Goal: Task Accomplishment & Management: Use online tool/utility

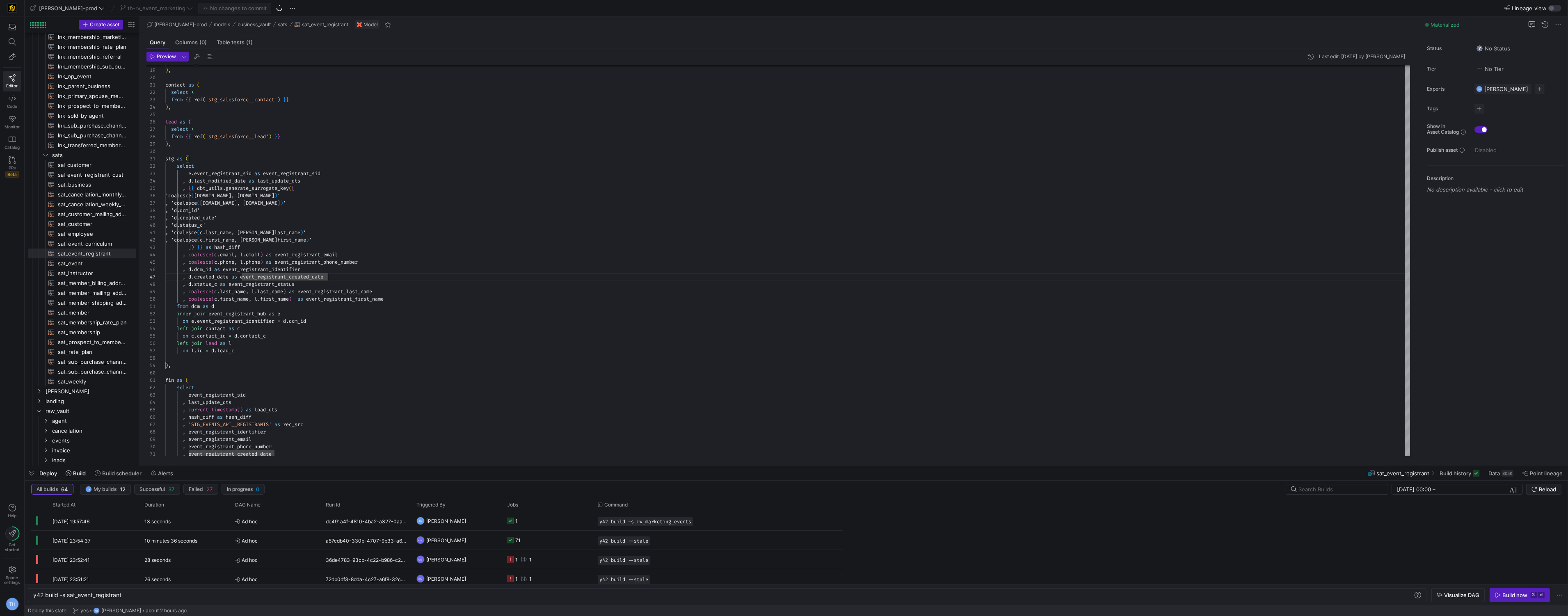
scroll to position [44, 162]
click at [67, 9] on span "[PERSON_NAME]-prod" at bounding box center [67, 8] width 58 height 6
click at [69, 84] on span "y42-dd" at bounding box center [73, 83] width 81 height 6
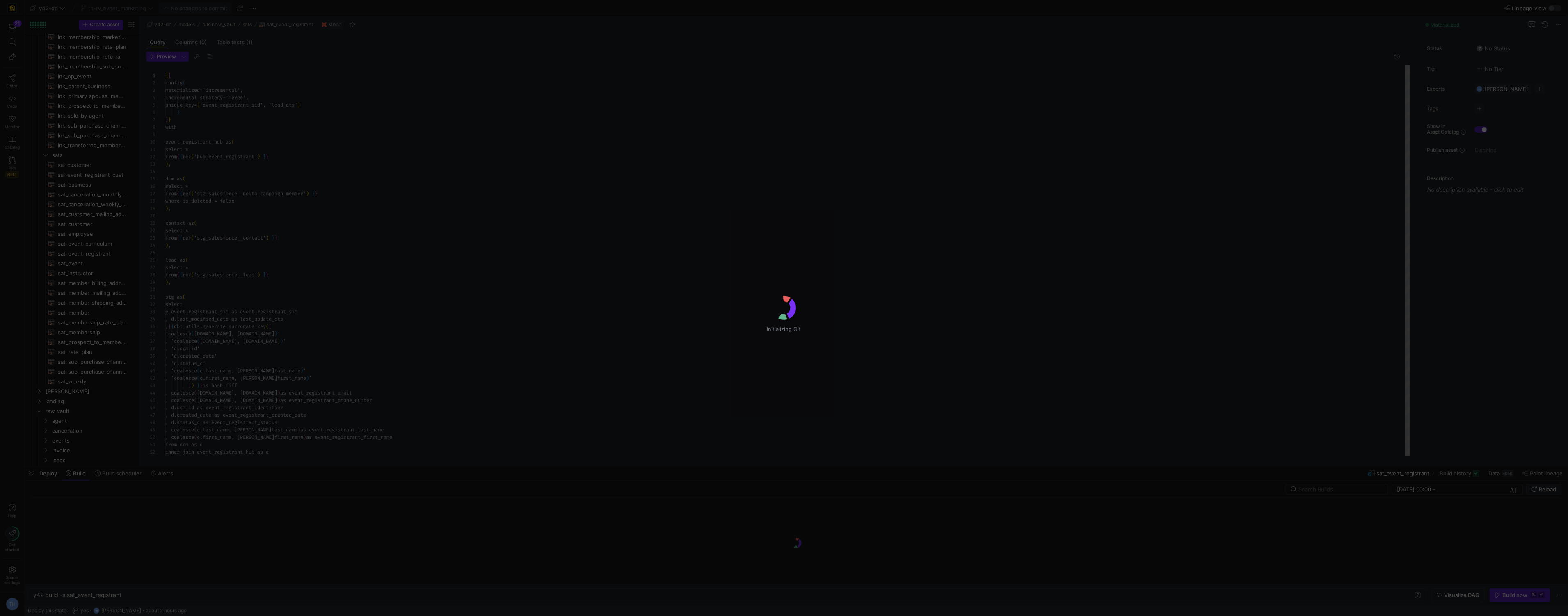
scroll to position [74, 0]
type textarea "y42 build"
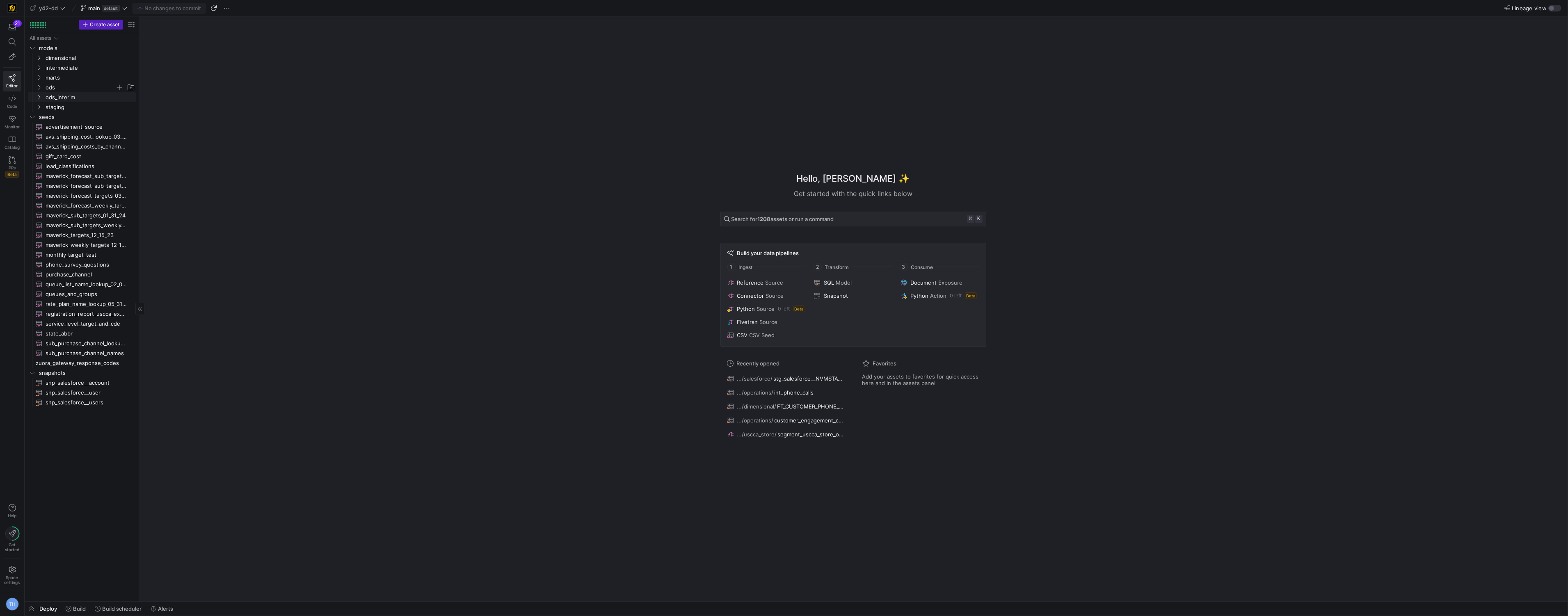
click at [86, 90] on span "ods" at bounding box center [80, 87] width 70 height 9
click at [86, 107] on span "rockerbox" at bounding box center [84, 107] width 63 height 9
click at [89, 123] on span "ods_rb_membership_sale​​​​​​​​​​" at bounding box center [92, 126] width 69 height 9
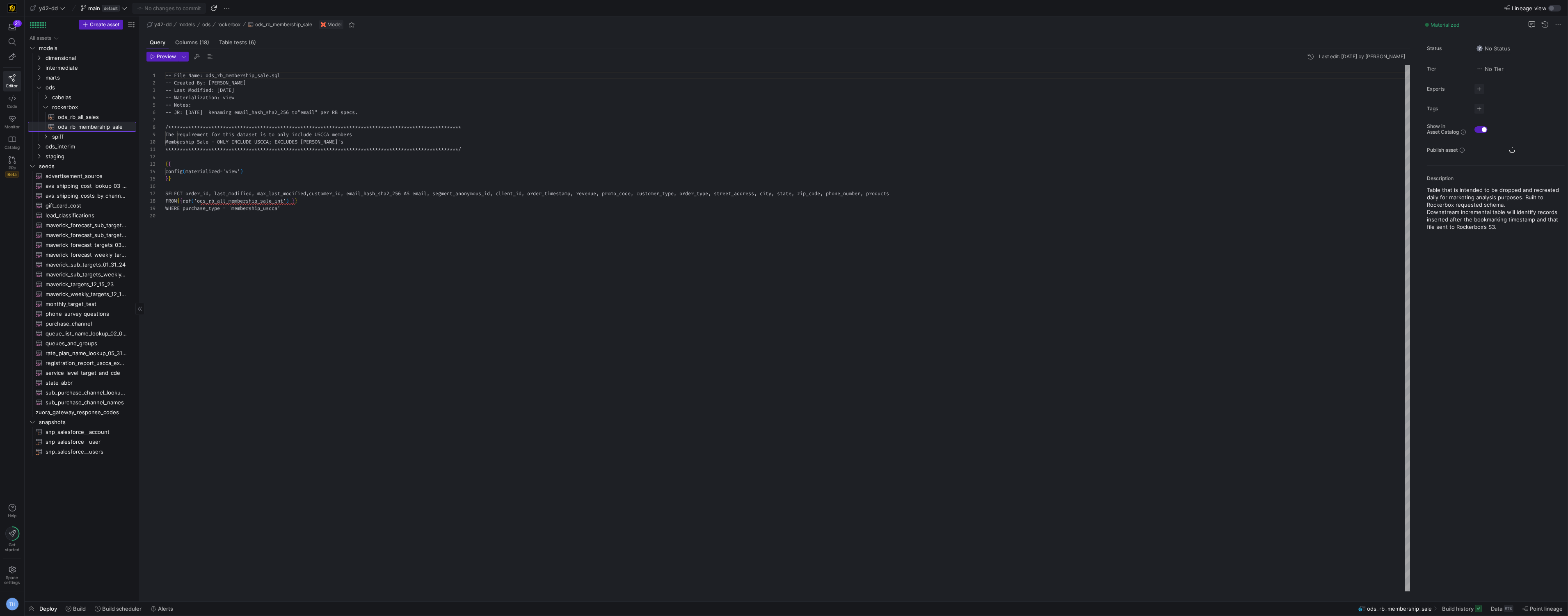
scroll to position [74, 0]
click at [92, 118] on span "ods_rb_all_sales​​​​​​​​​​" at bounding box center [92, 117] width 69 height 9
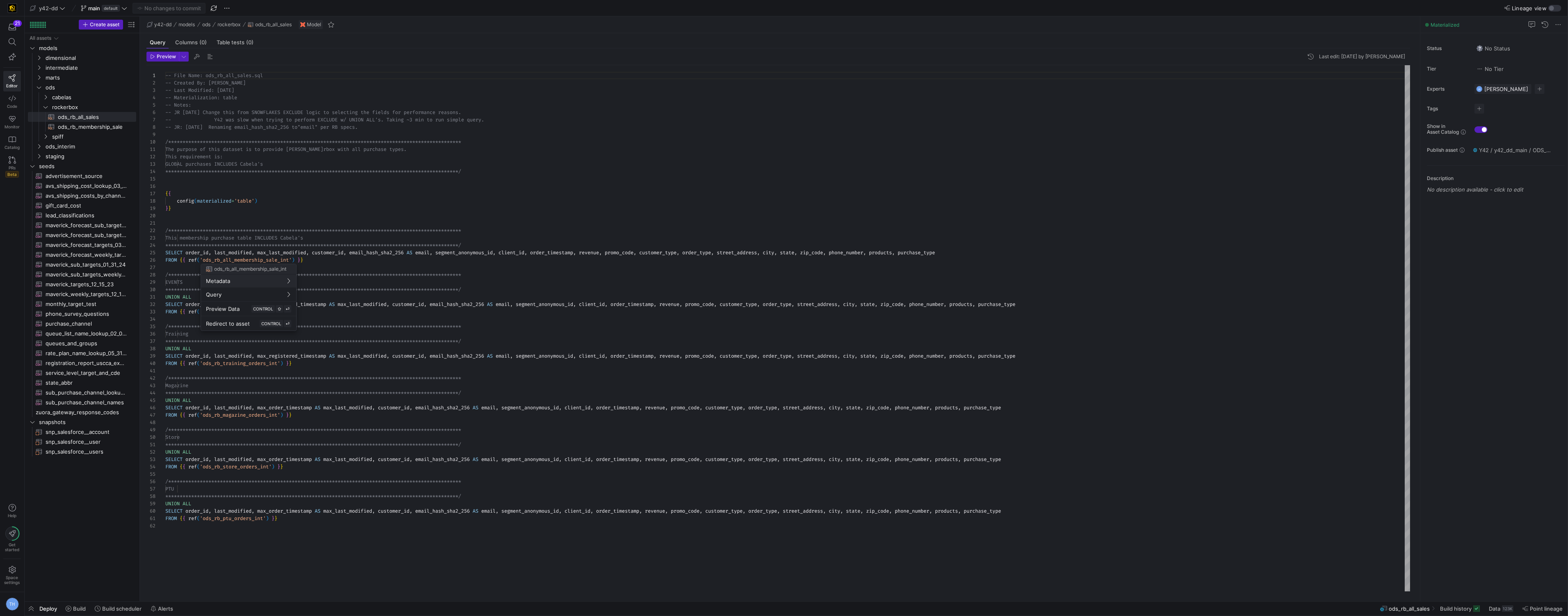
click at [316, 234] on div at bounding box center [784, 308] width 1568 height 616
click at [277, 420] on div at bounding box center [784, 308] width 1568 height 616
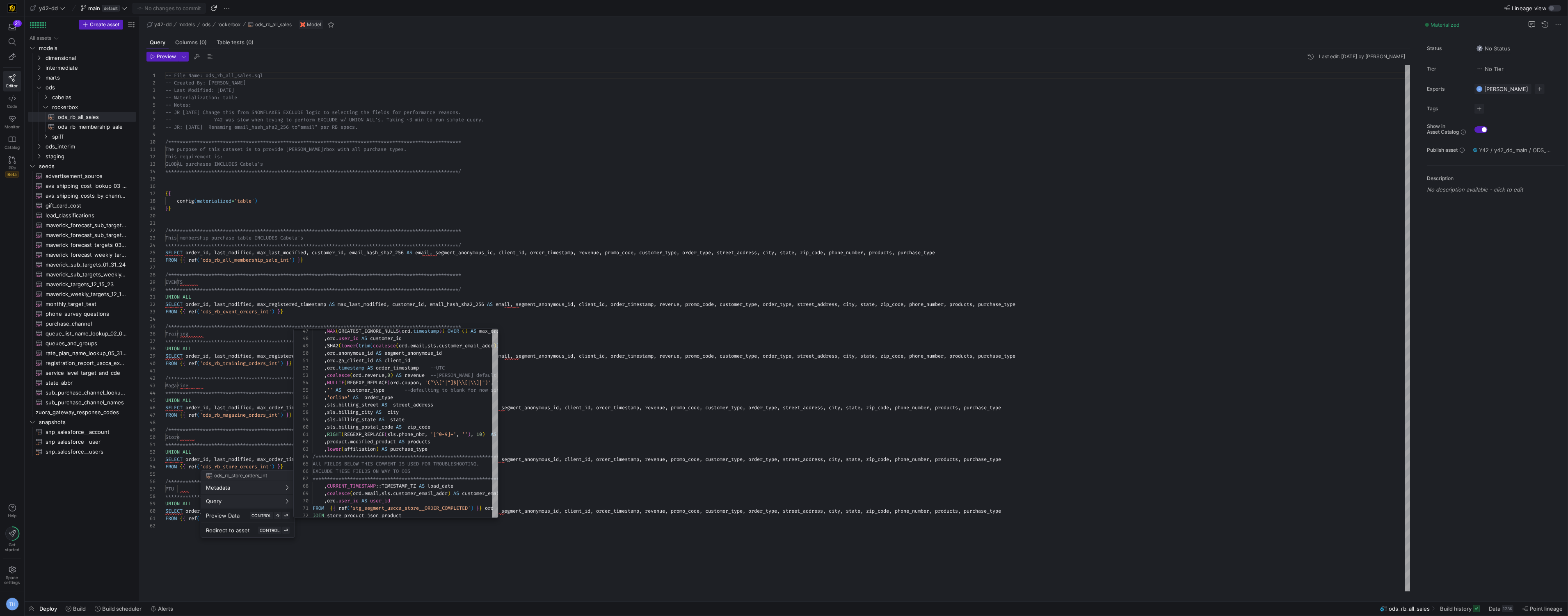
click at [268, 437] on div at bounding box center [784, 308] width 1568 height 616
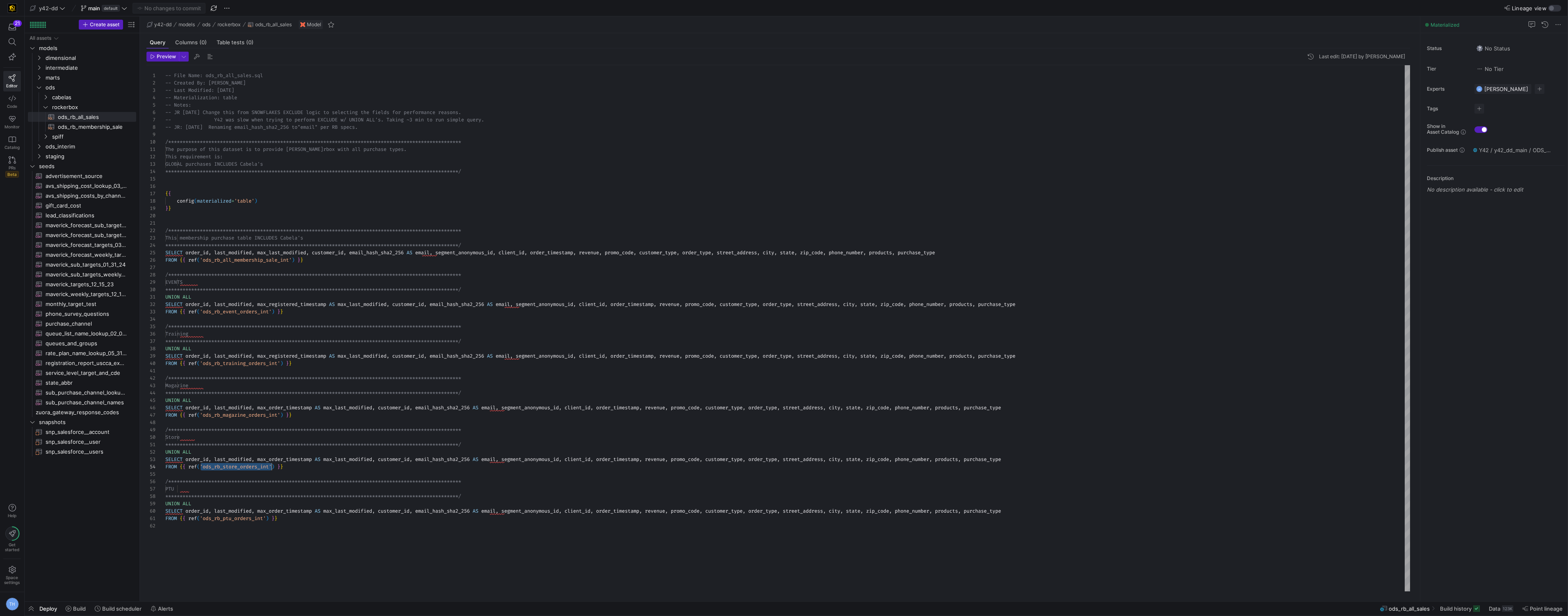
scroll to position [22, 109]
drag, startPoint x: 200, startPoint y: 465, endPoint x: 275, endPoint y: 466, distance: 75.0
click at [275, 466] on div "**********" at bounding box center [788, 328] width 1245 height 526
click at [260, 531] on span "CONTROL" at bounding box center [270, 530] width 20 height 5
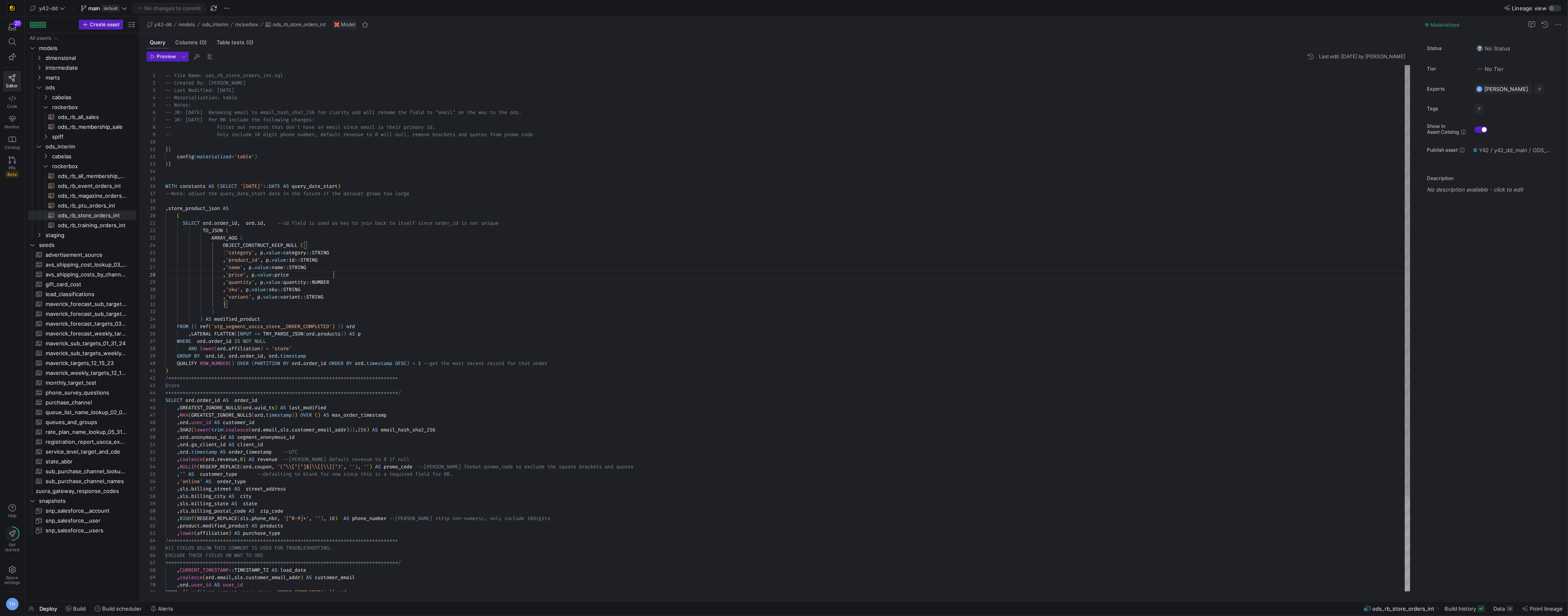
scroll to position [52, 168]
click at [333, 274] on div "-- File Name: ods_rb_store_orders_int.sql -- Created By: [PERSON_NAME] -- Last …" at bounding box center [788, 386] width 1245 height 642
click at [92, 144] on span "ods_interim" at bounding box center [80, 146] width 70 height 9
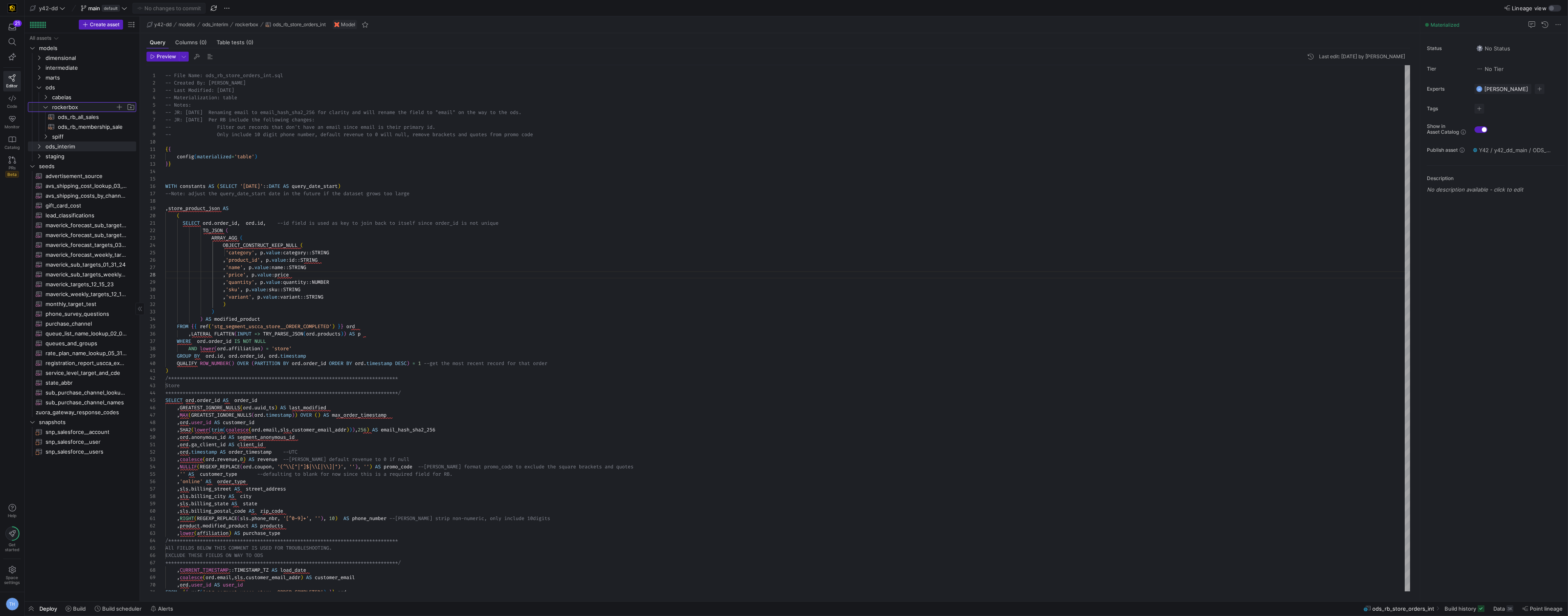
click at [88, 103] on span "rockerbox" at bounding box center [84, 107] width 63 height 9
click at [88, 104] on span "rockerbox" at bounding box center [84, 107] width 63 height 9
click at [95, 124] on span "ods_rb_membership_sale​​​​​​​​​​" at bounding box center [92, 126] width 69 height 9
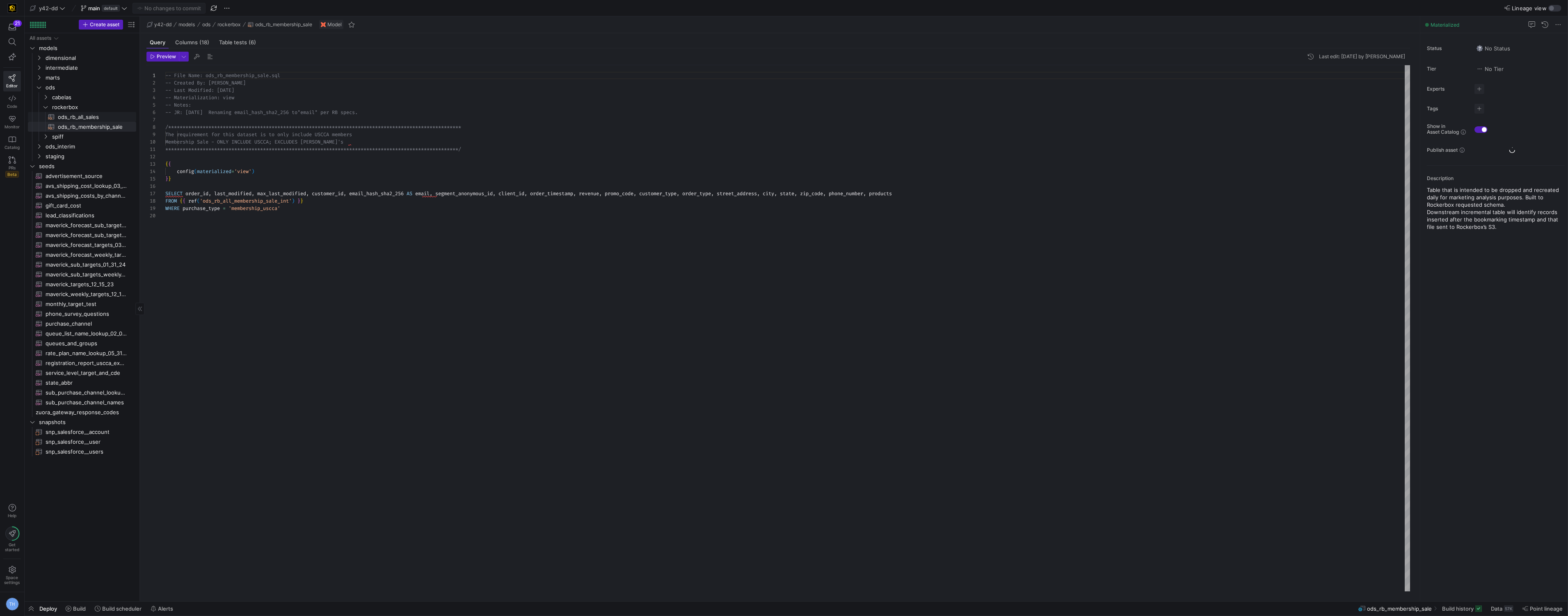
click at [95, 118] on span "ods_rb_all_sales​​​​​​​​​​" at bounding box center [92, 117] width 69 height 9
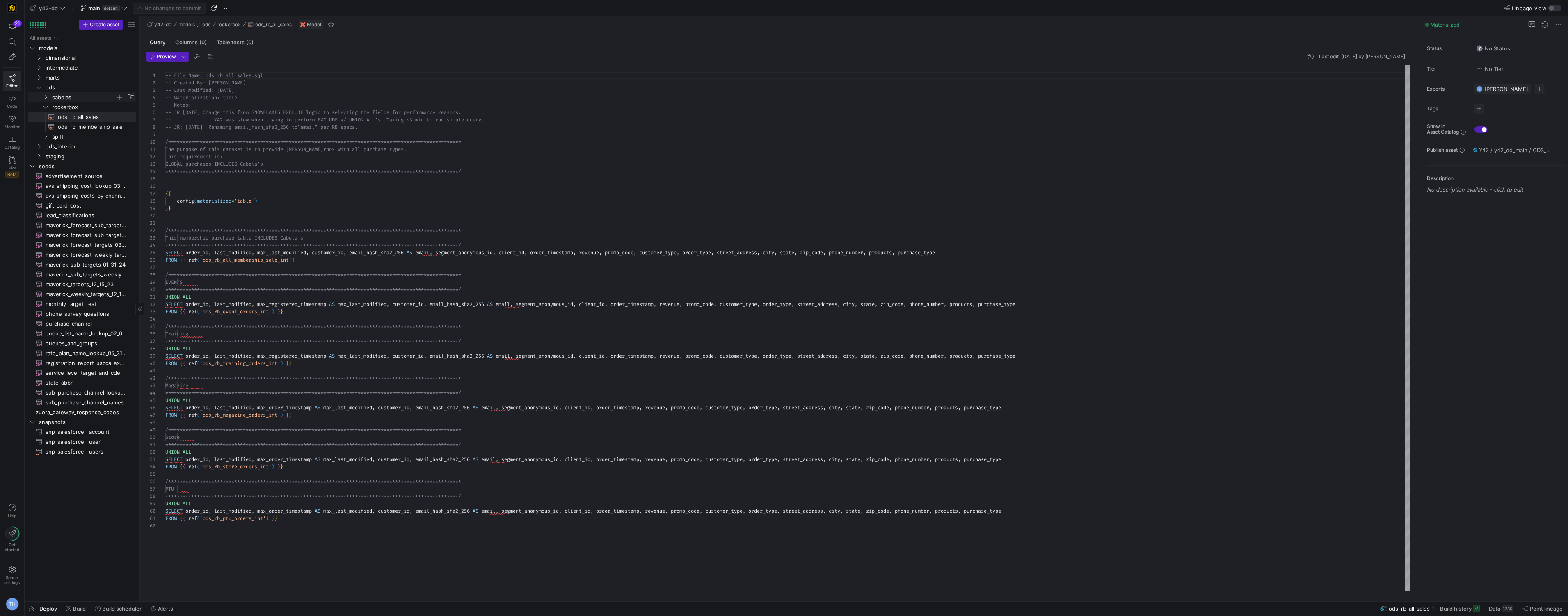
click at [85, 94] on span "cabelas" at bounding box center [84, 97] width 63 height 9
click at [95, 134] on span "cabelas_unsubscribe​​​​​​​​​​" at bounding box center [92, 136] width 69 height 9
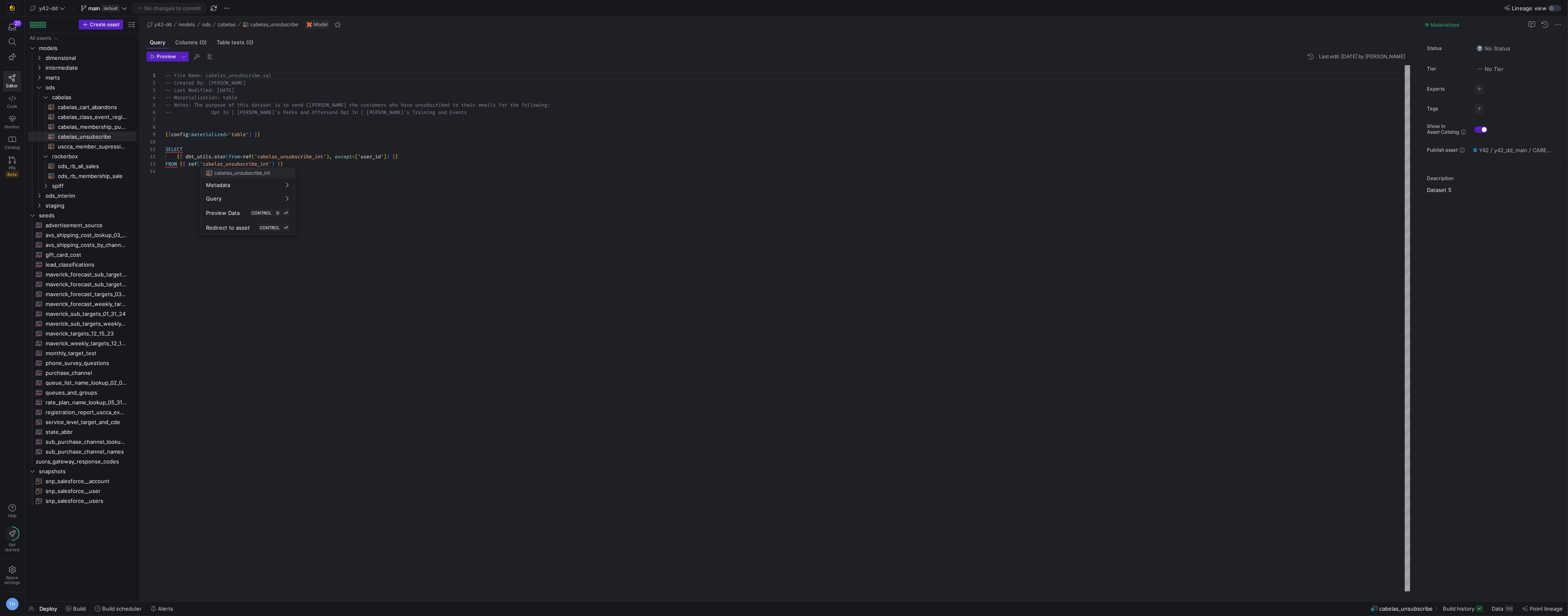
click at [96, 175] on div at bounding box center [784, 308] width 1568 height 616
click at [93, 175] on span "ods_rb_membership_sale​​​​​​​​​​" at bounding box center [92, 176] width 69 height 9
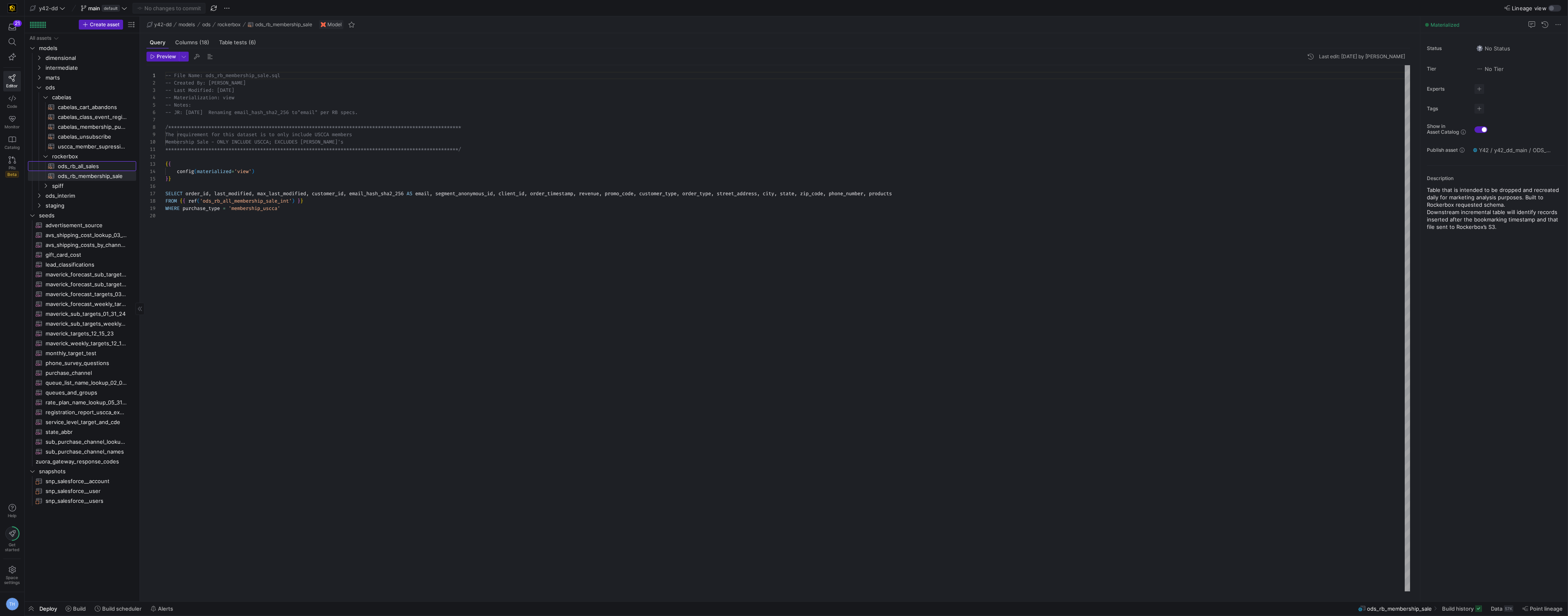
click at [87, 168] on span "ods_rb_all_sales​​​​​​​​​​" at bounding box center [92, 166] width 69 height 9
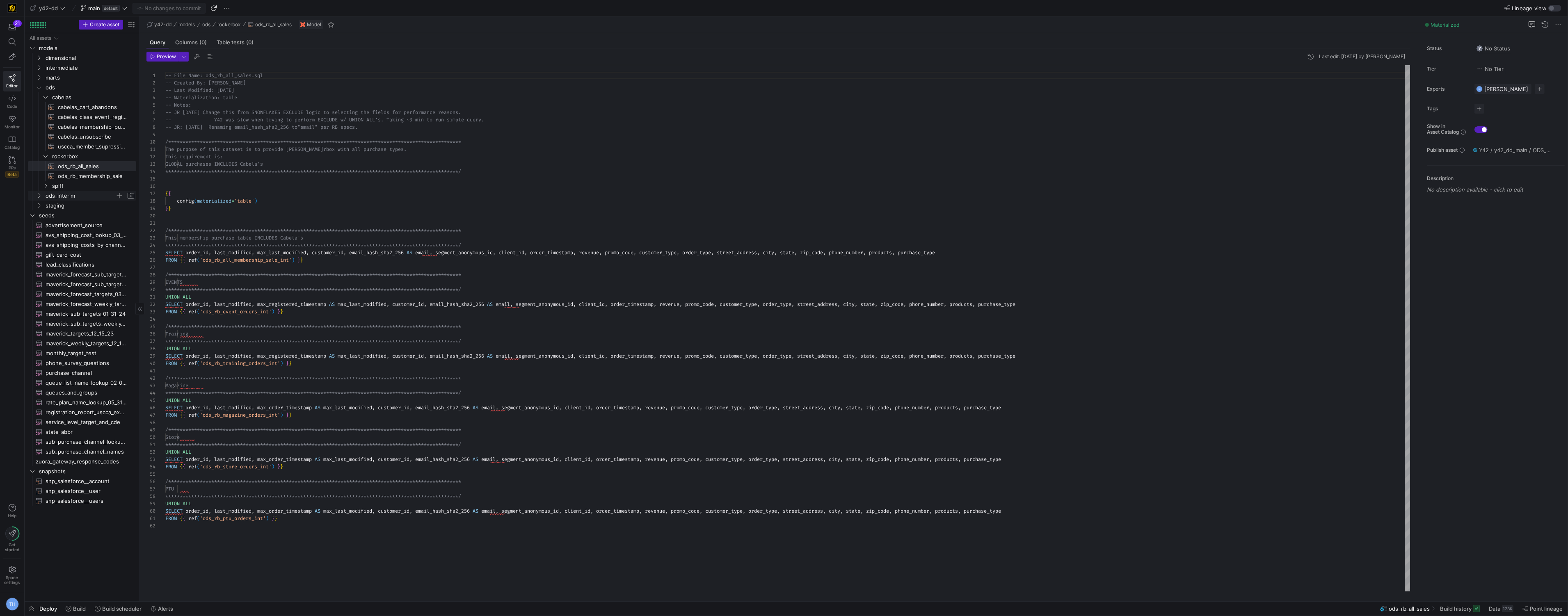
click at [77, 198] on span "ods_interim" at bounding box center [80, 196] width 70 height 9
click at [79, 222] on span "ods_rb_all_membership_sale_int​​​​​​​​​​" at bounding box center [92, 225] width 69 height 9
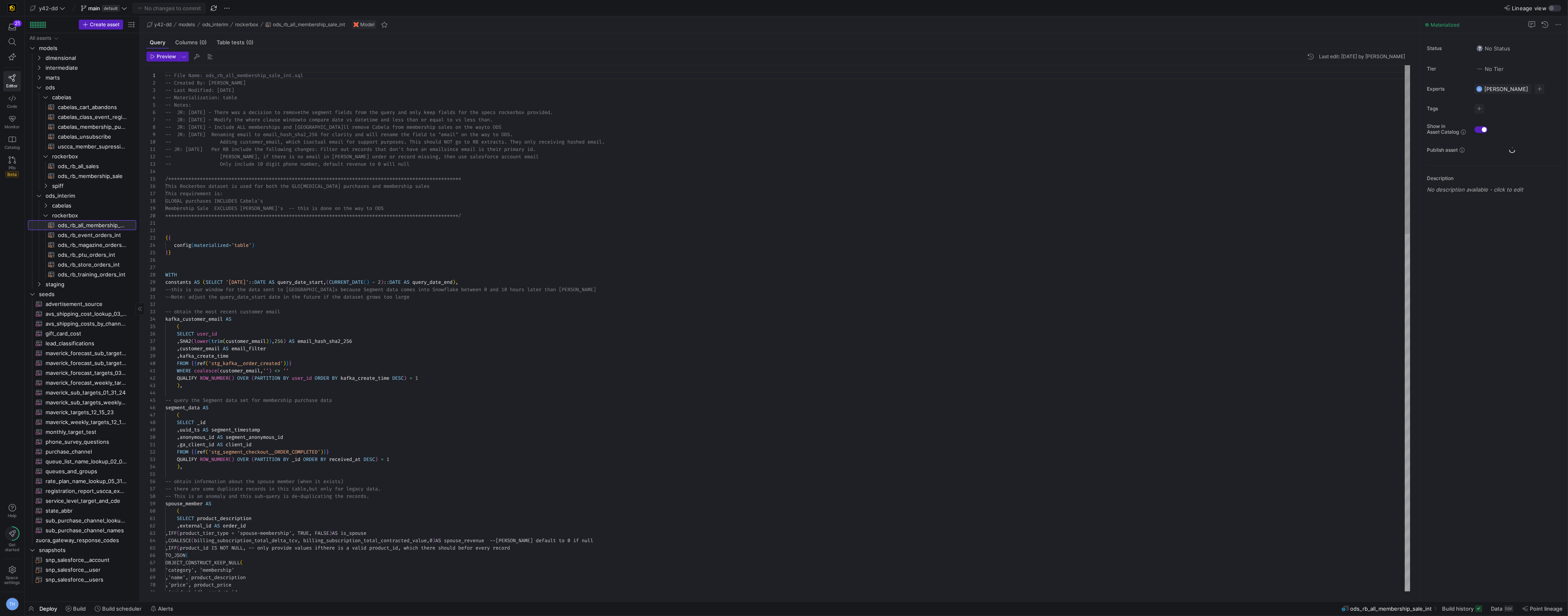
scroll to position [52, 0]
click at [81, 233] on span "ods_rb_event_orders_int​​​​​​​​​​" at bounding box center [92, 235] width 69 height 9
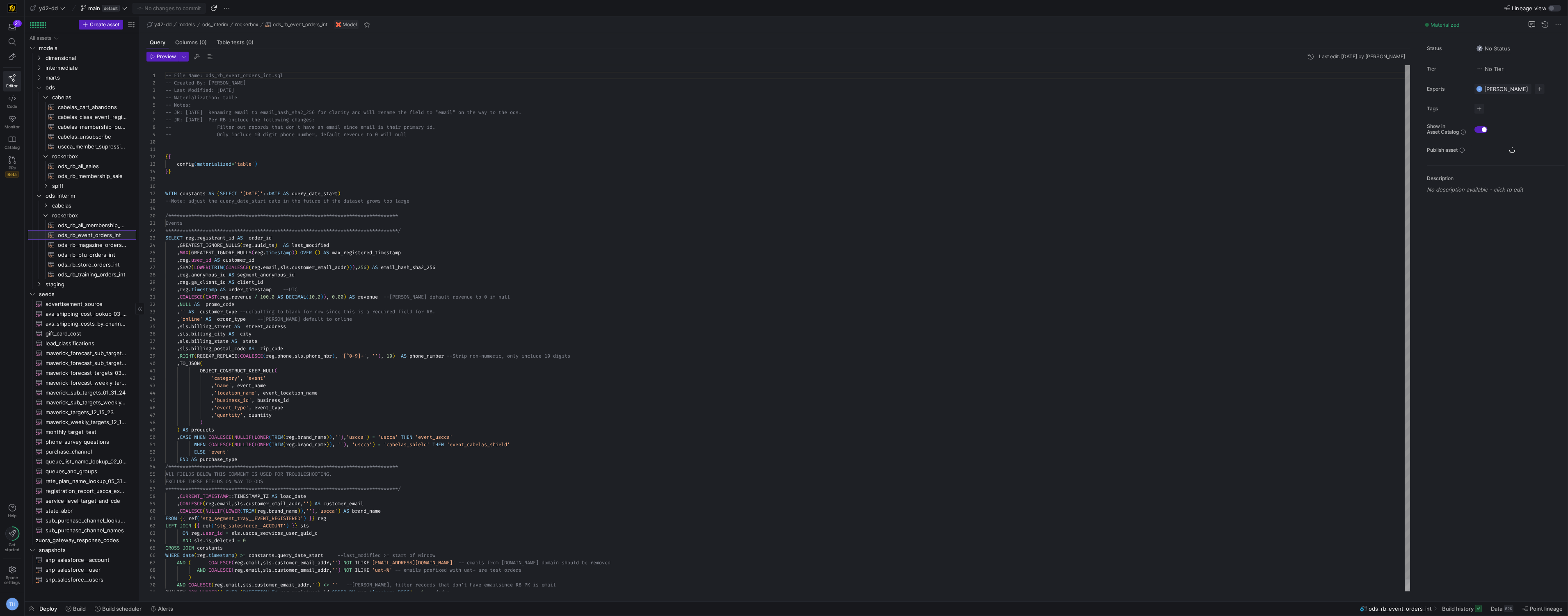
scroll to position [74, 0]
click at [102, 247] on span "ods_rb_magazine_orders_int​​​​​​​​​​" at bounding box center [92, 245] width 69 height 9
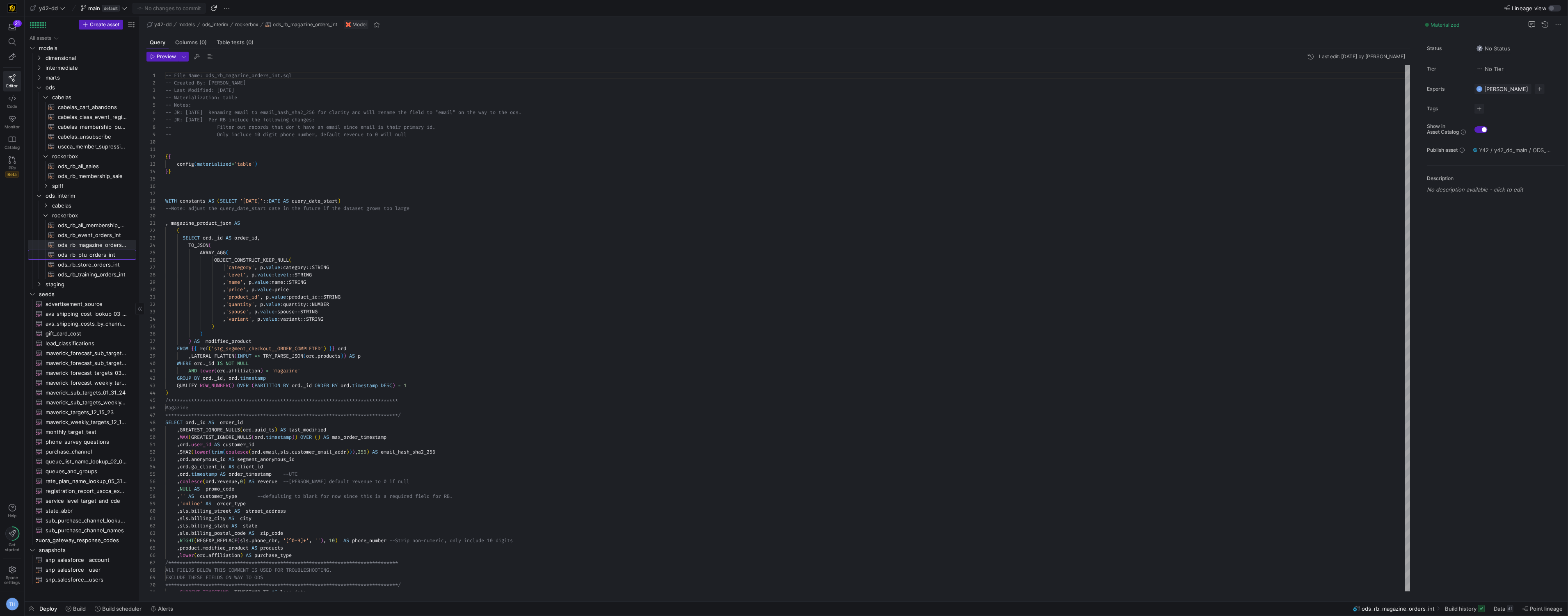
click at [99, 252] on span "ods_rb_ptu_orders_int​​​​​​​​​​" at bounding box center [92, 255] width 69 height 9
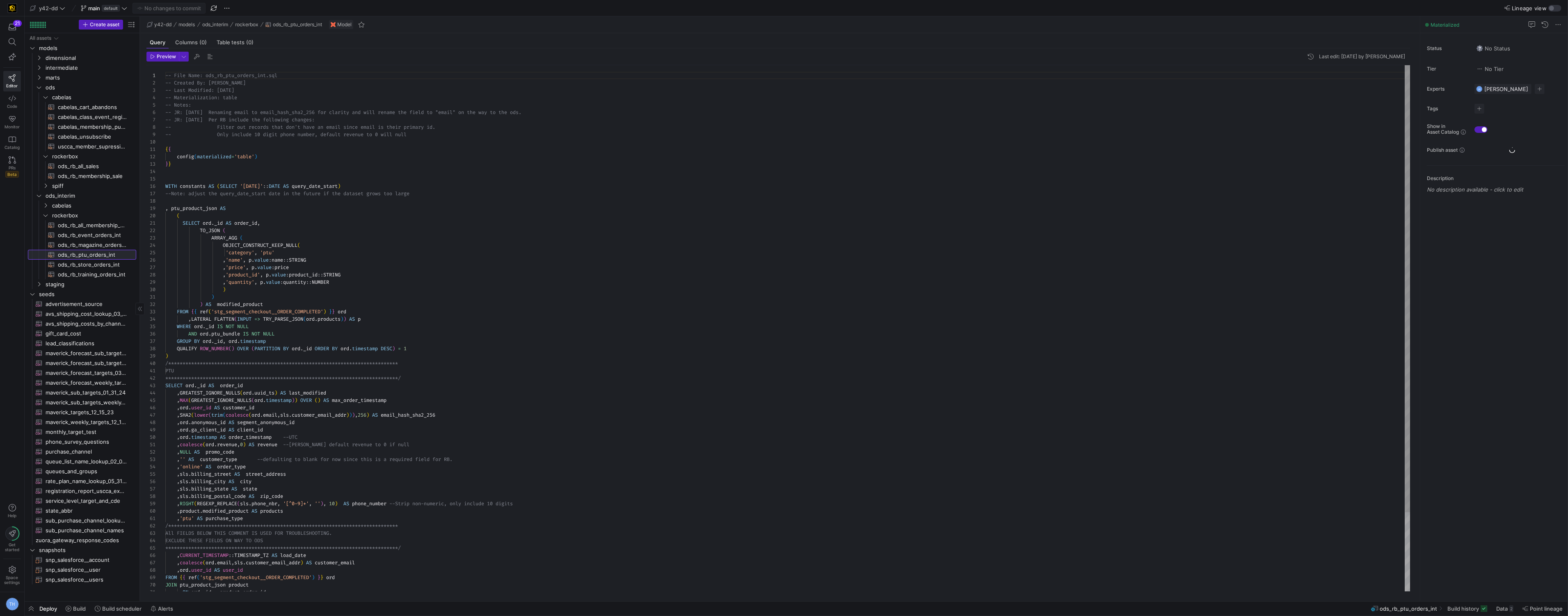
scroll to position [74, 0]
click at [101, 261] on span "ods_rb_store_orders_int​​​​​​​​​​" at bounding box center [92, 265] width 69 height 9
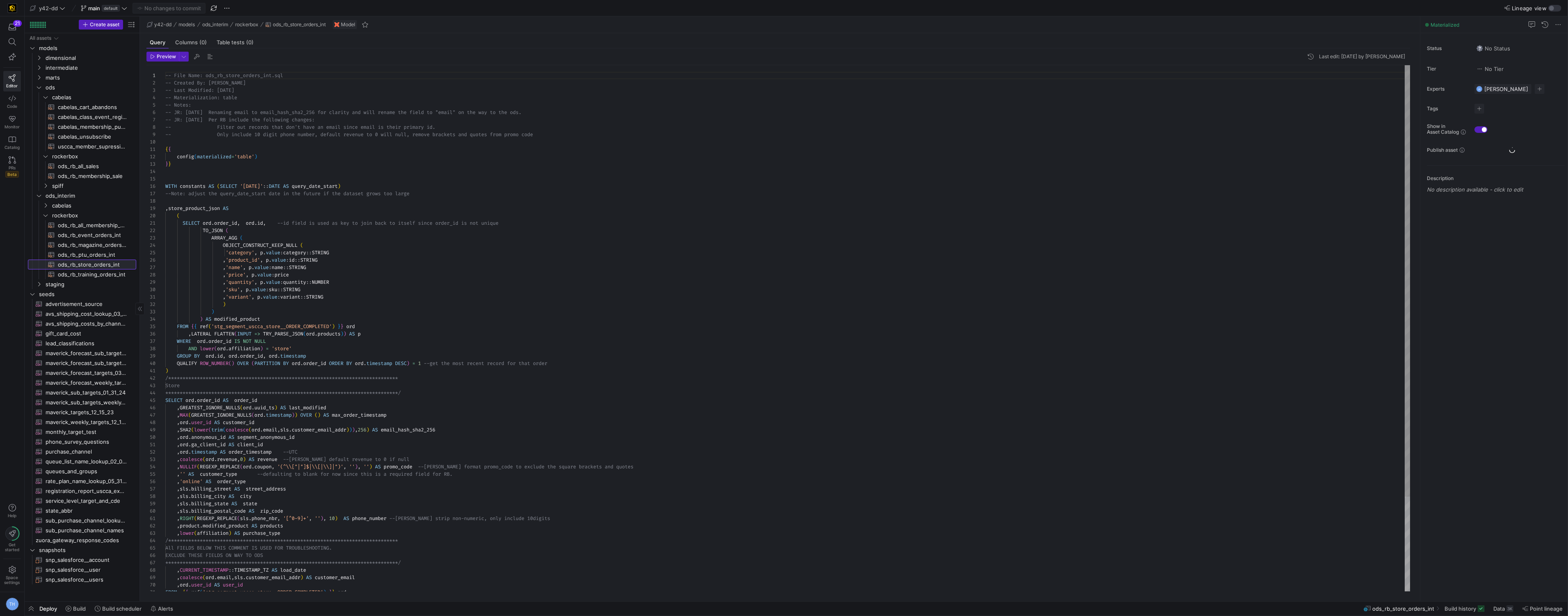
scroll to position [59, 0]
click at [100, 273] on span "ods_rb_training_orders_int​​​​​​​​​​" at bounding box center [92, 274] width 69 height 9
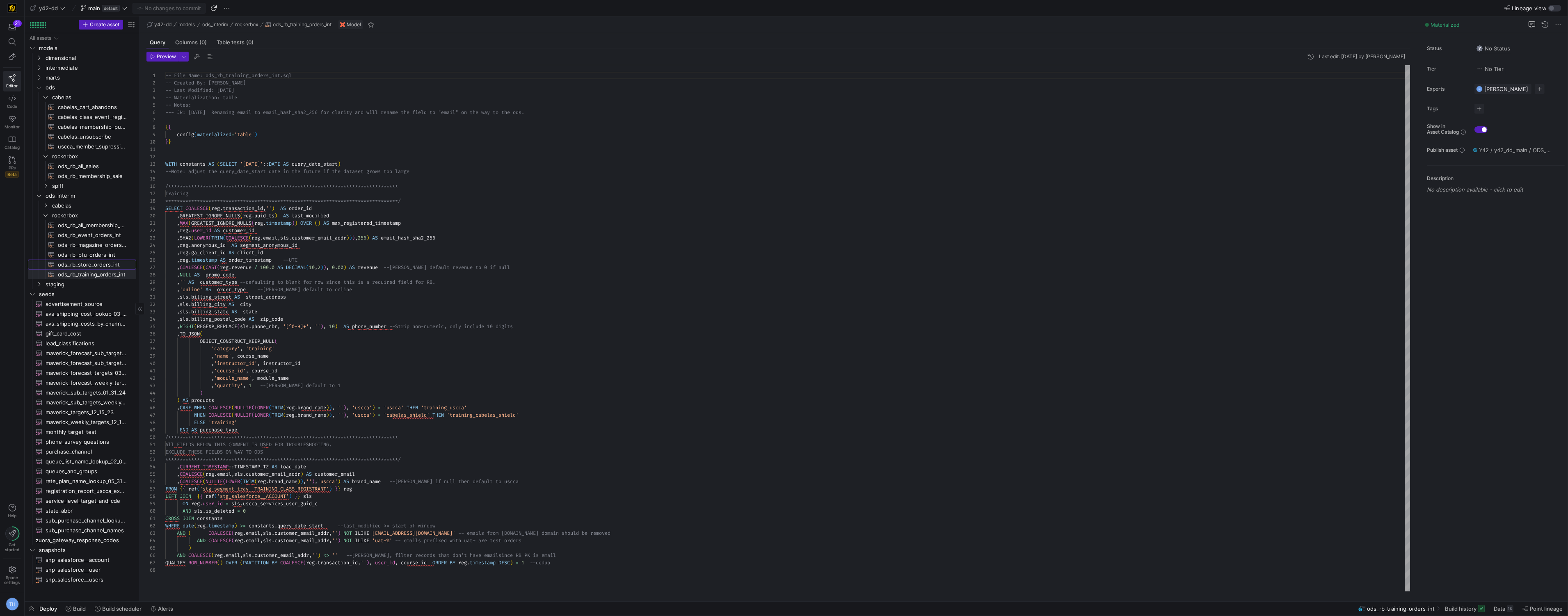
click at [101, 267] on span "ods_rb_store_orders_int​​​​​​​​​​" at bounding box center [92, 265] width 69 height 9
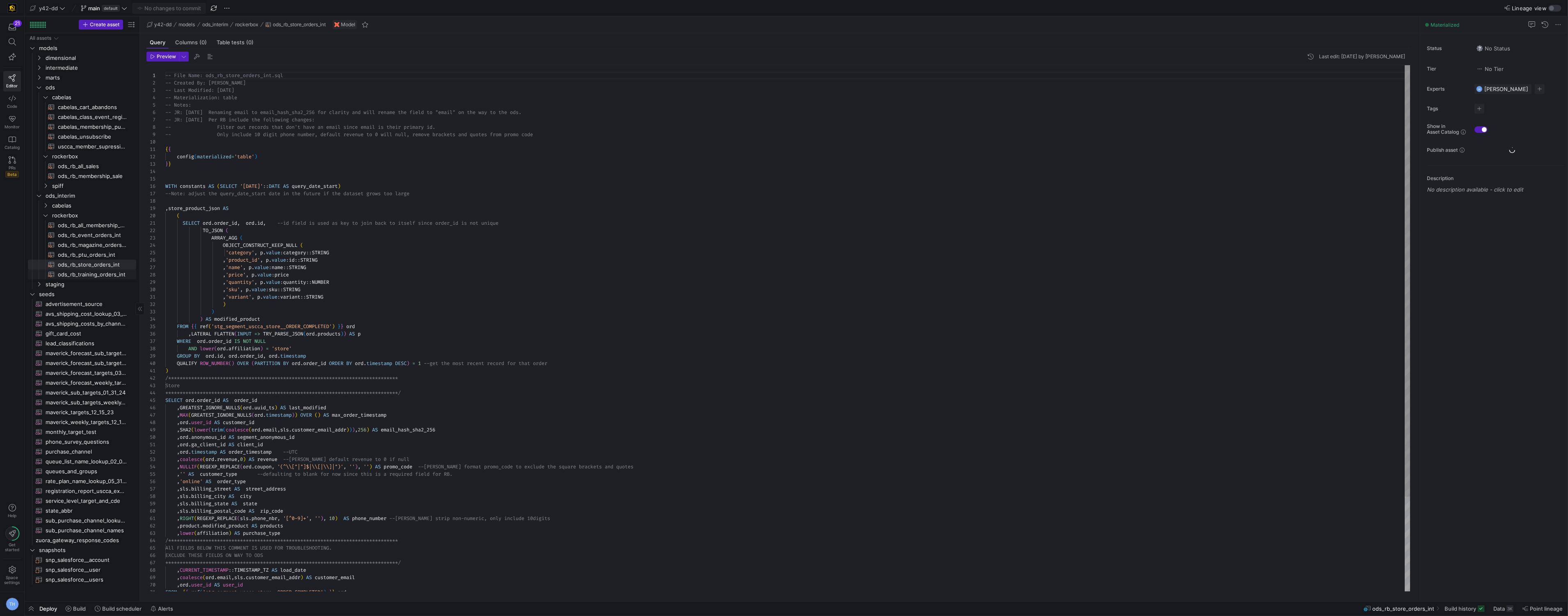
click at [102, 272] on span "ods_rb_training_orders_int​​​​​​​​​​" at bounding box center [92, 274] width 69 height 9
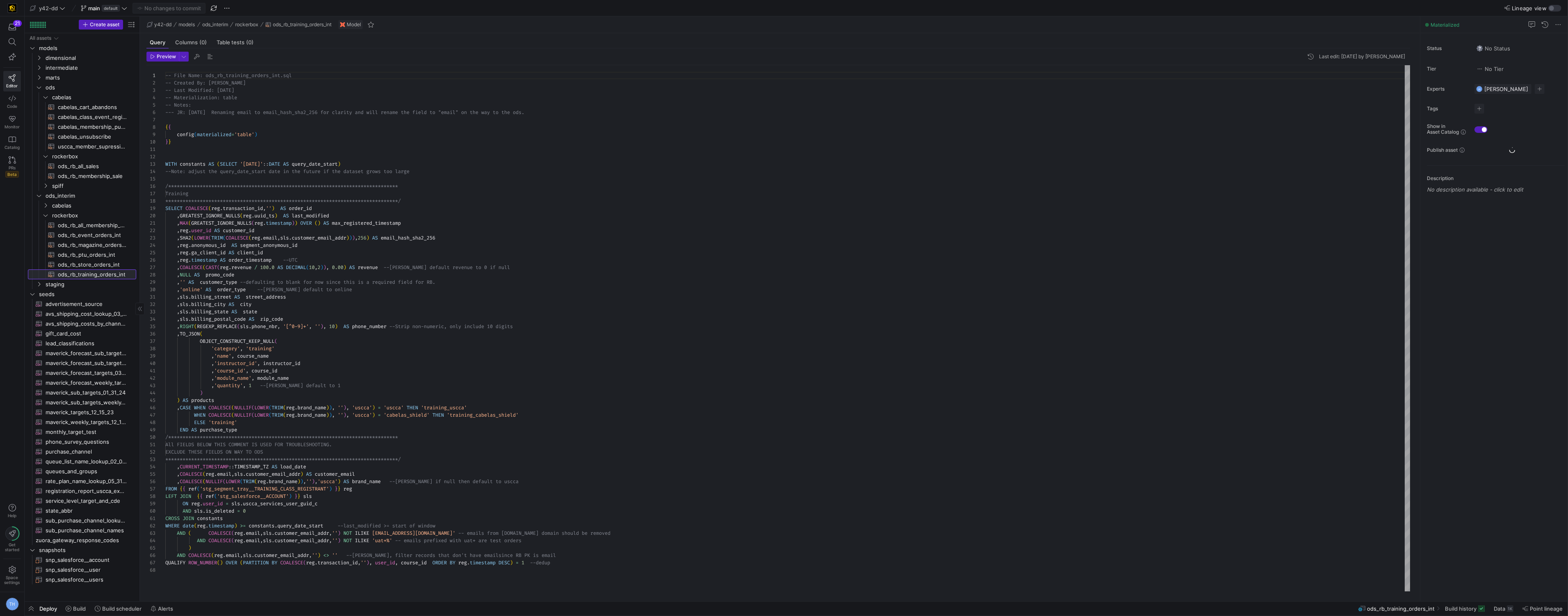
scroll to position [74, 0]
click at [79, 610] on span "Build" at bounding box center [80, 608] width 13 height 6
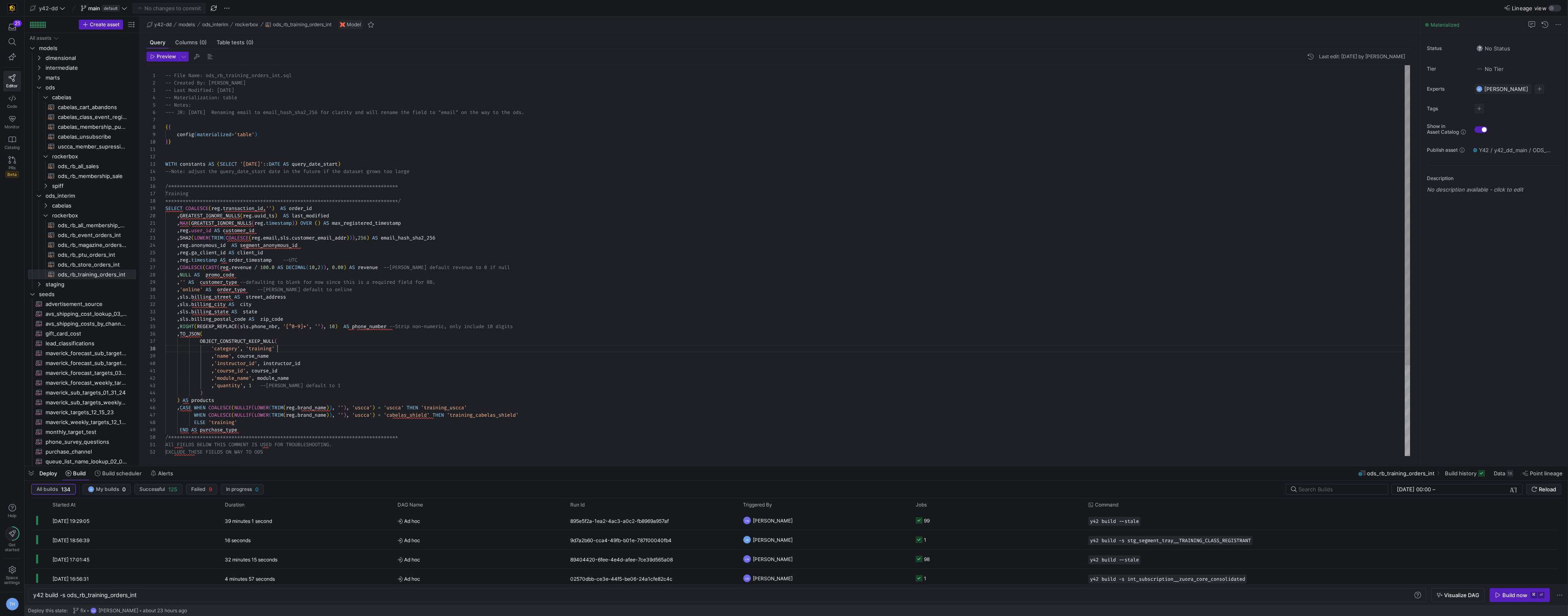
click at [485, 350] on div "**********" at bounding box center [788, 319] width 1245 height 508
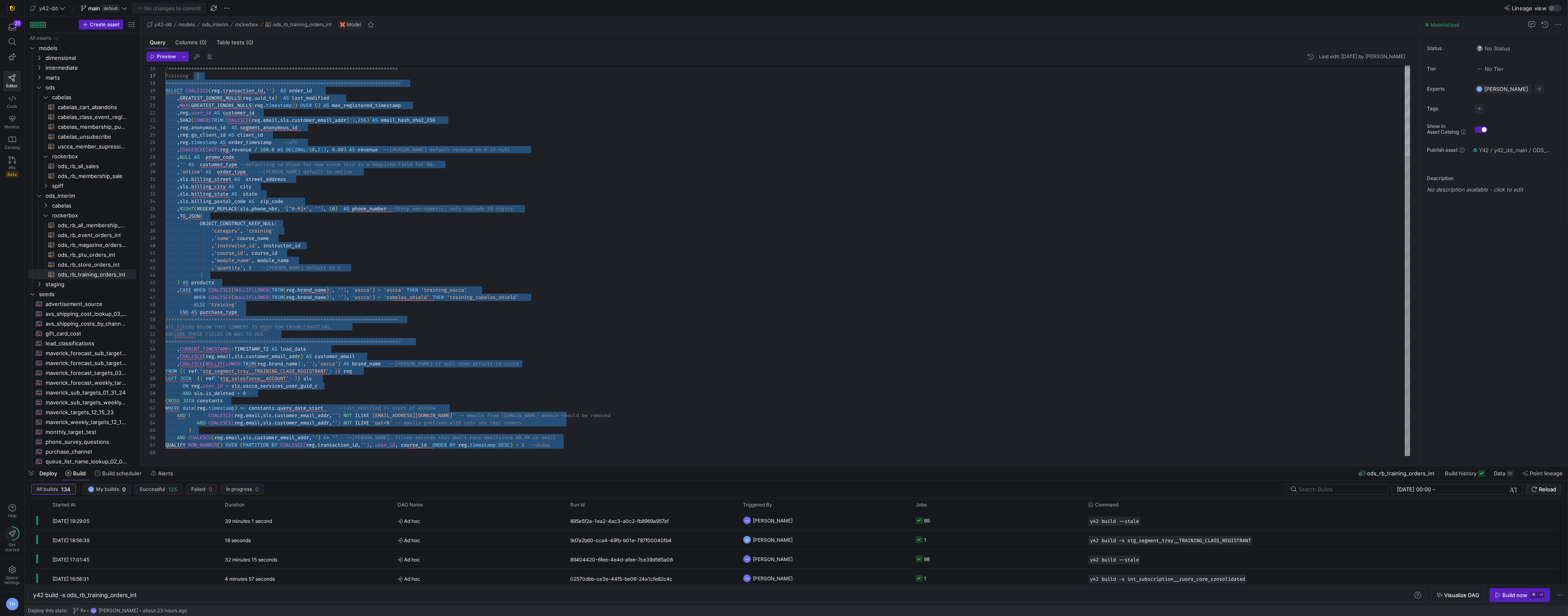
scroll to position [37, 59]
type textarea "-- File Name: ods_rb_training_orders_int.sql -- Created By: [PERSON_NAME] -- La…"
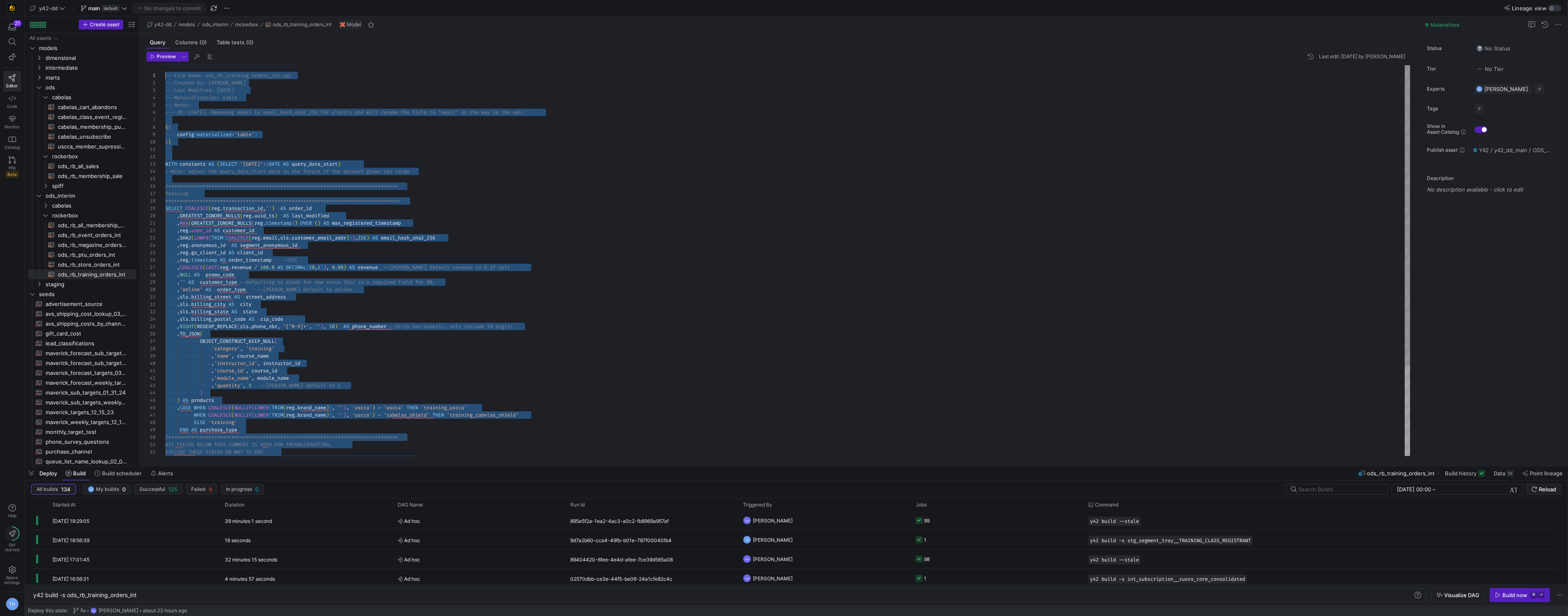
drag, startPoint x: 568, startPoint y: 445, endPoint x: 204, endPoint y: 48, distance: 538.6
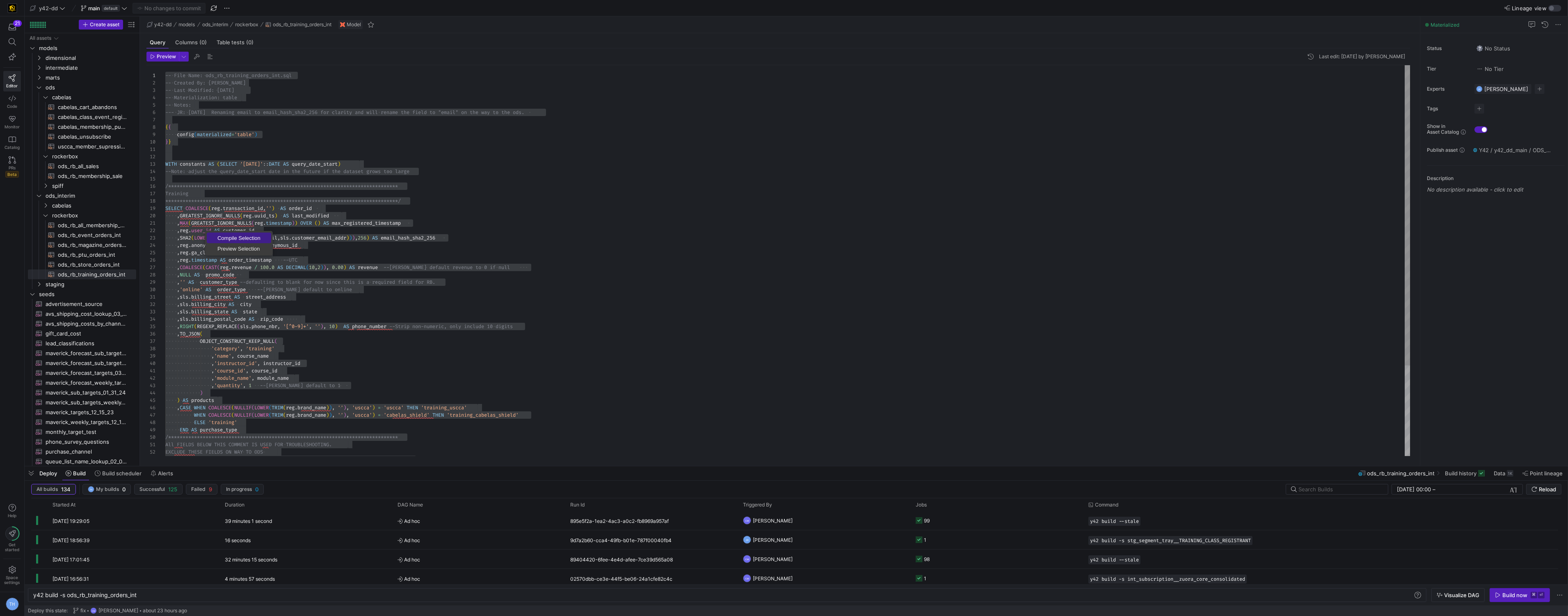
click at [229, 235] on span "Compile Selection" at bounding box center [239, 237] width 65 height 5
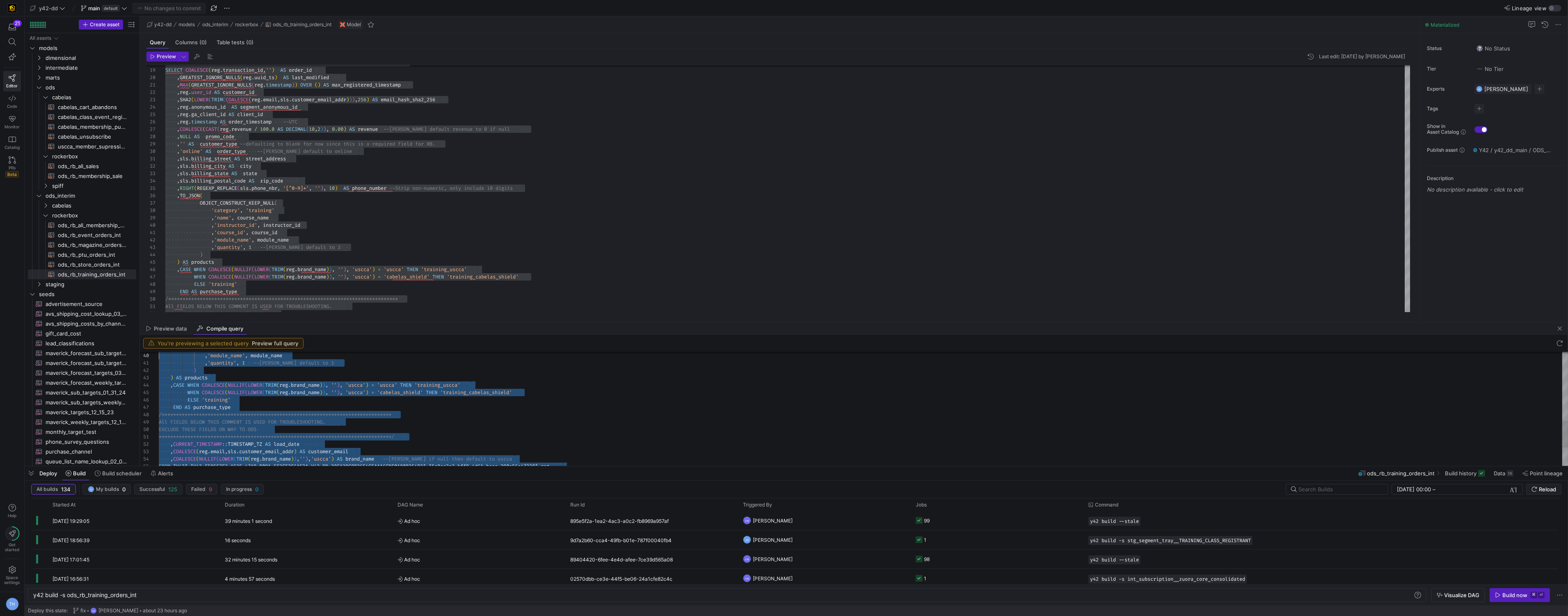
type textarea "-- File Name: ods_rb_training_orders_int.sql -- Created By: [PERSON_NAME] -- La…"
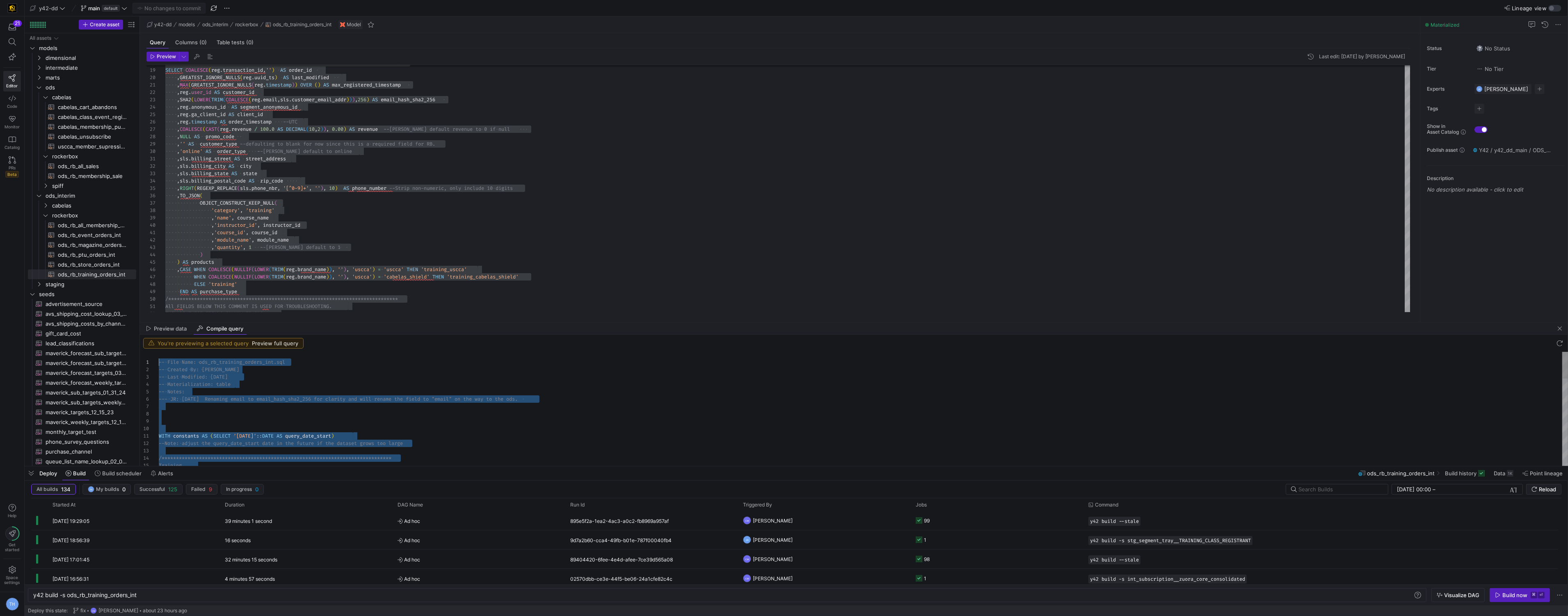
drag, startPoint x: 571, startPoint y: 461, endPoint x: 141, endPoint y: 276, distance: 468.1
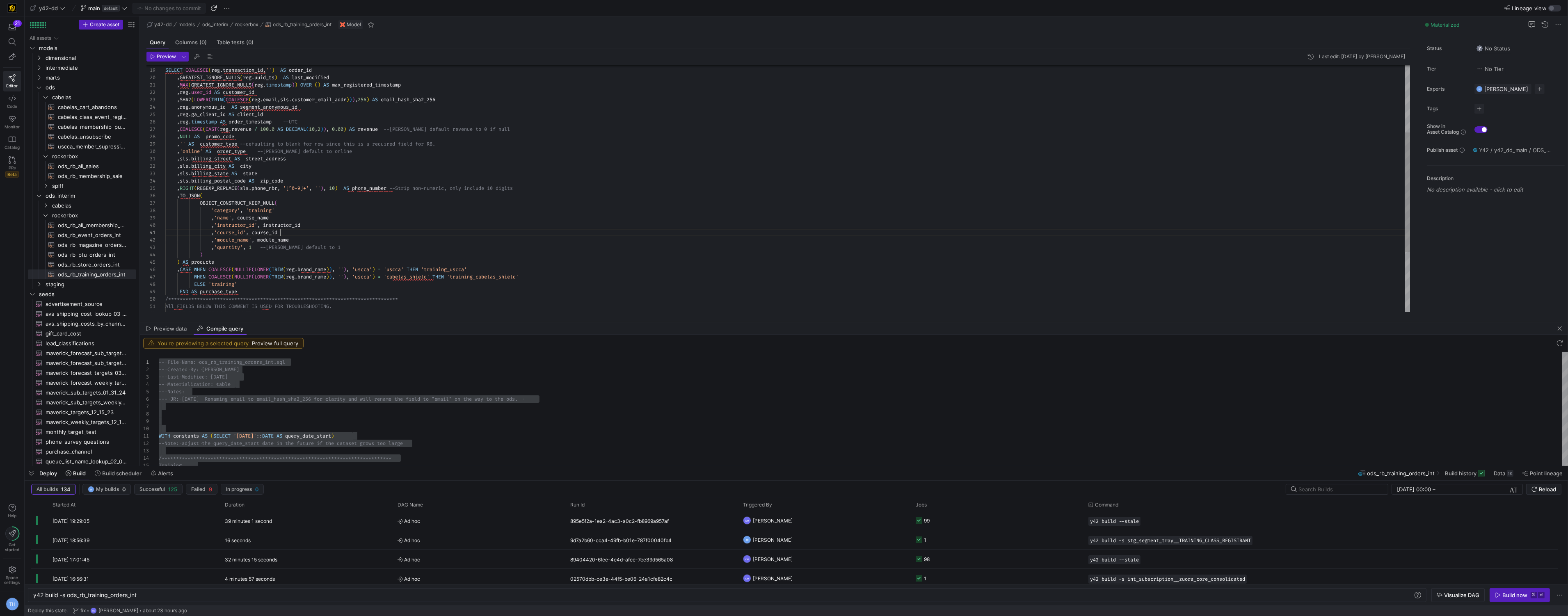
click at [281, 235] on div "**********" at bounding box center [788, 181] width 1245 height 508
click at [110, 262] on span "ods_rb_store_orders_int​​​​​​​​​​" at bounding box center [92, 265] width 69 height 9
type textarea "-- File Name: ods_rb_store_orders_int.sql -- Created By: [PERSON_NAME] -- Last …"
type textarea "y42 build -s ods_rb_store_orders_int"
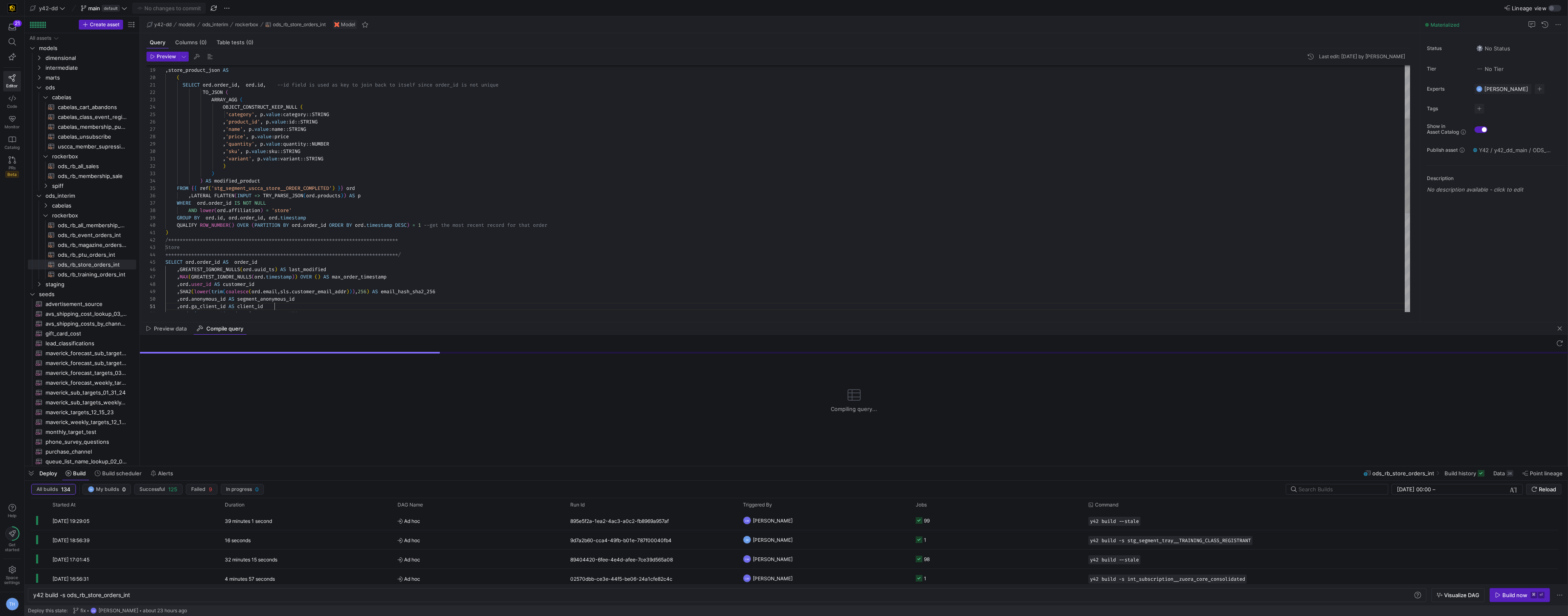
scroll to position [0, 109]
click at [290, 309] on div ", store_product_json AS ( SELECT ord . order_id , ord . id , --id field is used…" at bounding box center [788, 247] width 1245 height 642
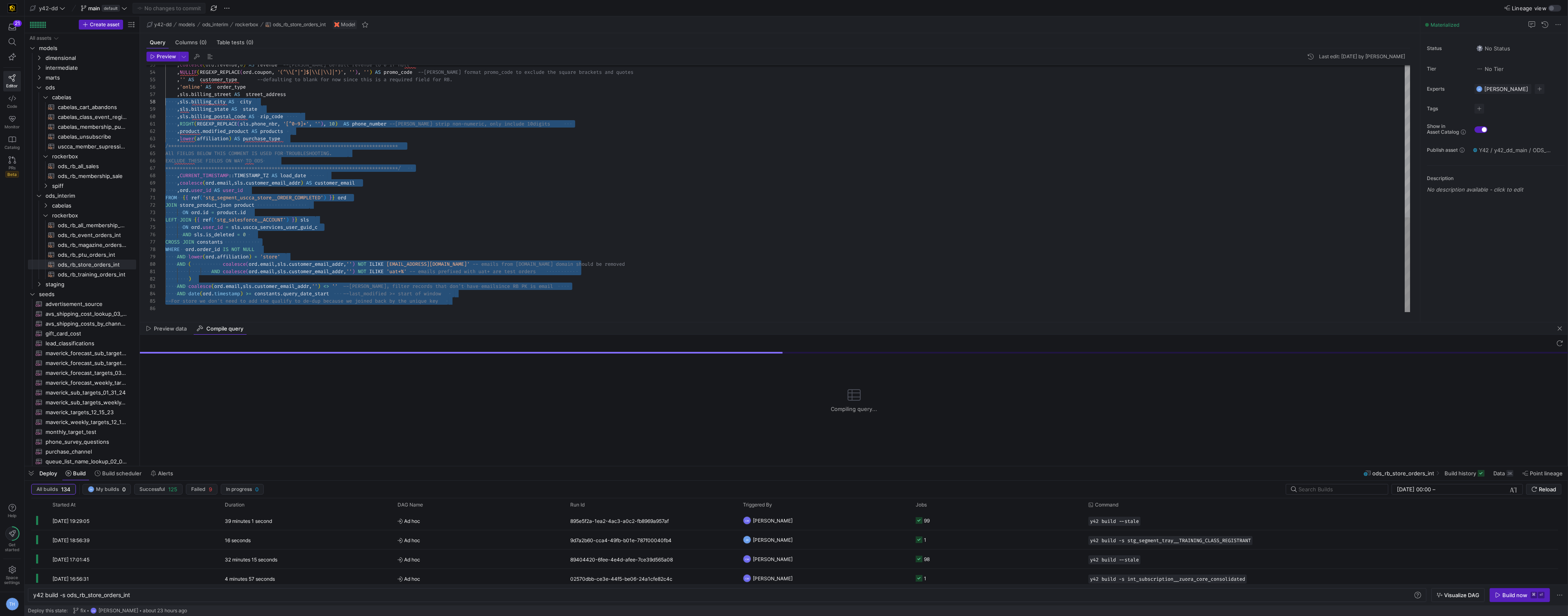
scroll to position [44, 0]
type textarea "-- File Name: ods_rb_store_orders_int.sql -- Created By: [PERSON_NAME] -- Last …"
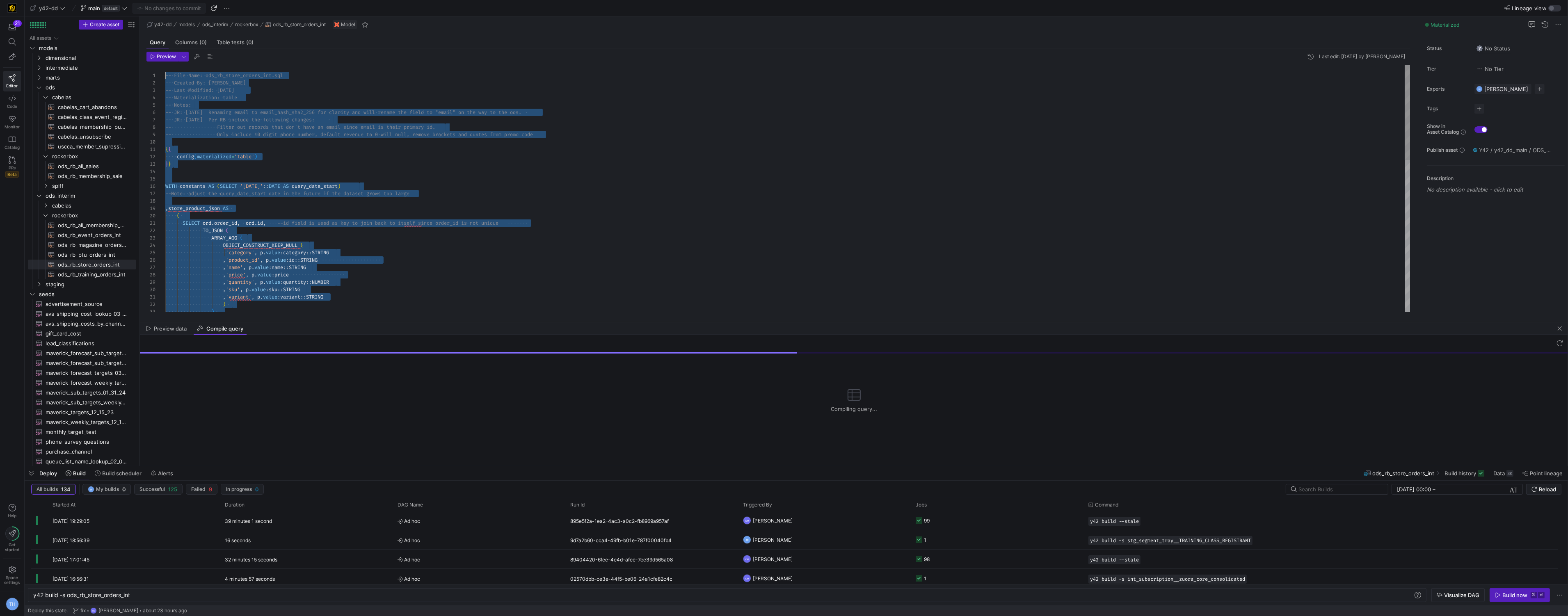
scroll to position [0, 0]
drag, startPoint x: 480, startPoint y: 300, endPoint x: 92, endPoint y: 29, distance: 473.3
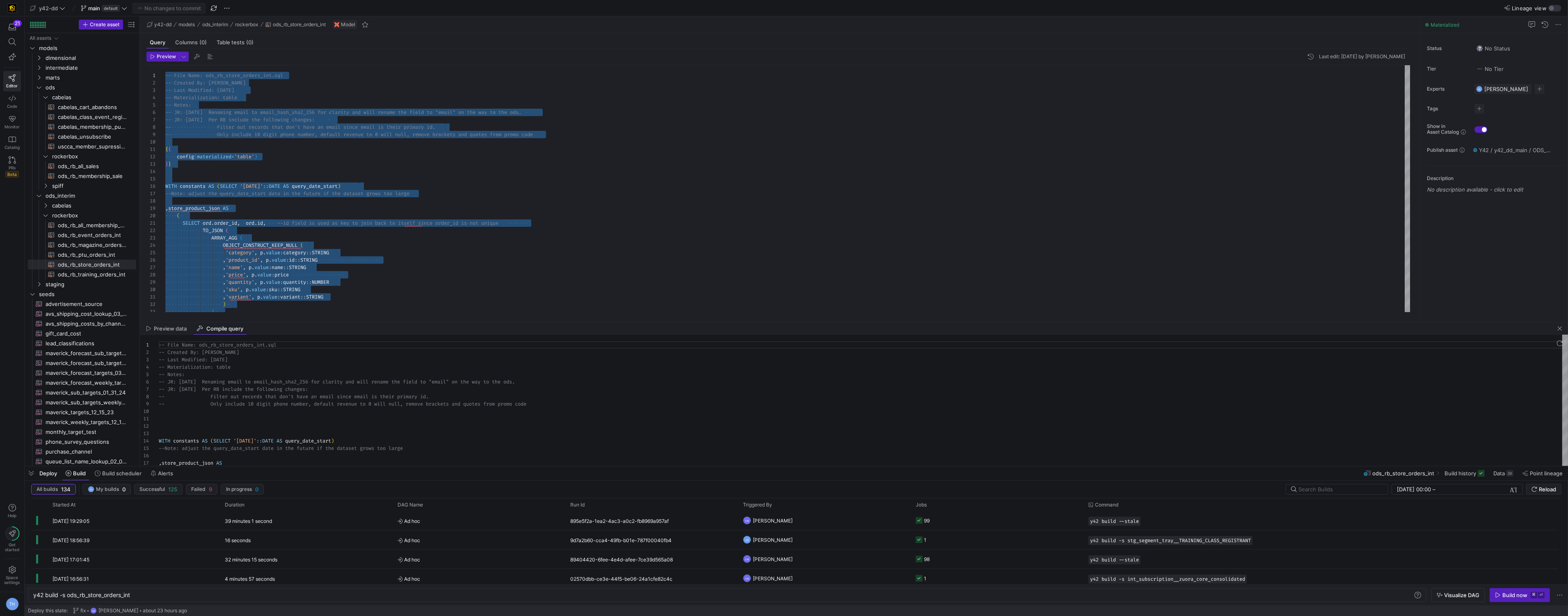
scroll to position [59, 0]
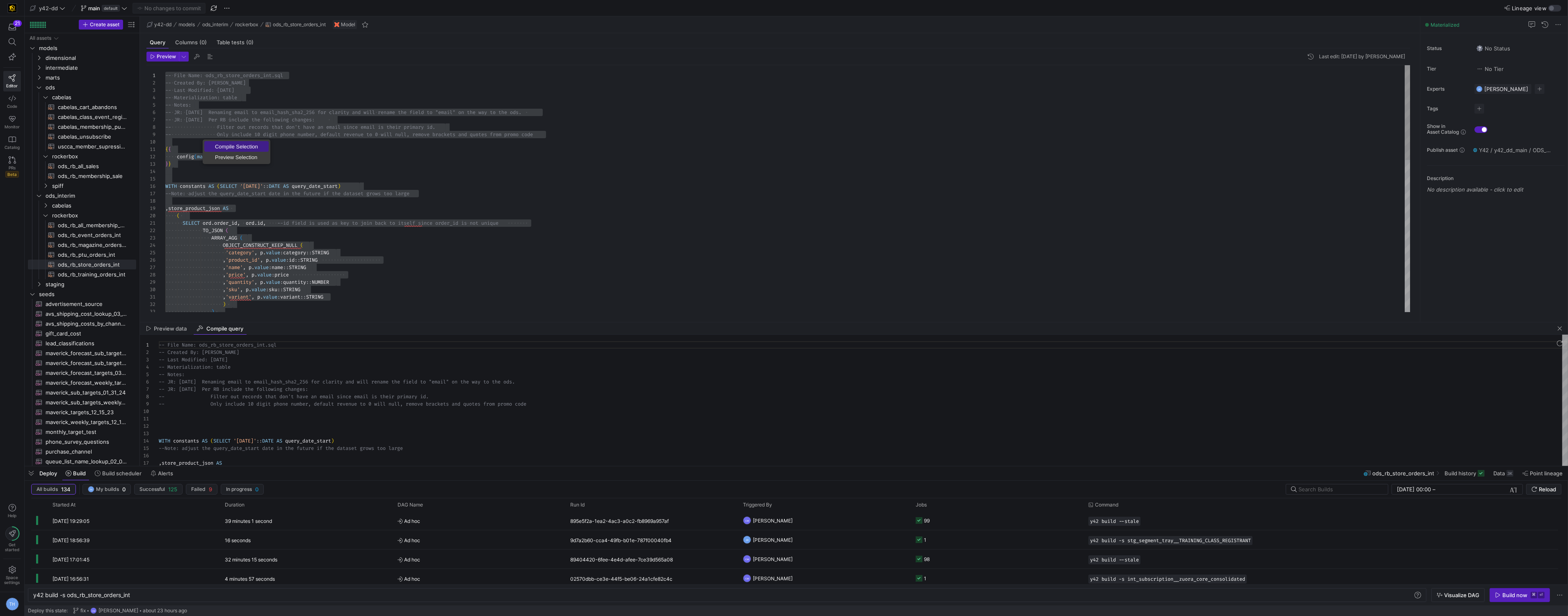
click at [223, 148] on span "Compile Selection" at bounding box center [237, 146] width 65 height 5
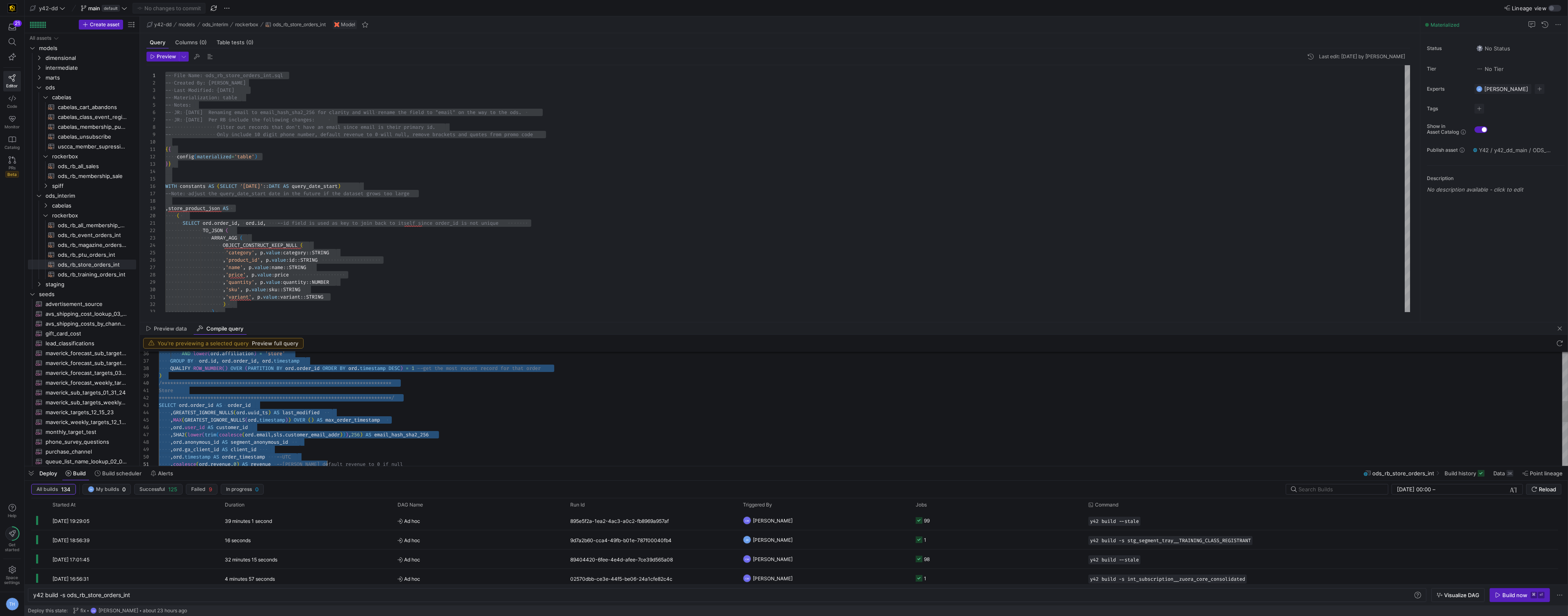
type textarea "WITH constants AS (SELECT '[DATE]'::DATE AS query_date_start) --Note: adjust th…"
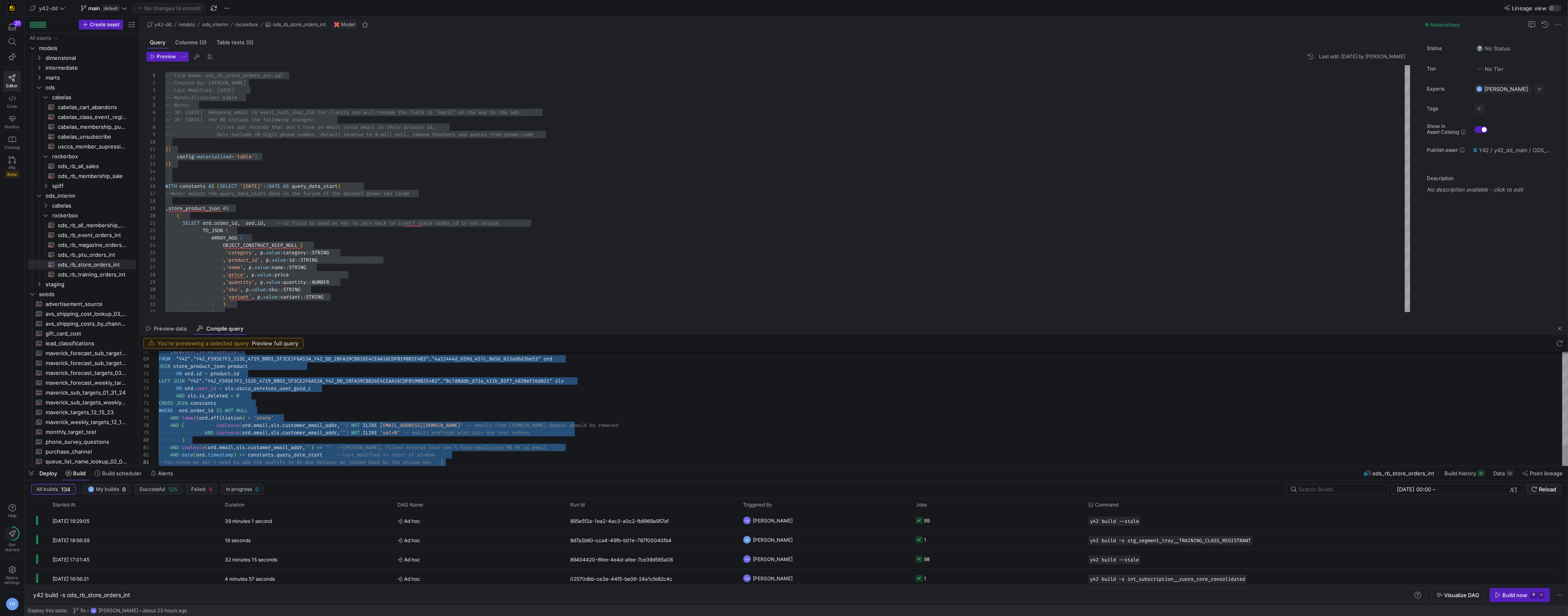
scroll to position [22, 283]
drag, startPoint x: 158, startPoint y: 408, endPoint x: 511, endPoint y: 463, distance: 357.3
click at [424, 223] on div ", 'quantity' , p . value : quantity :: NUMBER , 'sku' , p . value : sku :: STRI…" at bounding box center [788, 386] width 1245 height 642
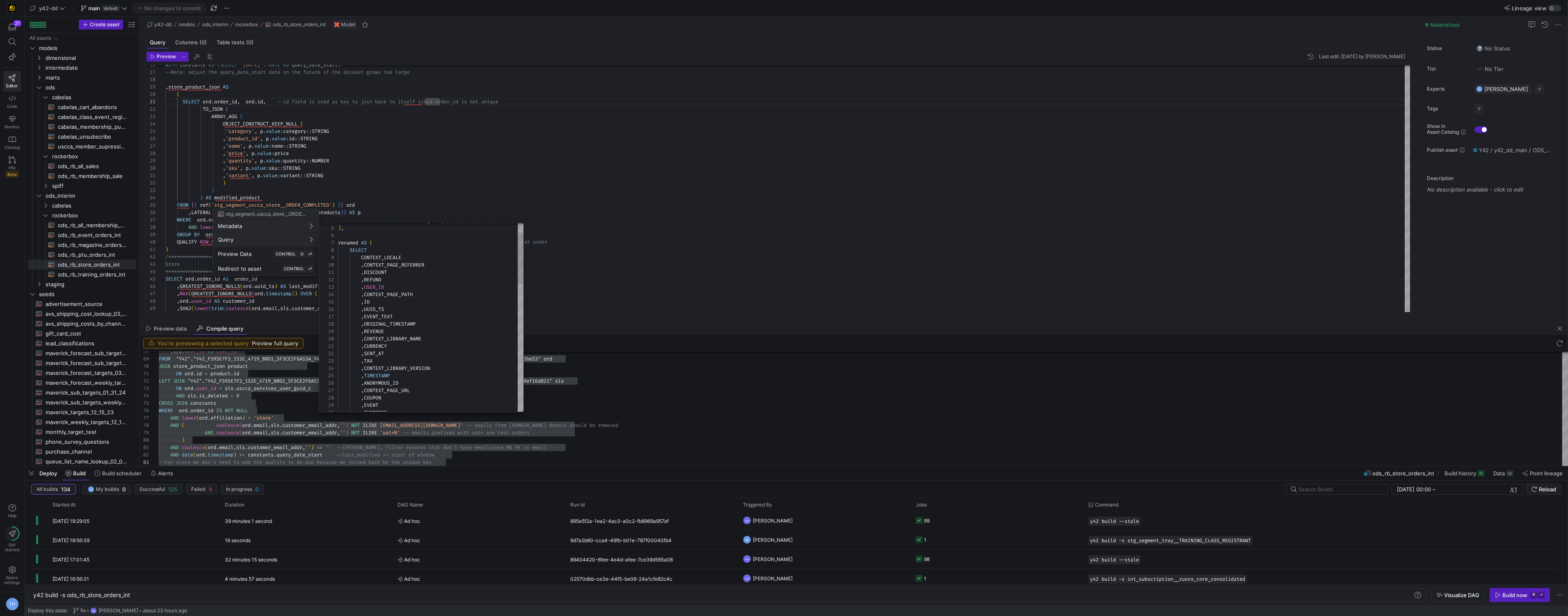
scroll to position [74, 0]
click at [389, 173] on div at bounding box center [784, 308] width 1568 height 616
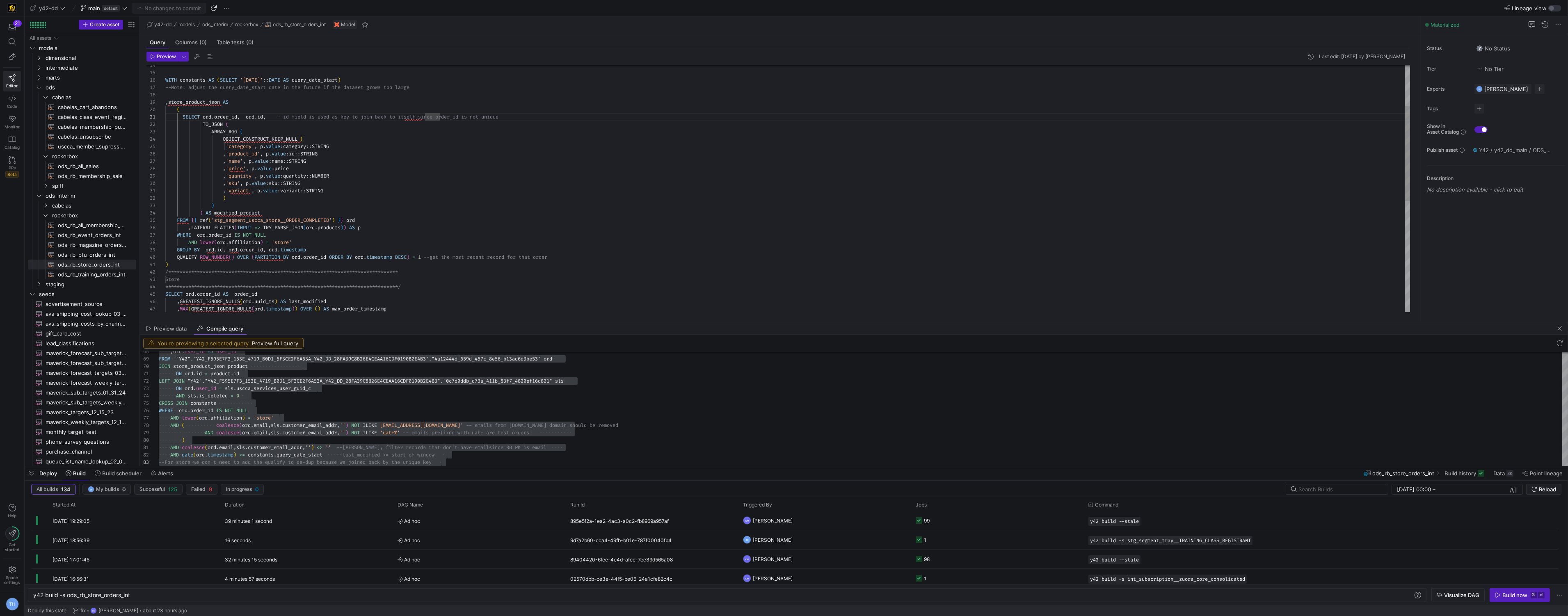
click at [393, 231] on div "**********" at bounding box center [788, 280] width 1245 height 642
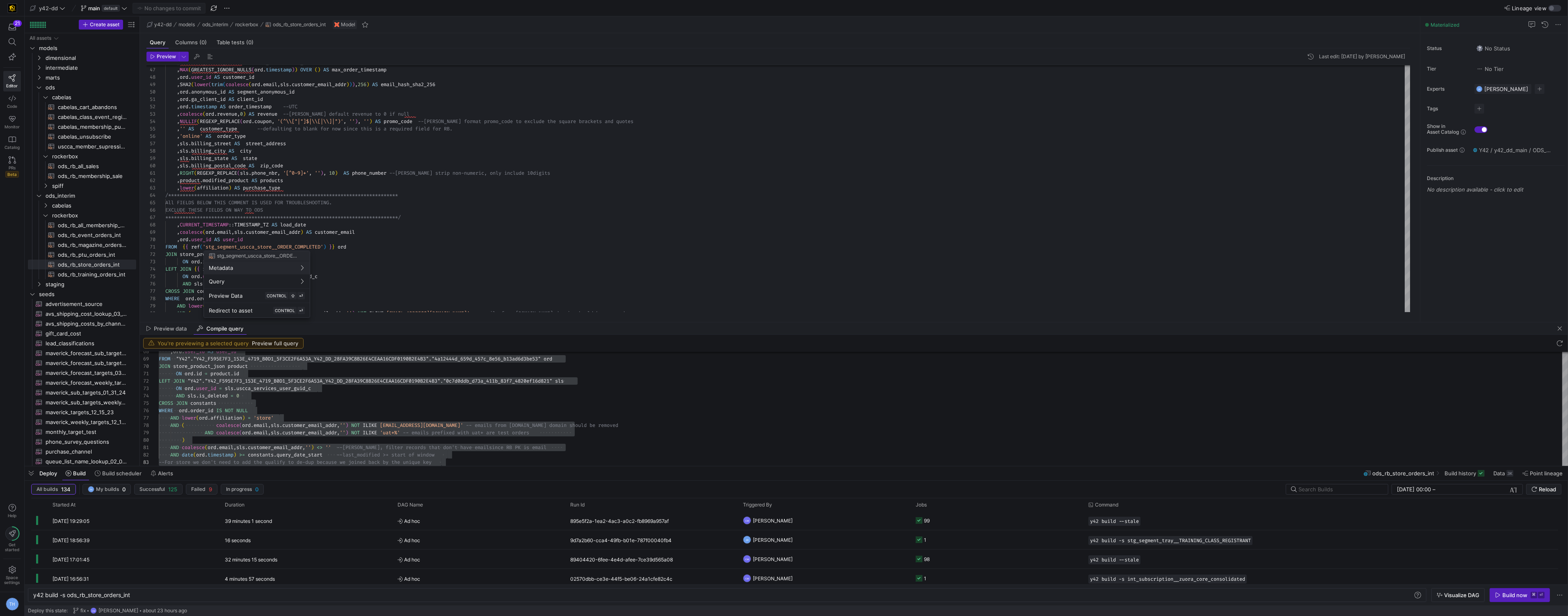
click at [298, 230] on div at bounding box center [784, 308] width 1568 height 616
click at [315, 232] on div at bounding box center [784, 308] width 1568 height 616
type textarea "**********"
click at [489, 239] on div ", ord . anonymous_id AS segment_anonymous_id , ord . ga_client_id AS client_id …" at bounding box center [788, 40] width 1245 height 642
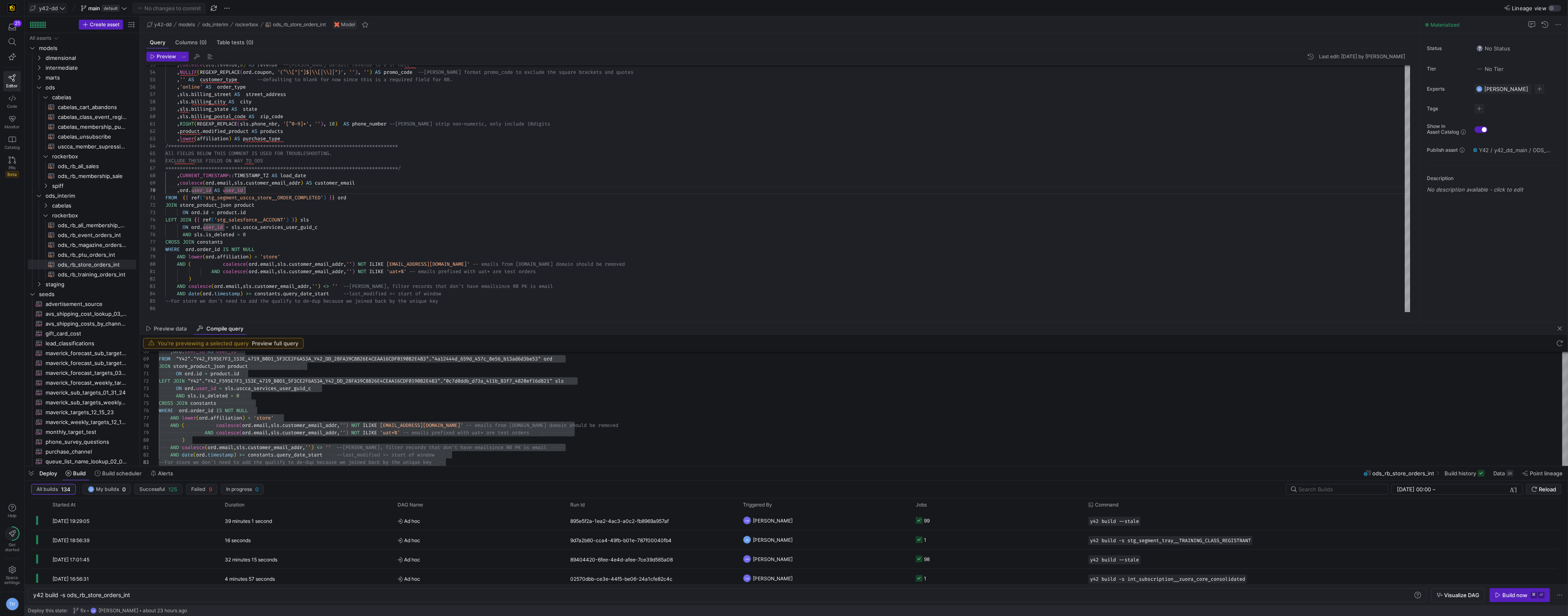
click at [60, 6] on icon at bounding box center [62, 8] width 6 height 6
click at [90, 85] on span "[PERSON_NAME]-prod" at bounding box center [73, 83] width 81 height 6
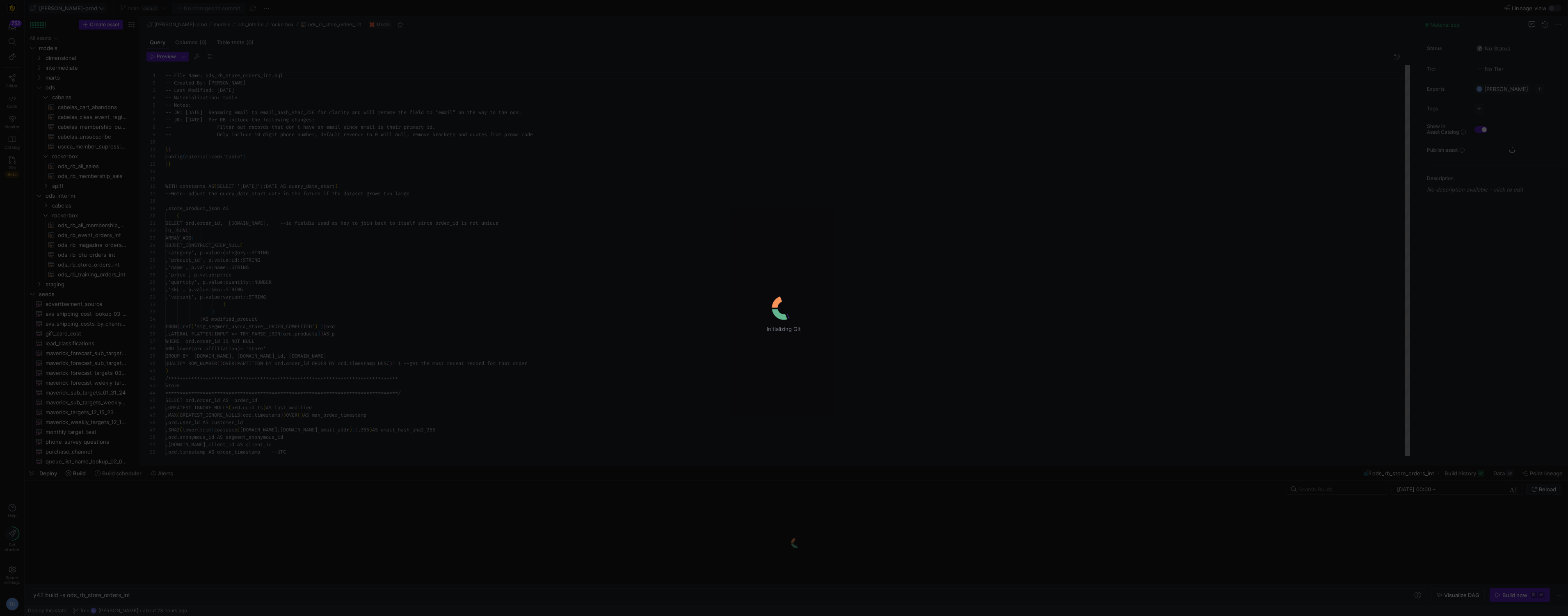
scroll to position [59, 0]
type textarea "y42 build"
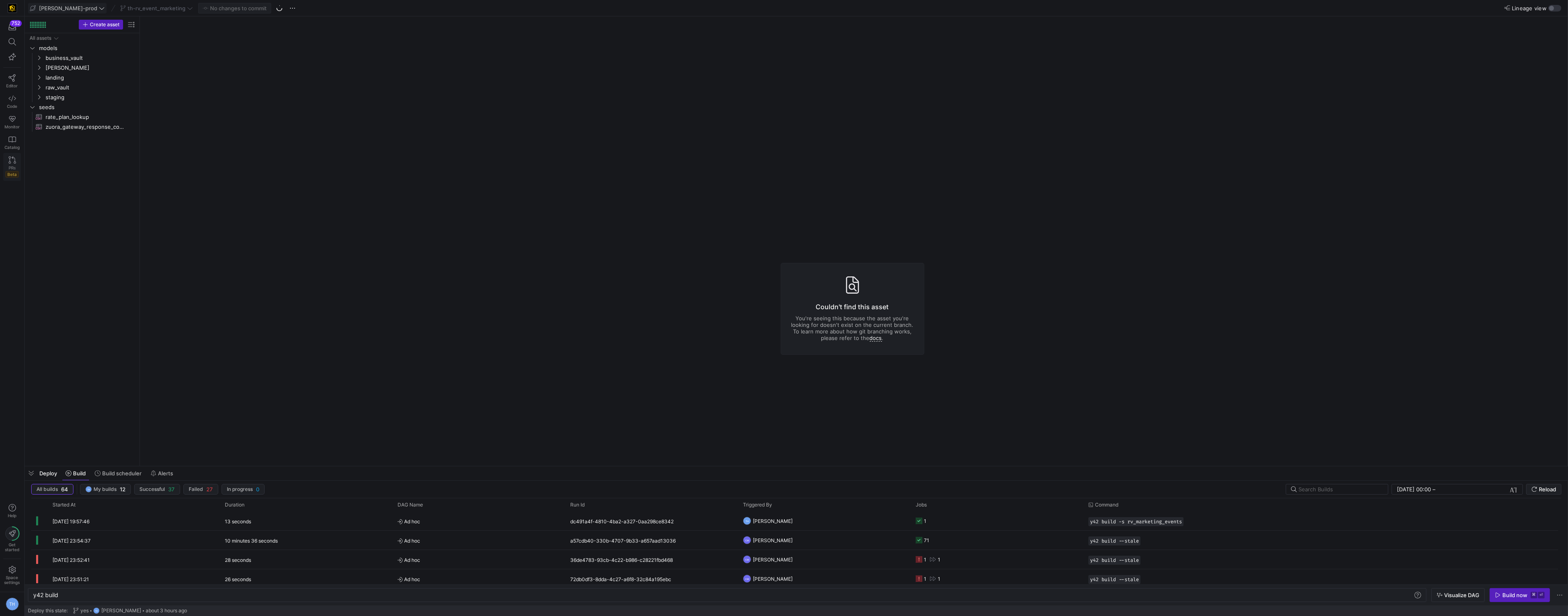
click at [9, 160] on icon at bounding box center [12, 160] width 7 height 7
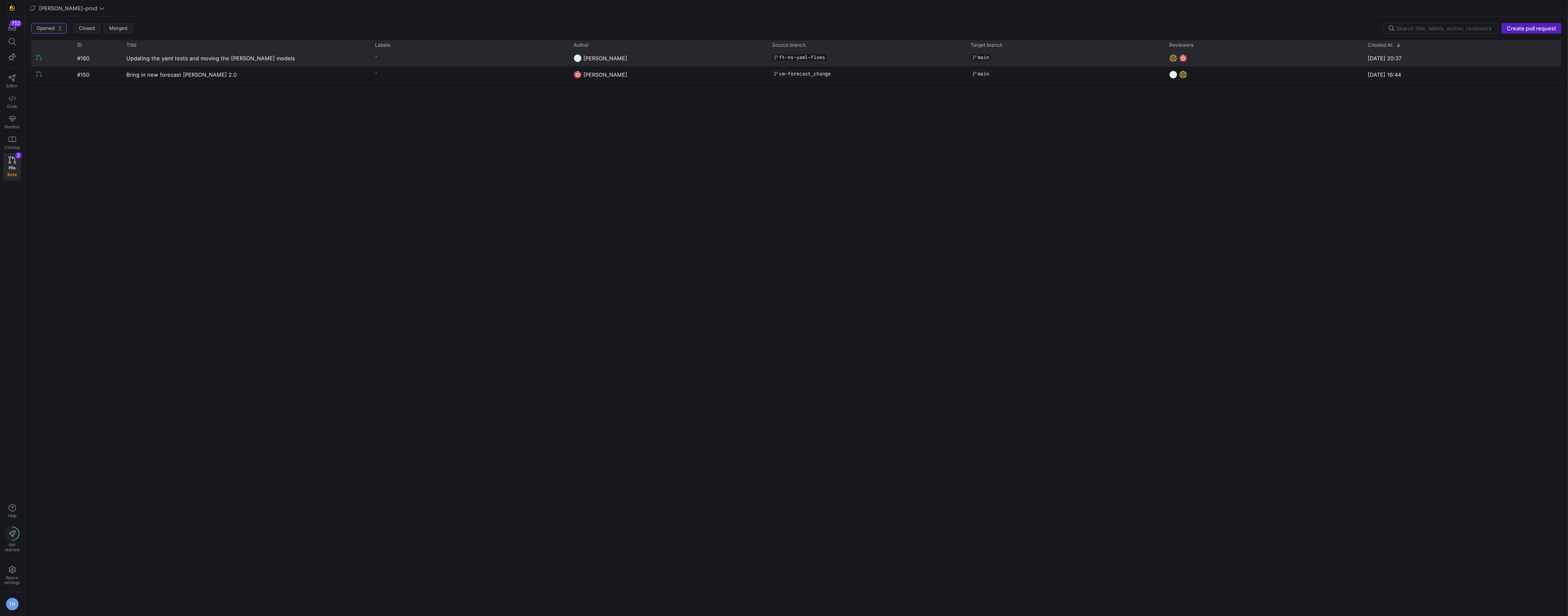
click at [463, 58] on y42-pull-request-list-view-label-cell-renderer "-" at bounding box center [469, 56] width 189 height 12
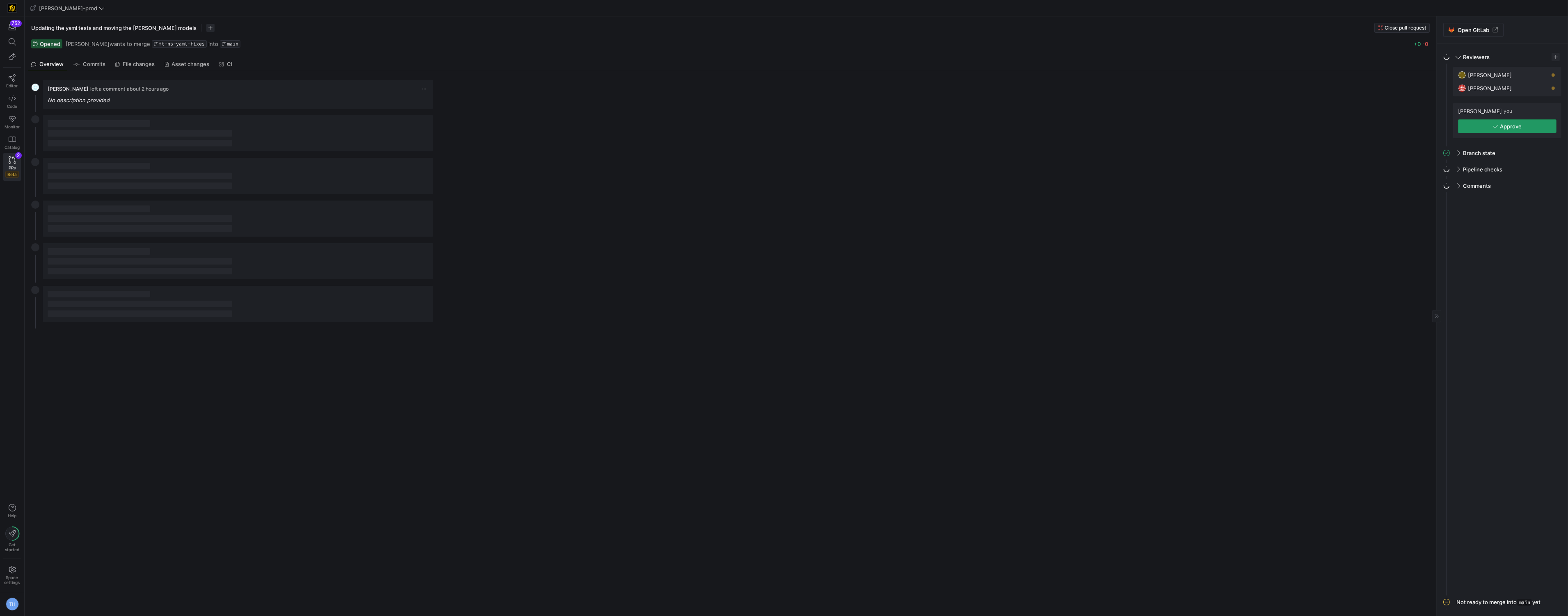
click at [1484, 122] on span "button" at bounding box center [1507, 126] width 98 height 13
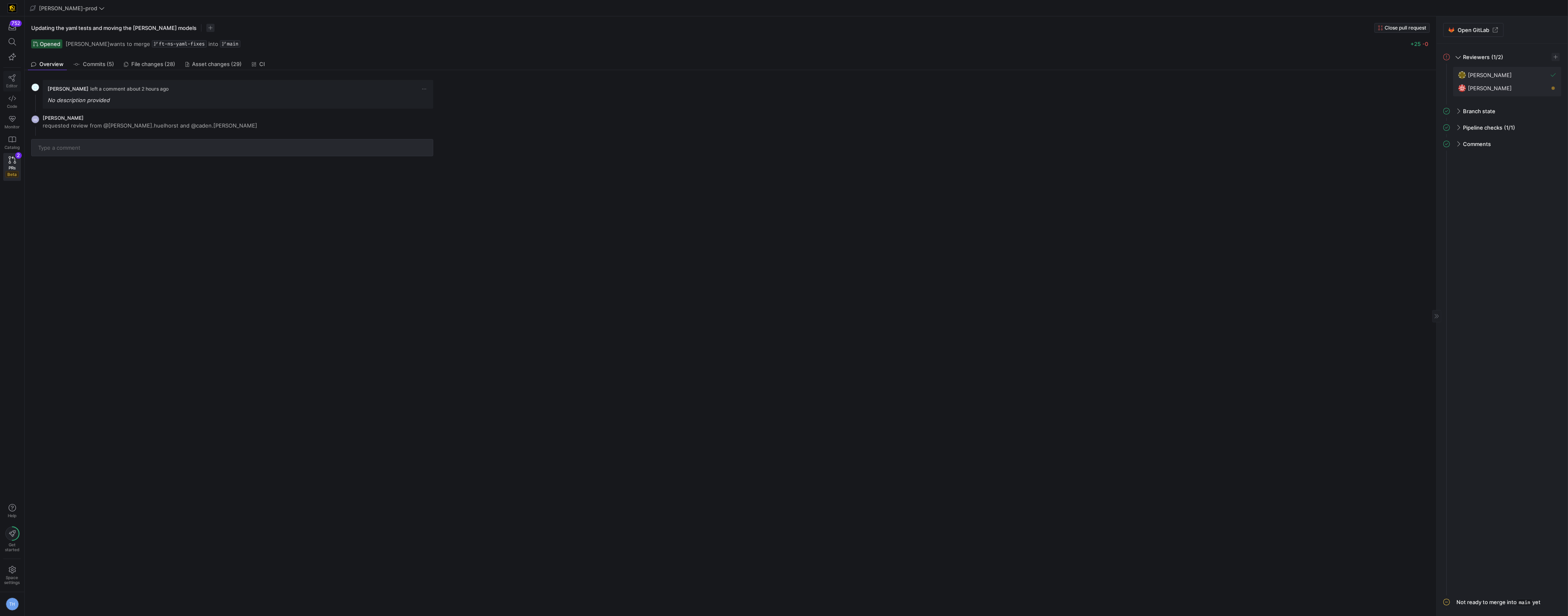
click at [9, 80] on icon at bounding box center [12, 78] width 7 height 7
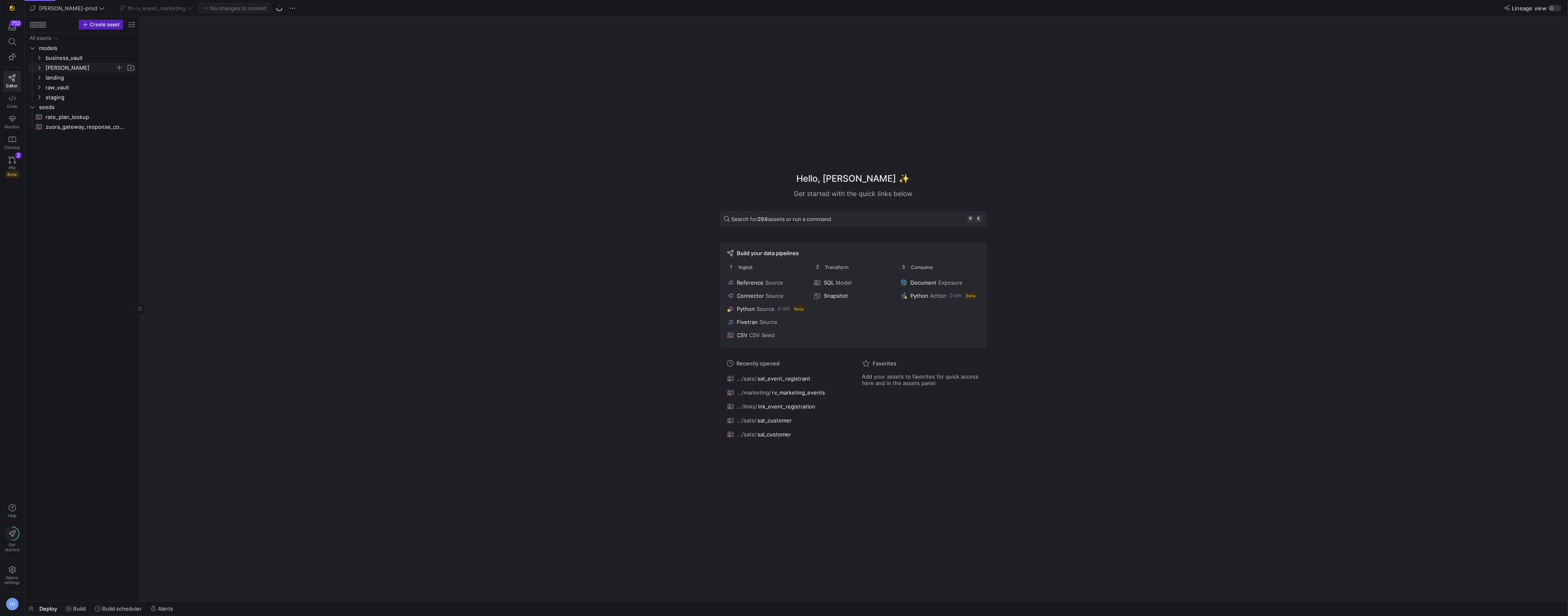
click at [88, 65] on span "[PERSON_NAME]" at bounding box center [80, 67] width 70 height 9
click at [88, 66] on span "[PERSON_NAME]" at bounding box center [80, 67] width 70 height 9
click at [85, 57] on span "business_vault" at bounding box center [80, 57] width 70 height 9
click at [82, 90] on span "sats" at bounding box center [84, 87] width 63 height 9
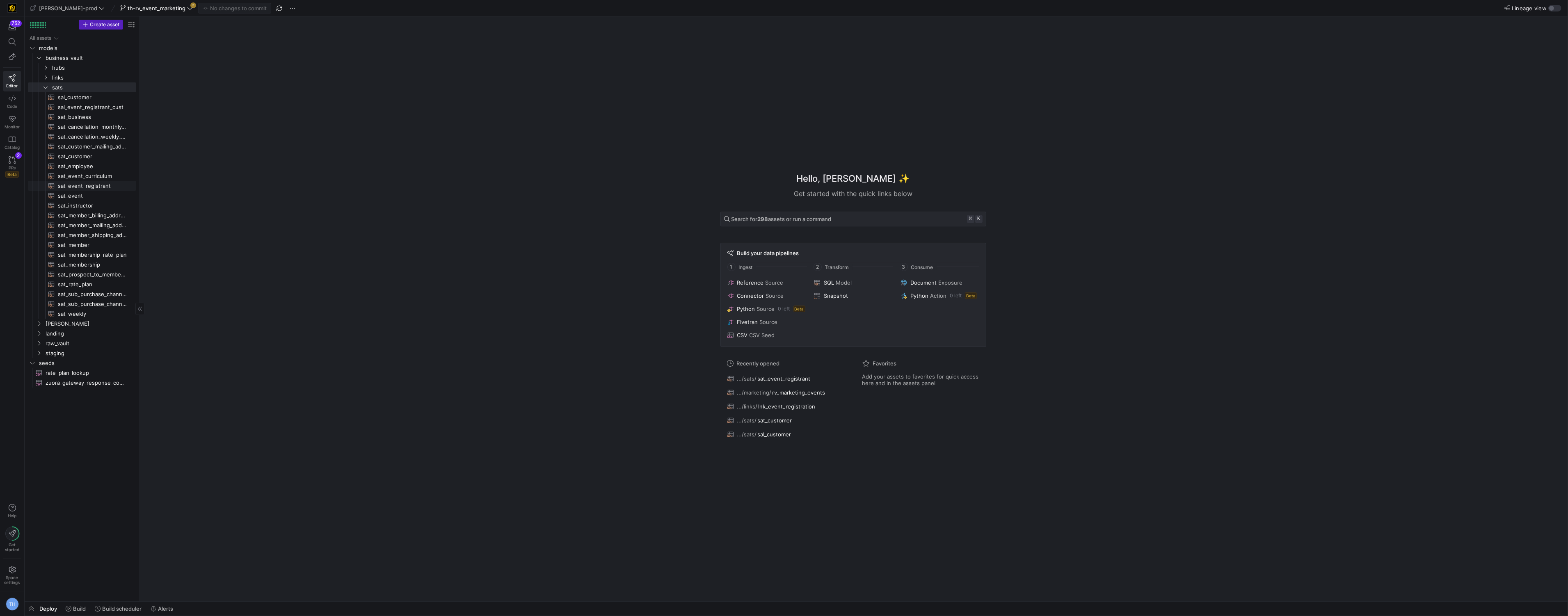
click at [100, 183] on span "sat_event_registrant​​​​​​​​​​" at bounding box center [92, 186] width 69 height 9
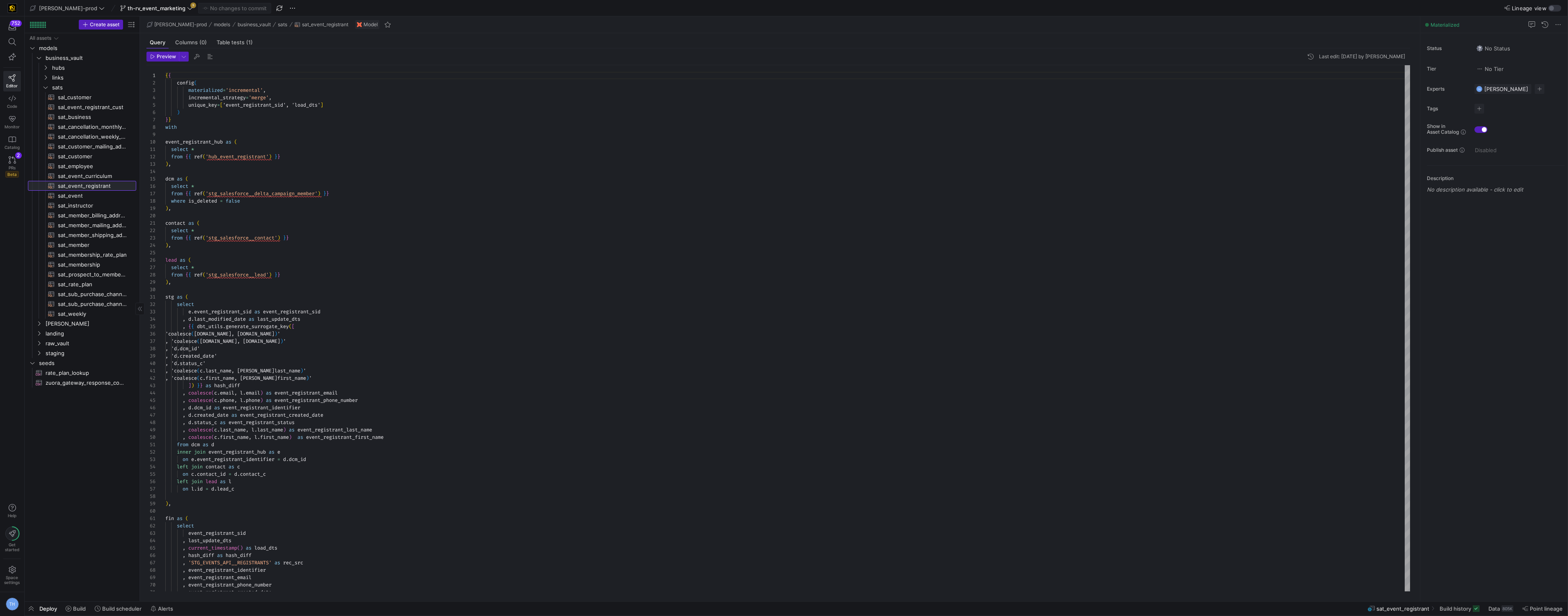
scroll to position [74, 0]
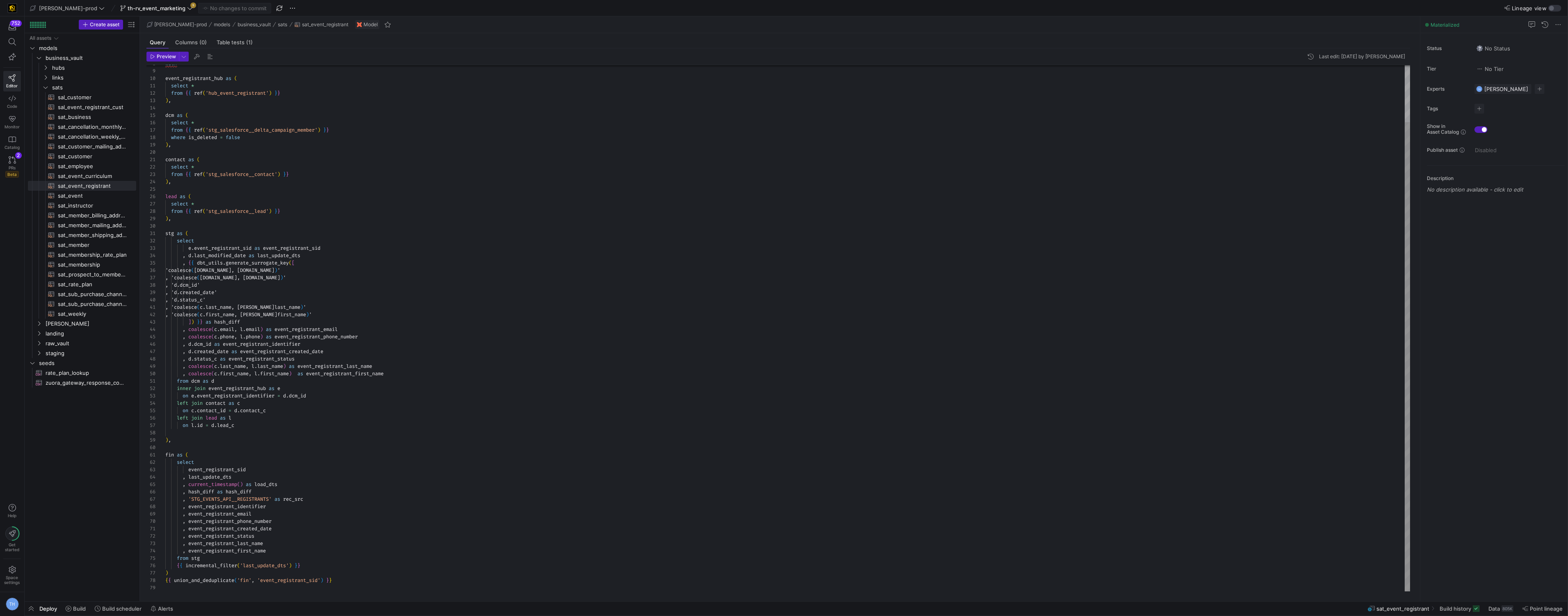
click at [289, 531] on div "with event_registrant_hub as ( select * from { { ref ( 'hub_event_registrant' )…" at bounding box center [788, 296] width 1245 height 590
click at [155, 10] on span "th-rv_event_marketing" at bounding box center [156, 8] width 58 height 6
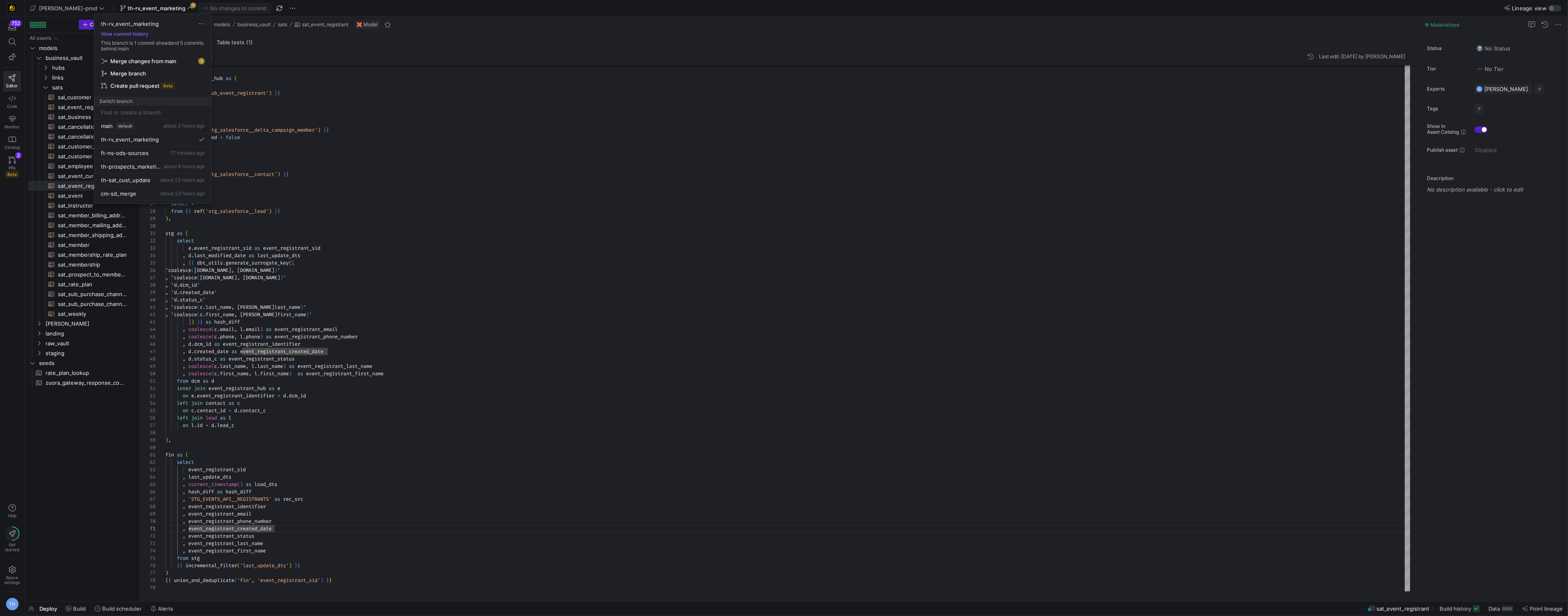
click at [153, 61] on span "Merge changes from main" at bounding box center [143, 61] width 66 height 6
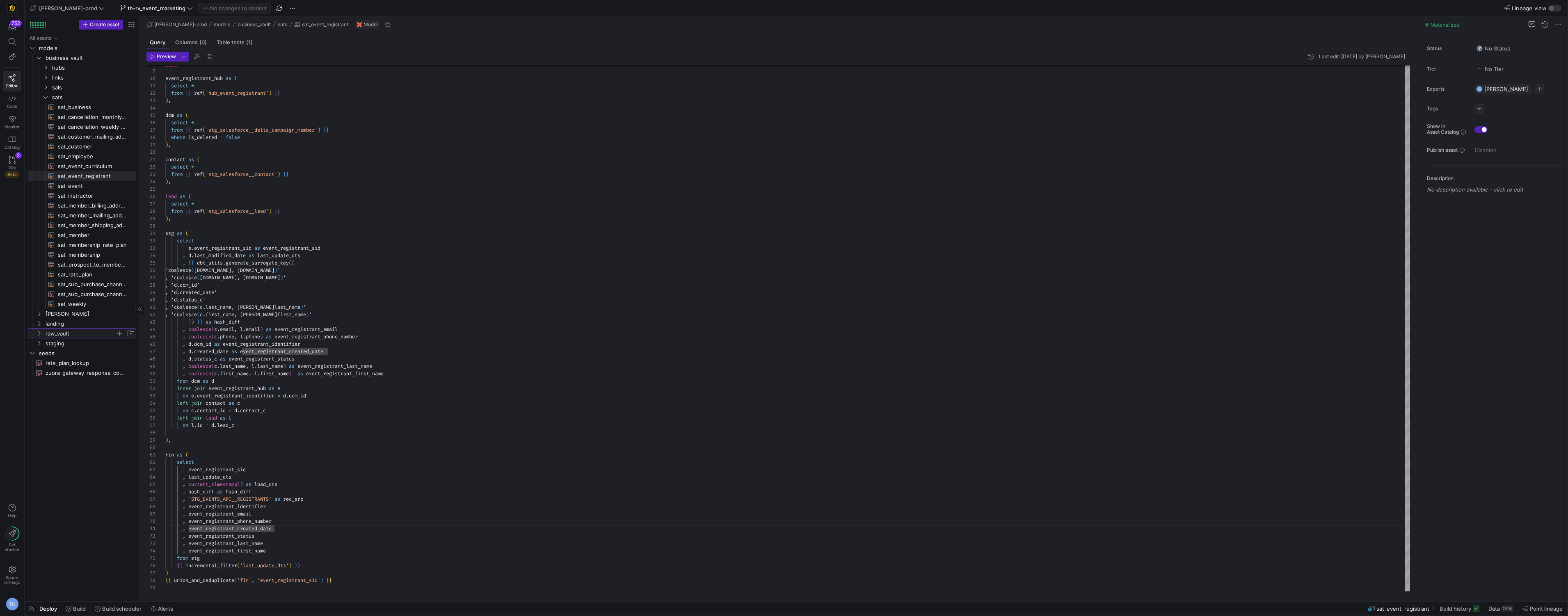
click at [69, 336] on span "raw_vault" at bounding box center [80, 333] width 70 height 9
click at [87, 393] on span "marketing" at bounding box center [84, 392] width 63 height 9
click at [86, 402] on span "rv_marketing_events​​​​​​​​​​" at bounding box center [92, 402] width 69 height 9
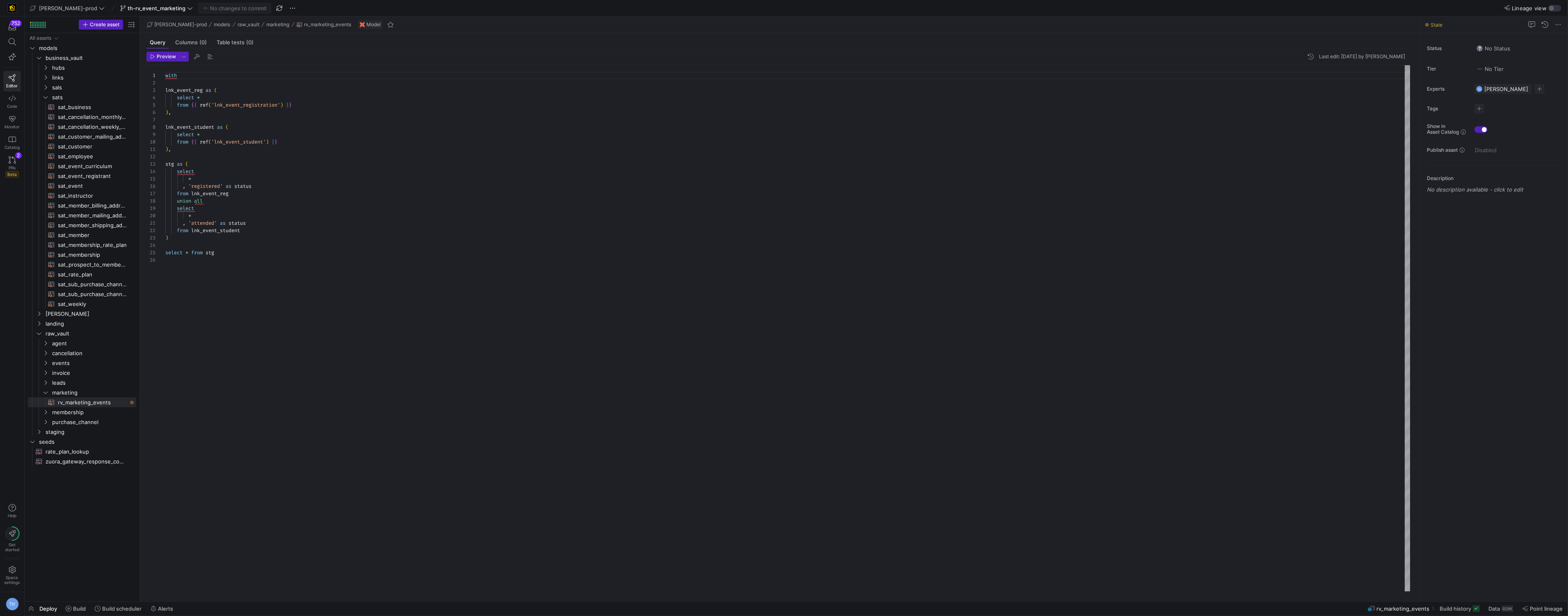
scroll to position [22, 0]
click at [241, 248] on div "with lnk_event_reg as ( select * from { { ref ( 'lnk_event_registration' ) } } …" at bounding box center [788, 328] width 1245 height 526
drag, startPoint x: 241, startPoint y: 253, endPoint x: 97, endPoint y: 247, distance: 144.1
click at [166, 247] on div "with lnk_event_reg as ( select * from { { ref ( 'lnk_event_registration' ) } } …" at bounding box center [788, 328] width 1245 height 526
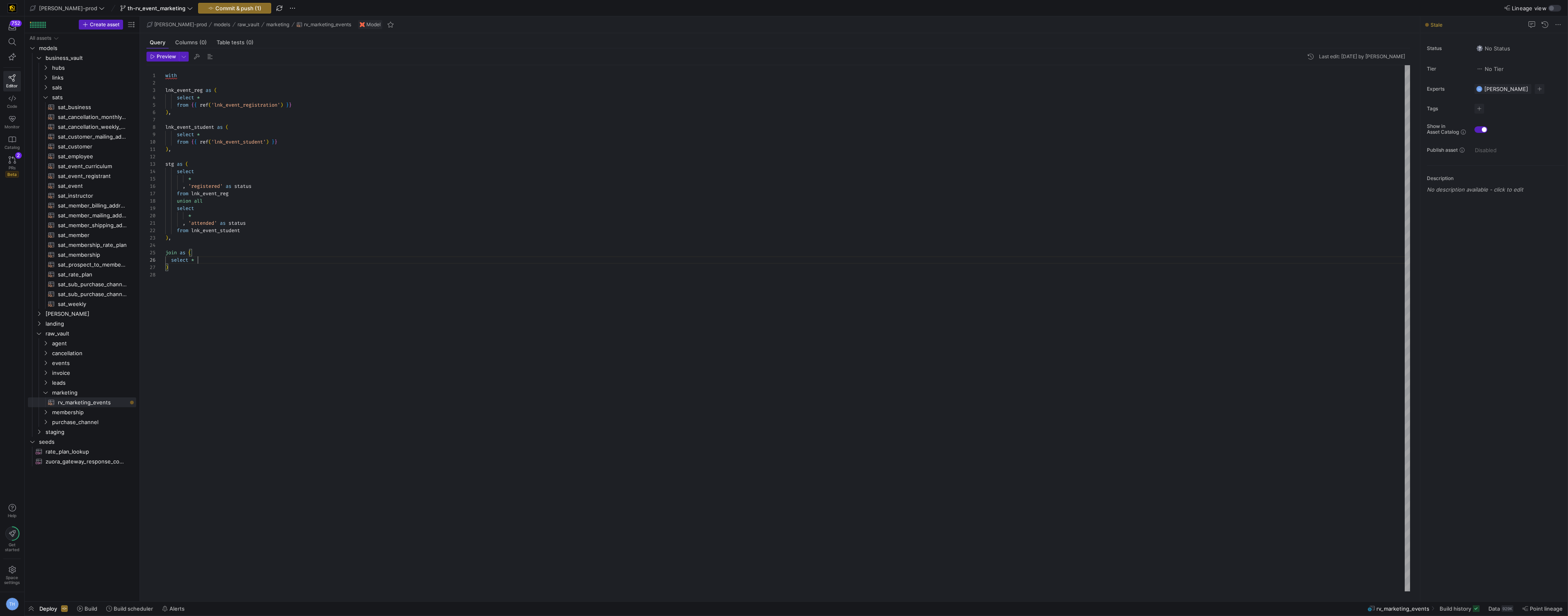
click at [177, 252] on div "with lnk_event_reg as ( select * from { { ref ( 'lnk_event_registration' ) } } …" at bounding box center [788, 328] width 1245 height 526
click at [228, 257] on div "with lnk_event_reg as ( select * from { { ref ( 'lnk_event_registration' ) } } …" at bounding box center [788, 328] width 1245 height 526
drag, startPoint x: 237, startPoint y: 275, endPoint x: 189, endPoint y: 275, distance: 48.0
click at [189, 275] on div "with lnk_event_reg as ( select * from { { ref ( 'lnk_event_registration' ) } } …" at bounding box center [788, 328] width 1245 height 526
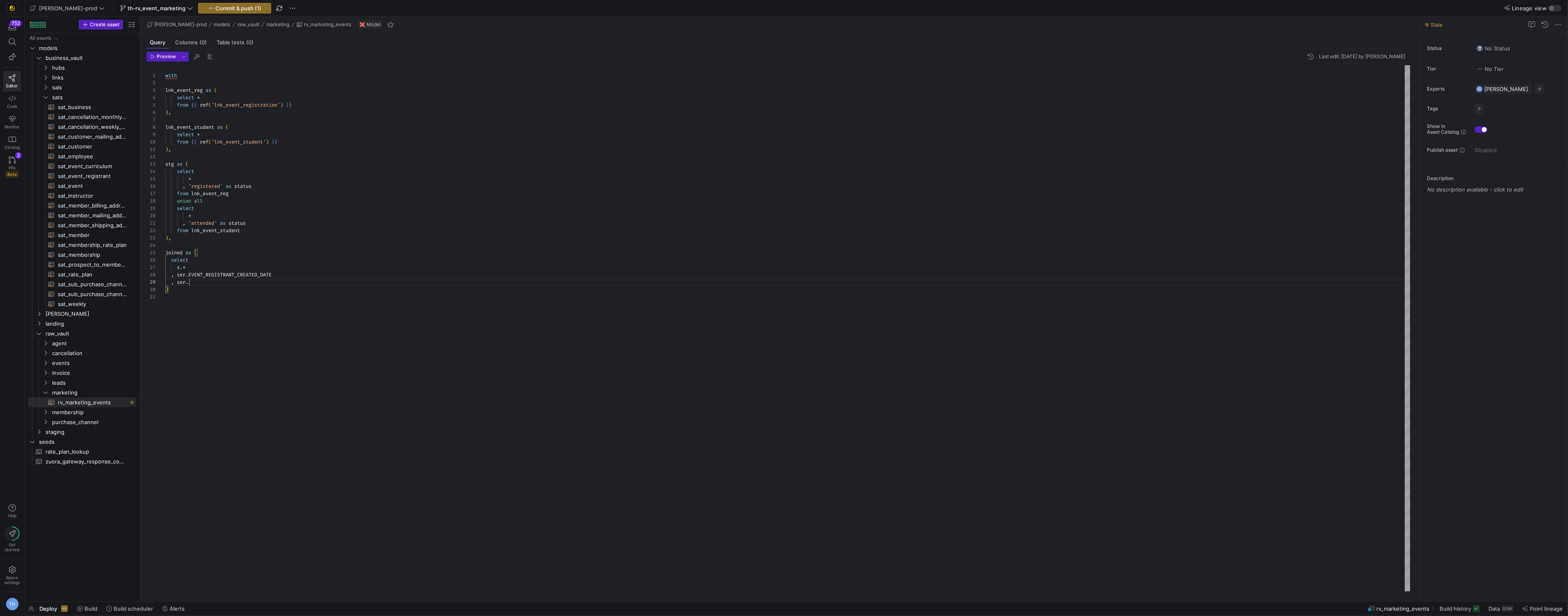
scroll to position [59, 24]
click at [199, 147] on div "with lnk_event_reg as ( select * from { { ref ( 'lnk_event_registration' ) } } …" at bounding box center [788, 328] width 1245 height 526
click at [189, 175] on div "with lnk_event_reg as ( select * from { { ref ( 'lnk_event_registration' ) } } …" at bounding box center [788, 328] width 1245 height 526
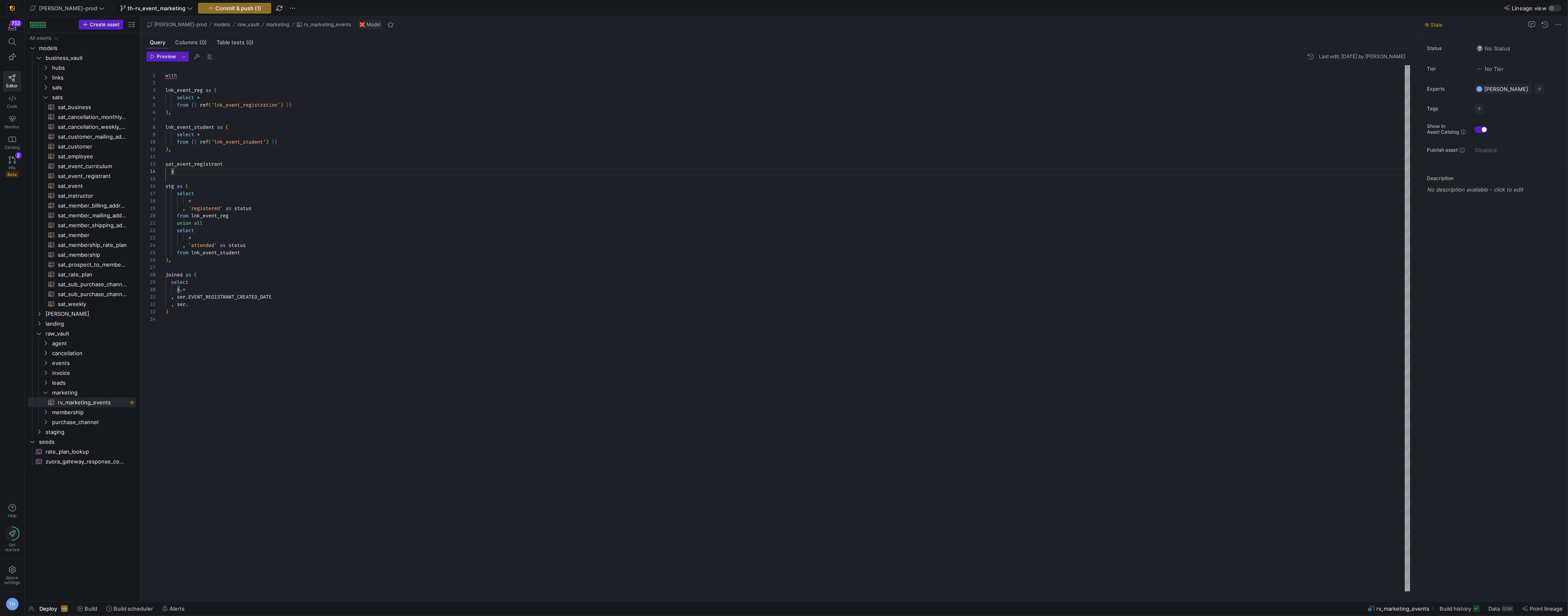
click at [177, 136] on div "with lnk_event_reg as ( select * from { { ref ( 'lnk_event_registration' ) } } …" at bounding box center [788, 328] width 1245 height 526
click at [176, 141] on div "with lnk_event_reg as ( select * from { { ref ( 'lnk_event_registration' ) } } …" at bounding box center [788, 328] width 1245 height 526
click at [177, 97] on div "with lnk_event_reg as ( select * from { { ref ( 'lnk_event_registration' ) } } …" at bounding box center [788, 328] width 1245 height 526
click at [176, 105] on div "with lnk_event_reg as ( select * from { { ref ( 'lnk_event_registration' ) } } …" at bounding box center [788, 328] width 1245 height 526
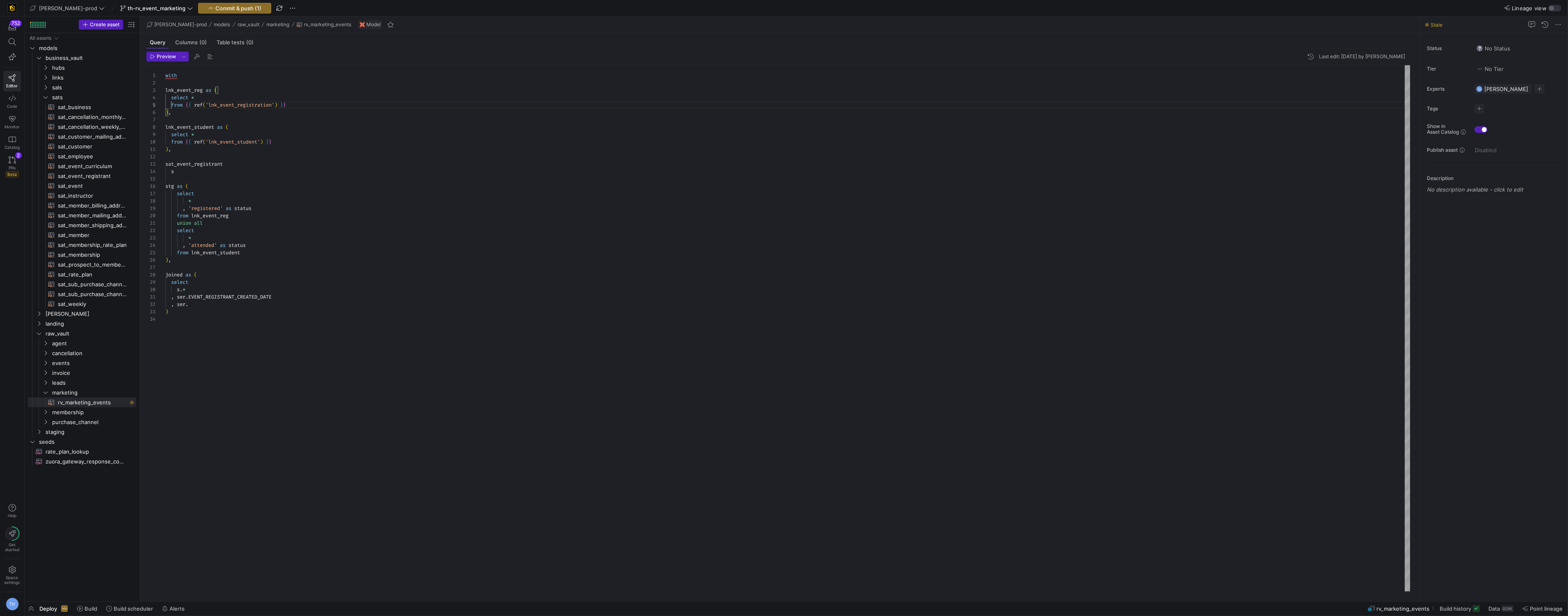
scroll to position [29, 6]
click at [199, 173] on div "with lnk_event_reg as ( select * from { { ref ( 'lnk_event_registration' ) } } …" at bounding box center [788, 328] width 1245 height 526
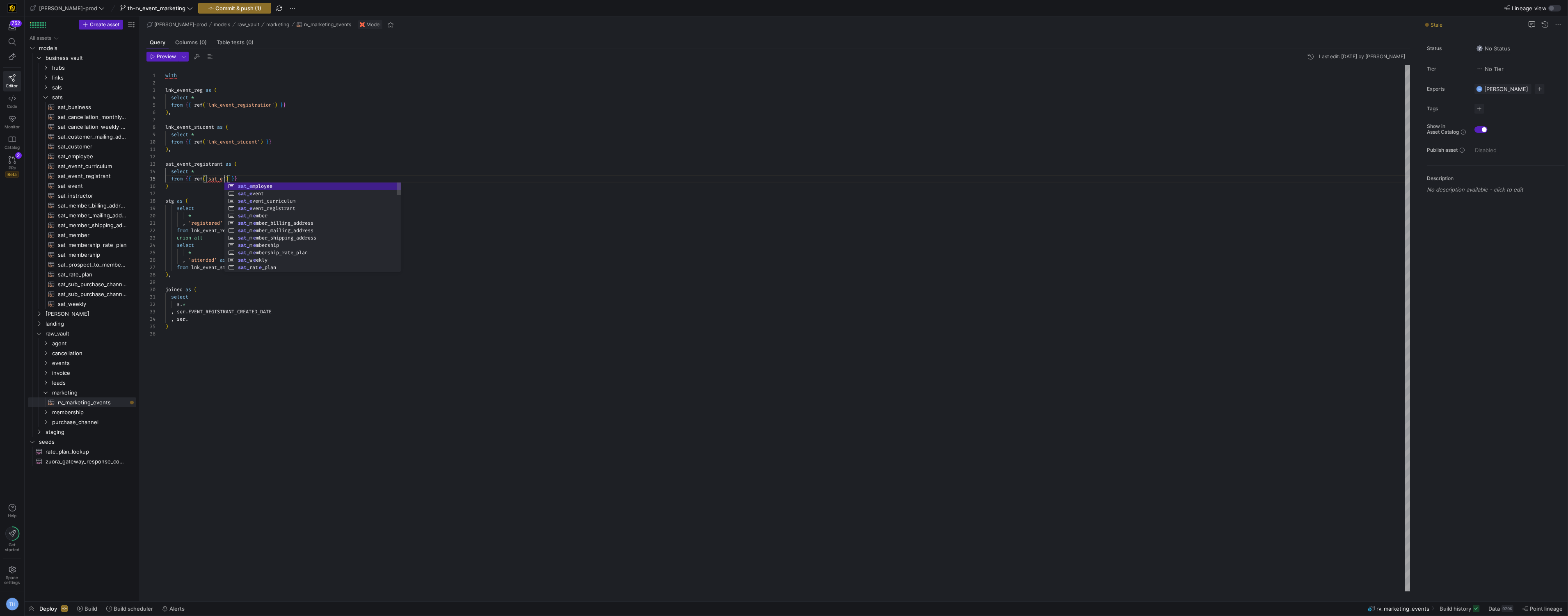
scroll to position [29, 65]
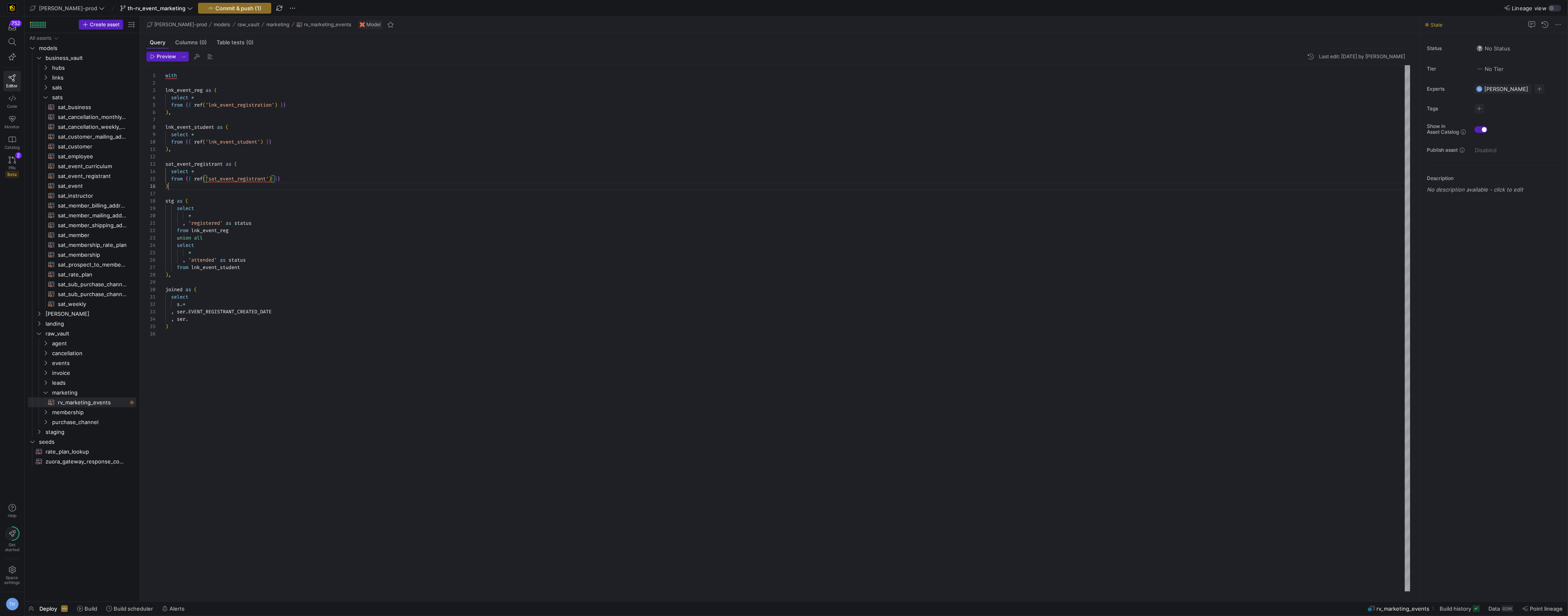
click at [299, 183] on div "with lnk_event_reg as ( select * from { { ref ( 'lnk_event_registration' ) } } …" at bounding box center [788, 328] width 1245 height 526
click at [299, 180] on div "with lnk_event_reg as ( select * from { { ref ( 'lnk_event_registration' ) } } …" at bounding box center [788, 328] width 1245 height 526
click at [246, 184] on div "with lnk_event_reg as ( select * from { { ref ( 'lnk_event_registration' ) } } …" at bounding box center [788, 328] width 1245 height 526
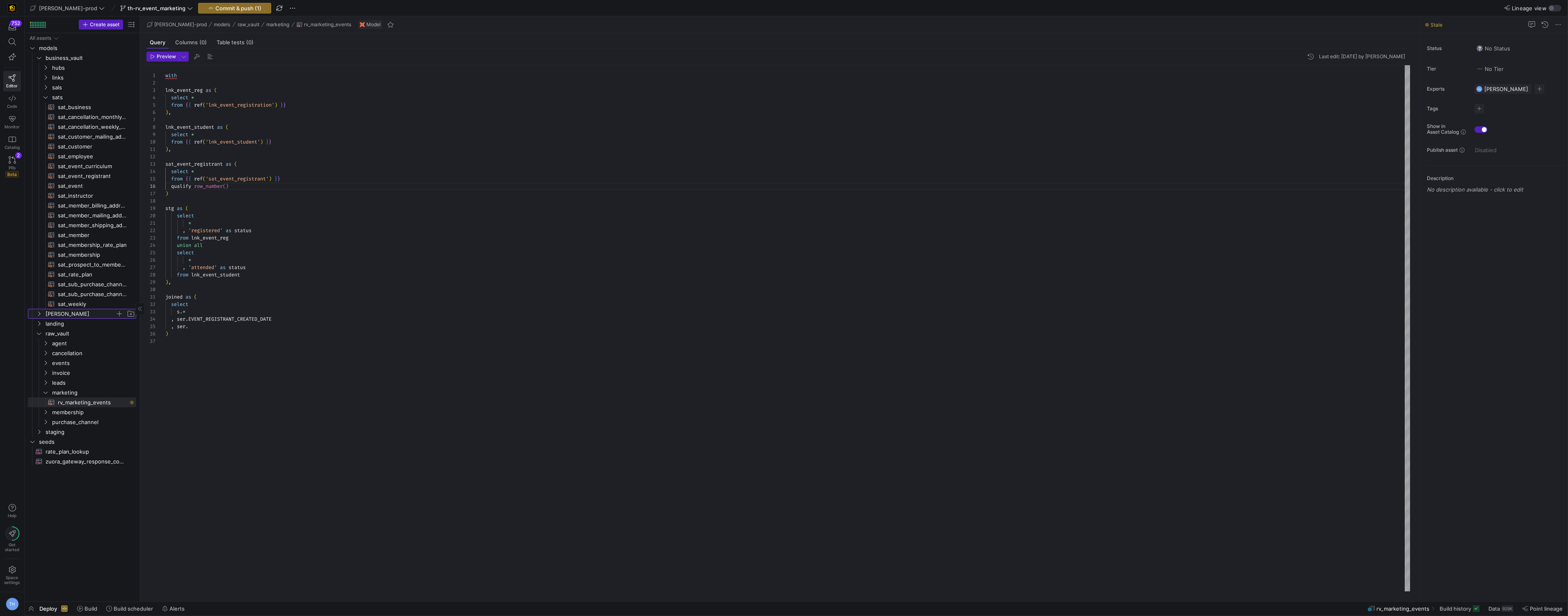
click at [66, 314] on span "[PERSON_NAME]" at bounding box center [80, 313] width 70 height 9
click at [78, 330] on span "facts" at bounding box center [84, 333] width 63 height 9
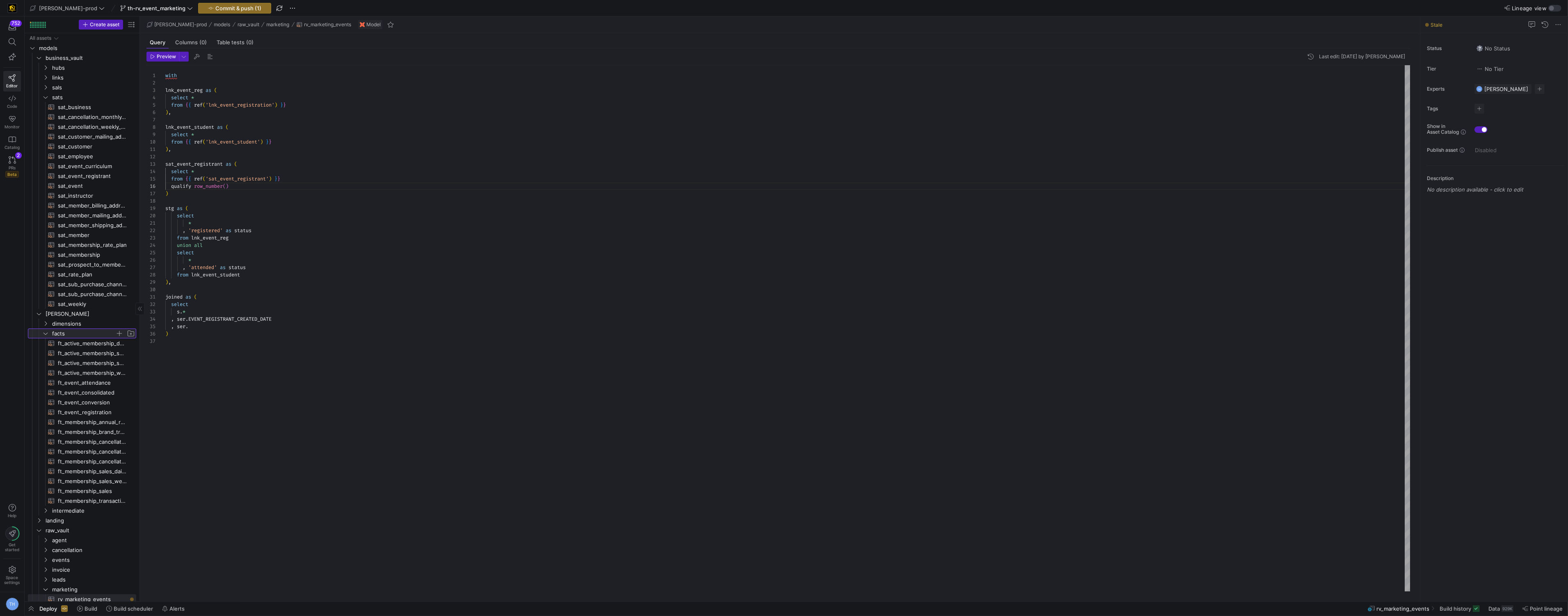
click at [78, 330] on span "facts" at bounding box center [84, 333] width 63 height 9
click at [78, 325] on span "dimensions" at bounding box center [84, 323] width 63 height 9
click at [90, 460] on span "dm_registrant​​​​​​​​​​" at bounding box center [92, 461] width 69 height 9
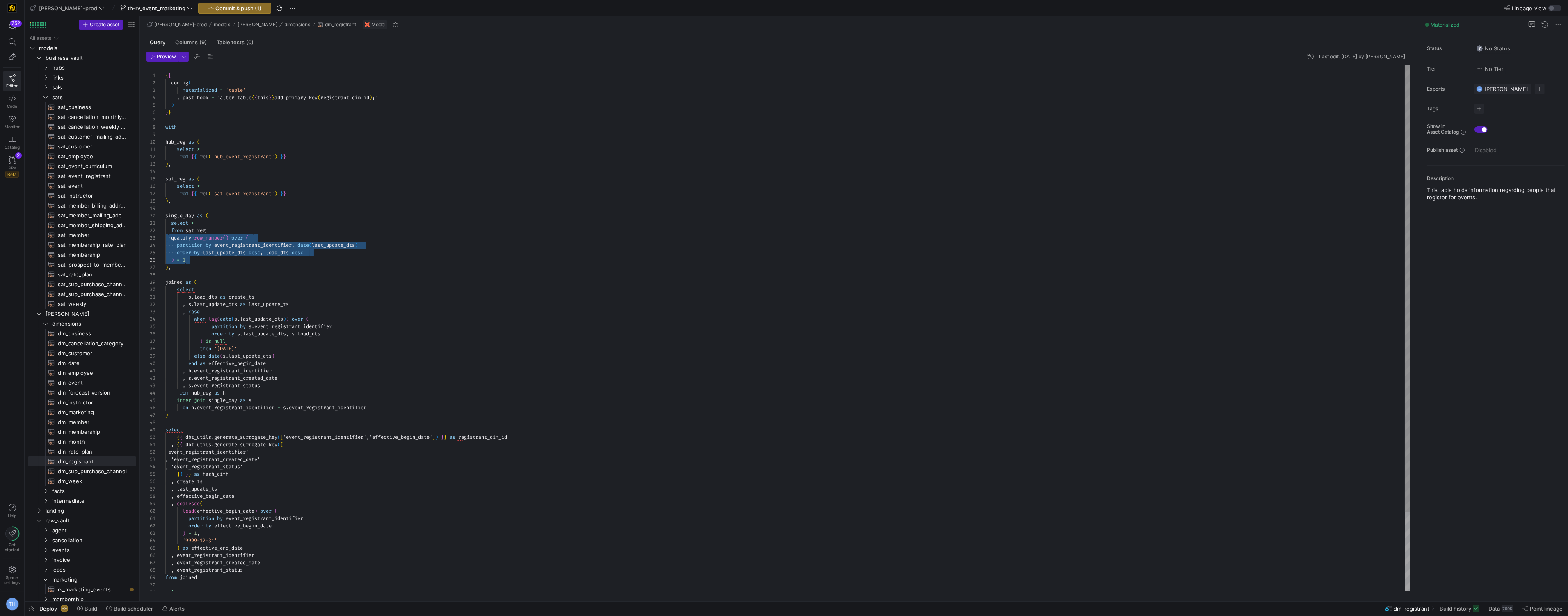
scroll to position [14, 6]
drag, startPoint x: 169, startPoint y: 238, endPoint x: 237, endPoint y: 266, distance: 73.5
click at [237, 267] on div "{ { config ( materialized = 'table' , post_hook = "alter table { { this } } add…" at bounding box center [788, 375] width 1245 height 620
click at [237, 266] on div "{ { config ( materialized = 'table' , post_hook = "alter table { { this } } add…" at bounding box center [788, 375] width 1245 height 620
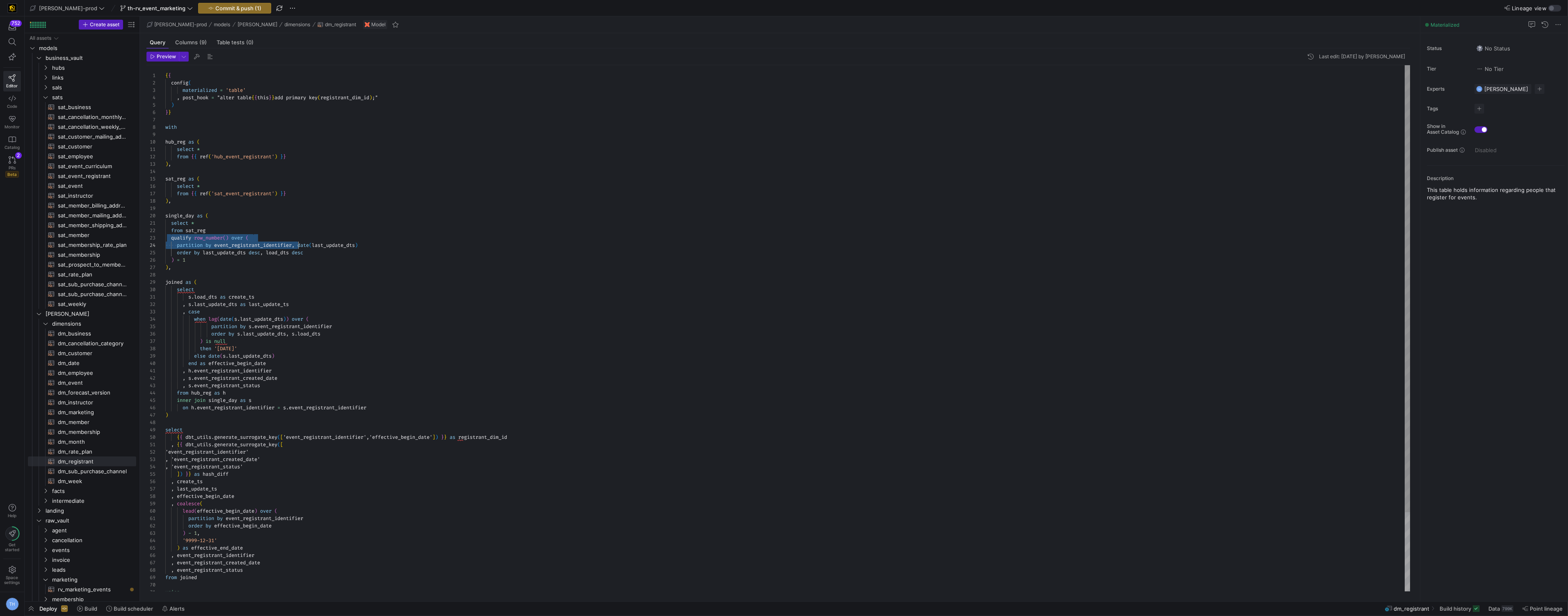
scroll to position [14, 133]
drag, startPoint x: 170, startPoint y: 237, endPoint x: 298, endPoint y: 244, distance: 128.2
click at [298, 244] on div "{ { config ( materialized = 'table' , post_hook = "alter table { { this } } add…" at bounding box center [788, 375] width 1245 height 620
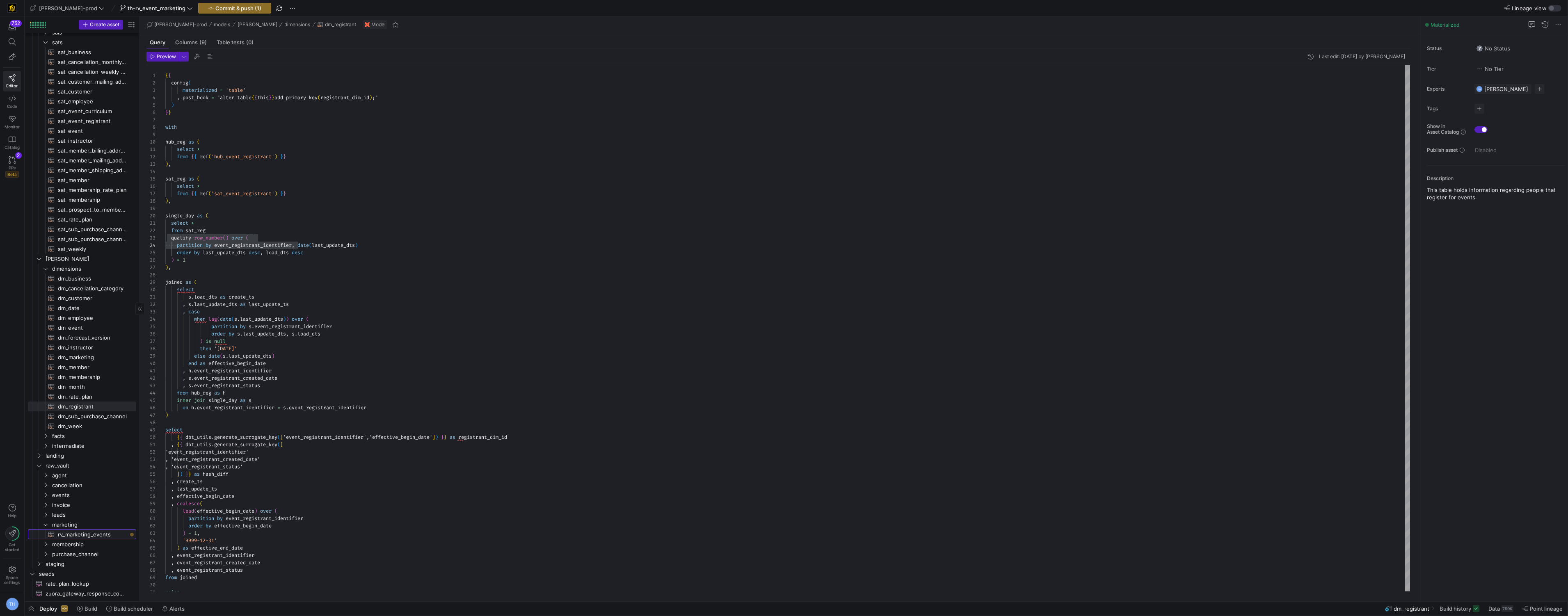
click at [87, 534] on span "rv_marketing_events​​​​​​​​​​" at bounding box center [92, 534] width 69 height 9
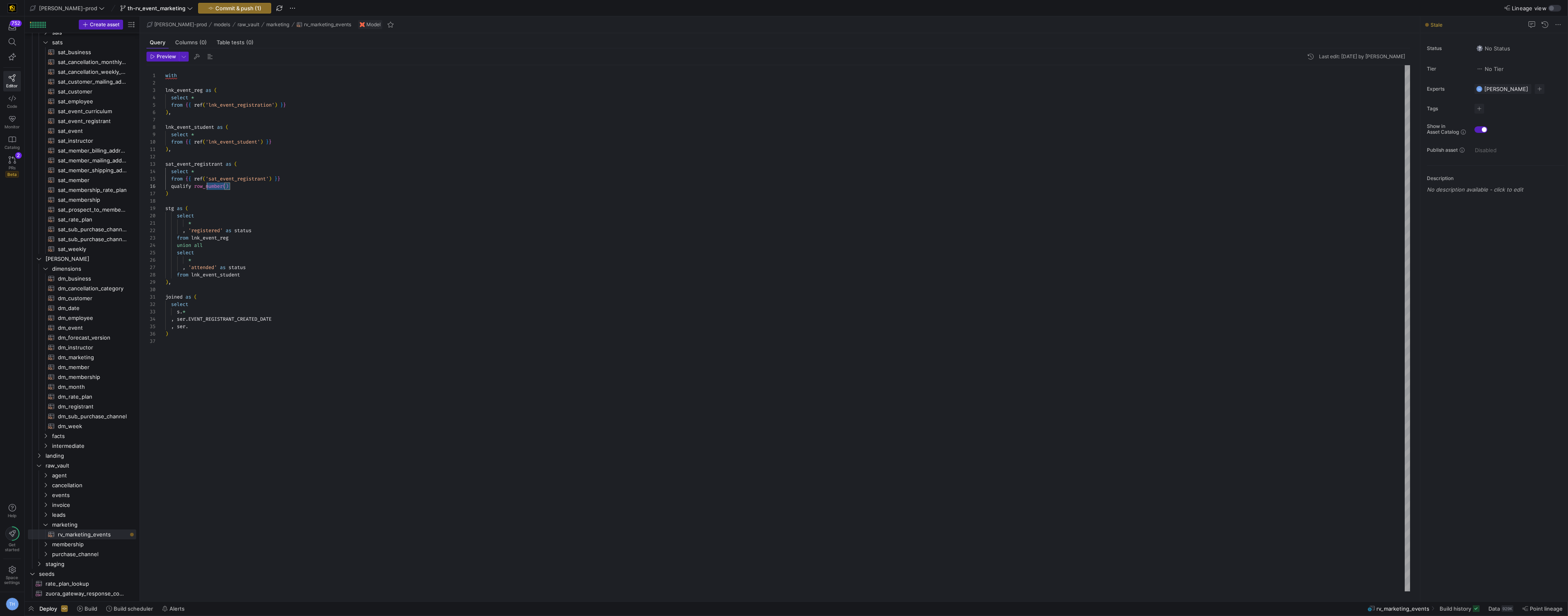
scroll to position [37, 6]
drag, startPoint x: 244, startPoint y: 188, endPoint x: 171, endPoint y: 187, distance: 73.0
click at [171, 187] on div "with lnk_event_reg as ( select * from { { ref ( 'lnk_event_registration' ) } } …" at bounding box center [788, 328] width 1245 height 526
click at [315, 169] on div "with lnk_event_reg as ( select * from { { ref ( 'lnk_event_registration' ) } } …" at bounding box center [788, 328] width 1245 height 526
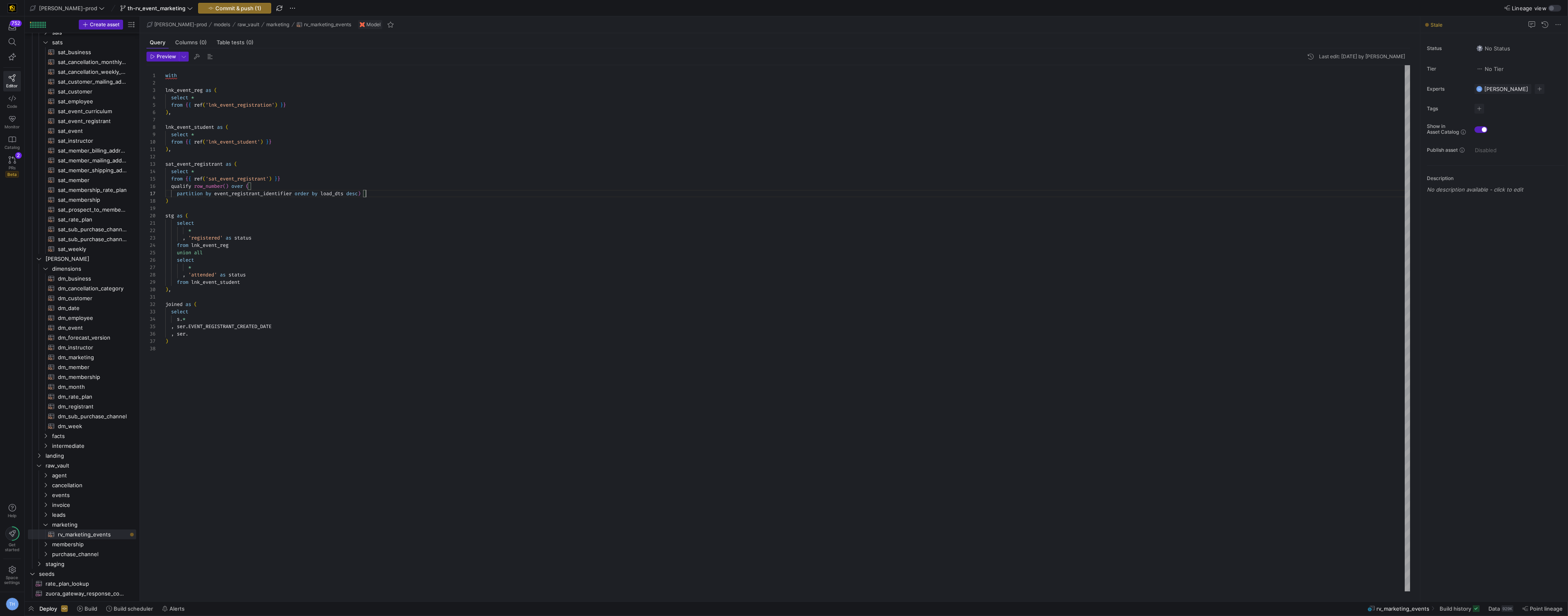
scroll to position [22, 29]
click at [217, 343] on div "with lnk_event_reg as ( select * from { { ref ( 'lnk_event_registration' ) } } …" at bounding box center [788, 328] width 1245 height 526
click at [214, 332] on div "with lnk_event_reg as ( select * from { { ref ( 'lnk_event_registration' ) } } …" at bounding box center [788, 328] width 1245 height 526
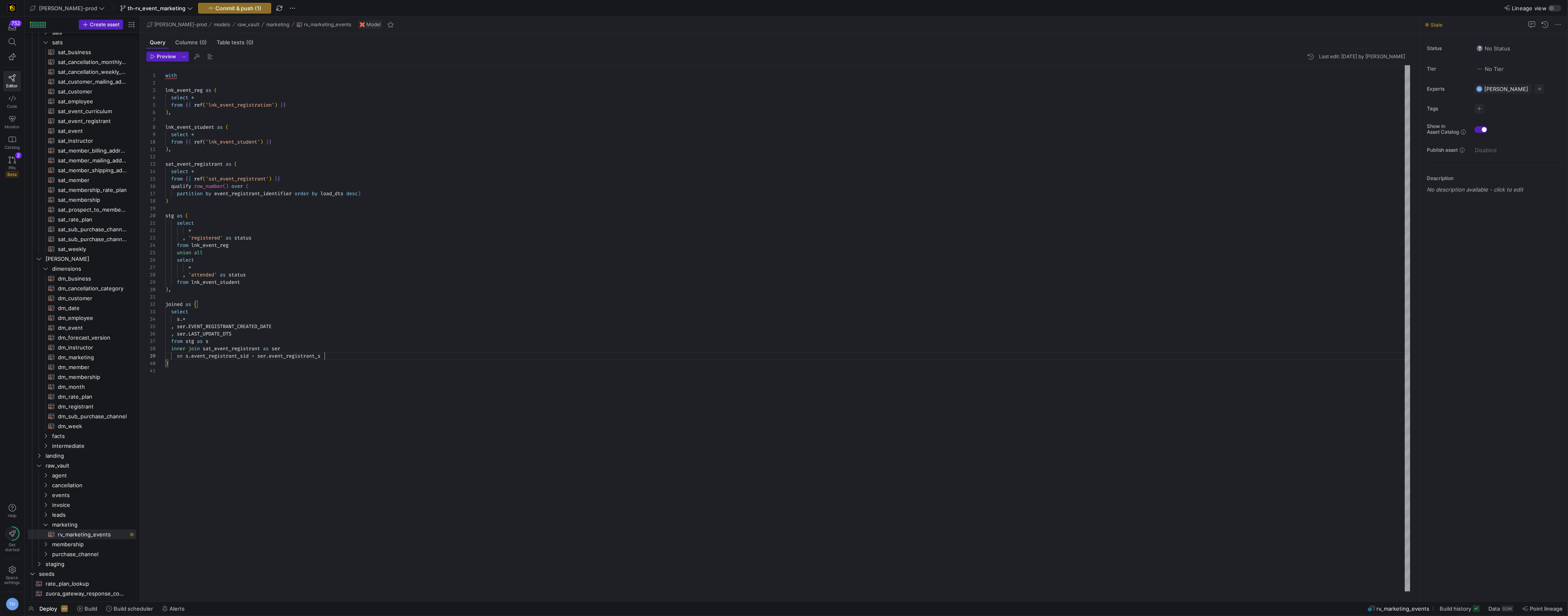
type textarea "joined as ( select s.* , ser.EVENT_REGISTRANT_CREATED_DATE , ser.LAST_UPDATE_DT…"
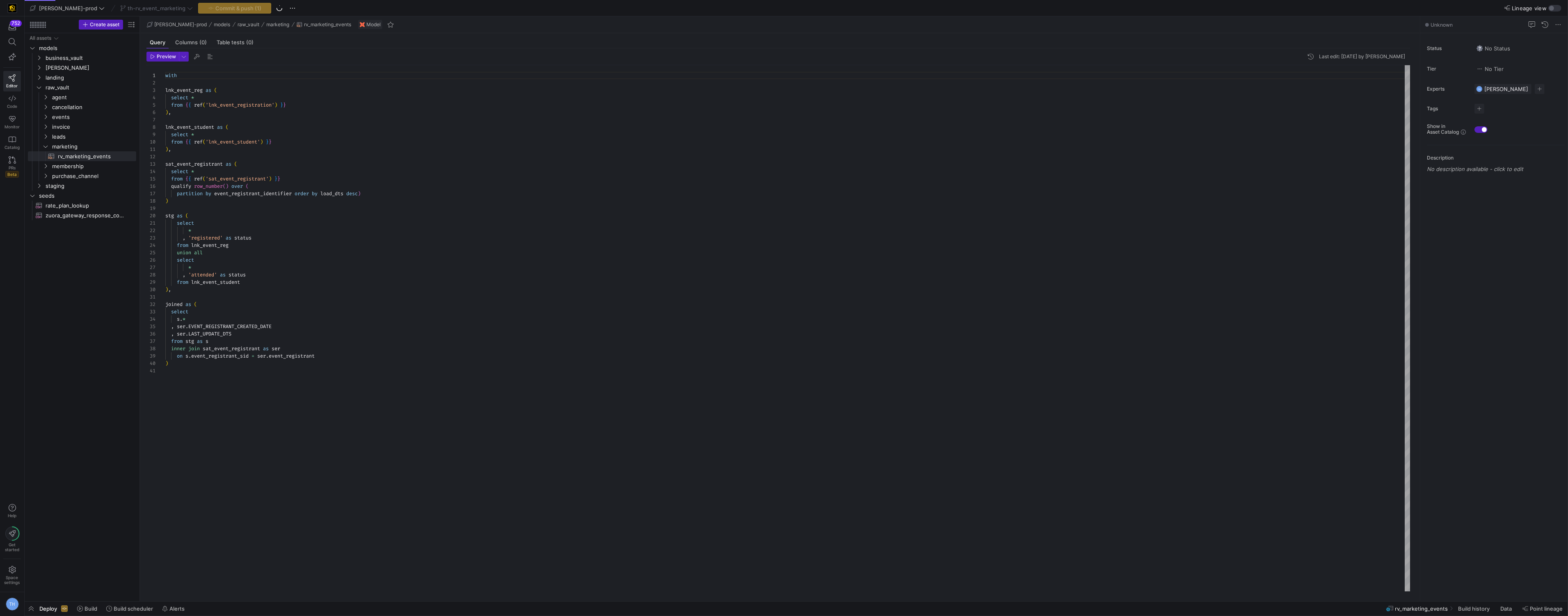
scroll to position [74, 0]
click at [225, 369] on div "with lnk_event_reg as ( select * from { { ref ( 'lnk_event_registration' ) } } …" at bounding box center [788, 328] width 1245 height 526
type textarea "joined as ( select s.* , ser.EVENT_REGISTRANT_CREATED_DATE , ser.LAST_UPDATE_DT…"
click at [223, 365] on div "with lnk_event_reg as ( select * from { { ref ( 'lnk_event_registration' ) } } …" at bounding box center [788, 328] width 1245 height 526
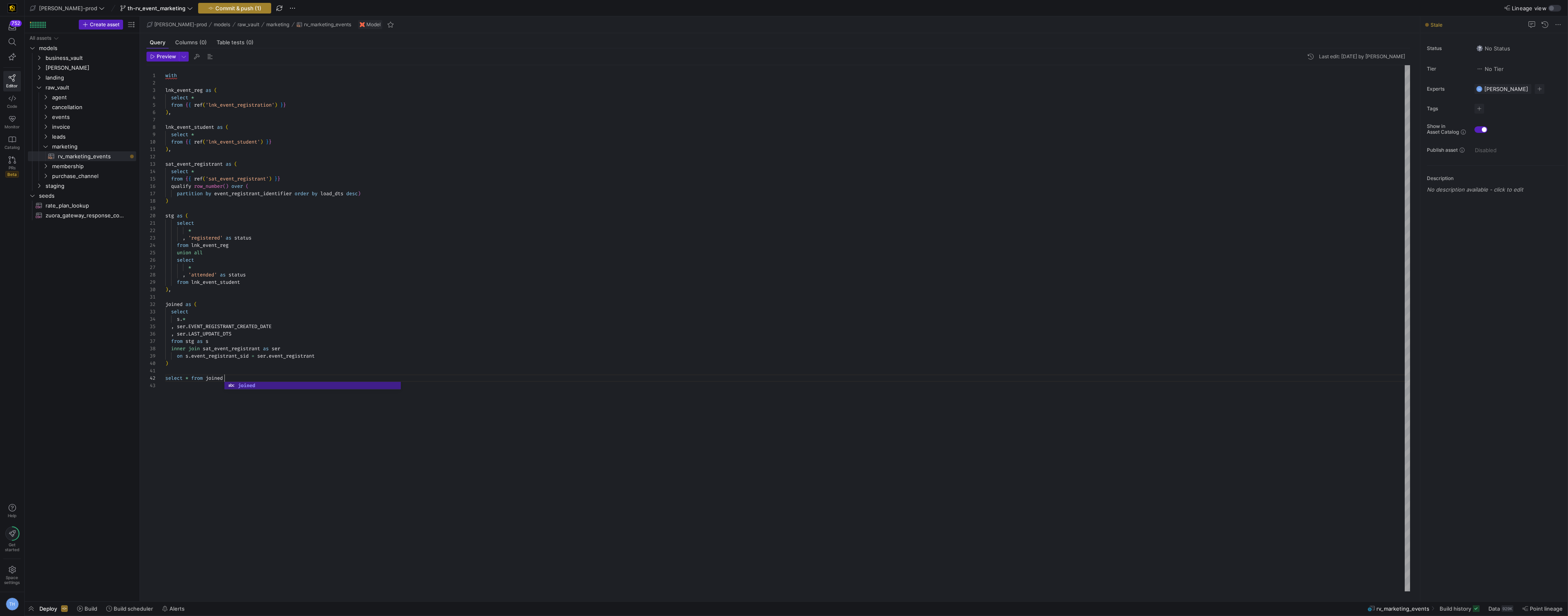
type textarea "select * from joined"
click at [201, 11] on span "button" at bounding box center [234, 9] width 72 height 10
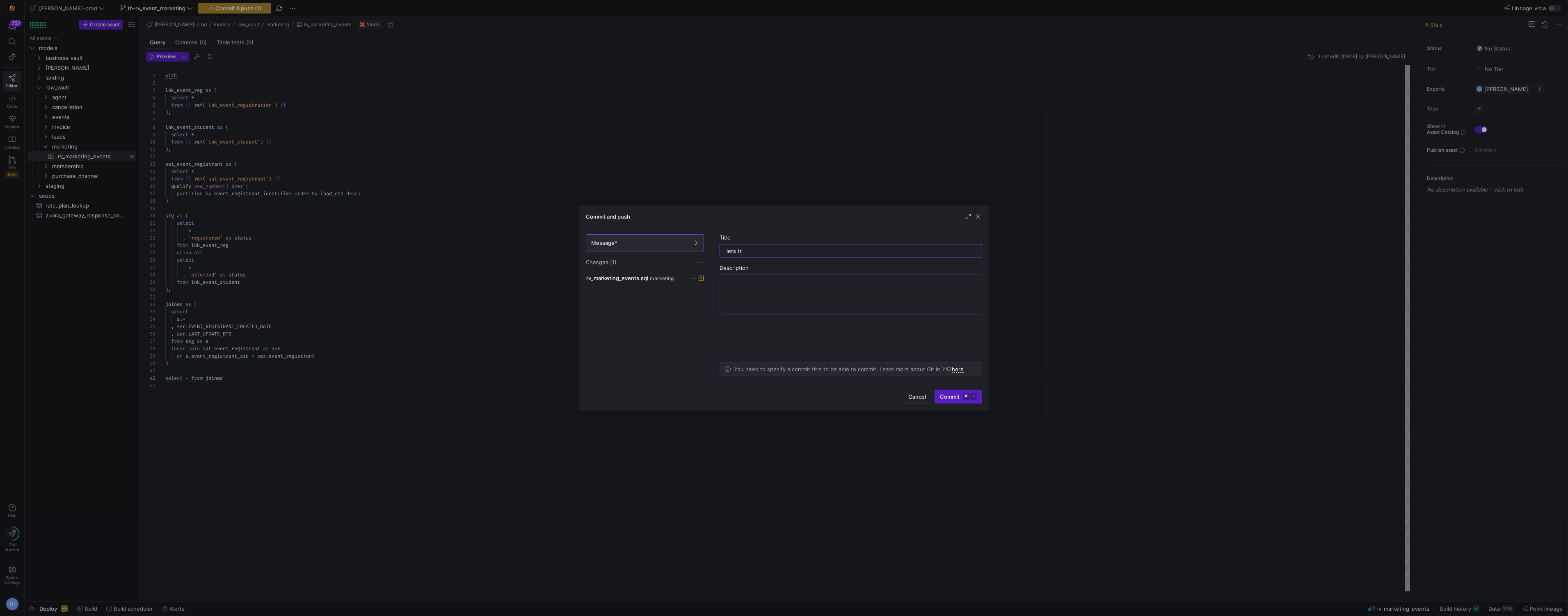
type input "lets try"
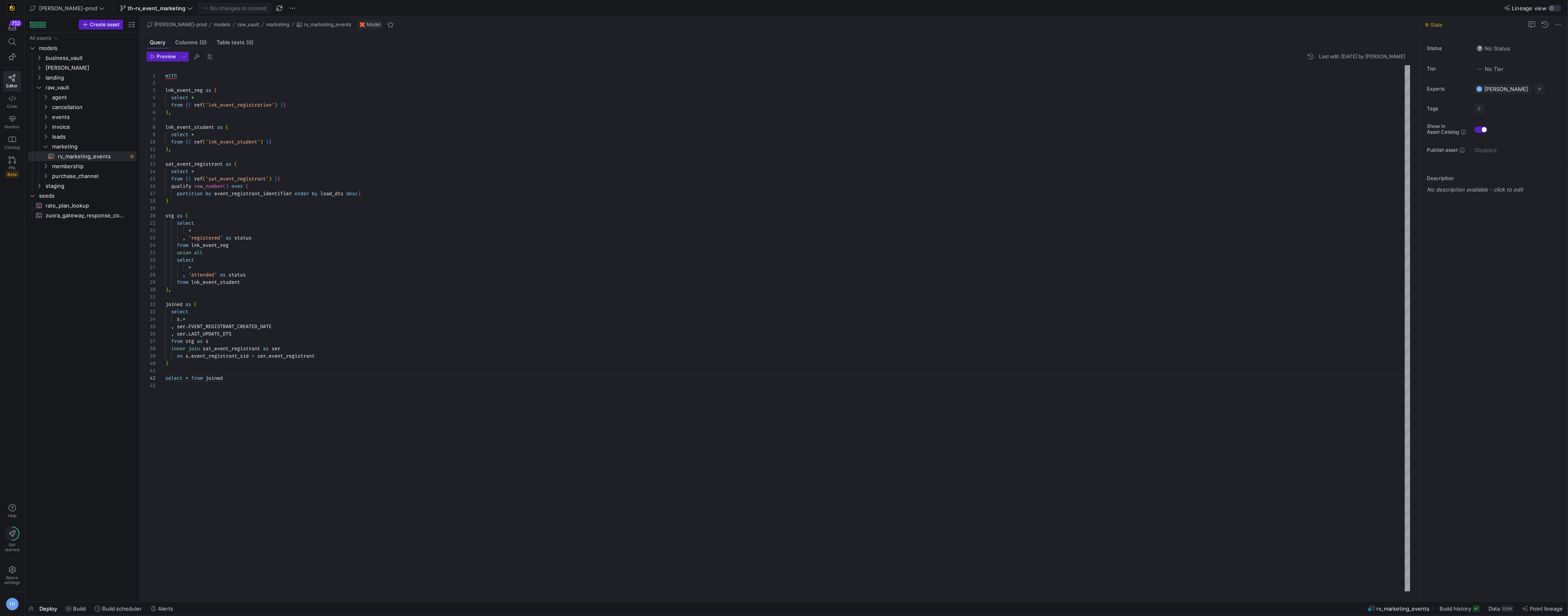
click at [249, 378] on div "with lnk_event_reg as ( select * from { { ref ( 'lnk_event_registration' ) } } …" at bounding box center [788, 328] width 1245 height 526
click at [75, 606] on span "Build" at bounding box center [80, 608] width 13 height 6
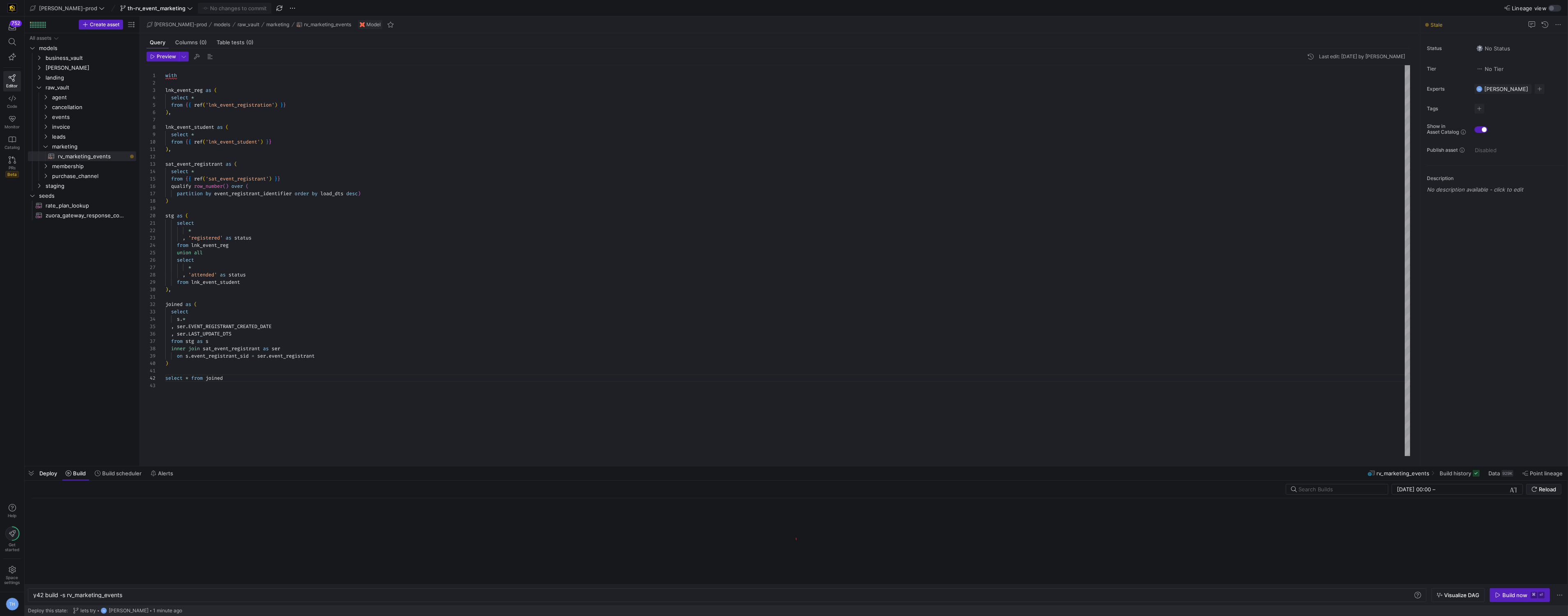
scroll to position [0, 89]
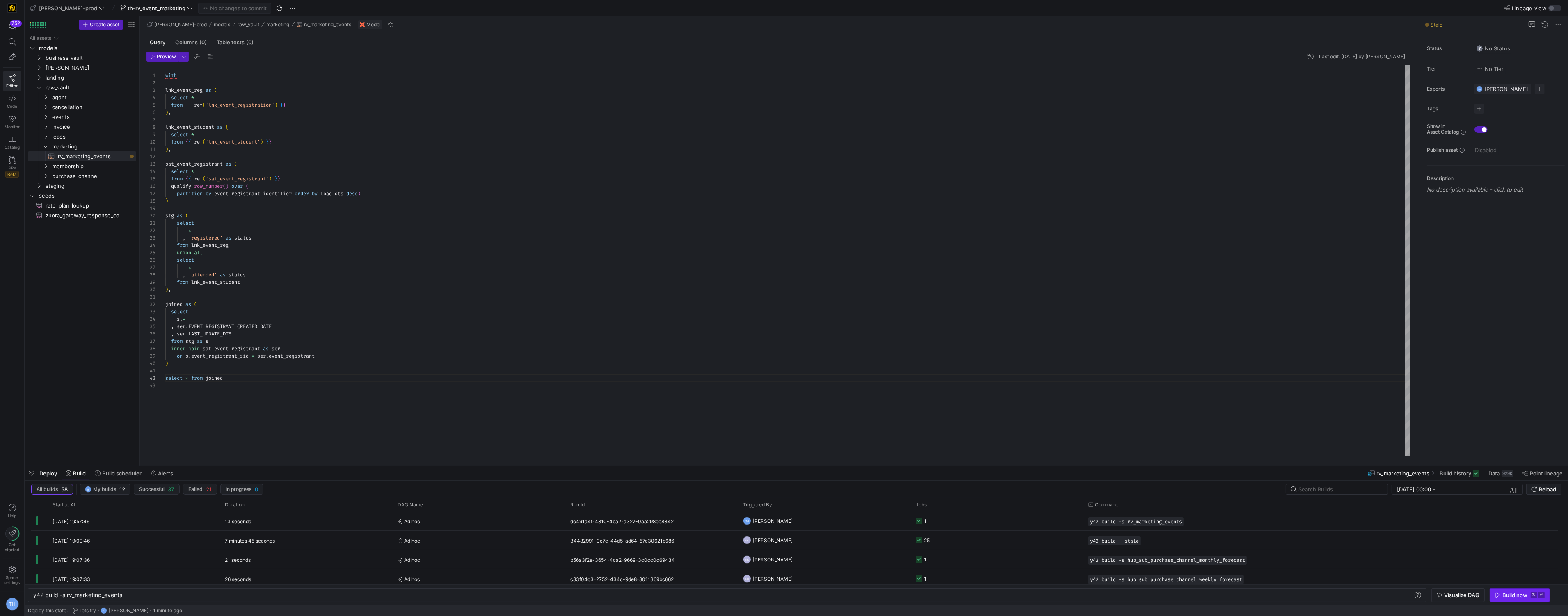
click at [1515, 596] on div "Build now" at bounding box center [1514, 595] width 25 height 6
click at [825, 516] on y42-orchestration-triggered-by "TH Tommy Huelhorst" at bounding box center [824, 521] width 163 height 18
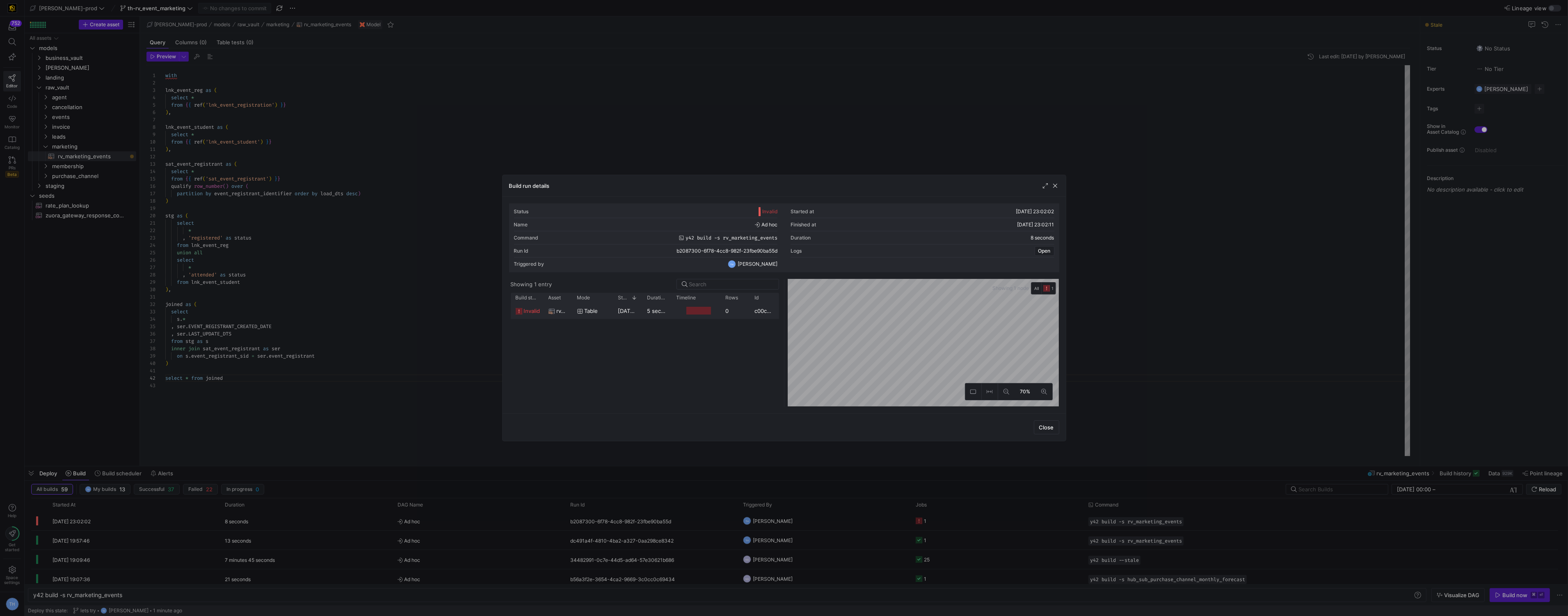
click at [697, 314] on div at bounding box center [698, 311] width 24 height 8
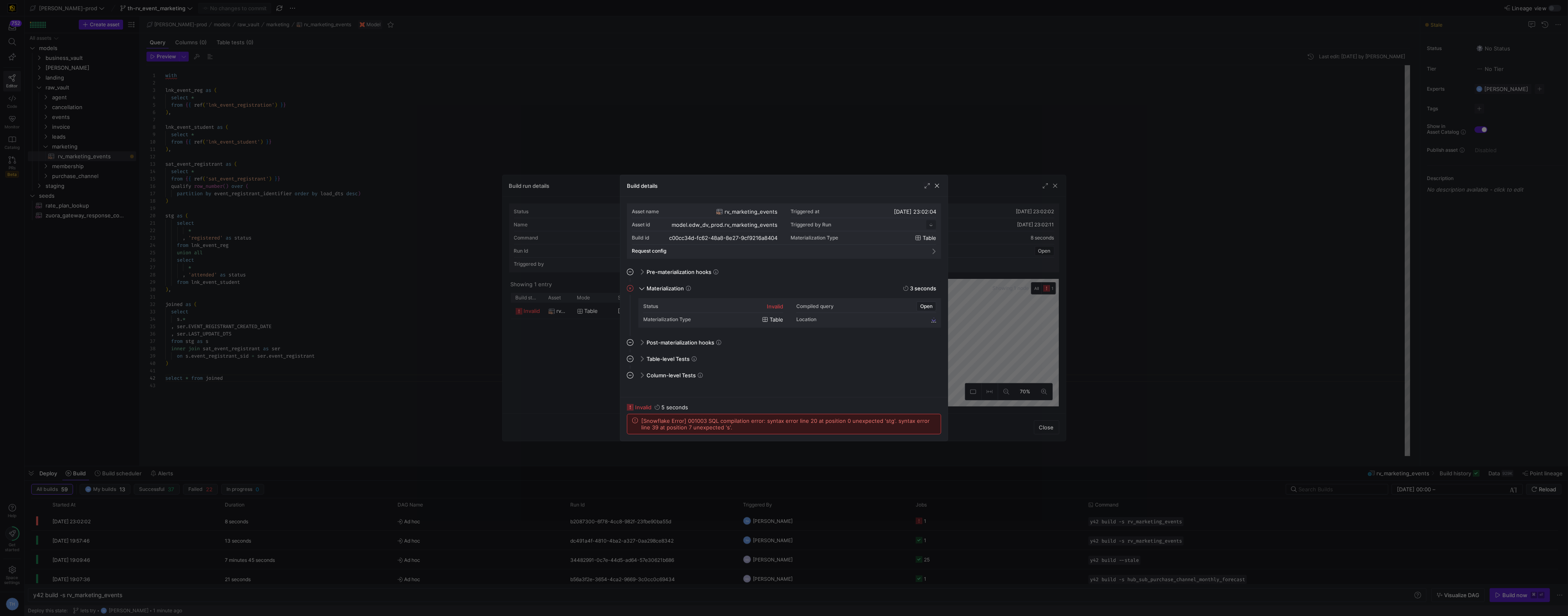
scroll to position [74, 0]
click at [661, 127] on div at bounding box center [784, 308] width 1568 height 616
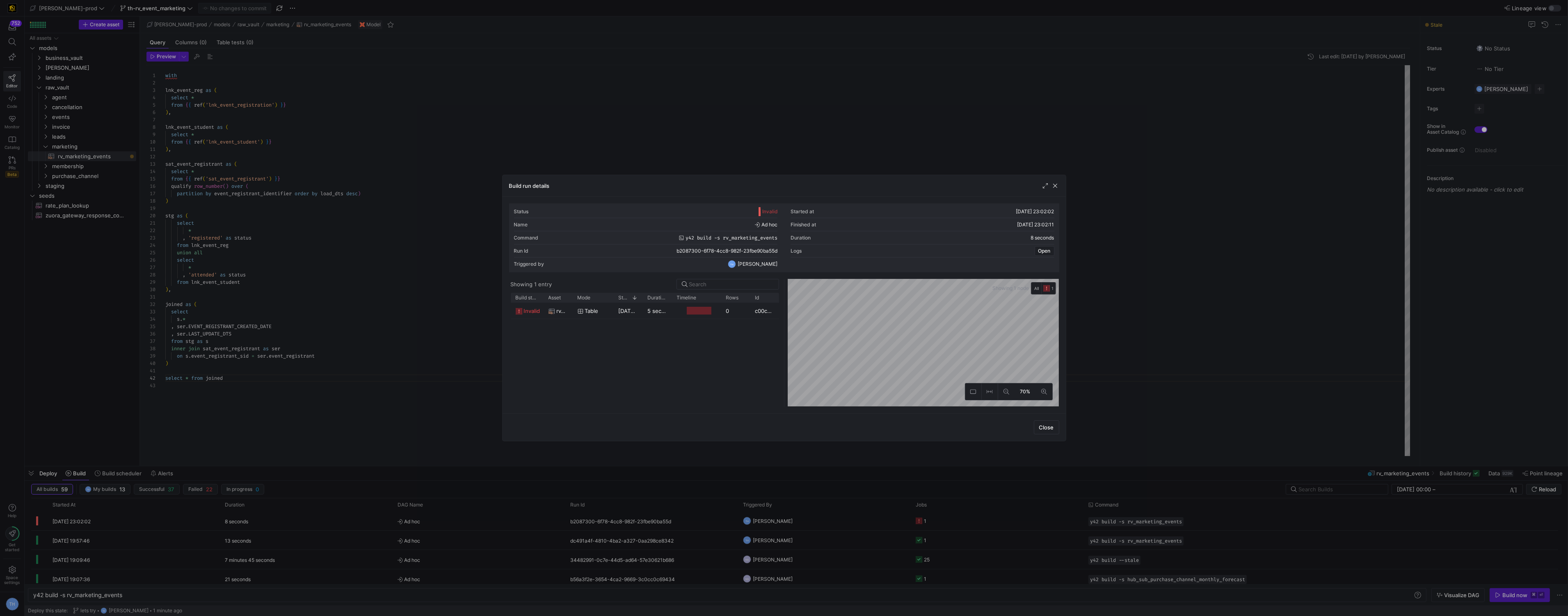
click at [661, 127] on div at bounding box center [784, 308] width 1568 height 616
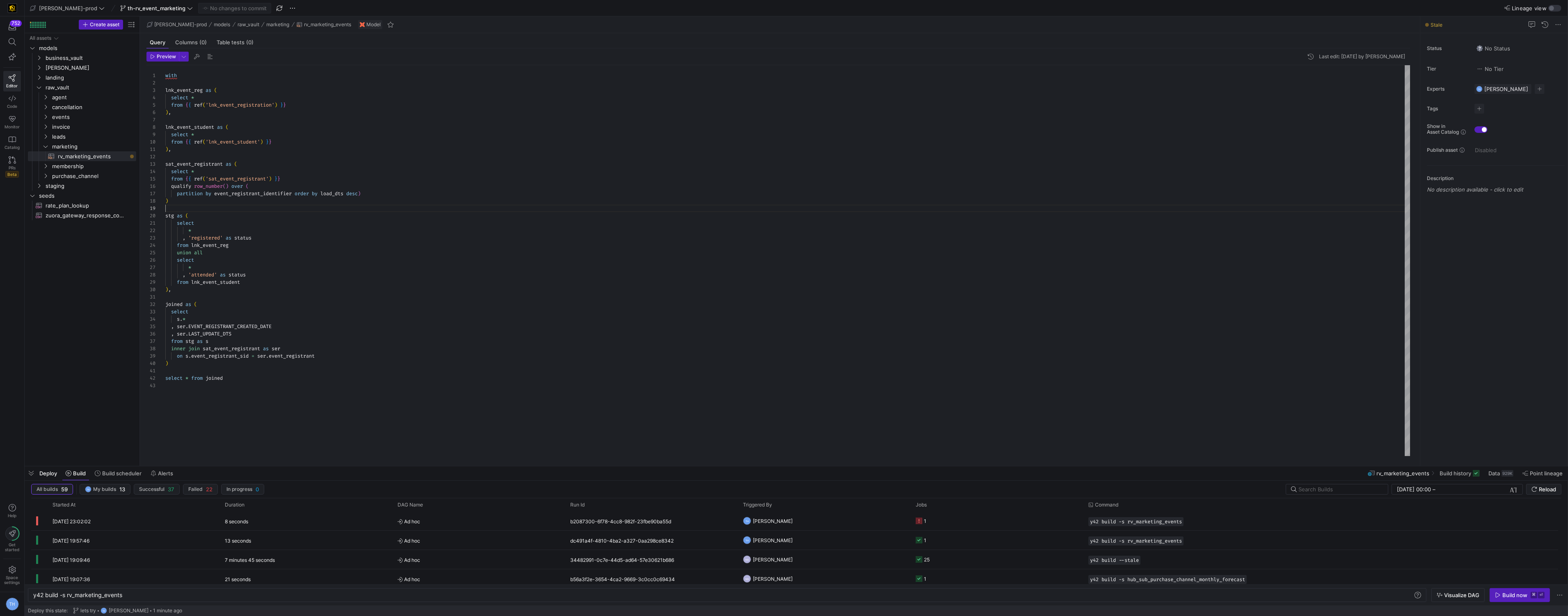
click at [243, 207] on div "with lnk_event_reg as ( select * from { { ref ( 'lnk_event_registration' ) } } …" at bounding box center [788, 260] width 1245 height 391
click at [240, 200] on div "with lnk_event_reg as ( select * from { { ref ( 'lnk_event_registration' ) } } …" at bounding box center [788, 260] width 1245 height 391
type textarea "), sat_event_registrant as ( select * from {{ ref('sat_event_registrant') }} qu…"
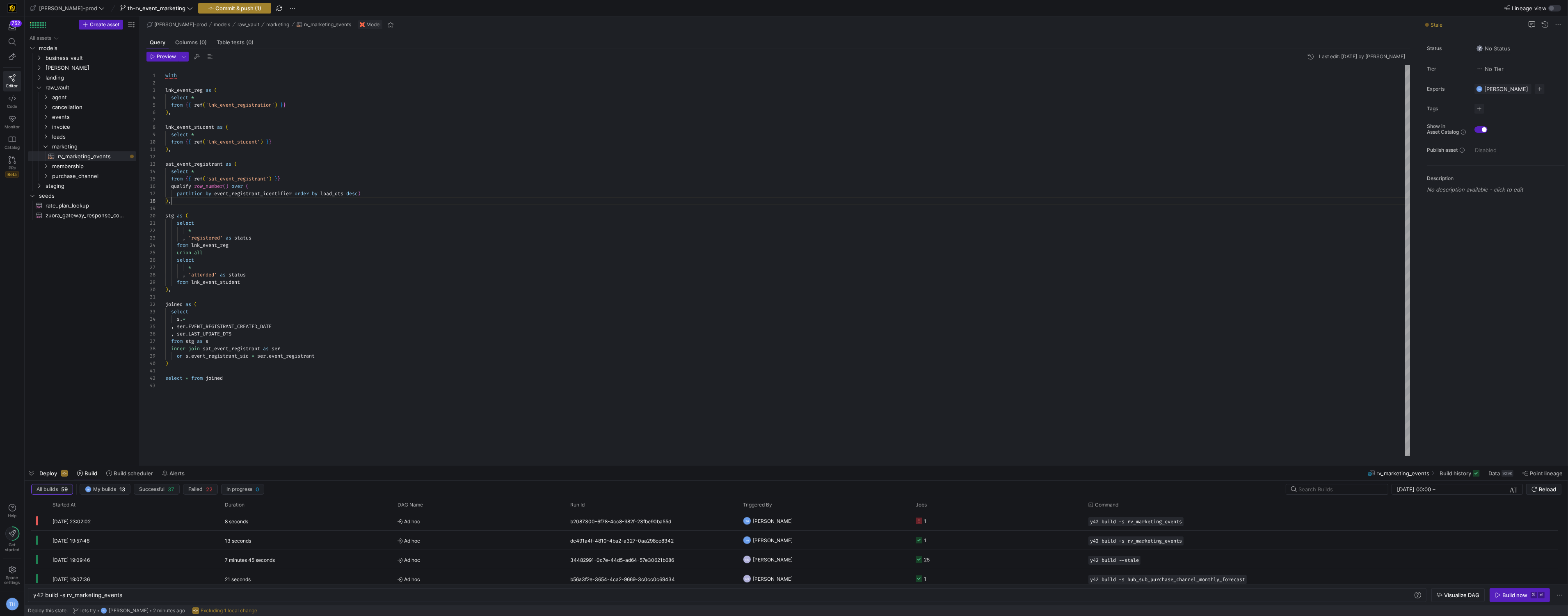
click at [199, 11] on span "button" at bounding box center [234, 9] width 72 height 10
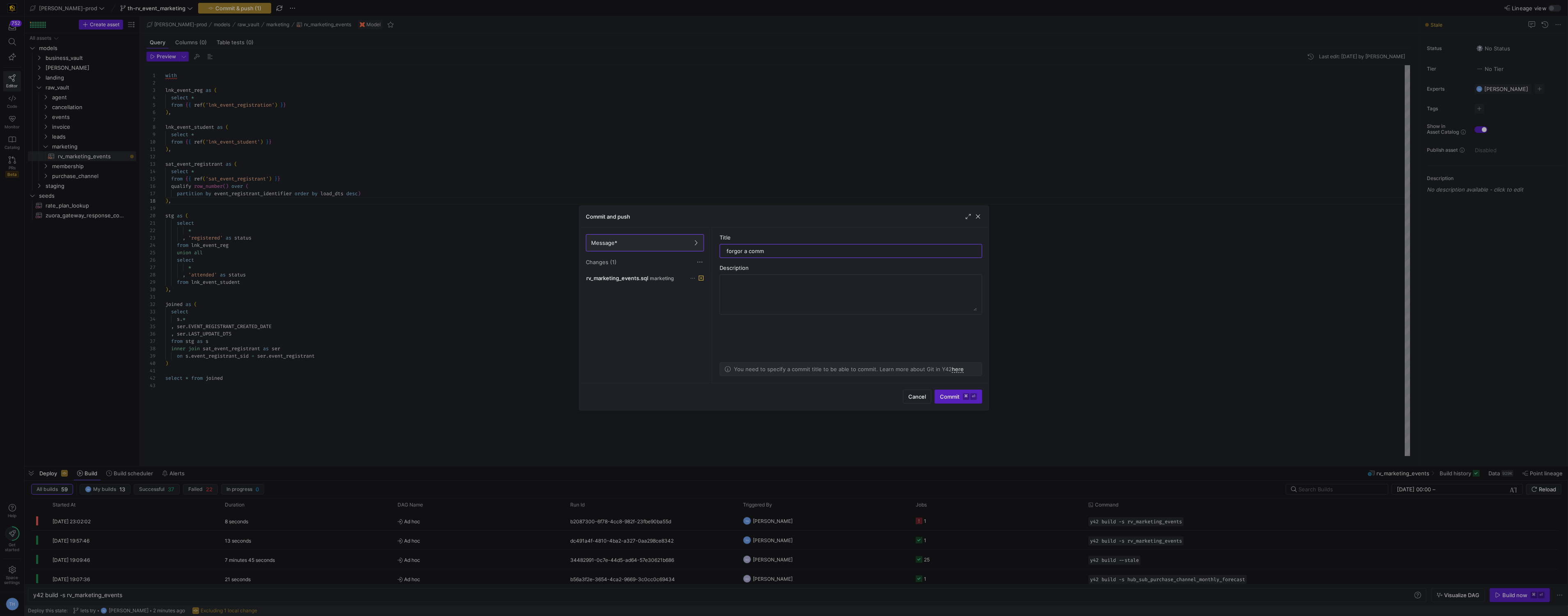
type input "forgor a comma"
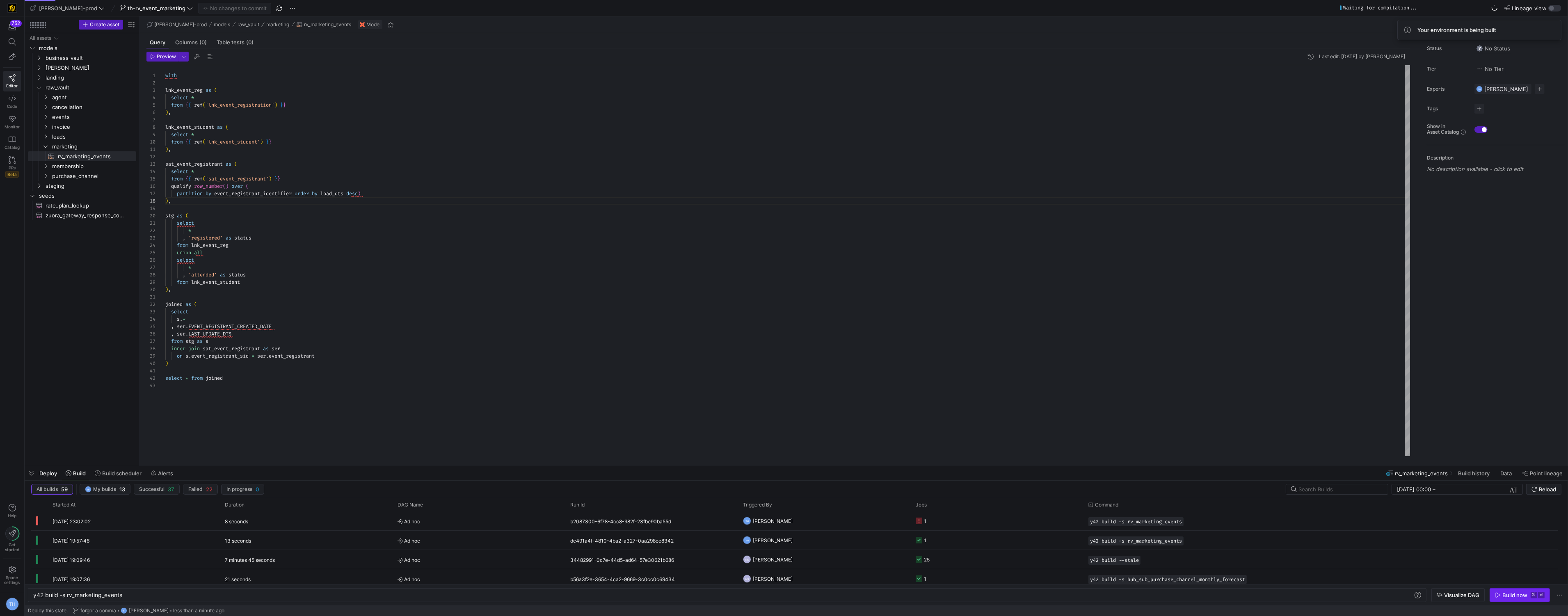
click at [1509, 597] on div "Build now" at bounding box center [1514, 595] width 25 height 6
click at [868, 526] on y42-orchestration-triggered-by "TH Tommy Huelhorst" at bounding box center [824, 521] width 163 height 18
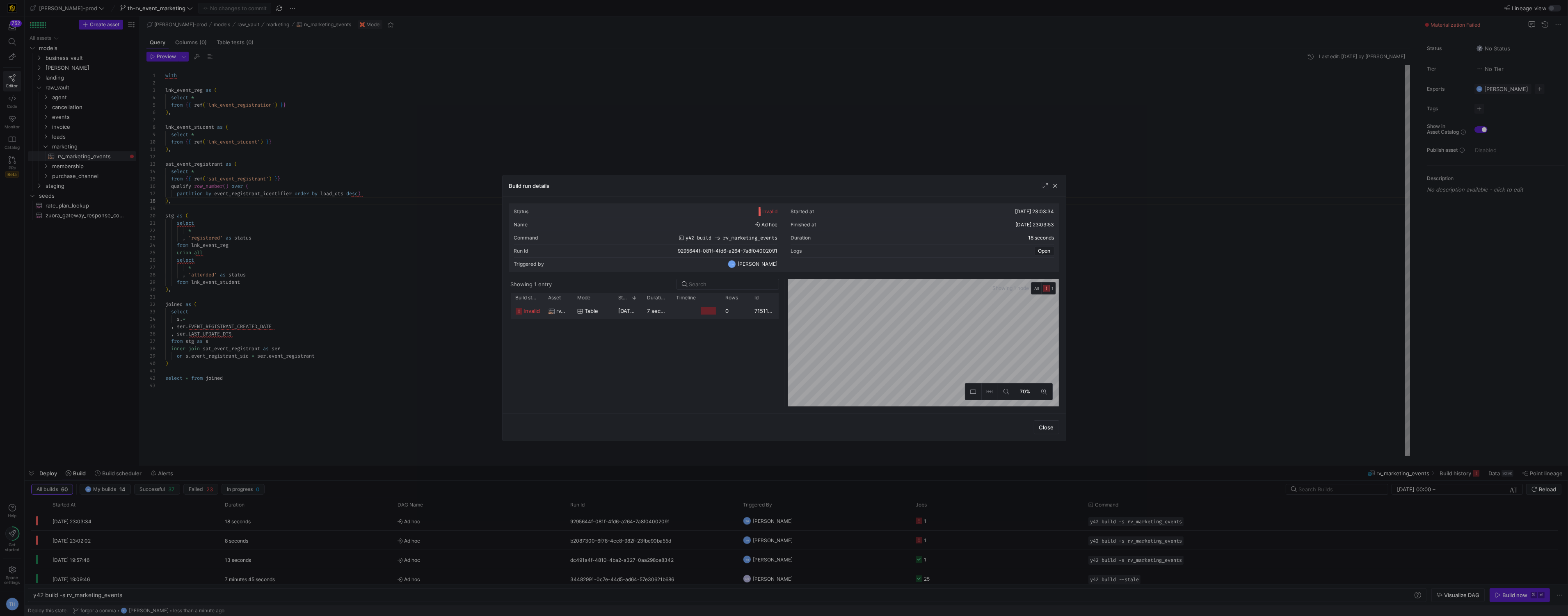
click at [713, 307] on div at bounding box center [708, 311] width 15 height 8
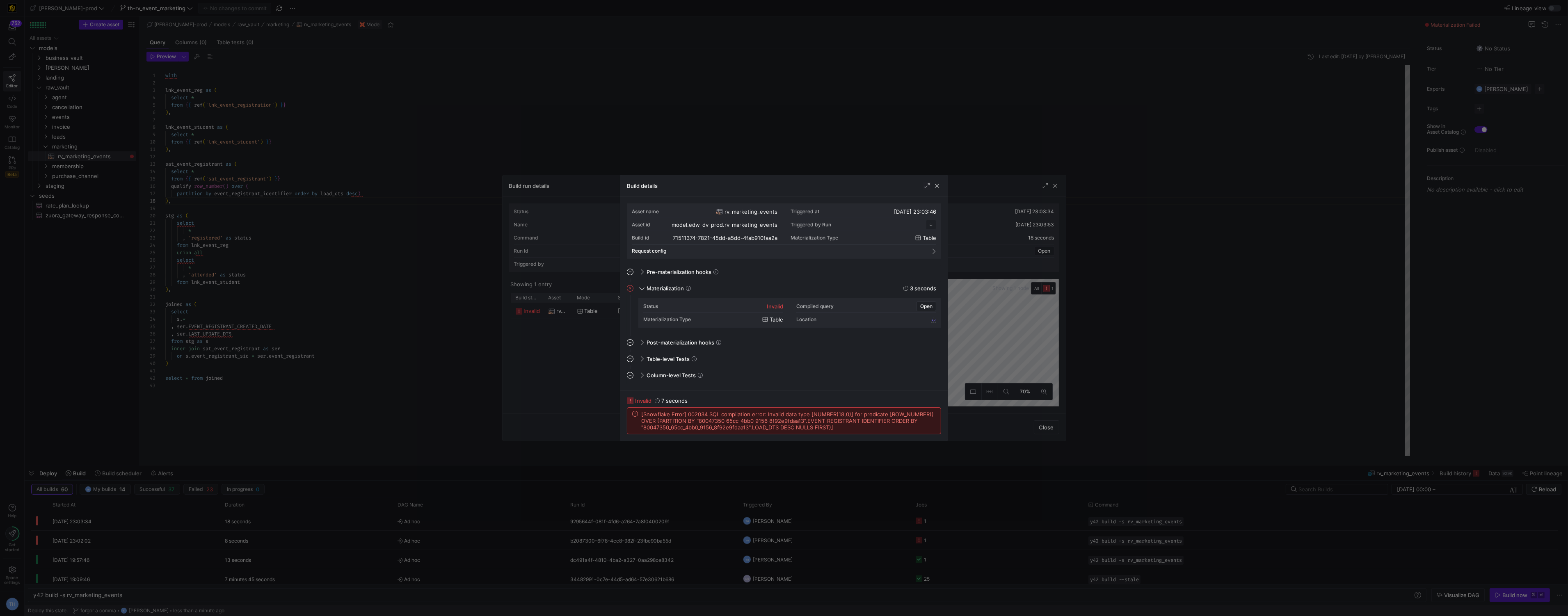
scroll to position [74, 0]
click at [702, 160] on div at bounding box center [784, 308] width 1568 height 616
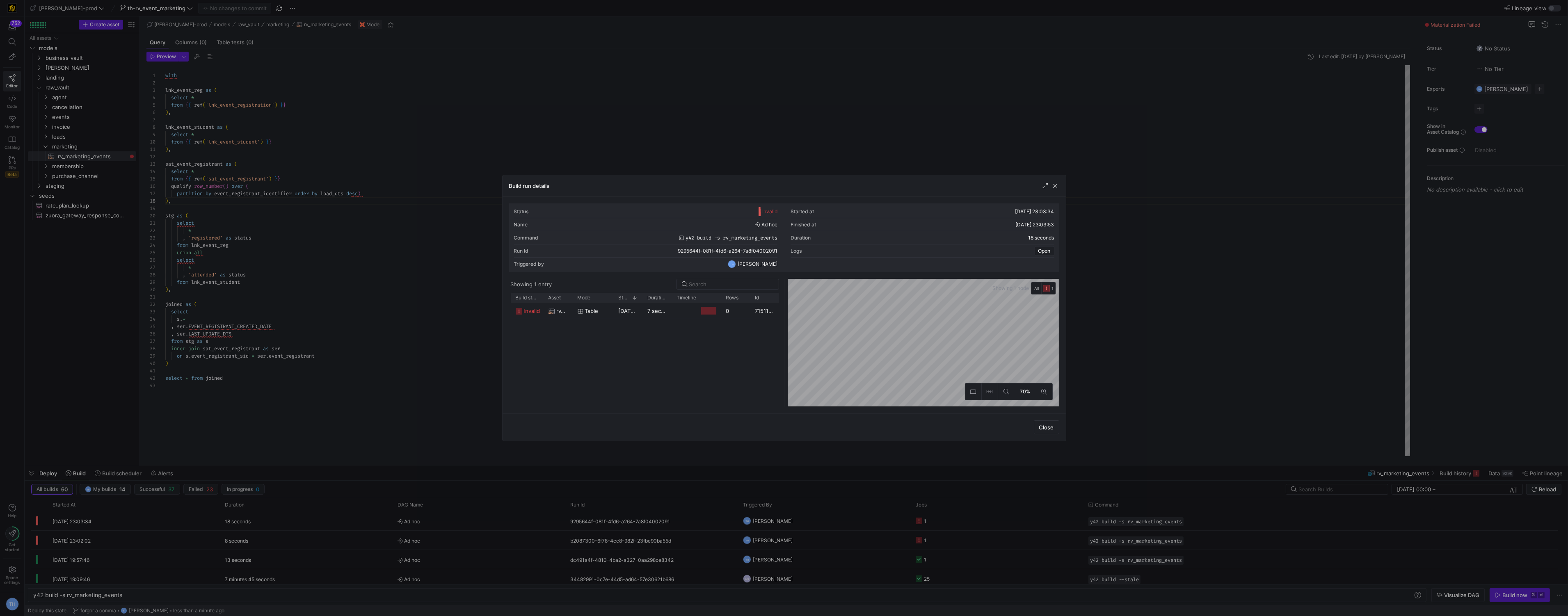
click at [702, 160] on div at bounding box center [784, 308] width 1568 height 616
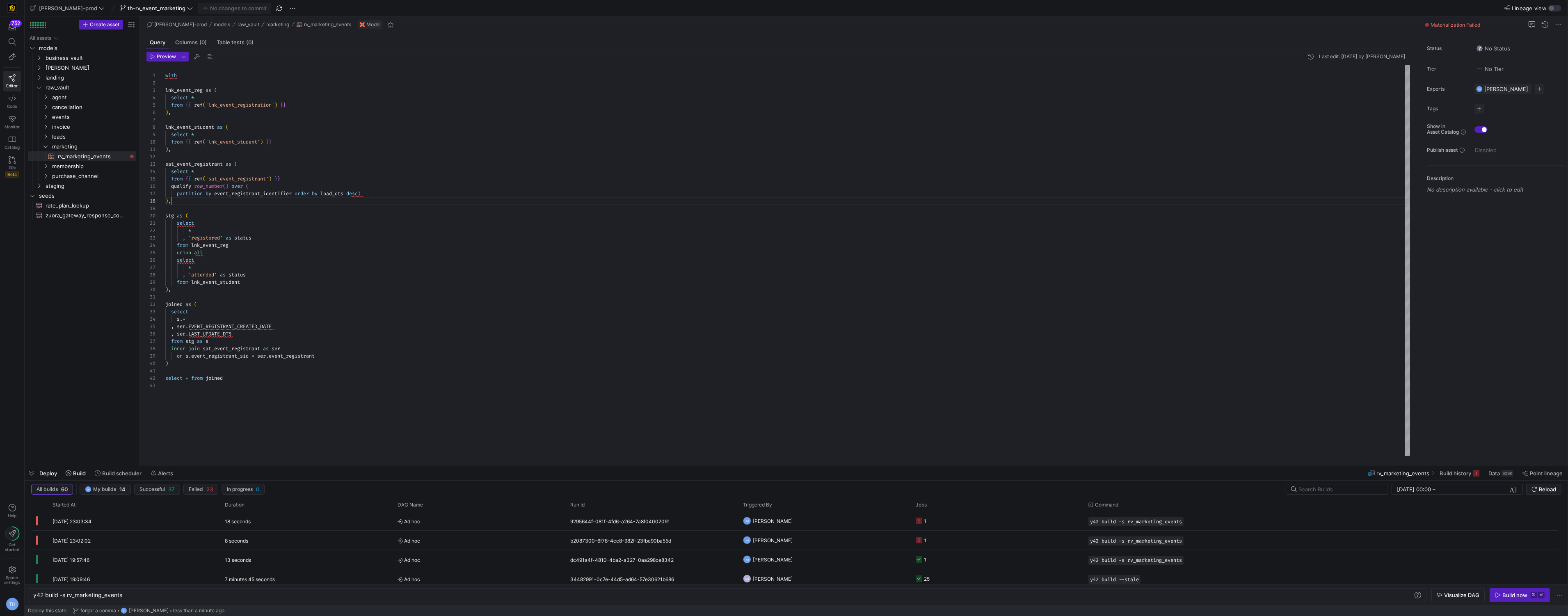
click at [274, 203] on div "with lnk_event_reg as ( select * from { { ref ( 'lnk_event_registration' ) } } …" at bounding box center [788, 260] width 1245 height 391
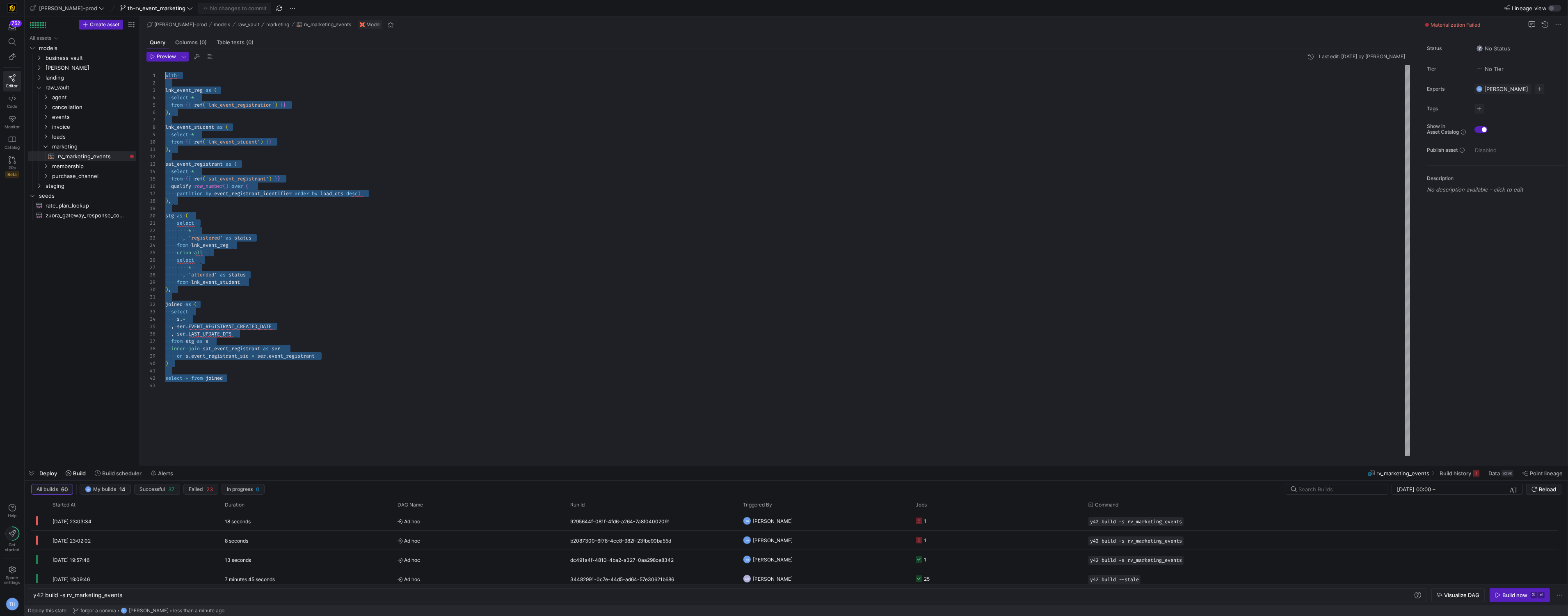
drag, startPoint x: 269, startPoint y: 407, endPoint x: 75, endPoint y: -39, distance: 486.4
click at [75, 0] on html "752 Editor Code Monitor Catalog PRs Beta Help Get started Space settings TH edw…" at bounding box center [784, 308] width 1568 height 616
click at [284, 252] on div "with lnk_event_reg as ( select * from { { ref ( 'lnk_event_registration' ) } } …" at bounding box center [788, 260] width 1245 height 391
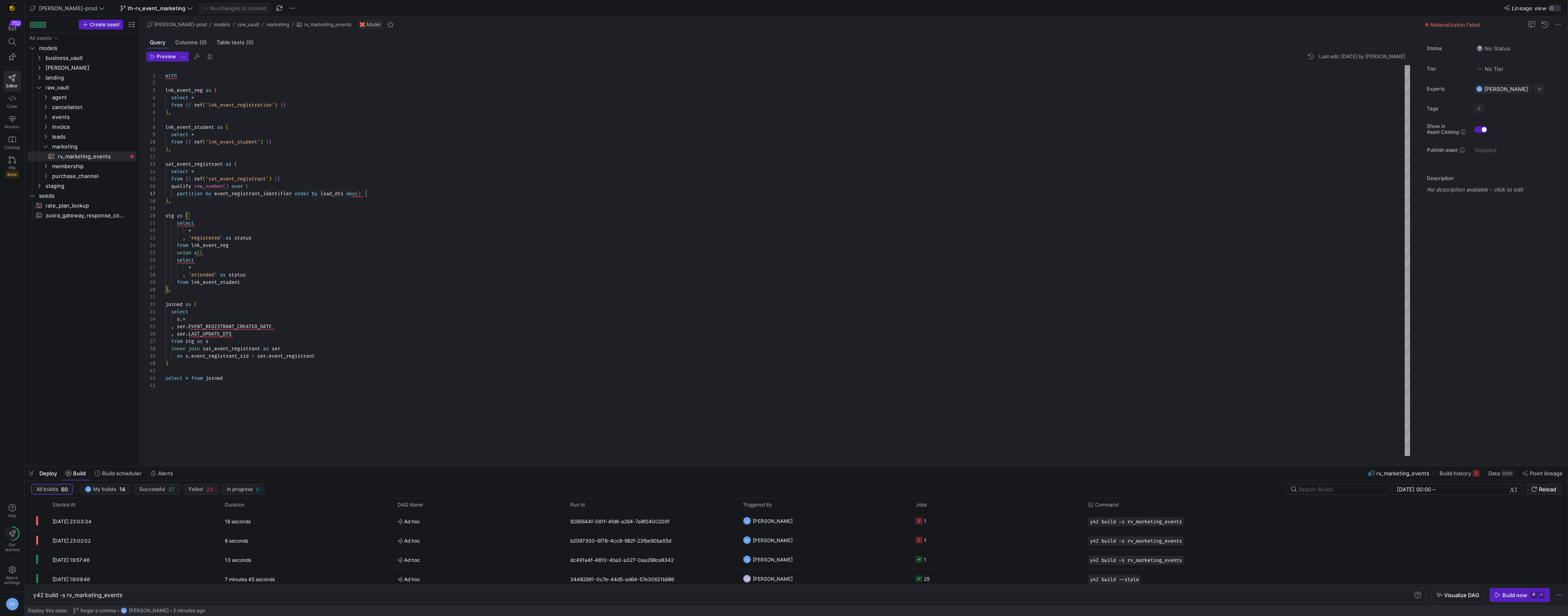
click at [397, 191] on div "with lnk_event_reg as ( select * from { { ref ( 'lnk_event_registration' ) } } …" at bounding box center [788, 260] width 1245 height 391
click at [338, 362] on div "with lnk_event_reg as ( select * from { { ref ( 'lnk_event_registration' ) } } …" at bounding box center [788, 260] width 1245 height 391
click at [331, 354] on div "with lnk_event_reg as ( select * from { { ref ( 'lnk_event_registration' ) } } …" at bounding box center [788, 260] width 1245 height 391
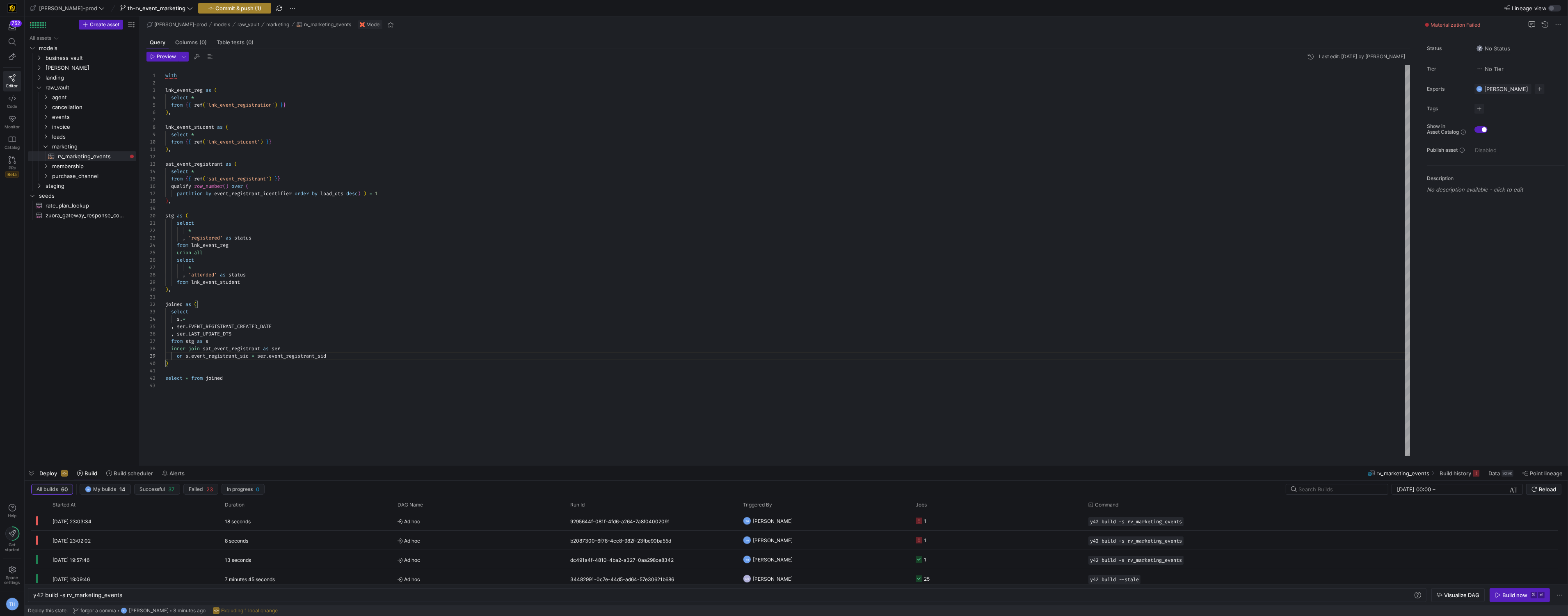
type textarea "joined as ( select s.* , ser.EVENT_REGISTRANT_CREATED_DATE , ser.LAST_UPDATE_DT…"
click at [215, 11] on span "button" at bounding box center [234, 9] width 72 height 10
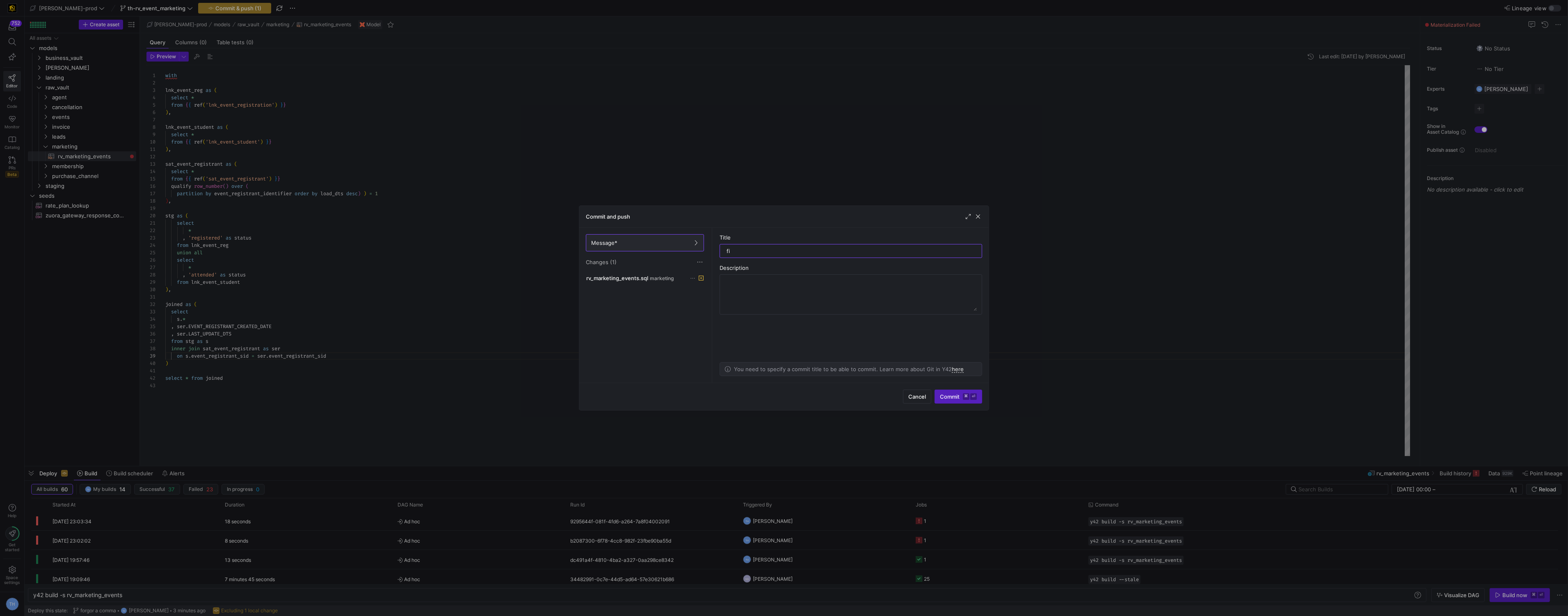
type input "fix"
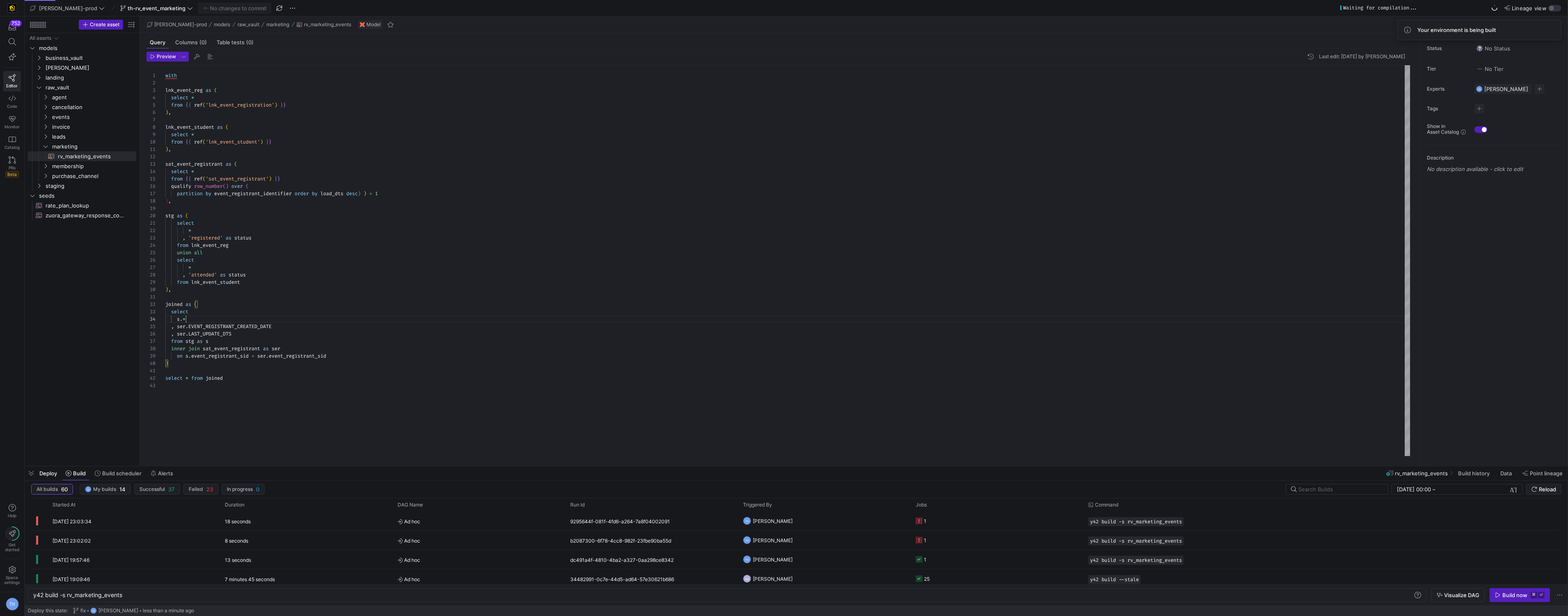
click at [436, 322] on div "with lnk_event_reg as ( select * from { { ref ( 'lnk_event_registration' ) } } …" at bounding box center [788, 260] width 1245 height 391
click at [290, 207] on div "with lnk_event_reg as ( select * from { { ref ( 'lnk_event_registration' ) } } …" at bounding box center [788, 260] width 1245 height 391
click at [260, 192] on div "with lnk_event_reg as ( select * from { { ref ( 'lnk_event_registration' ) } } …" at bounding box center [788, 260] width 1245 height 391
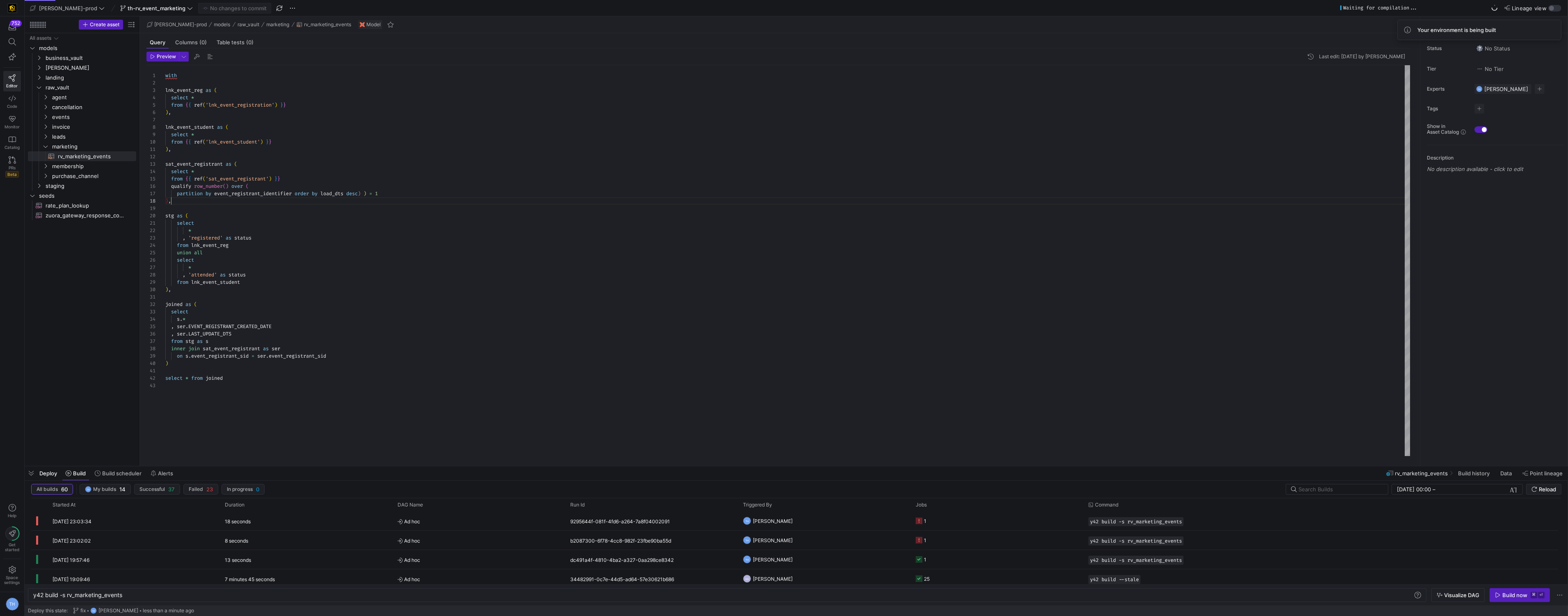
click at [220, 201] on div "with lnk_event_reg as ( select * from { { ref ( 'lnk_event_registration' ) } } …" at bounding box center [788, 260] width 1245 height 391
click at [239, 166] on div "with lnk_event_reg as ( select * from { { ref ( 'lnk_event_registration' ) } } …" at bounding box center [788, 260] width 1245 height 391
click at [167, 201] on div "with lnk_event_reg as ( select * from { { ref ( 'lnk_event_registration' ) } } …" at bounding box center [788, 260] width 1245 height 391
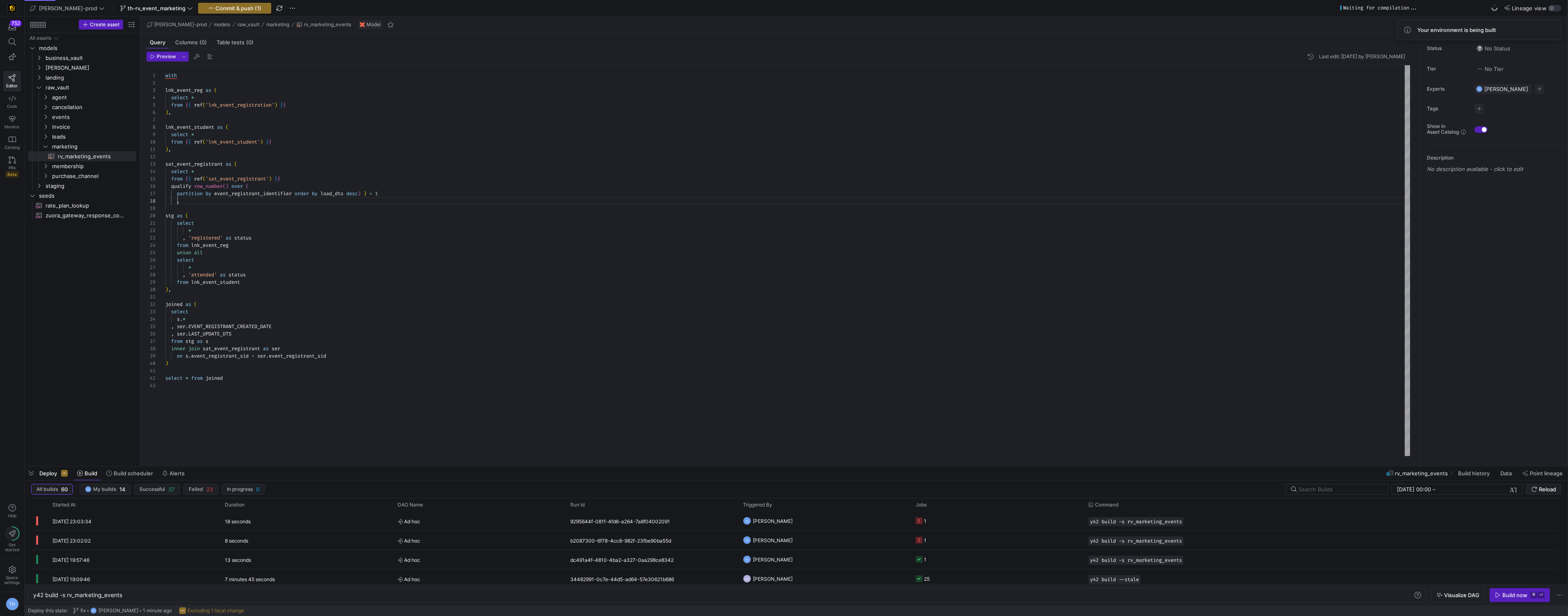
scroll to position [52, 11]
click at [369, 193] on div "with lnk_event_reg as ( select * from { { ref ( 'lnk_event_registration' ) } } …" at bounding box center [788, 260] width 1245 height 391
click at [230, 204] on div "with lnk_event_reg as ( select * from { { ref ( 'lnk_event_registration' ) } } …" at bounding box center [788, 260] width 1245 height 391
click at [213, 209] on div "with lnk_event_reg as ( select * from { { ref ( 'lnk_event_registration' ) } } …" at bounding box center [788, 260] width 1245 height 391
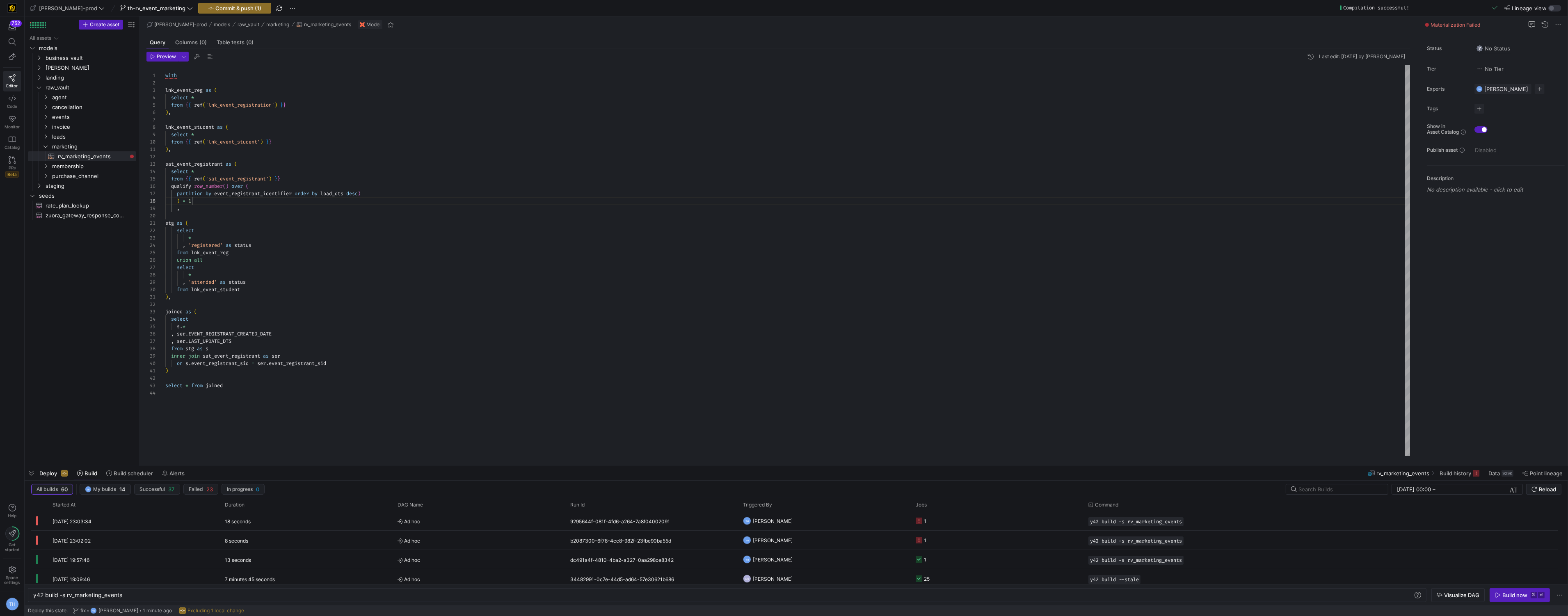
click at [218, 201] on div "with lnk_event_reg as ( select * from { { ref ( 'lnk_event_registration' ) } } …" at bounding box center [788, 260] width 1245 height 391
click at [248, 162] on div "with lnk_event_reg as ( select * from { { ref ( 'lnk_event_registration' ) } } …" at bounding box center [788, 260] width 1245 height 391
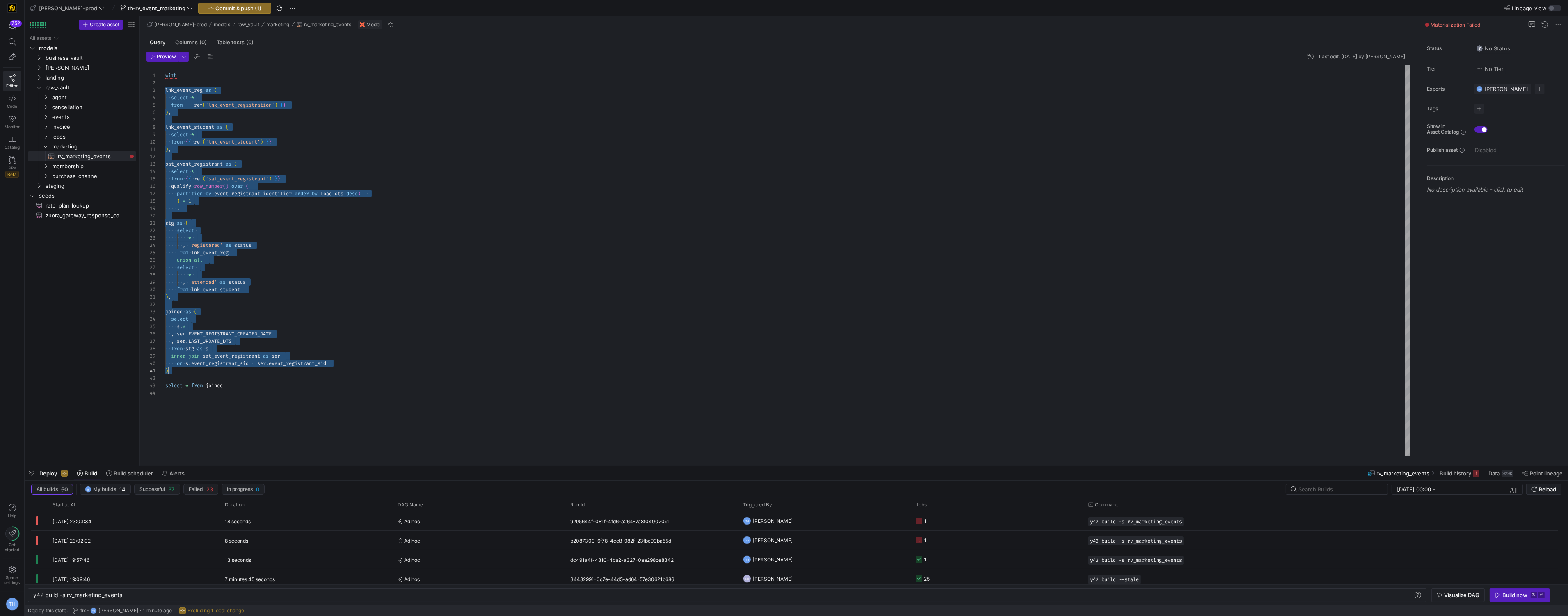
drag, startPoint x: 166, startPoint y: 89, endPoint x: 399, endPoint y: 369, distance: 364.3
click at [399, 369] on div "with lnk_event_reg as ( select * from { { ref ( 'lnk_event_registration' ) } } …" at bounding box center [788, 260] width 1245 height 391
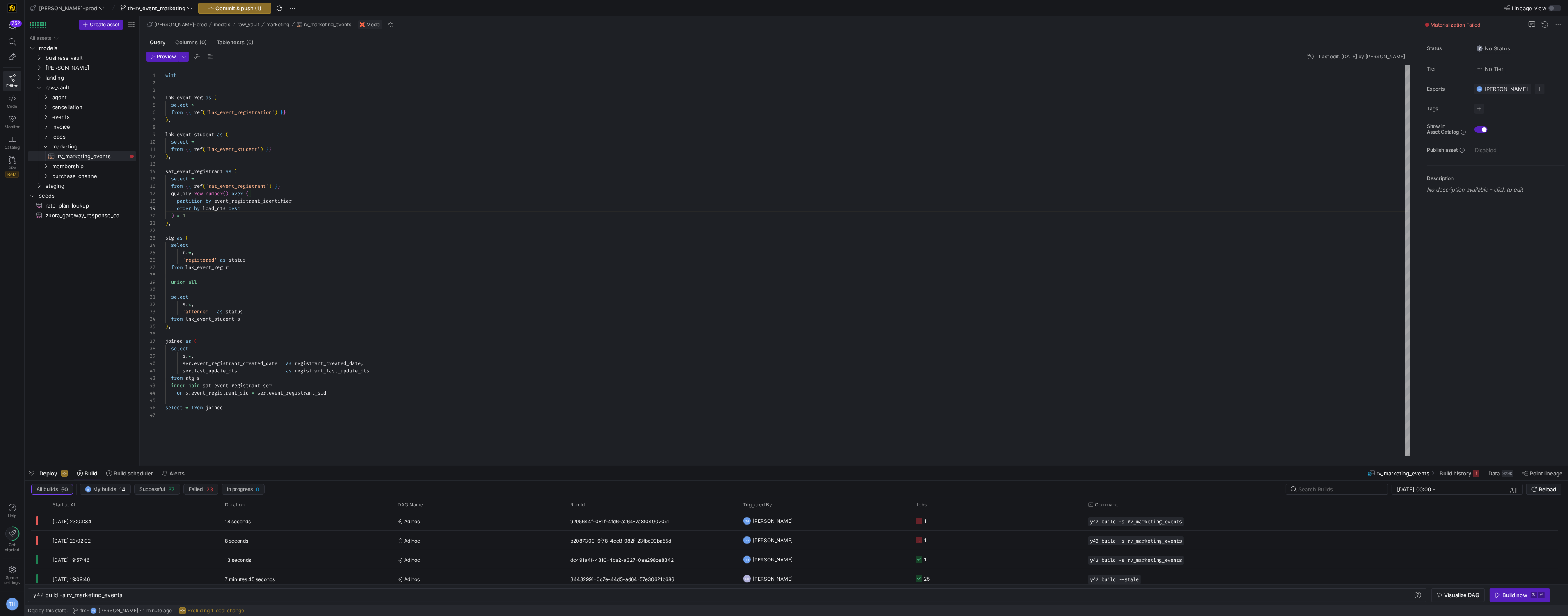
scroll to position [59, 76]
click at [286, 212] on div "with lnk_event_reg as ( select * from { { ref ( 'lnk_event_registration' ) } } …" at bounding box center [788, 260] width 1245 height 391
click at [282, 169] on div "with lnk_event_reg as ( select * from { { ref ( 'lnk_event_registration' ) } } …" at bounding box center [788, 260] width 1245 height 391
click at [232, 193] on div "with lnk_event_reg as ( select * from { { ref ( 'lnk_event_registration' ) } } …" at bounding box center [788, 260] width 1245 height 391
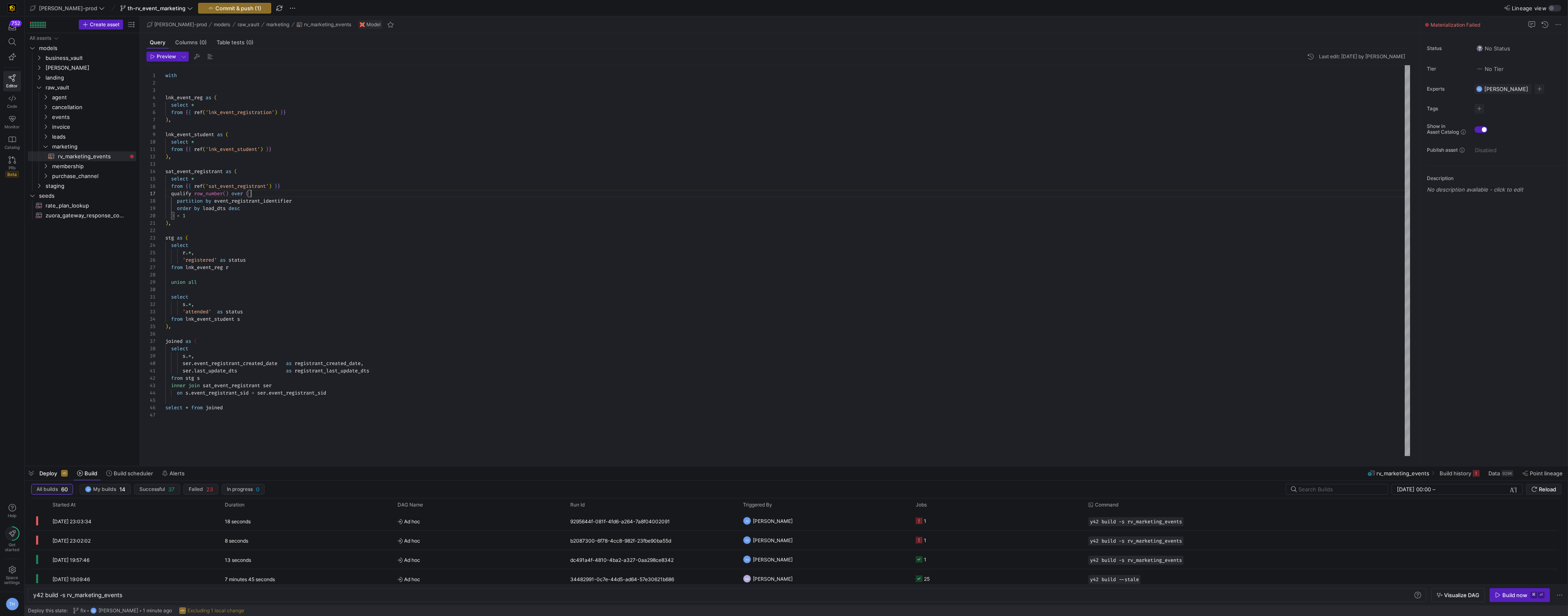
click at [268, 193] on div "with lnk_event_reg as ( select * from { { ref ( 'lnk_event_registration' ) } } …" at bounding box center [788, 260] width 1245 height 391
type textarea "), stg as ( select r.*, 'registered' as status from lnk_event_reg r union all"
click at [285, 229] on div "with lnk_event_reg as ( select * from { { ref ( 'lnk_event_registration' ) } } …" at bounding box center [788, 260] width 1245 height 391
click at [166, 225] on div "with lnk_event_reg as ( select * from { { ref ( 'lnk_event_registration' ) } } …" at bounding box center [788, 260] width 1245 height 391
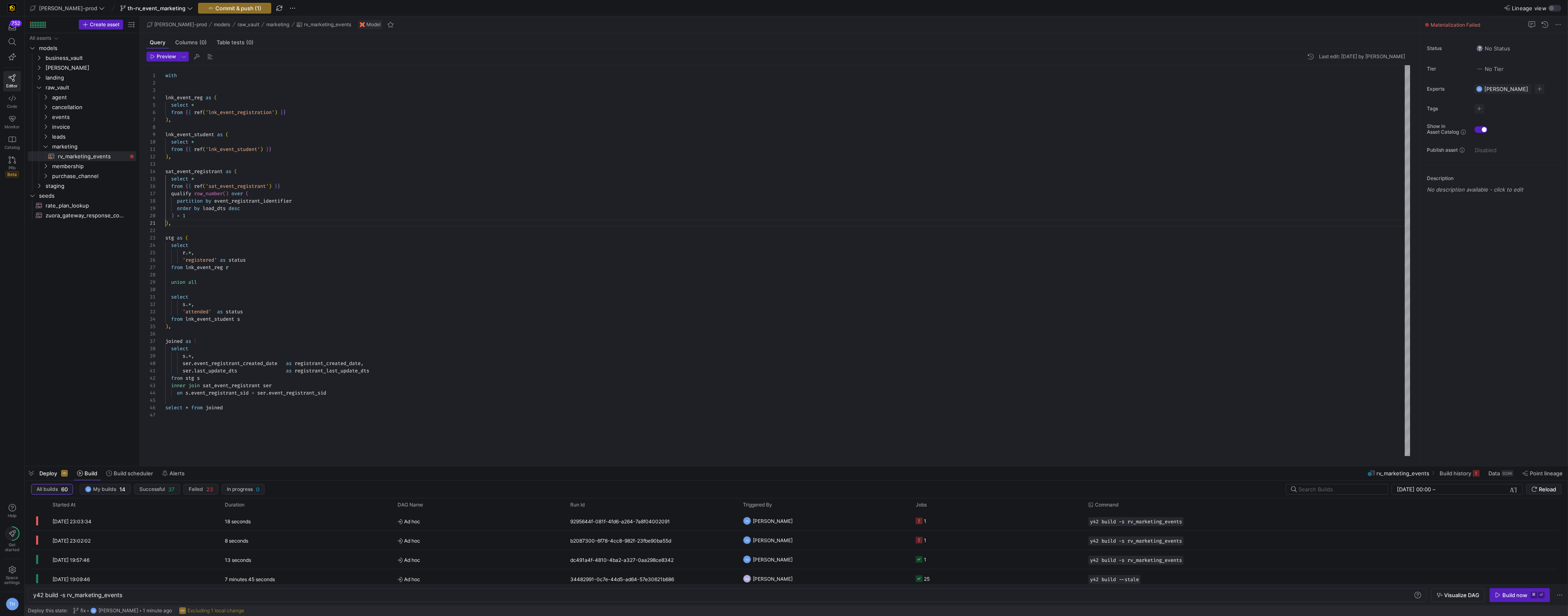
scroll to position [0, 0]
click at [224, 5] on span "Commit & push (1)" at bounding box center [238, 8] width 46 height 6
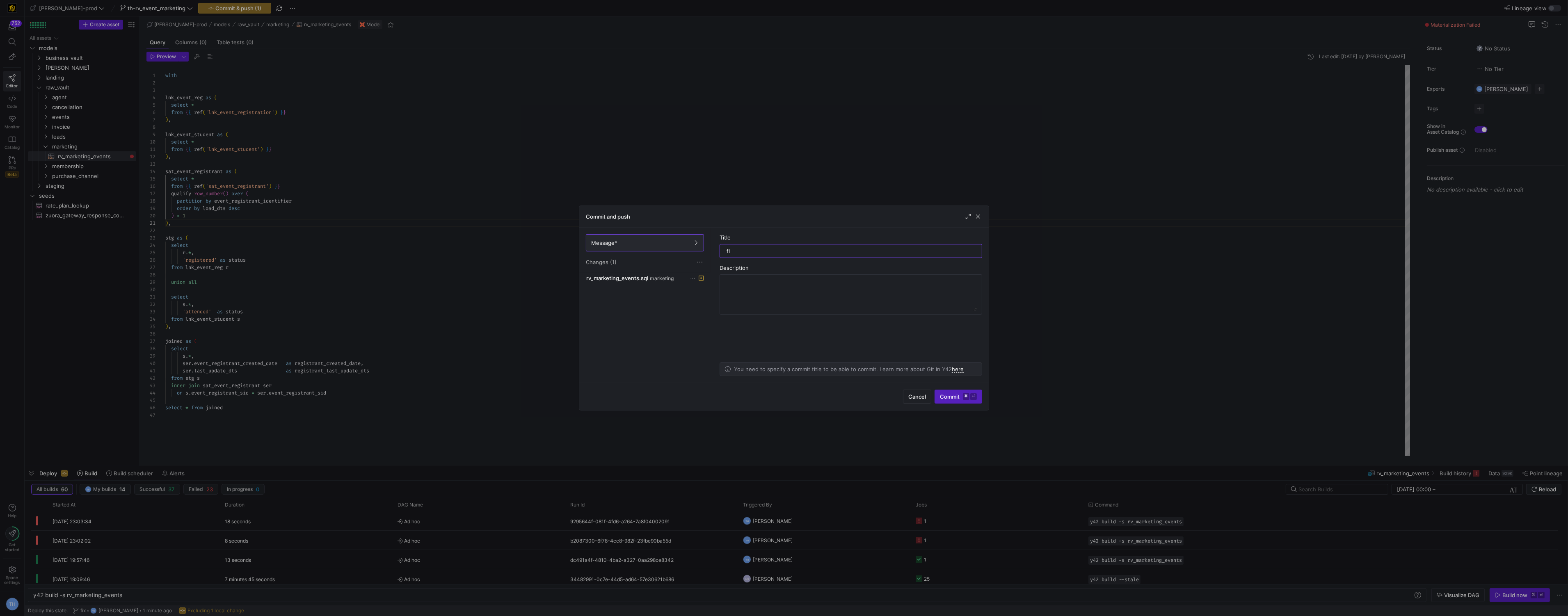
type input "fix"
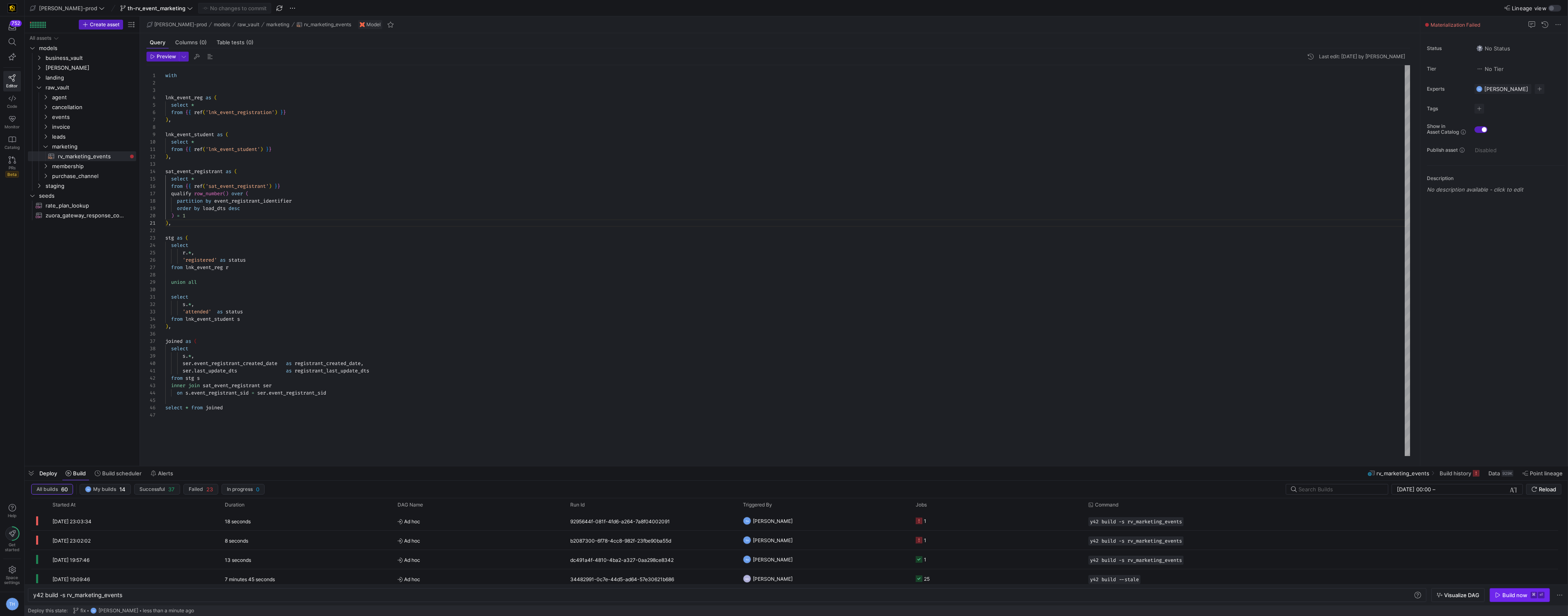
click at [1519, 592] on div "Build now" at bounding box center [1514, 595] width 25 height 6
click at [946, 516] on y42-job-status-cell-renderer at bounding box center [997, 521] width 163 height 18
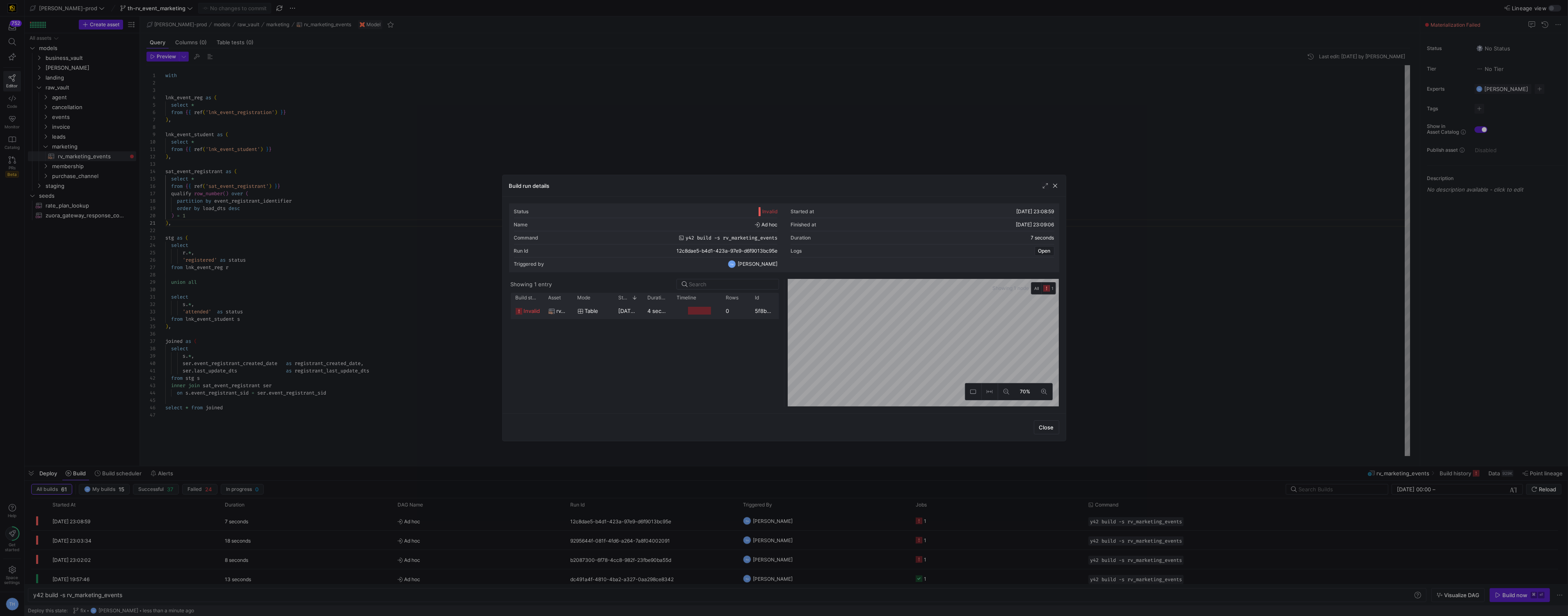
click at [724, 308] on div "0" at bounding box center [736, 311] width 29 height 16
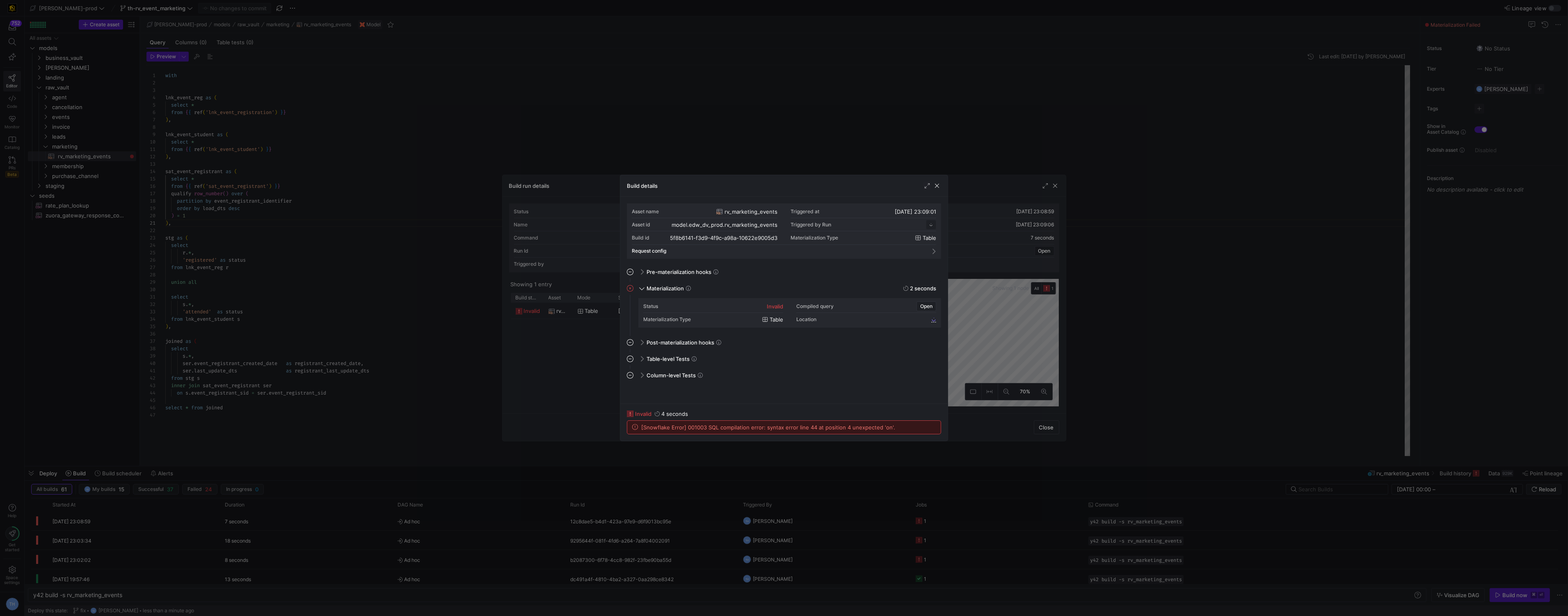
scroll to position [74, 0]
click at [751, 199] on div "Asset name rv_marketing_events Triggered at 08/10/25, 23:09:01 Asset id model.e…" at bounding box center [784, 300] width 328 height 207
click at [424, 237] on div at bounding box center [784, 308] width 1568 height 616
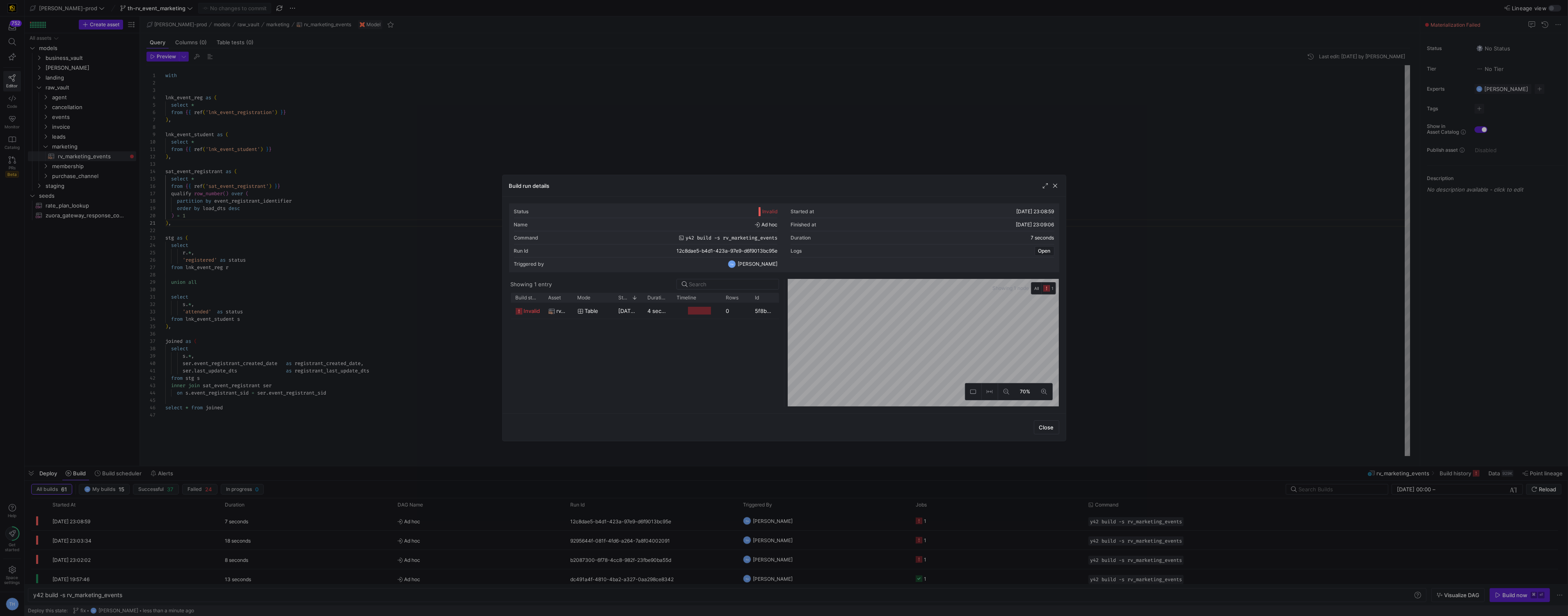
click at [424, 237] on div at bounding box center [784, 308] width 1568 height 616
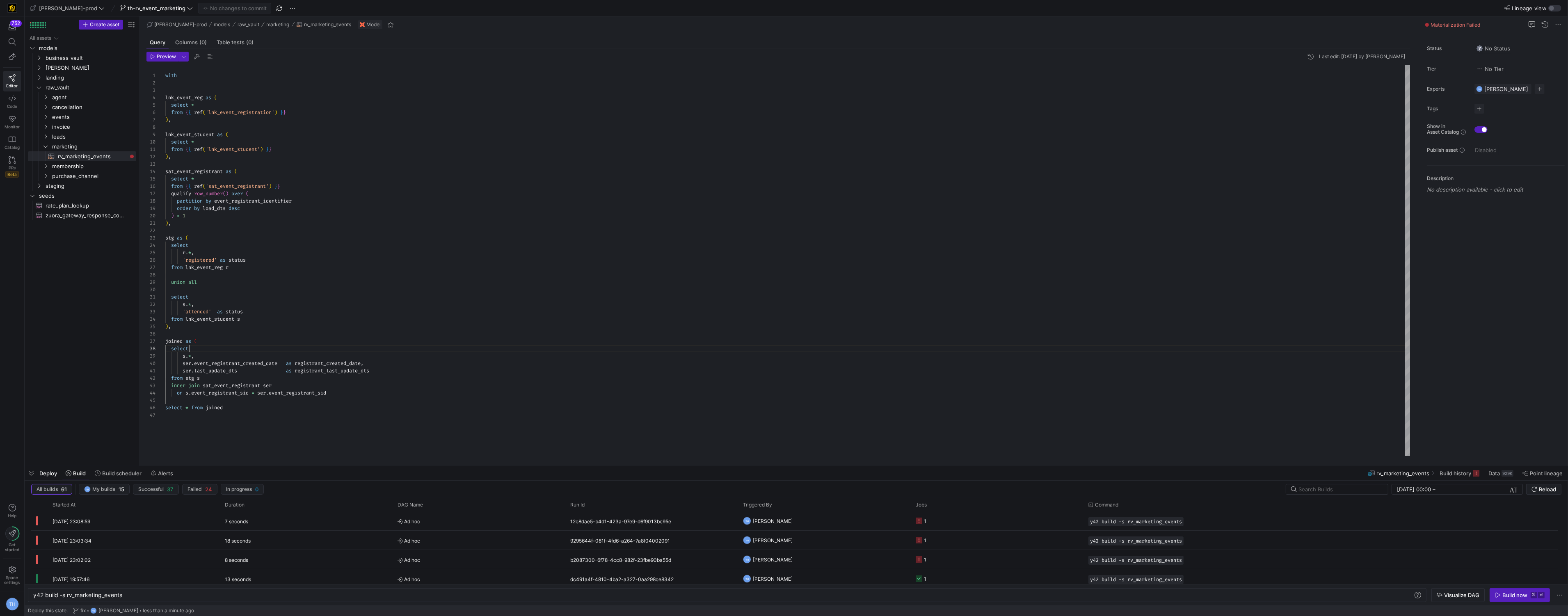
click at [266, 350] on div "with lnk_event_reg as ( select * from { { ref ( 'lnk_event_registration' ) } } …" at bounding box center [788, 260] width 1245 height 391
click at [216, 338] on div "with lnk_event_reg as ( select * from { { ref ( 'lnk_event_registration' ) } } …" at bounding box center [788, 260] width 1245 height 391
click at [356, 389] on div "with lnk_event_reg as ( select * from { { ref ( 'lnk_event_registration' ) } } …" at bounding box center [788, 260] width 1245 height 391
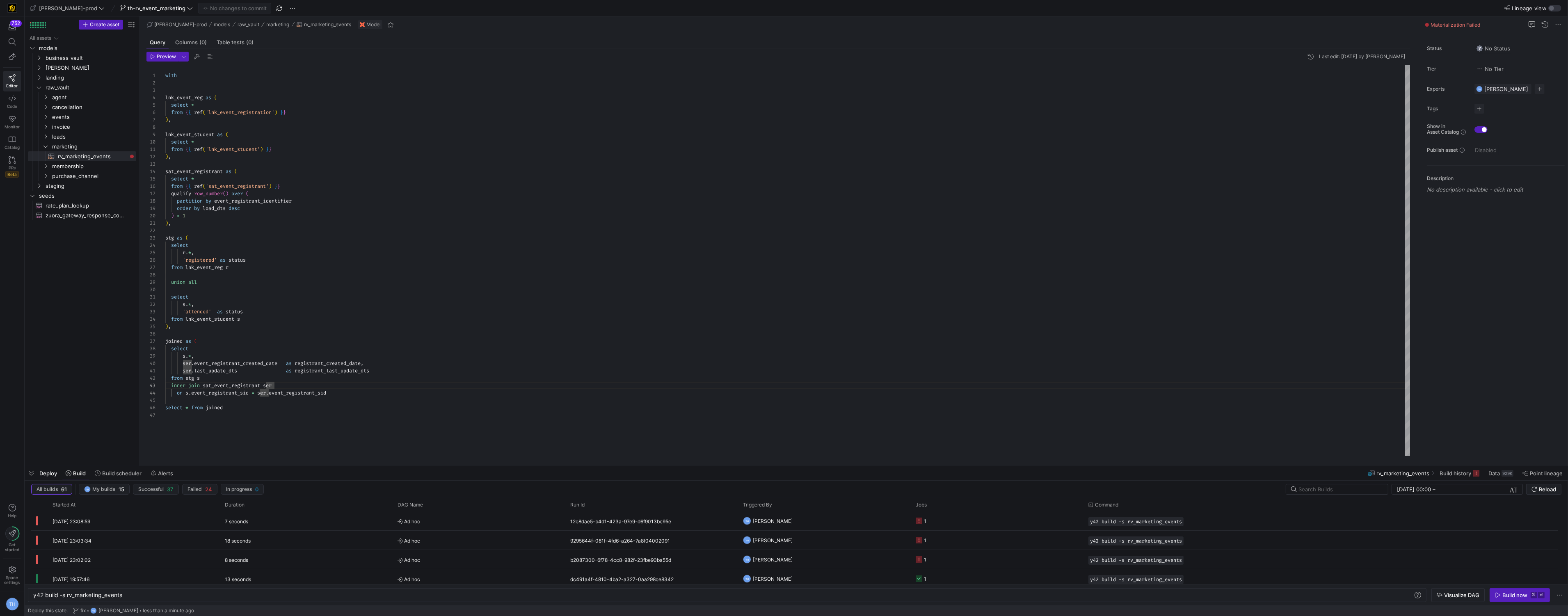
click at [351, 394] on div "with lnk_event_reg as ( select * from { { ref ( 'lnk_event_registration' ) } } …" at bounding box center [788, 260] width 1245 height 391
type textarea "ser.last_update_dts as registrant_last_update_dts from stg s inner join sat_eve…"
click at [207, 4] on span "button" at bounding box center [234, 9] width 72 height 10
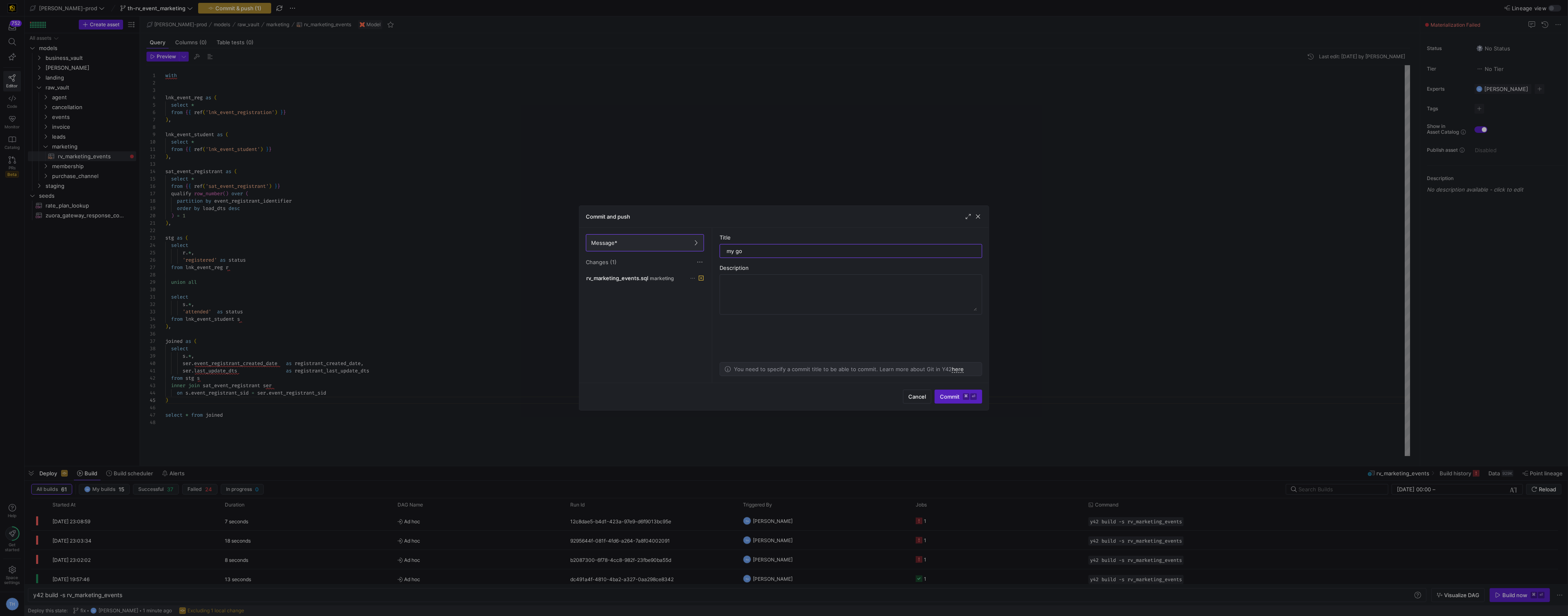
type input "my god"
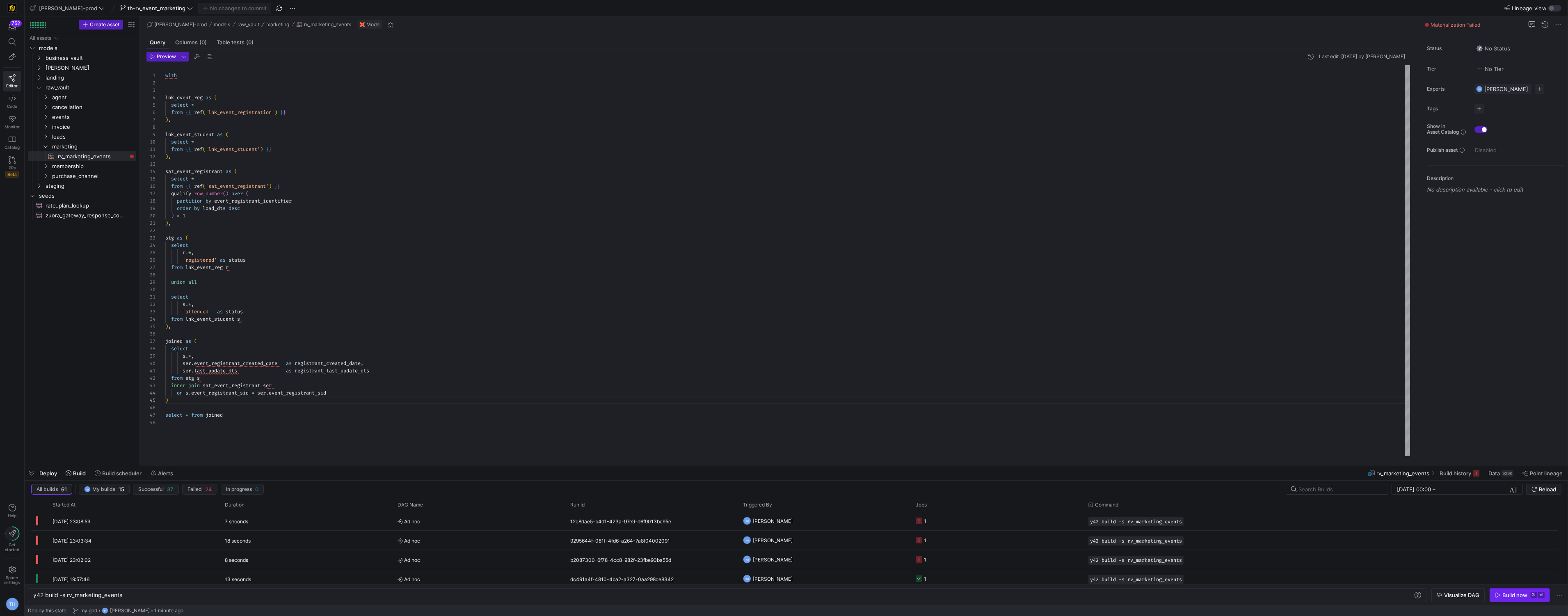
click at [1511, 592] on div "Build now" at bounding box center [1514, 595] width 25 height 6
click at [812, 523] on y42-orchestration-triggered-by "TH Tommy Huelhorst" at bounding box center [824, 521] width 163 height 18
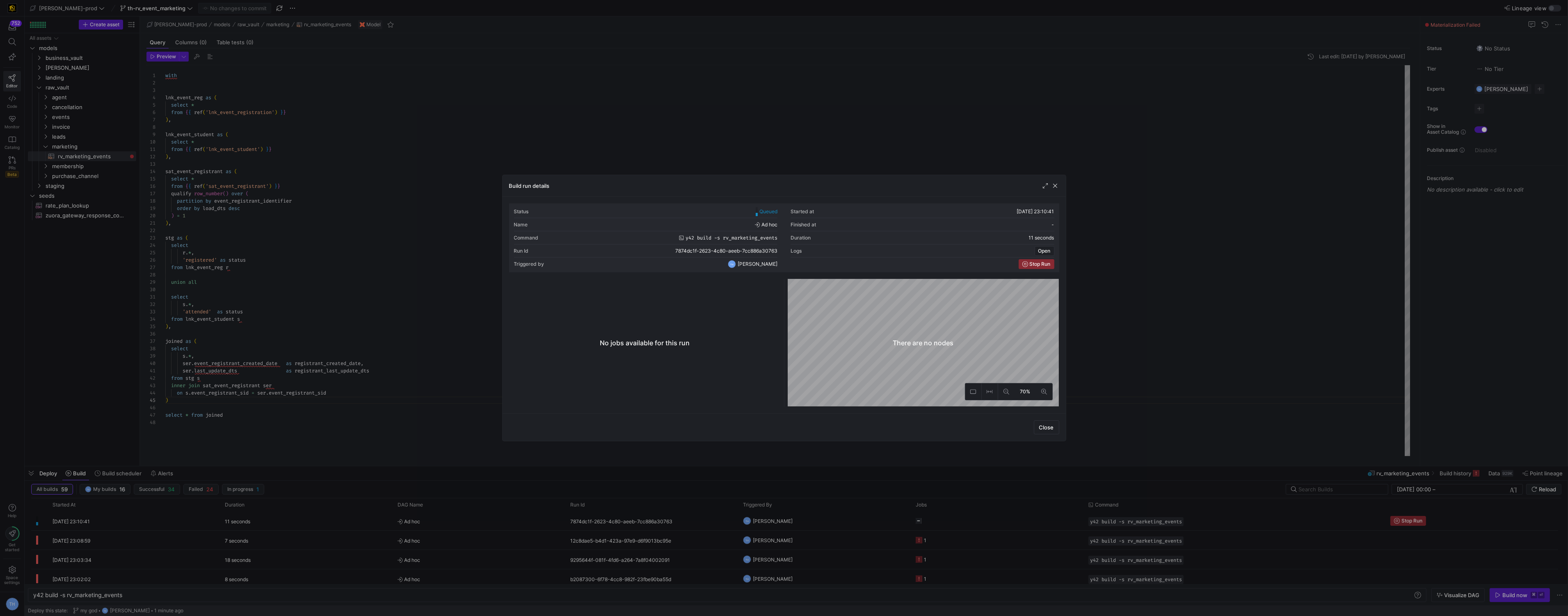
click at [743, 110] on div at bounding box center [784, 308] width 1568 height 616
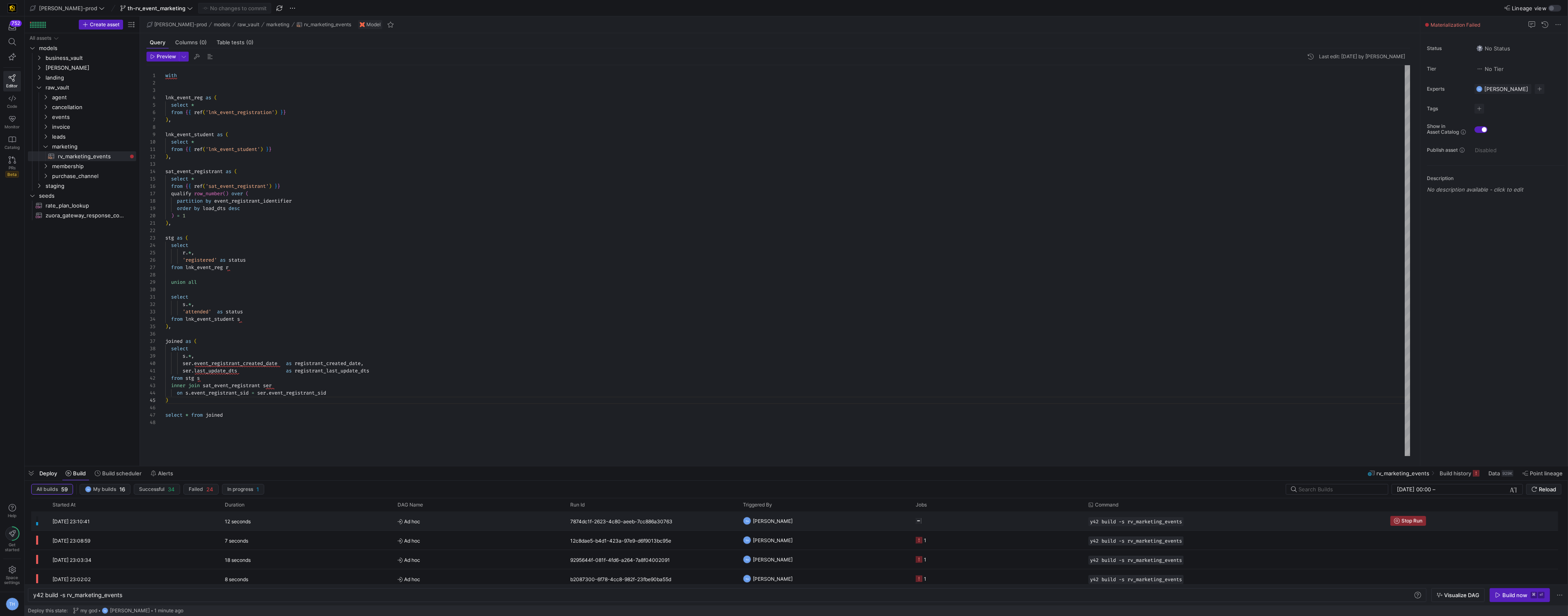
click at [963, 527] on y42-job-status-cell-renderer "Press SPACE to select this row." at bounding box center [997, 521] width 163 height 18
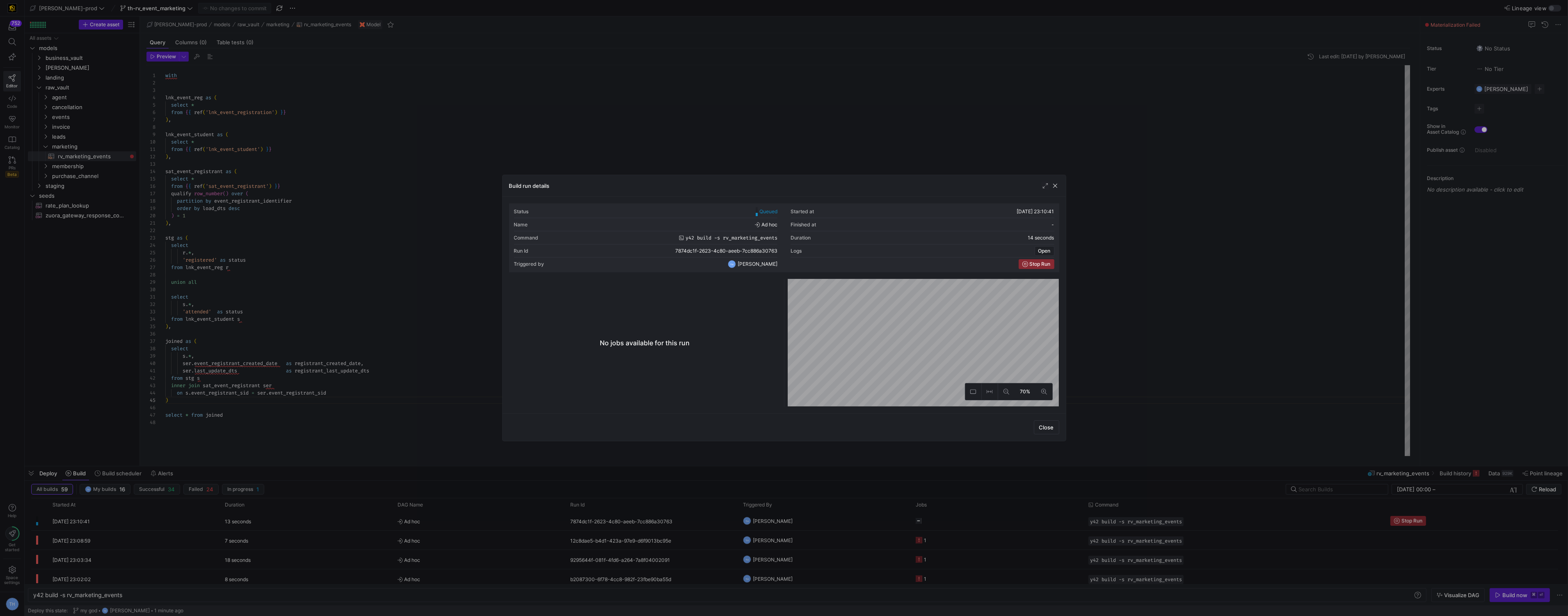
click at [916, 87] on div at bounding box center [784, 308] width 1568 height 616
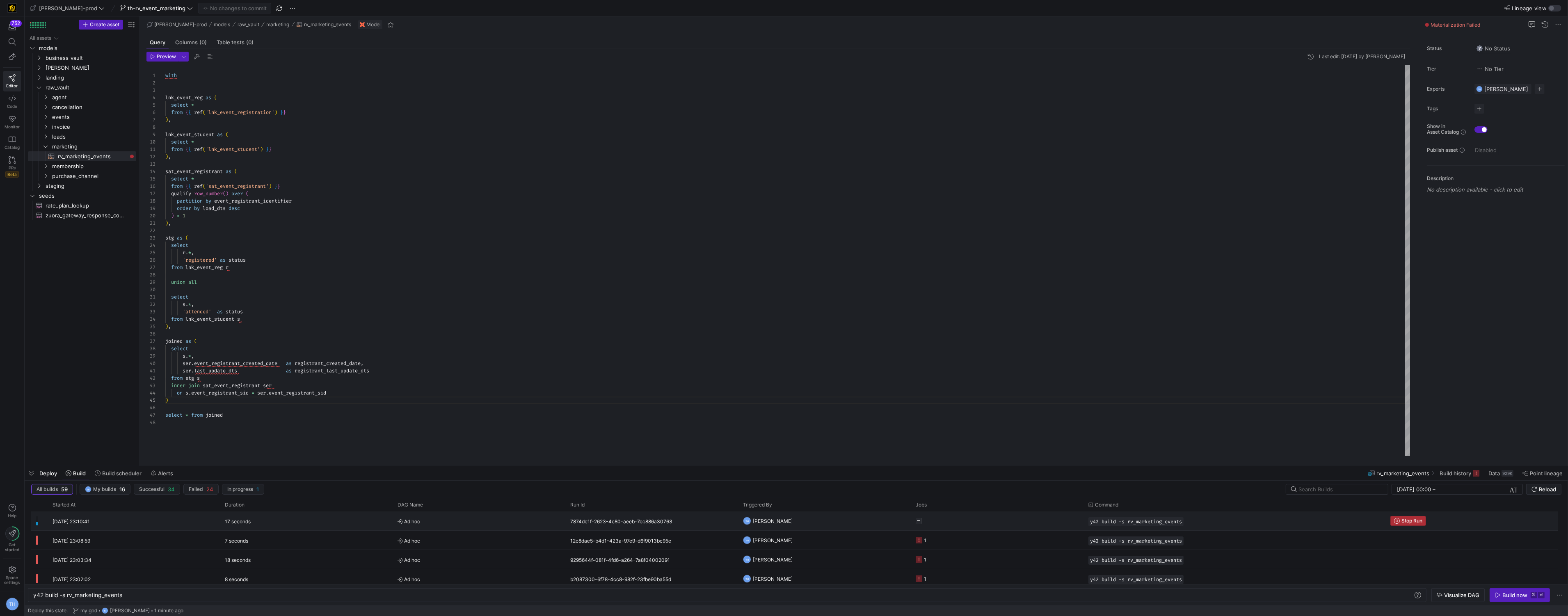
click at [1397, 518] on icon "Press SPACE to select this row." at bounding box center [1397, 521] width 6 height 6
click at [1542, 595] on kbd "⏎" at bounding box center [1541, 595] width 6 height 6
click at [1035, 528] on y42-job-status-cell-renderer at bounding box center [997, 521] width 163 height 18
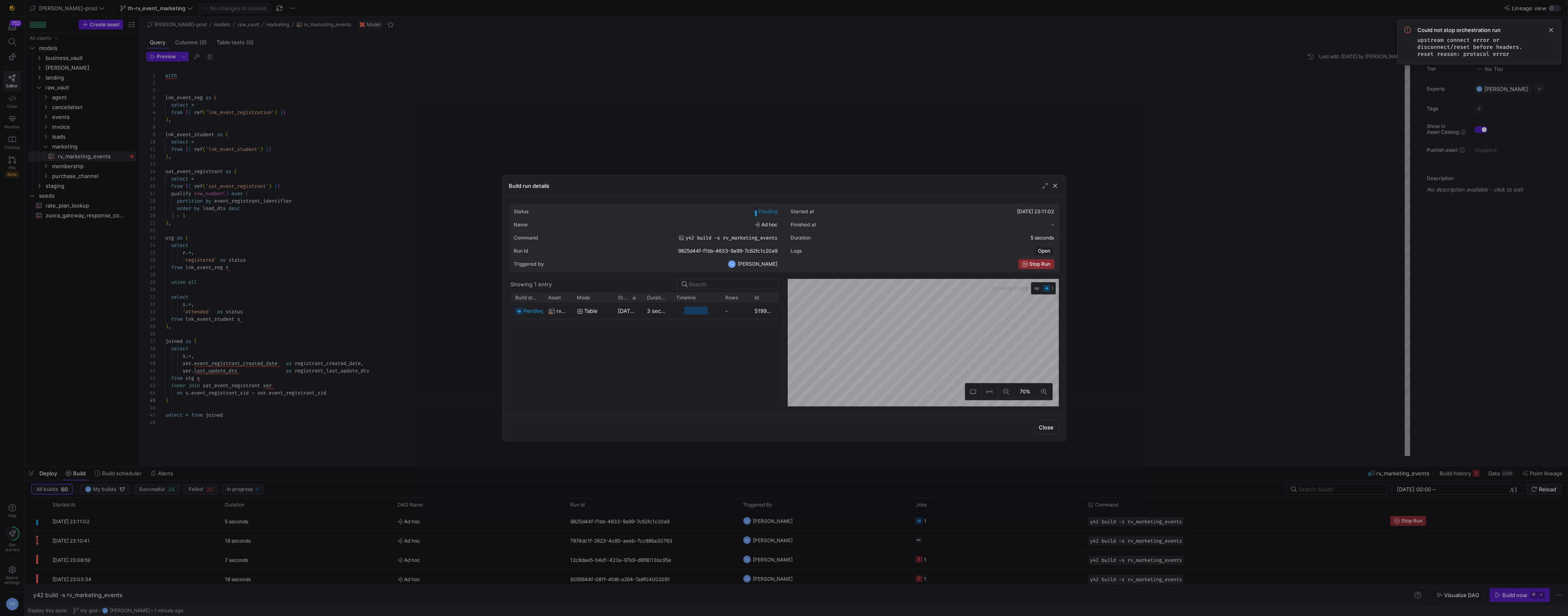
click at [920, 127] on div at bounding box center [784, 308] width 1568 height 616
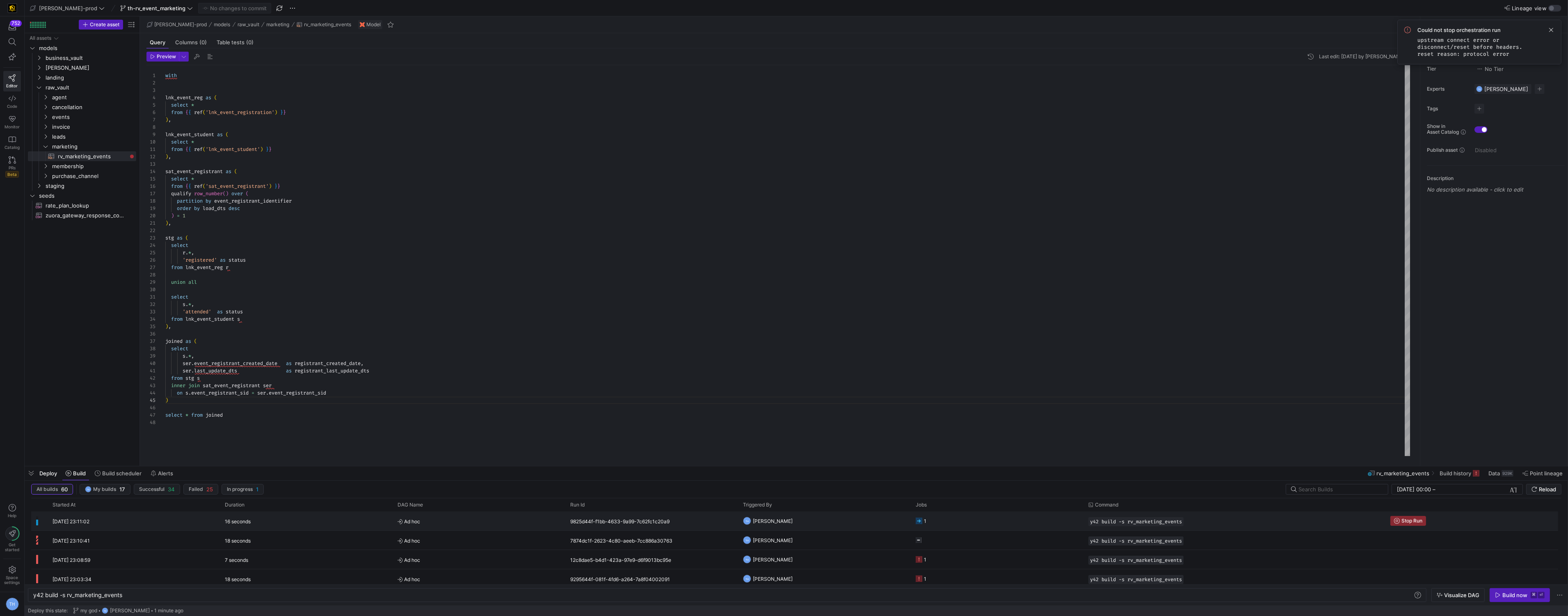
click at [1276, 525] on y42-orchestration-run-configuration-details "y42 build -s rv_marketing_events" at bounding box center [1234, 521] width 292 height 9
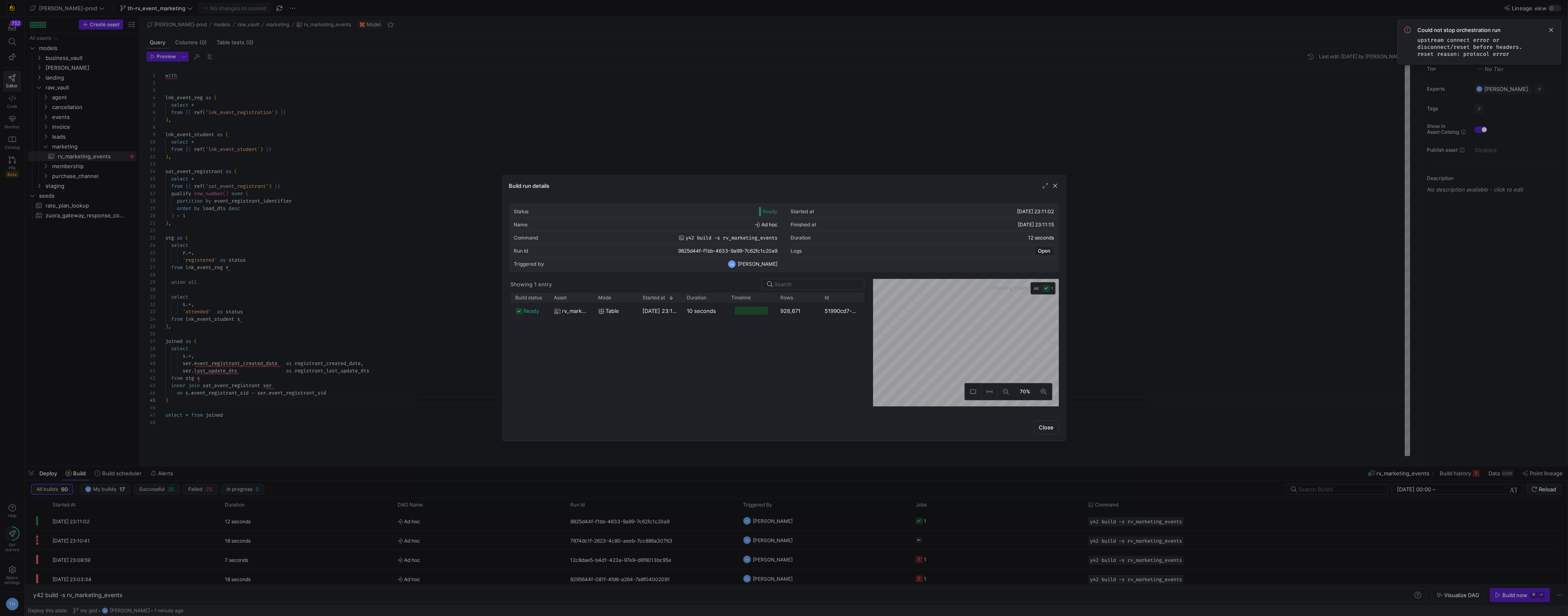
drag, startPoint x: 785, startPoint y: 309, endPoint x: 812, endPoint y: 311, distance: 27.1
click at [870, 314] on div at bounding box center [869, 343] width 4 height 128
click at [807, 310] on div "928,671" at bounding box center [798, 311] width 44 height 16
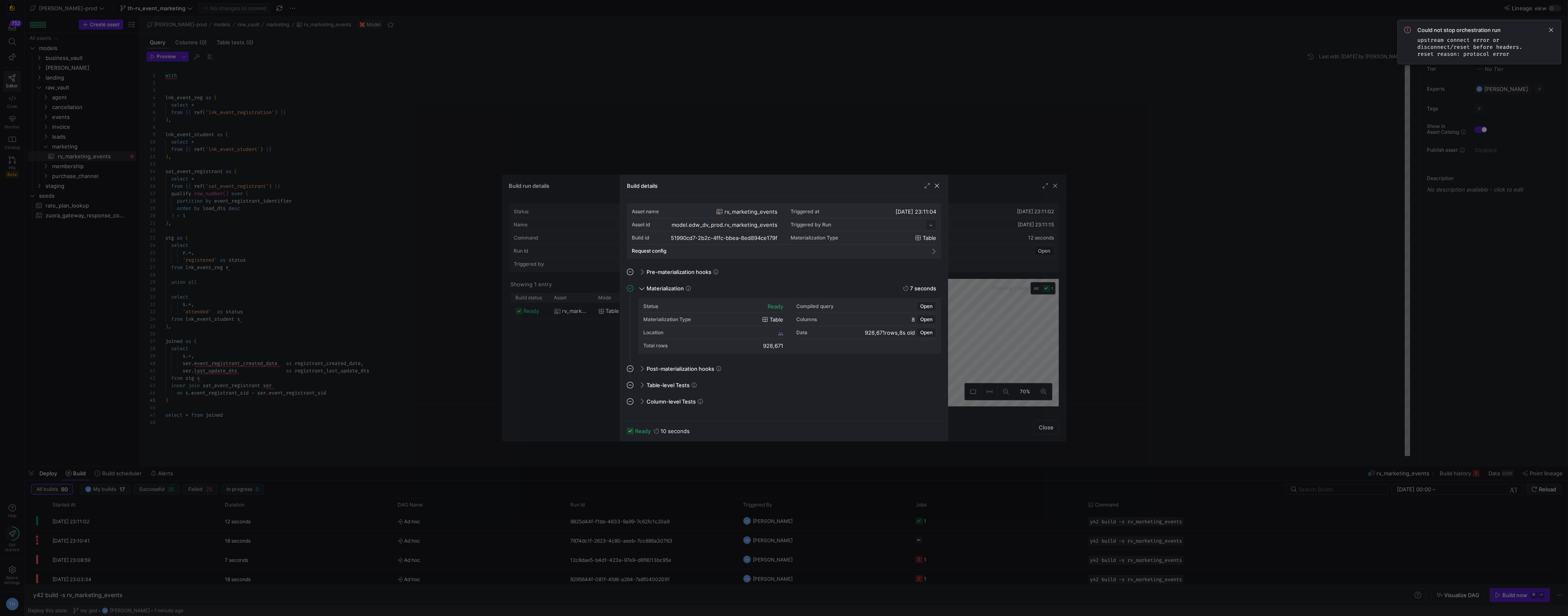
scroll to position [74, 0]
click at [728, 331] on span "51990cd7_2b2c_4ffc_bbea_8ed894ce179f" at bounding box center [728, 332] width 95 height 6
click at [699, 164] on div at bounding box center [784, 308] width 1568 height 616
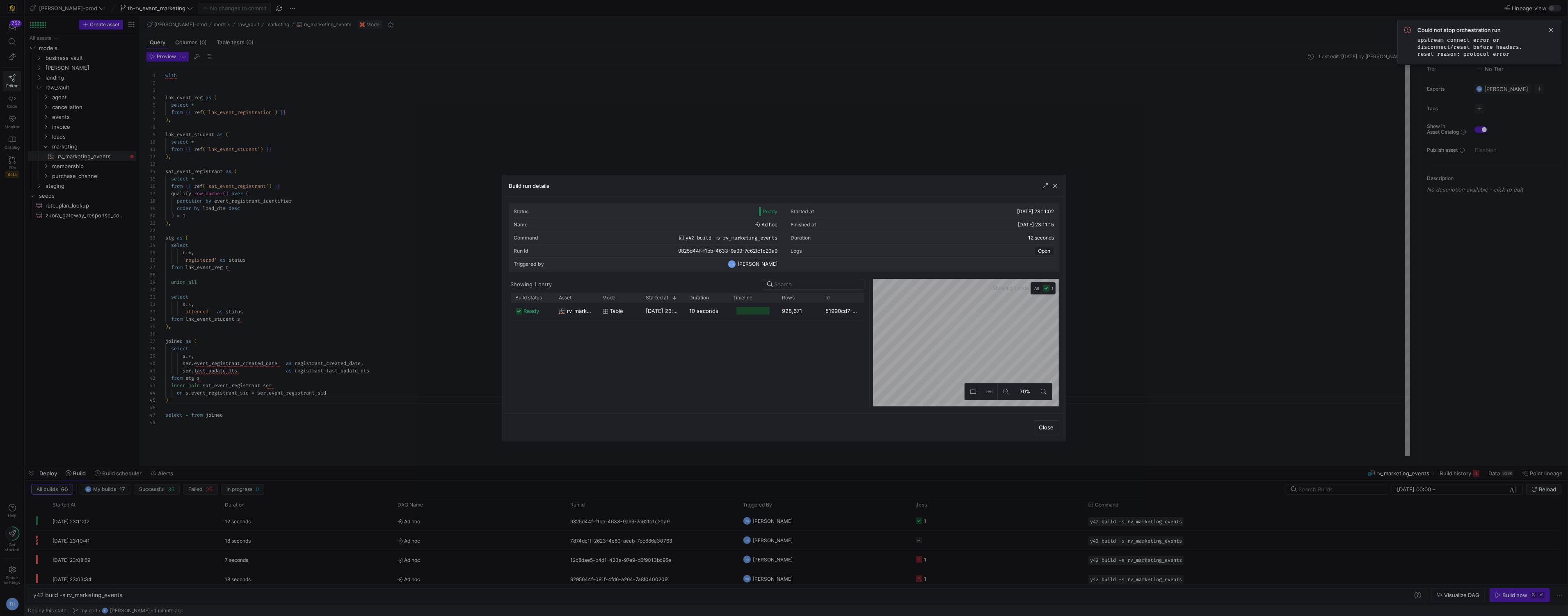
click at [699, 164] on div at bounding box center [784, 308] width 1568 height 616
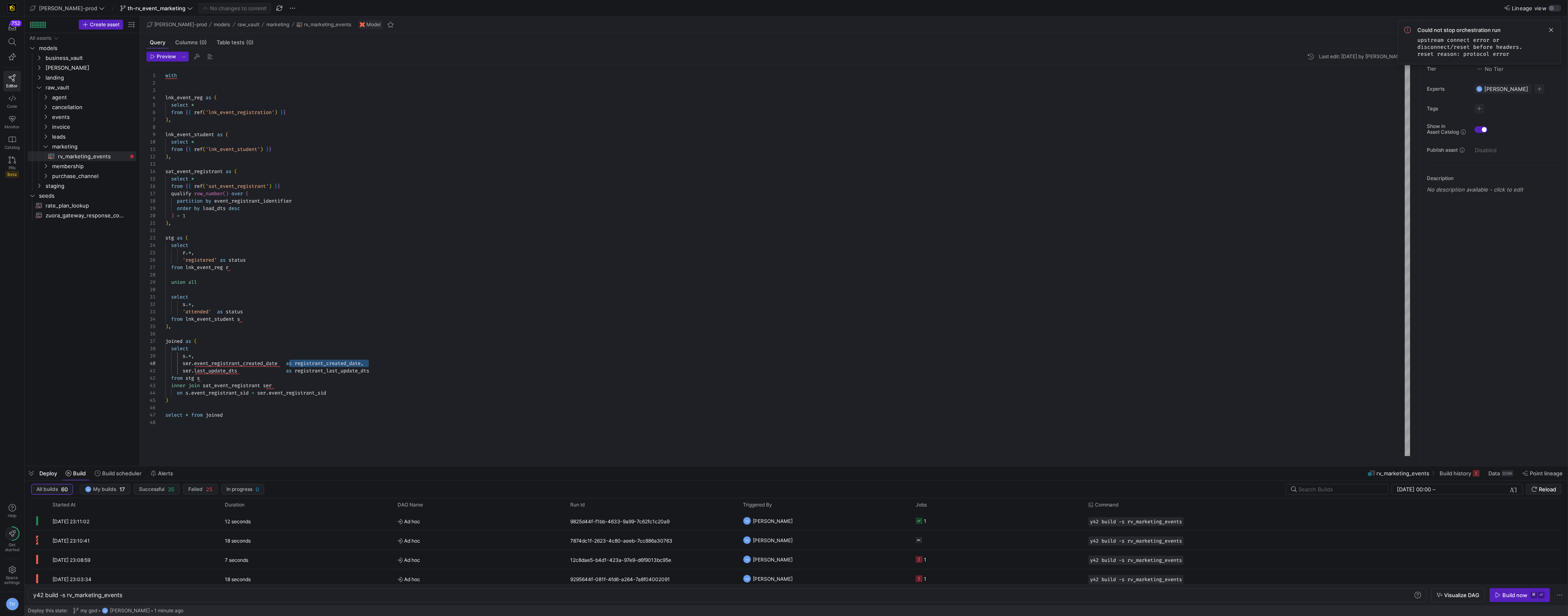
scroll to position [67, 200]
drag, startPoint x: 290, startPoint y: 364, endPoint x: 366, endPoint y: 361, distance: 76.1
click at [366, 361] on div "with lnk_event_reg as ( select * from { { ref ( 'lnk_event_registration' ) } } …" at bounding box center [788, 260] width 1245 height 391
click at [361, 362] on div "with lnk_event_reg as ( select * from { { ref ( 'lnk_event_registration' ) } } …" at bounding box center [788, 260] width 1245 height 391
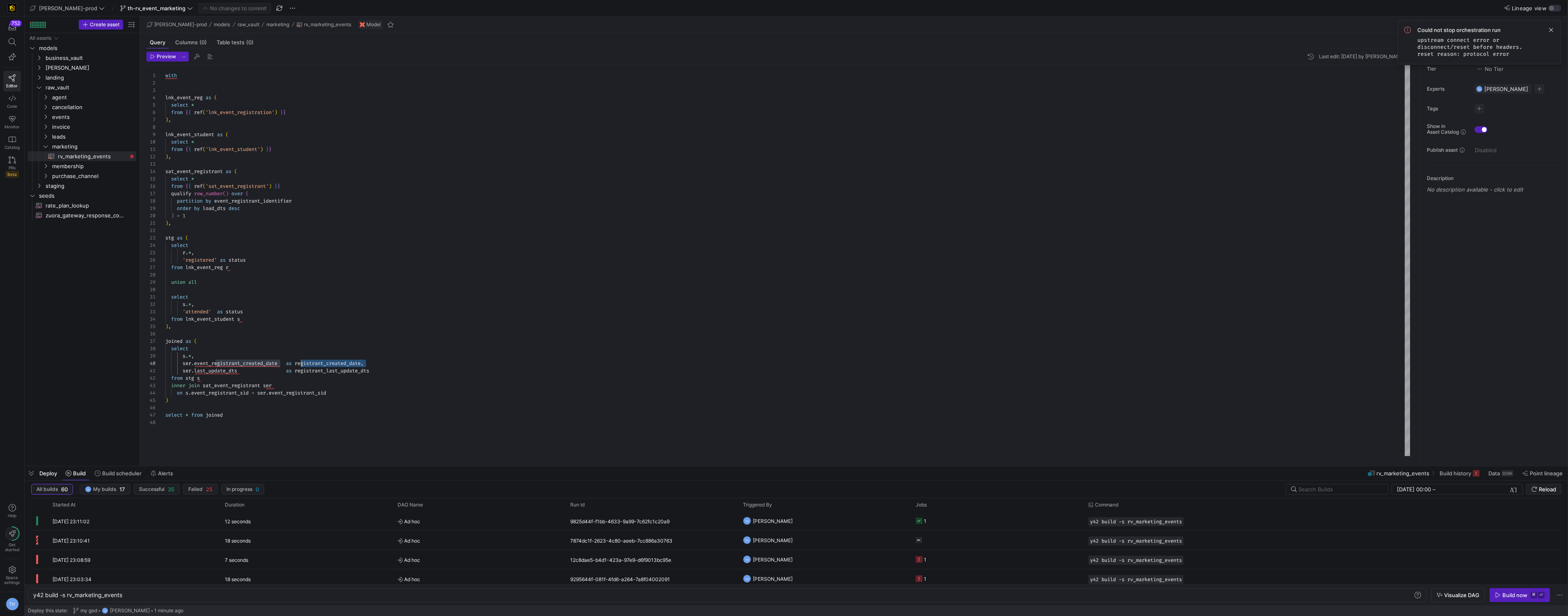
drag, startPoint x: 366, startPoint y: 363, endPoint x: 302, endPoint y: 362, distance: 64.0
click at [374, 371] on div "with lnk_event_reg as ( select * from { { ref ( 'lnk_event_registration' ) } } …" at bounding box center [788, 260] width 1245 height 391
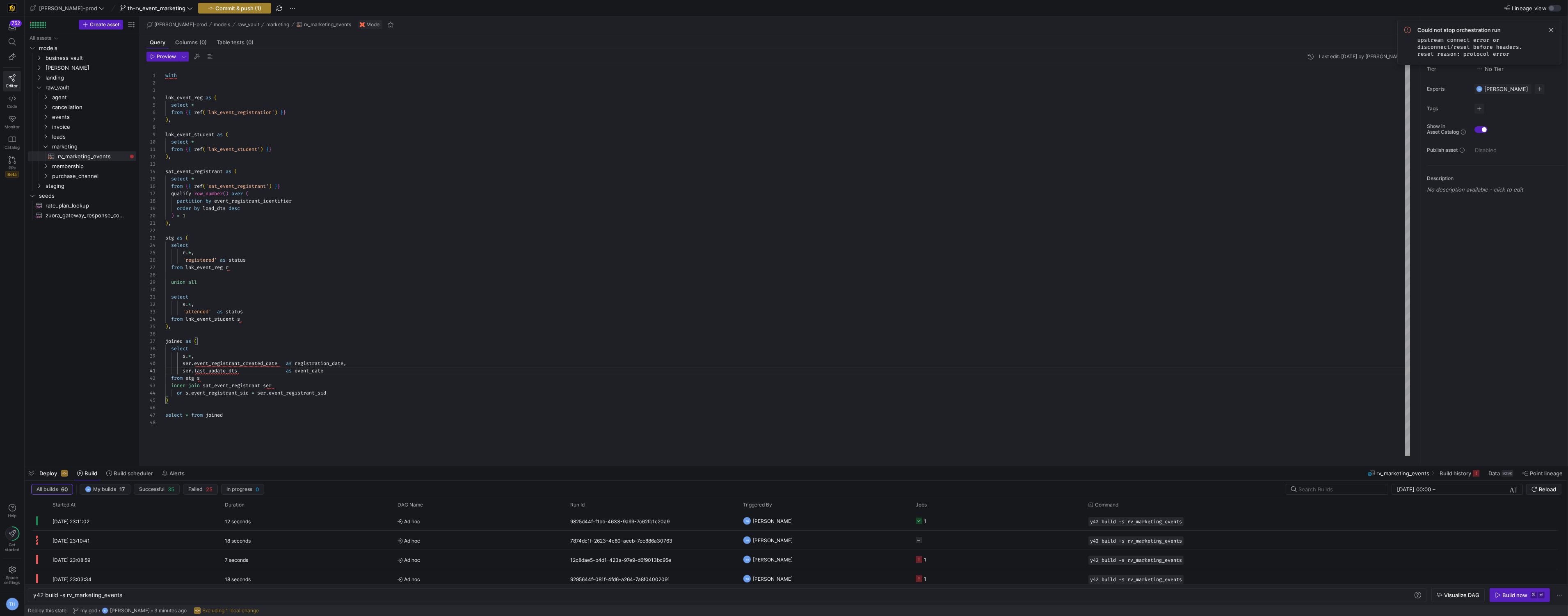
type textarea "ser.last_update_dts as event_date from stg s inner join sat_event_registrant se…"
click at [215, 9] on span "Commit & push (1)" at bounding box center [238, 8] width 46 height 6
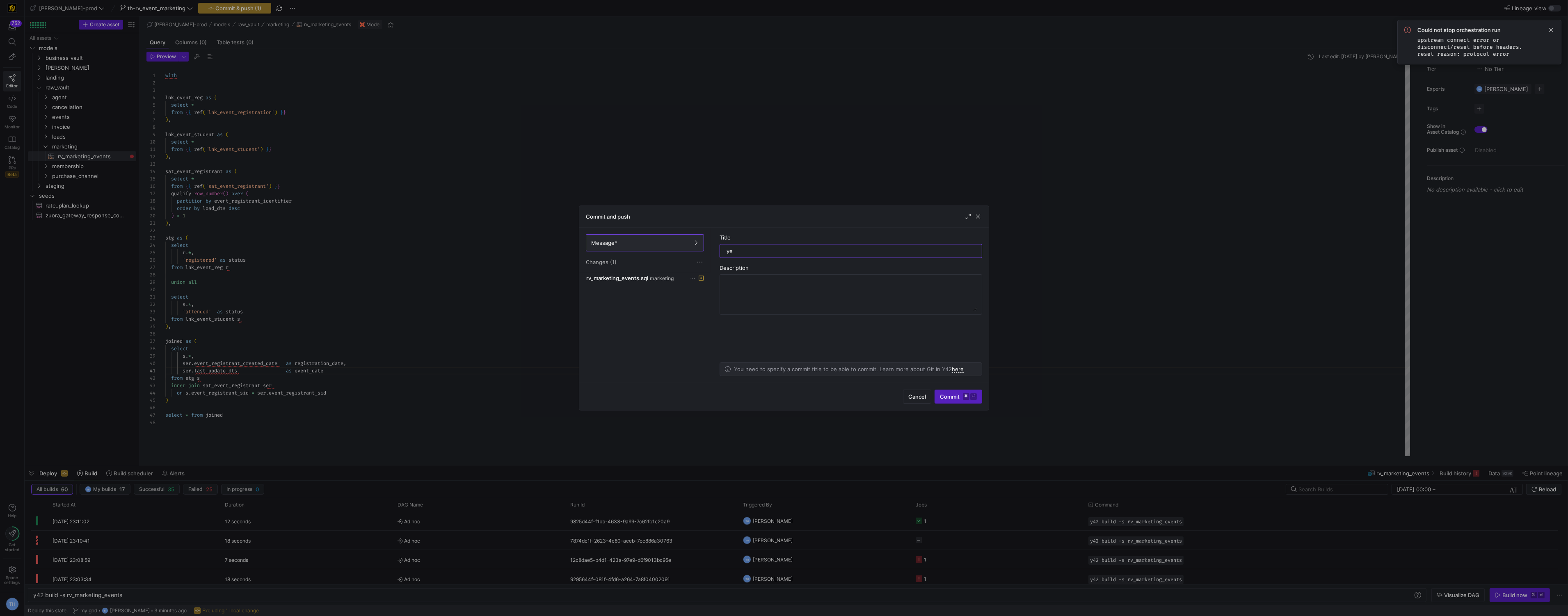
type input "yes"
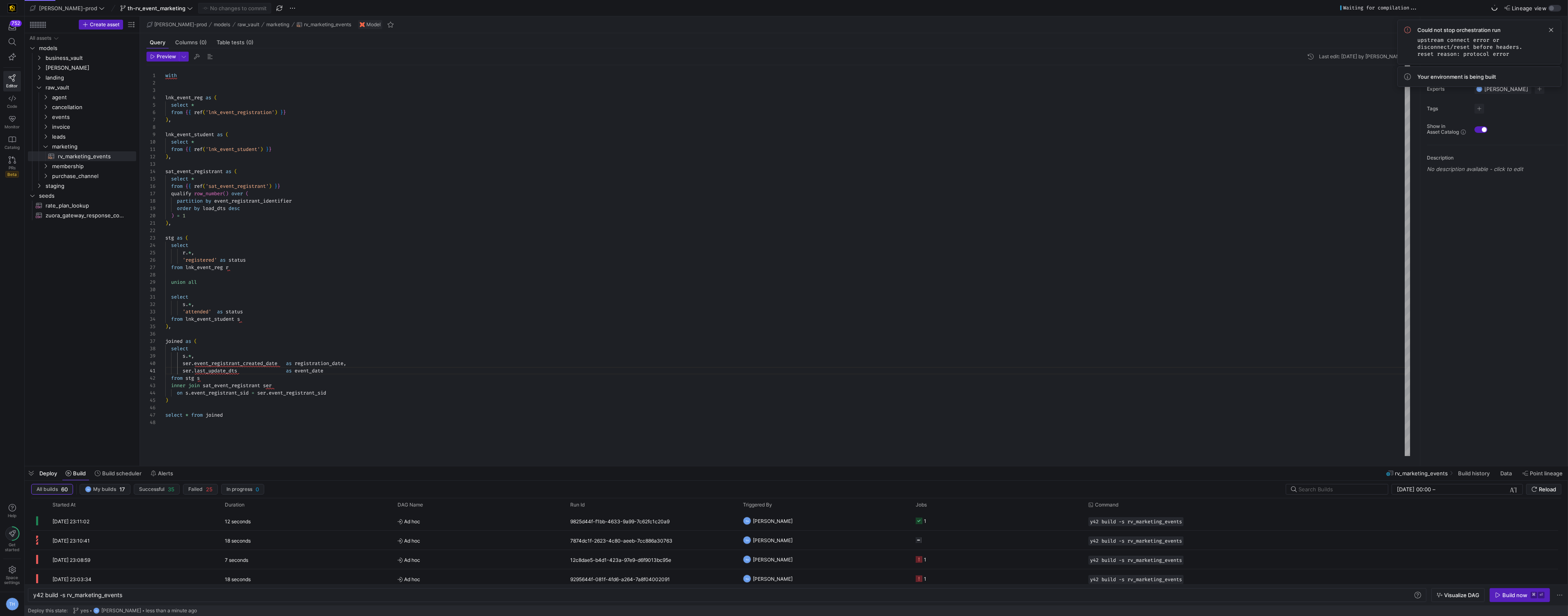
click at [635, 333] on div "with lnk_event_reg as ( select * from { { ref ( 'lnk_event_registration' ) } } …" at bounding box center [788, 260] width 1245 height 391
click at [1517, 597] on div "Build now" at bounding box center [1514, 595] width 25 height 6
click at [834, 521] on y42-orchestration-triggered-by "TH Tommy Huelhorst" at bounding box center [824, 521] width 163 height 18
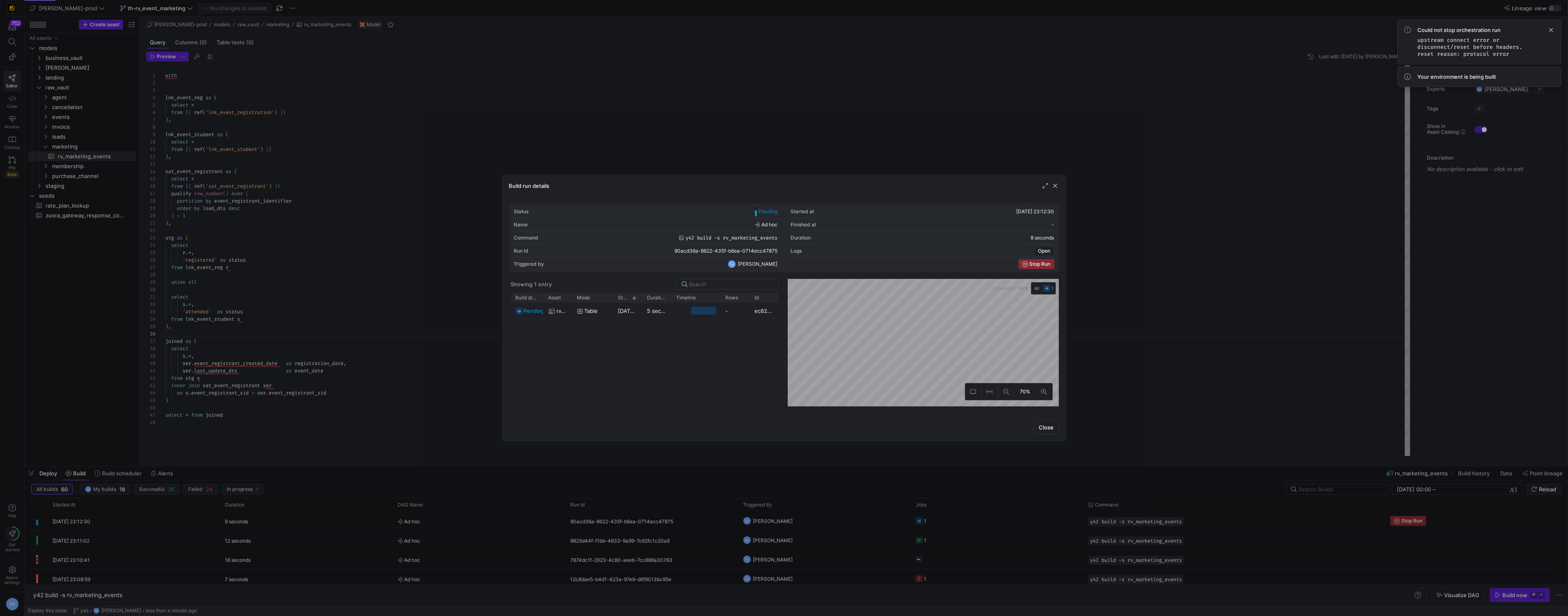
click at [844, 157] on div at bounding box center [784, 308] width 1568 height 616
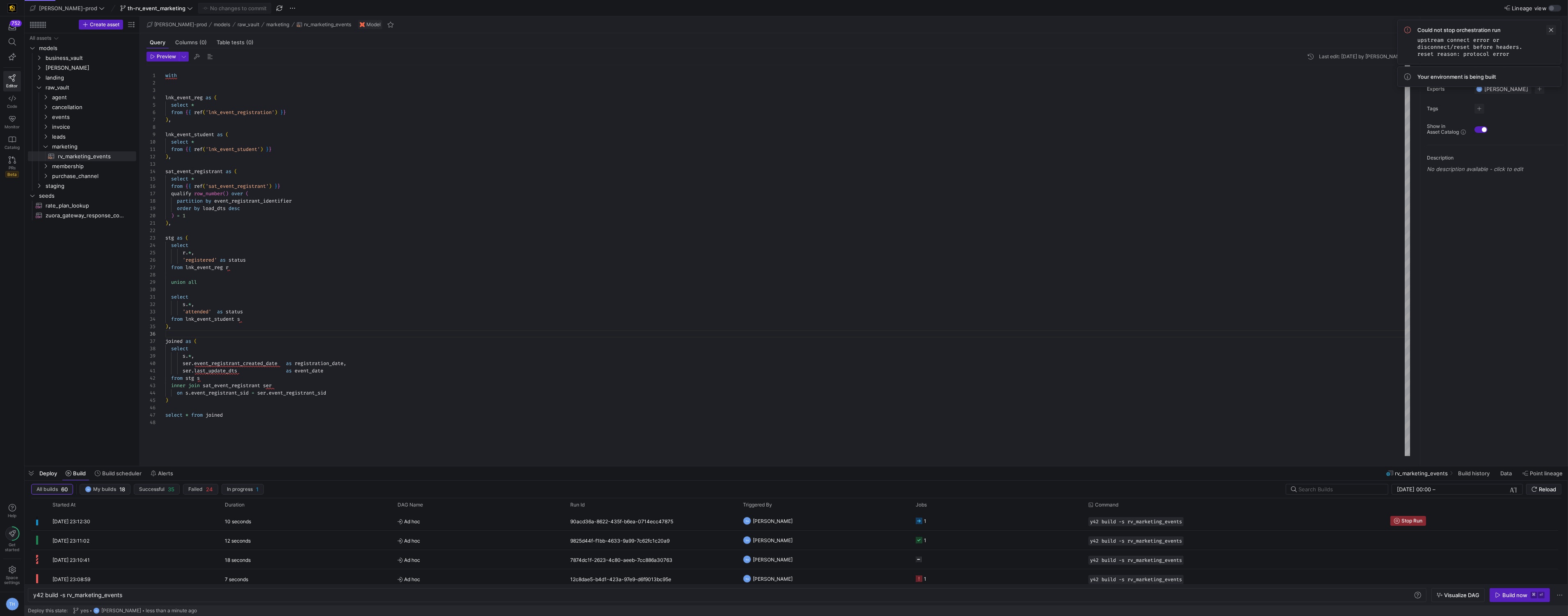
click at [1553, 27] on span at bounding box center [1551, 30] width 10 height 10
click at [991, 518] on y42-job-status-cell-renderer "1" at bounding box center [997, 521] width 163 height 18
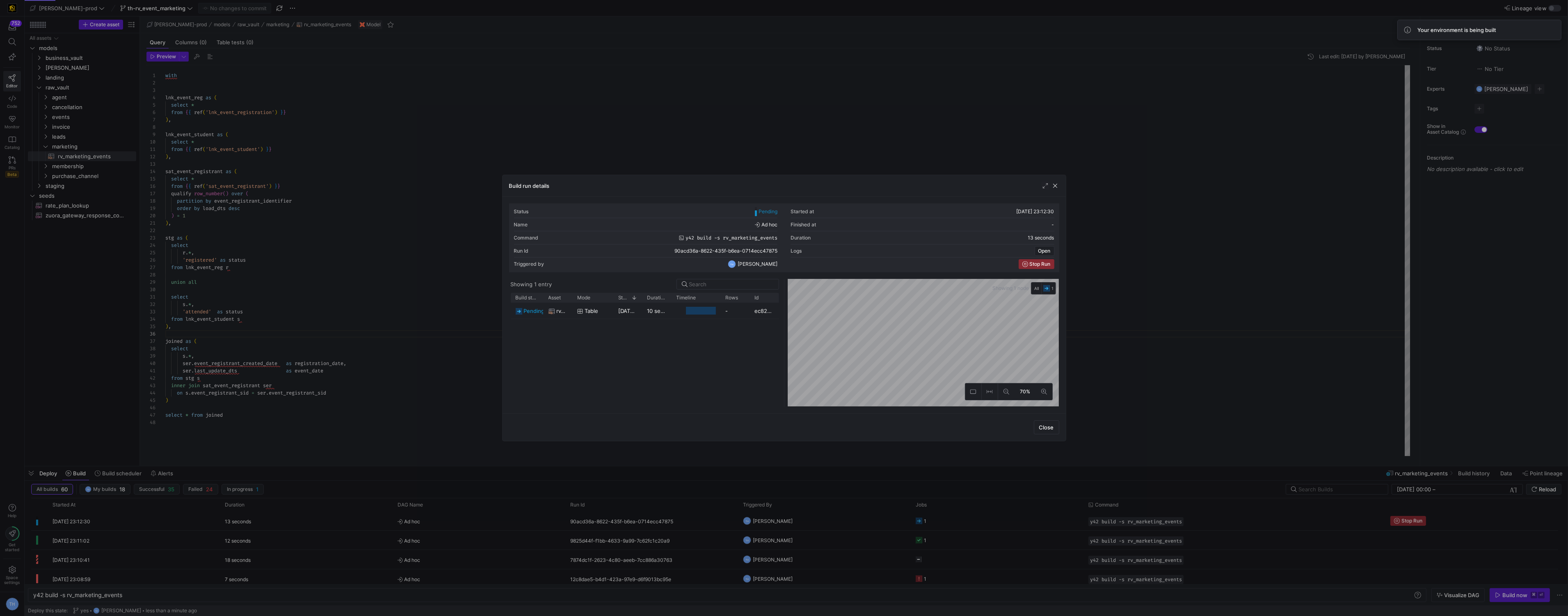
click at [775, 112] on div at bounding box center [784, 308] width 1568 height 616
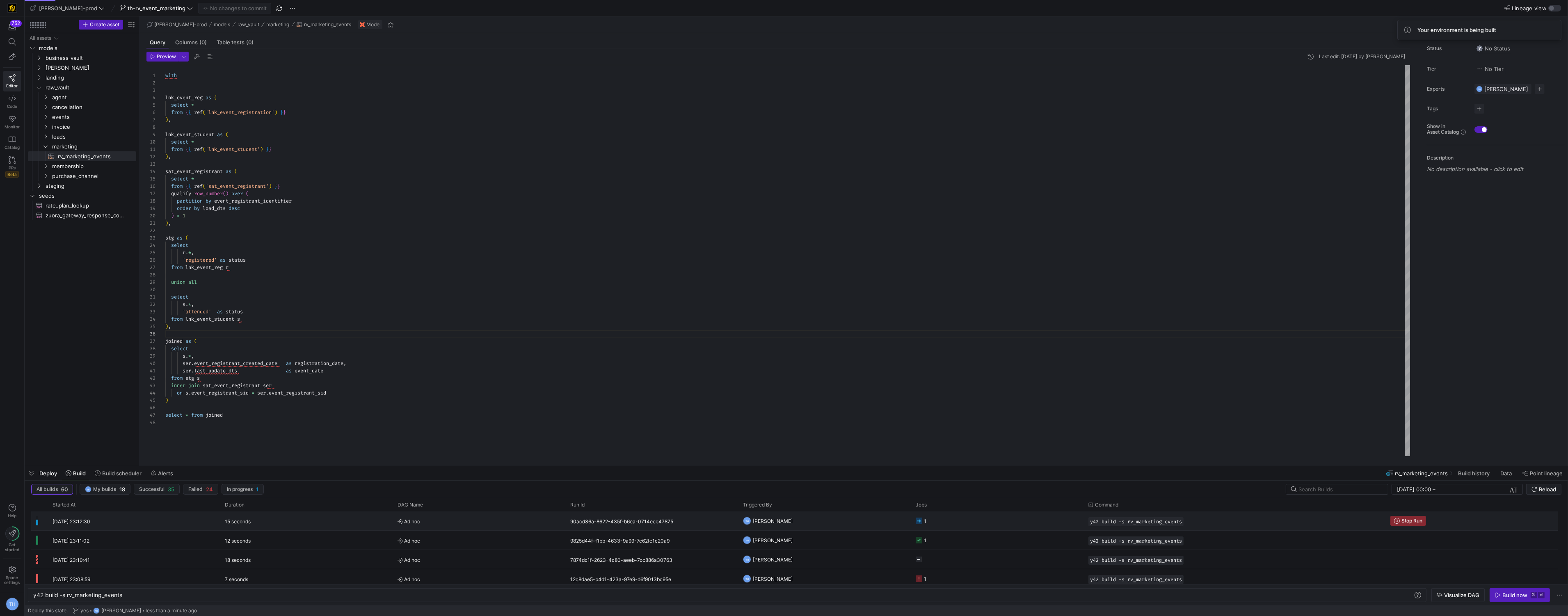
click at [853, 526] on y42-orchestration-triggered-by "TH Tommy Huelhorst" at bounding box center [824, 521] width 163 height 18
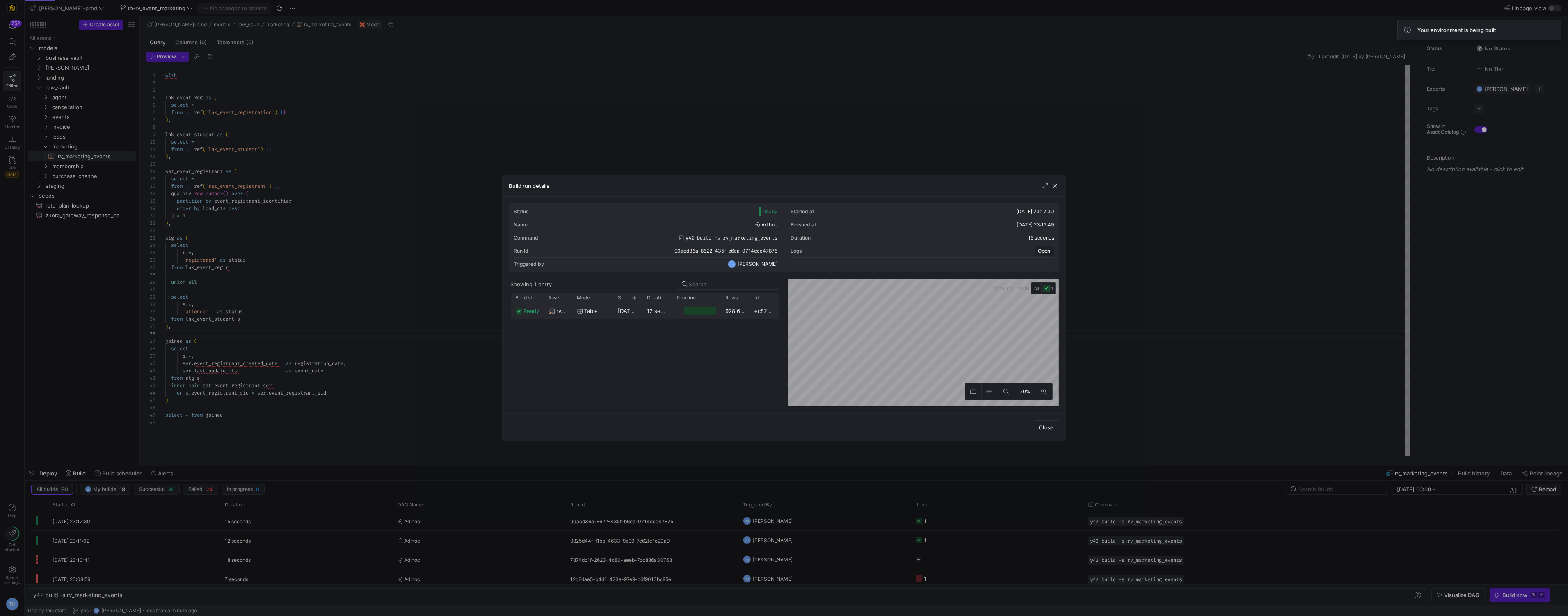
click at [756, 316] on div "ec82a17d-7e71-4520-b75e-38f69b018576" at bounding box center [764, 311] width 29 height 16
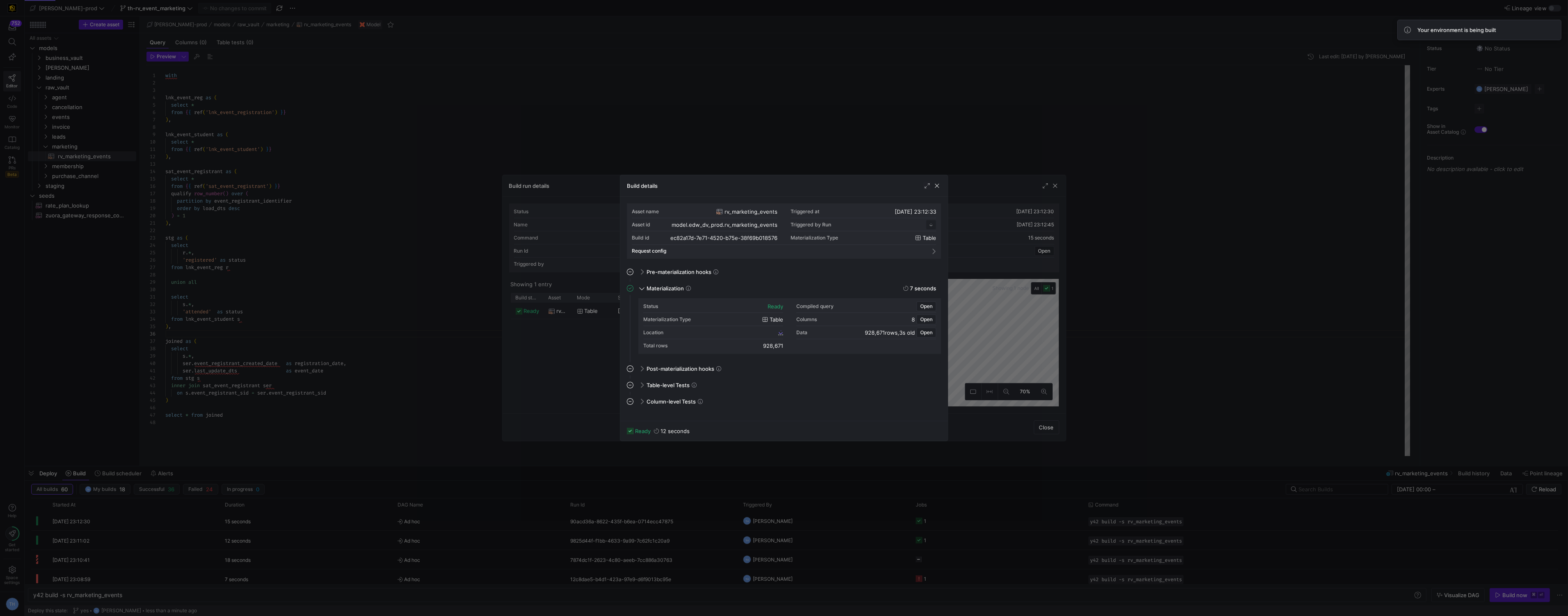
scroll to position [74, 0]
click at [706, 327] on div "Location ec82a17d_7e71_4520_b75e_38f69b018576" at bounding box center [713, 333] width 140 height 13
click at [706, 333] on span "ec82a17d_7e71_4520_b75e_38f69b018576" at bounding box center [728, 332] width 98 height 6
click at [583, 140] on div at bounding box center [784, 308] width 1568 height 616
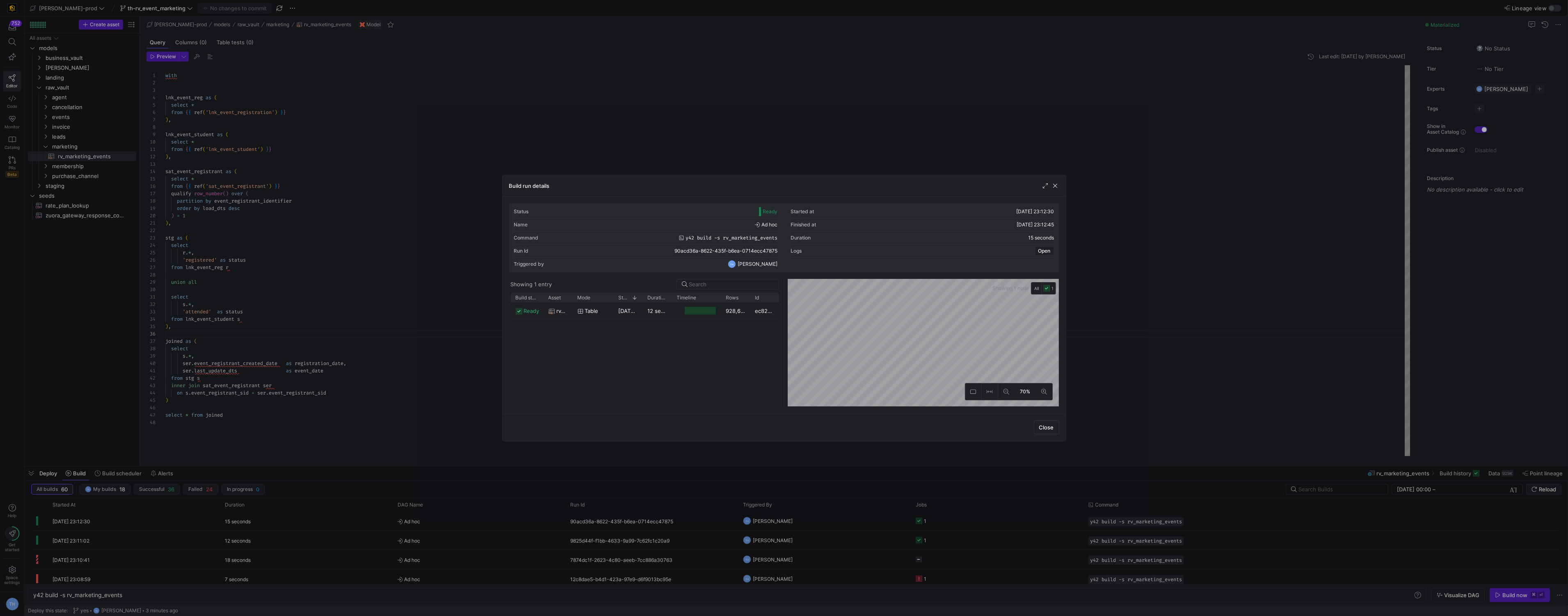
click at [583, 140] on div at bounding box center [784, 308] width 1568 height 616
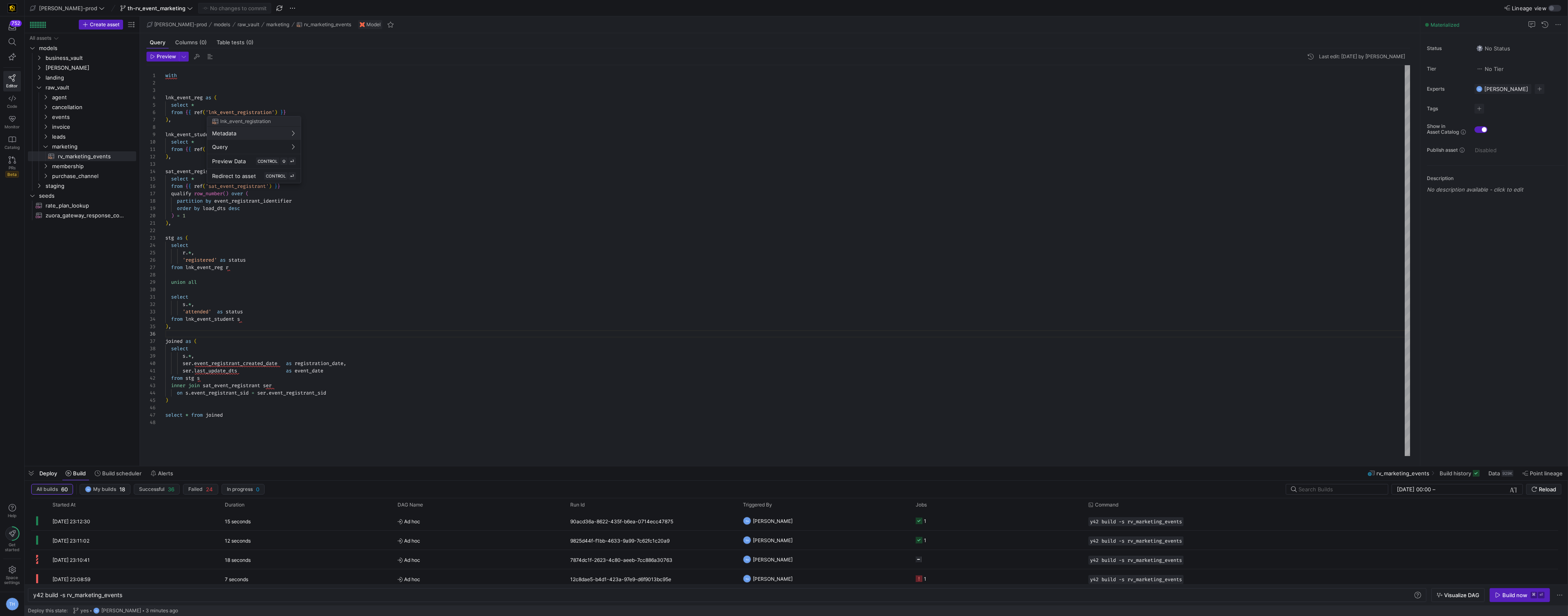
click at [203, 113] on div at bounding box center [784, 308] width 1568 height 616
drag, startPoint x: 203, startPoint y: 113, endPoint x: 268, endPoint y: 113, distance: 65.0
click at [268, 113] on span "from { { ref ( 'lnk_event_registration' ) } }" at bounding box center [226, 112] width 120 height 6
click at [313, 110] on div at bounding box center [784, 308] width 1568 height 616
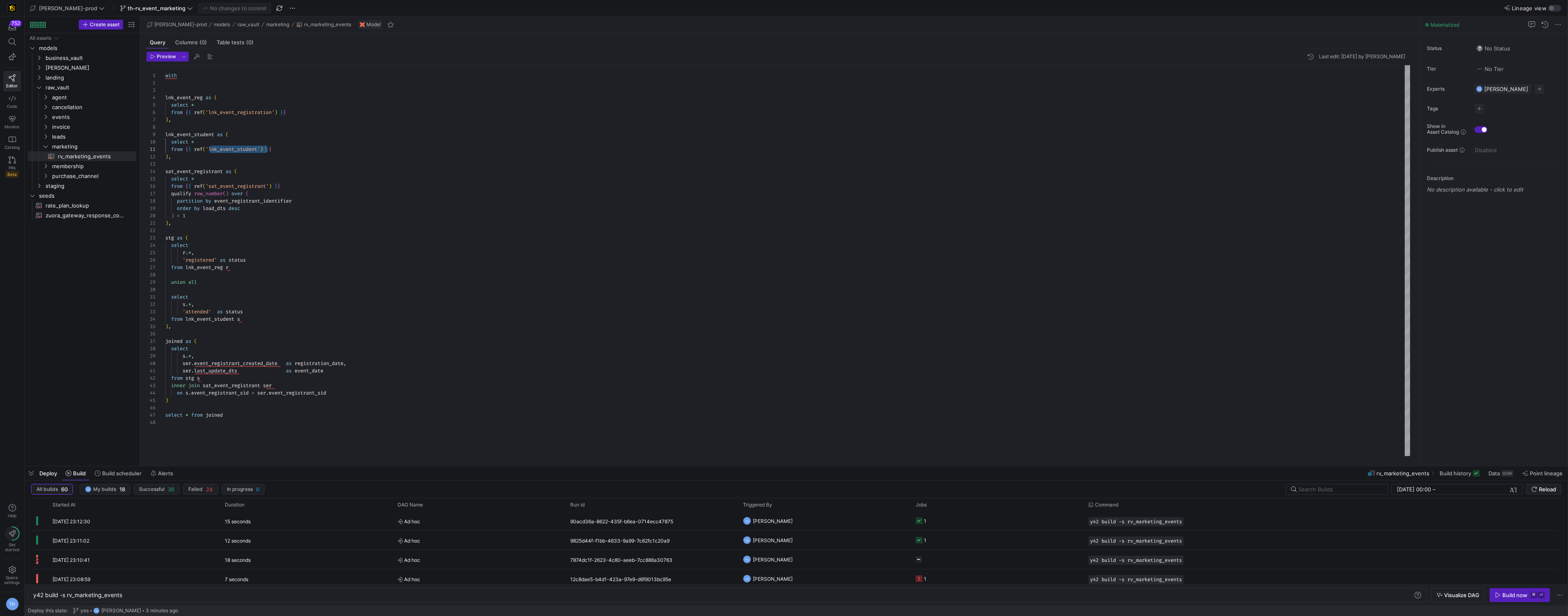
scroll to position [0, 100]
drag, startPoint x: 209, startPoint y: 147, endPoint x: 265, endPoint y: 149, distance: 56.0
click at [265, 149] on div "with lnk_event_reg as ( select * from { { ref ( 'lnk_event_registration' ) } } …" at bounding box center [788, 260] width 1245 height 391
click at [297, 140] on div "with lnk_event_reg as ( select * from { { ref ( 'lnk_event_registration' ) } } …" at bounding box center [788, 260] width 1245 height 391
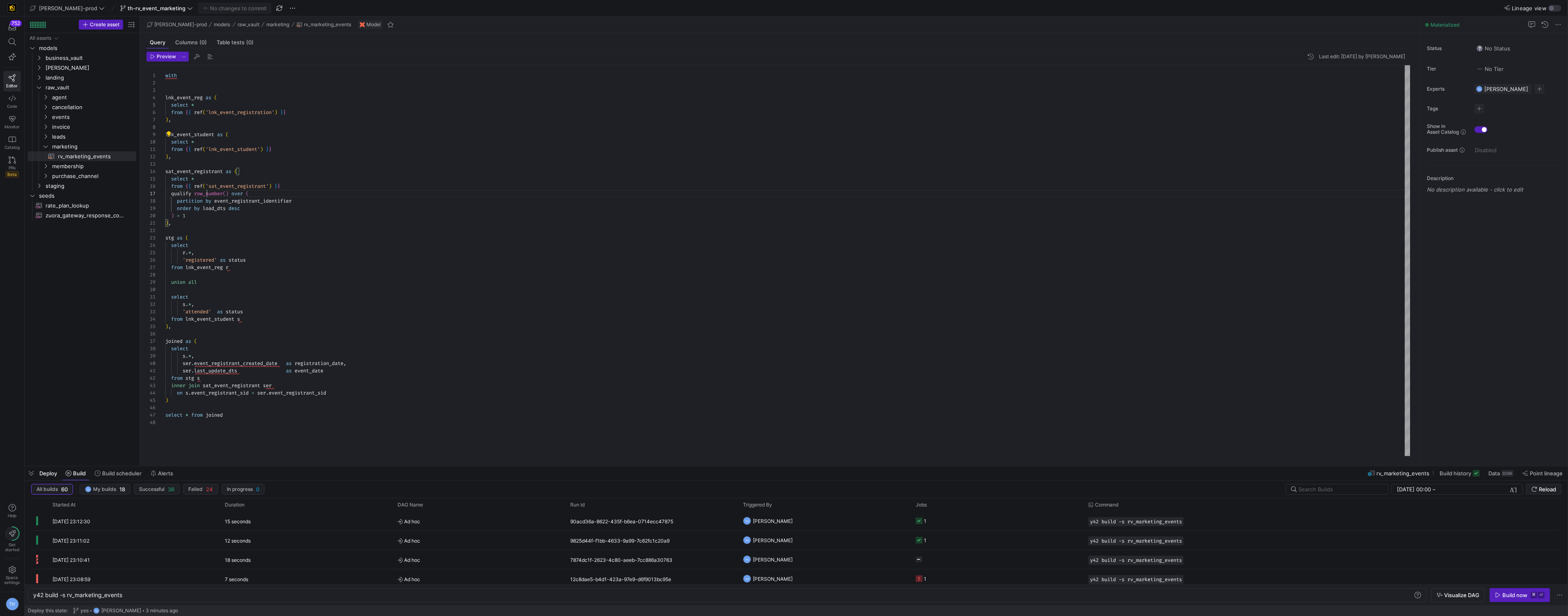
scroll to position [37, 118]
drag, startPoint x: 205, startPoint y: 191, endPoint x: 290, endPoint y: 187, distance: 85.1
click at [290, 187] on div "with lnk_event_reg as ( select * from { { ref ( 'lnk_event_registration' ) } } …" at bounding box center [788, 260] width 1245 height 391
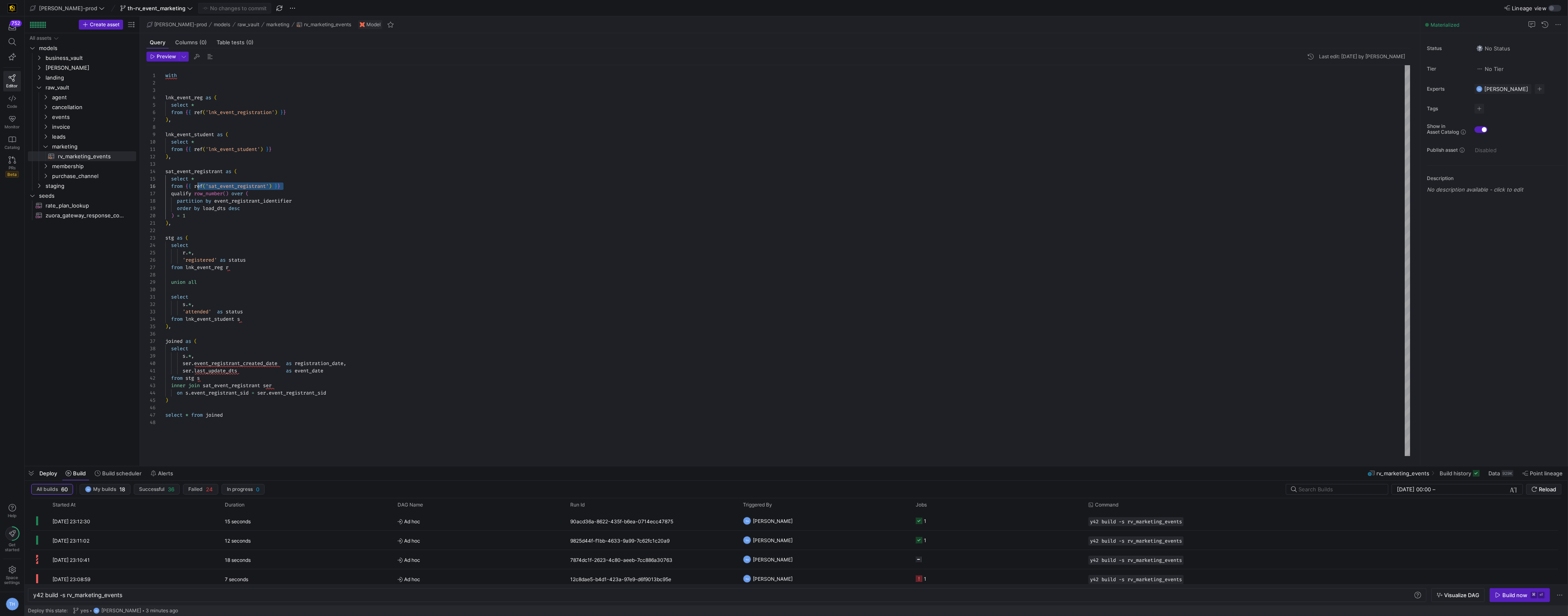
drag, startPoint x: 291, startPoint y: 187, endPoint x: 198, endPoint y: 183, distance: 93.1
click at [198, 183] on div "with lnk_event_reg as ( select * from { { ref ( 'lnk_event_registration' ) } } …" at bounding box center [788, 260] width 1245 height 391
click at [255, 161] on div "with lnk_event_reg as ( select * from { { ref ( 'lnk_event_registration' ) } } …" at bounding box center [788, 260] width 1245 height 391
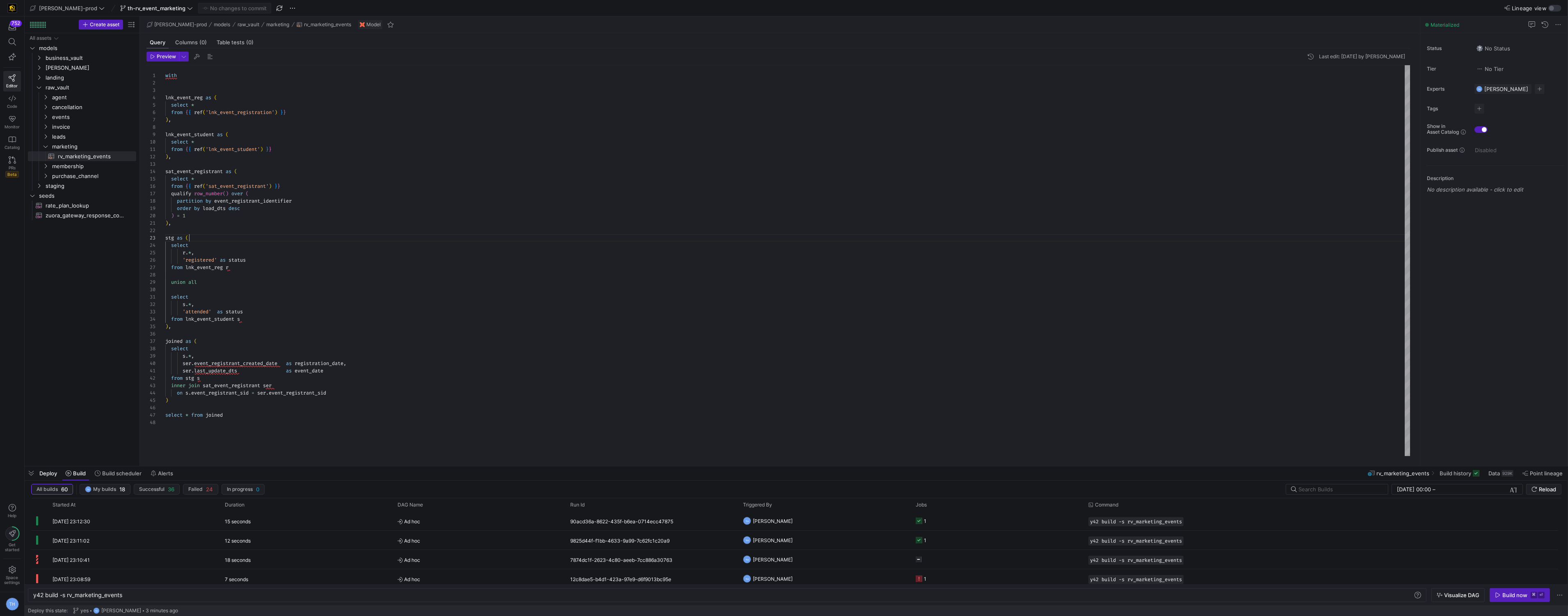
click at [196, 240] on div "with lnk_event_reg as ( select * from { { ref ( 'lnk_event_registration' ) } } …" at bounding box center [788, 260] width 1245 height 391
drag, startPoint x: 210, startPoint y: 277, endPoint x: 153, endPoint y: 277, distance: 57.0
click at [166, 277] on div "with lnk_event_reg as ( select * from { { ref ( 'lnk_event_registration' ) } } …" at bounding box center [788, 260] width 1245 height 391
click at [197, 278] on div "with lnk_event_reg as ( select * from { { ref ( 'lnk_event_registration' ) } } …" at bounding box center [788, 260] width 1245 height 391
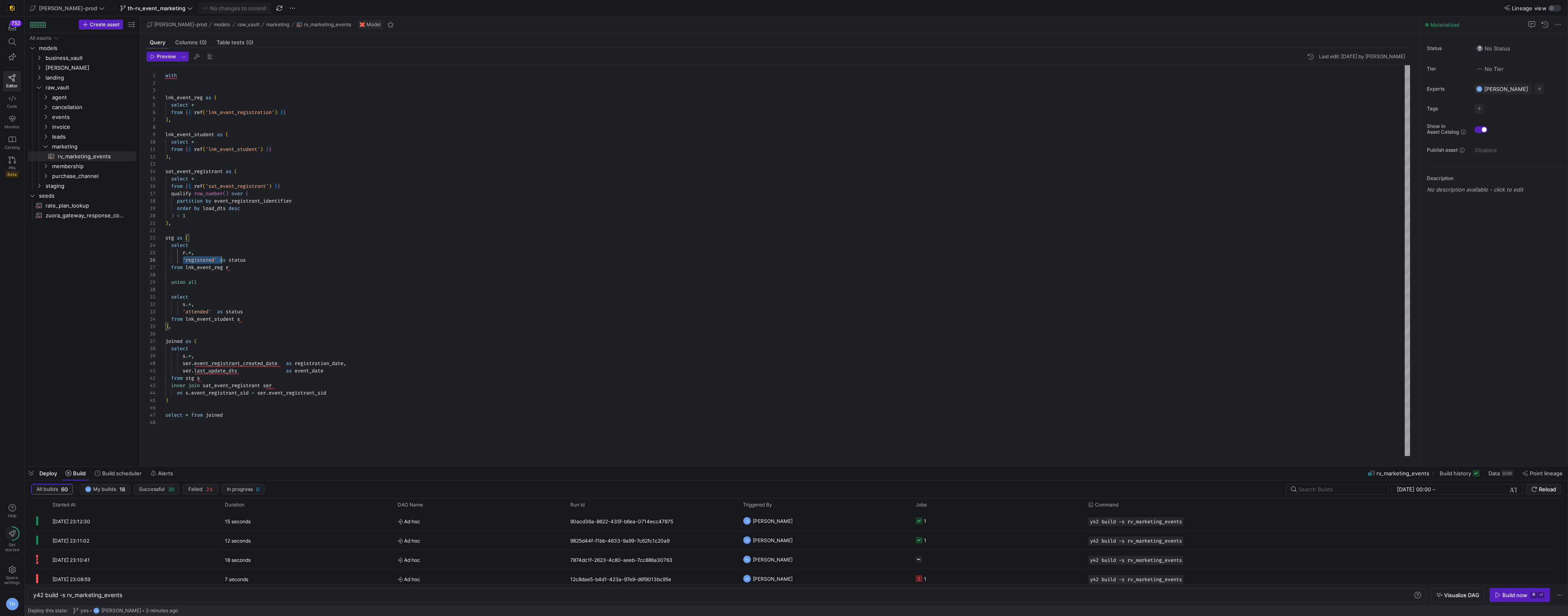
scroll to position [37, 56]
drag, startPoint x: 181, startPoint y: 260, endPoint x: 222, endPoint y: 260, distance: 41.0
click at [222, 260] on div "with lnk_event_reg as ( select * from { { ref ( 'lnk_event_registration' ) } } …" at bounding box center [788, 260] width 1245 height 391
drag, startPoint x: 190, startPoint y: 272, endPoint x: 217, endPoint y: 272, distance: 27.0
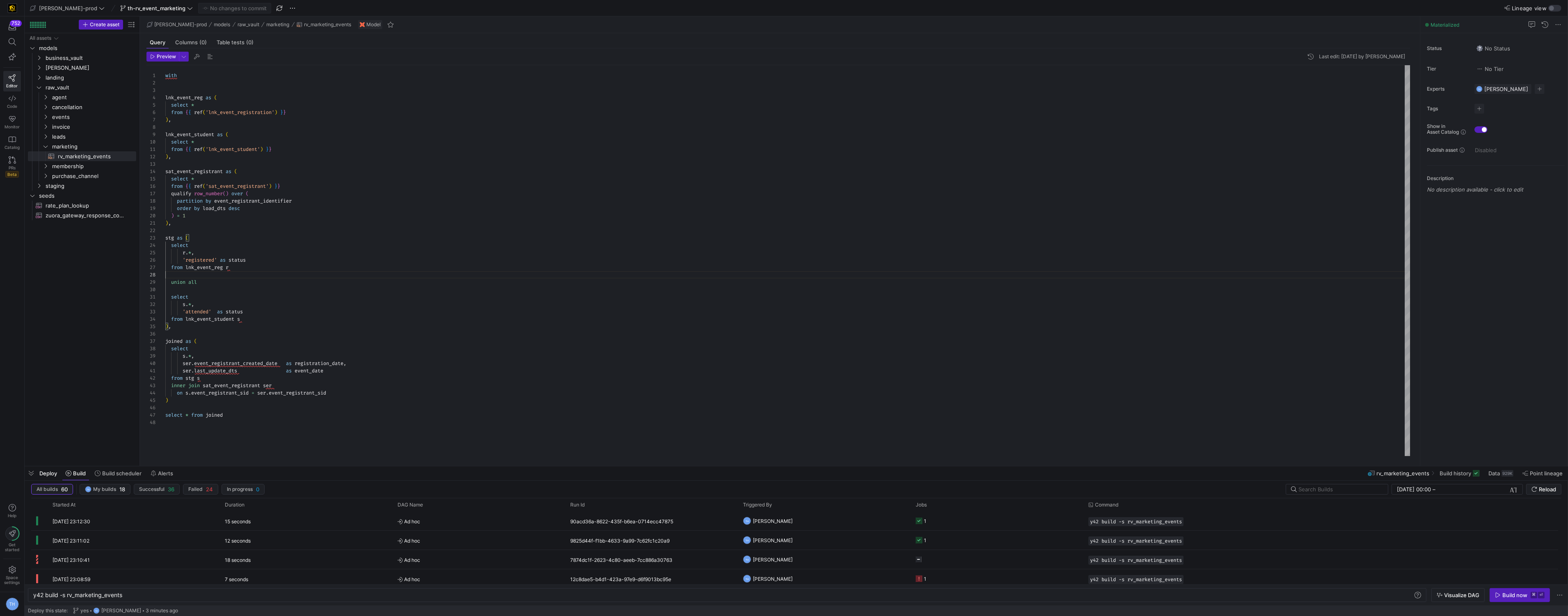
click at [217, 272] on div "with lnk_event_reg as ( select * from { { ref ( 'lnk_event_registration' ) } } …" at bounding box center [788, 260] width 1245 height 391
drag, startPoint x: 183, startPoint y: 260, endPoint x: 209, endPoint y: 260, distance: 26.0
click at [209, 260] on div "with lnk_event_reg as ( select * from { { ref ( 'lnk_event_registration' ) } } …" at bounding box center [788, 260] width 1245 height 391
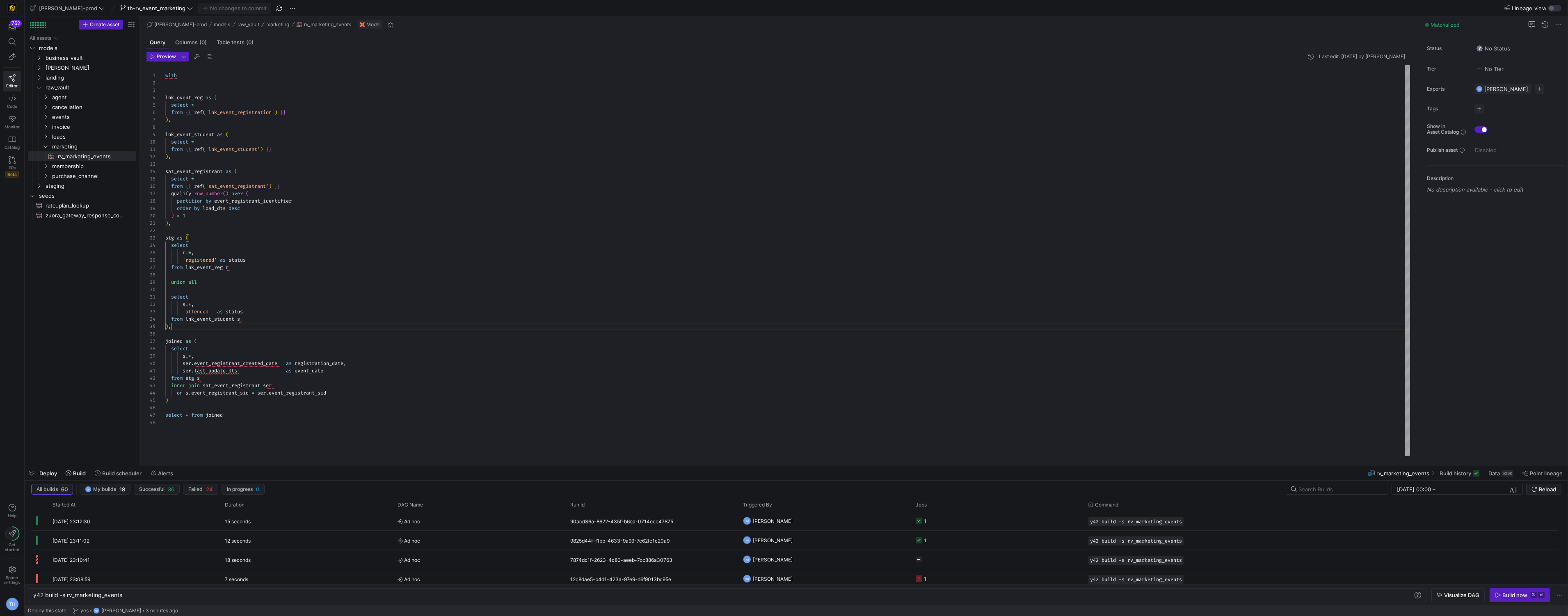
drag, startPoint x: 185, startPoint y: 326, endPoint x: 212, endPoint y: 326, distance: 27.0
click at [212, 326] on div "with lnk_event_reg as ( select * from { { ref ( 'lnk_event_registration' ) } } …" at bounding box center [788, 260] width 1245 height 391
drag, startPoint x: 184, startPoint y: 311, endPoint x: 220, endPoint y: 311, distance: 36.0
click at [221, 311] on div "with lnk_event_reg as ( select * from { { ref ( 'lnk_event_registration' ) } } …" at bounding box center [788, 260] width 1245 height 391
click at [209, 311] on div "with lnk_event_reg as ( select * from { { ref ( 'lnk_event_registration' ) } } …" at bounding box center [788, 260] width 1245 height 391
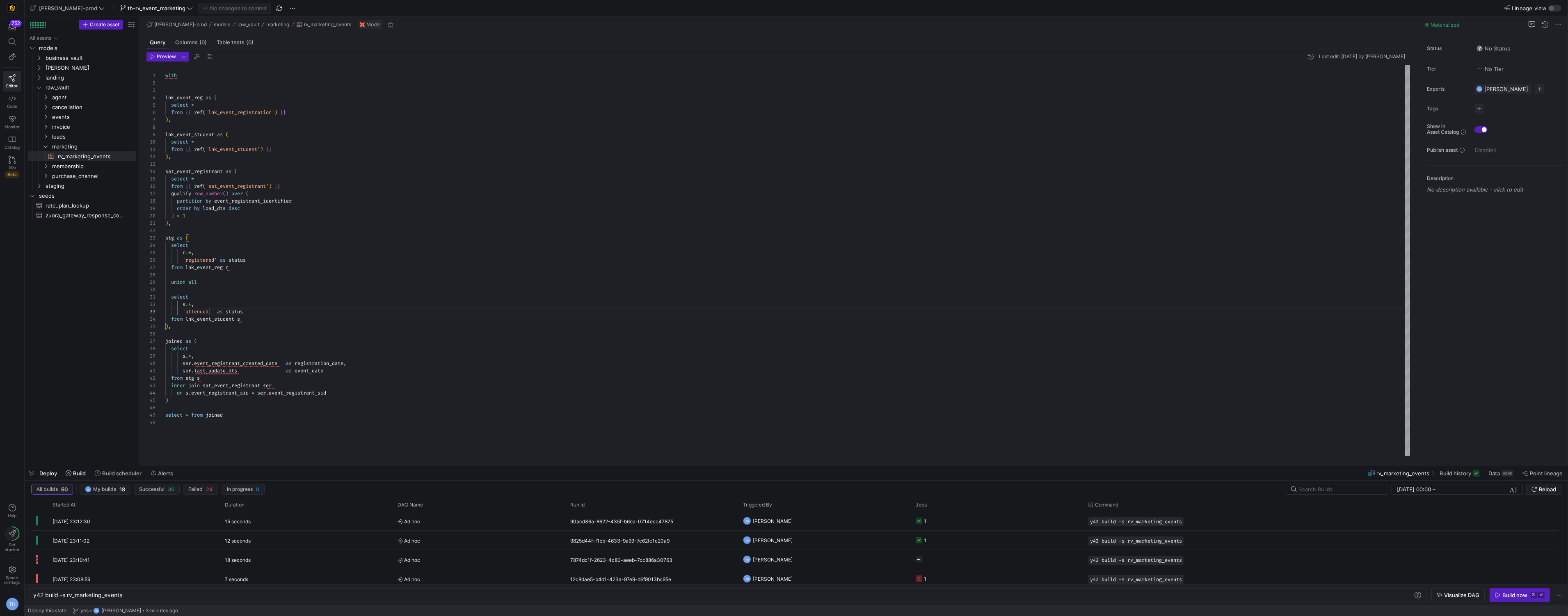
scroll to position [14, 44]
click at [294, 366] on div "No quick fixes available" at bounding box center [284, 362] width 58 height 9
click at [278, 387] on div "with lnk_event_reg as ( select * from { { ref ( 'lnk_event_registration' ) } } …" at bounding box center [788, 260] width 1245 height 391
drag, startPoint x: 245, startPoint y: 366, endPoint x: 332, endPoint y: 365, distance: 87.0
click at [332, 365] on span "ser . event_registrant_created_date as registration_date ," at bounding box center [256, 363] width 181 height 6
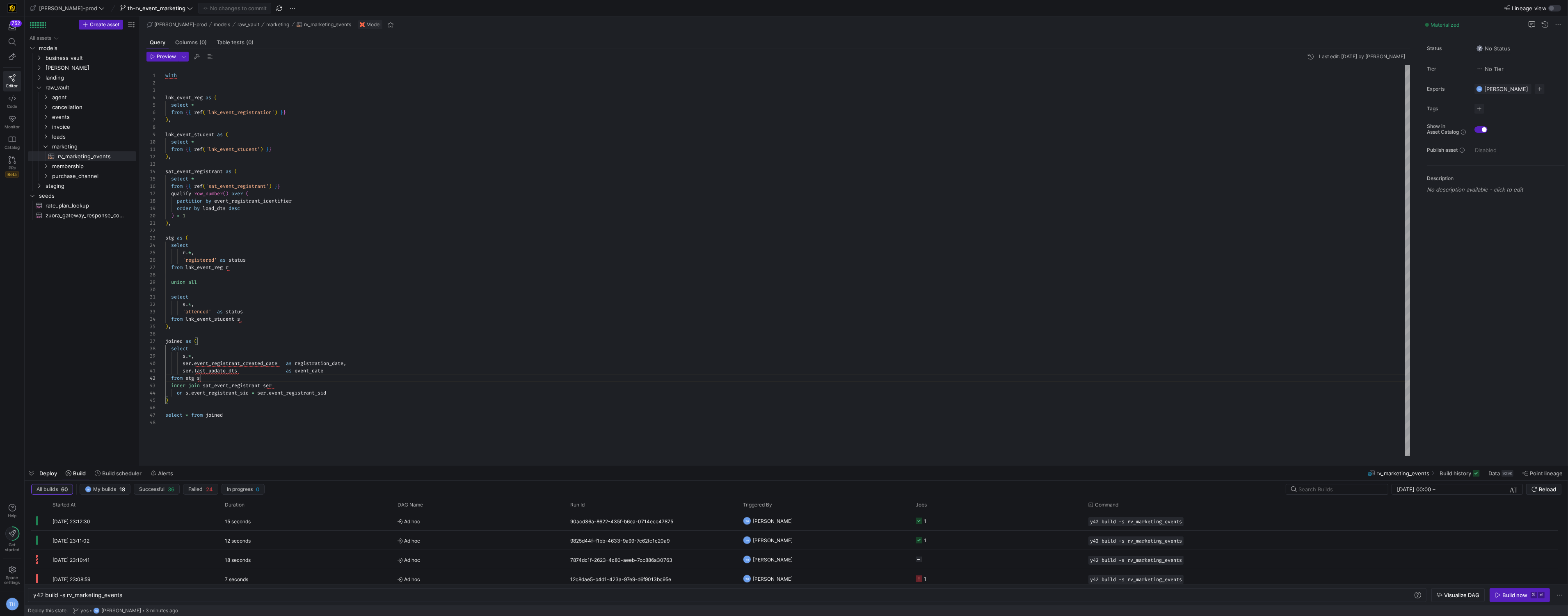
scroll to position [7, 35]
drag, startPoint x: 292, startPoint y: 376, endPoint x: 332, endPoint y: 376, distance: 40.0
click at [332, 376] on div "from stg s" at bounding box center [788, 378] width 1245 height 7
drag, startPoint x: 336, startPoint y: 370, endPoint x: 312, endPoint y: 370, distance: 24.0
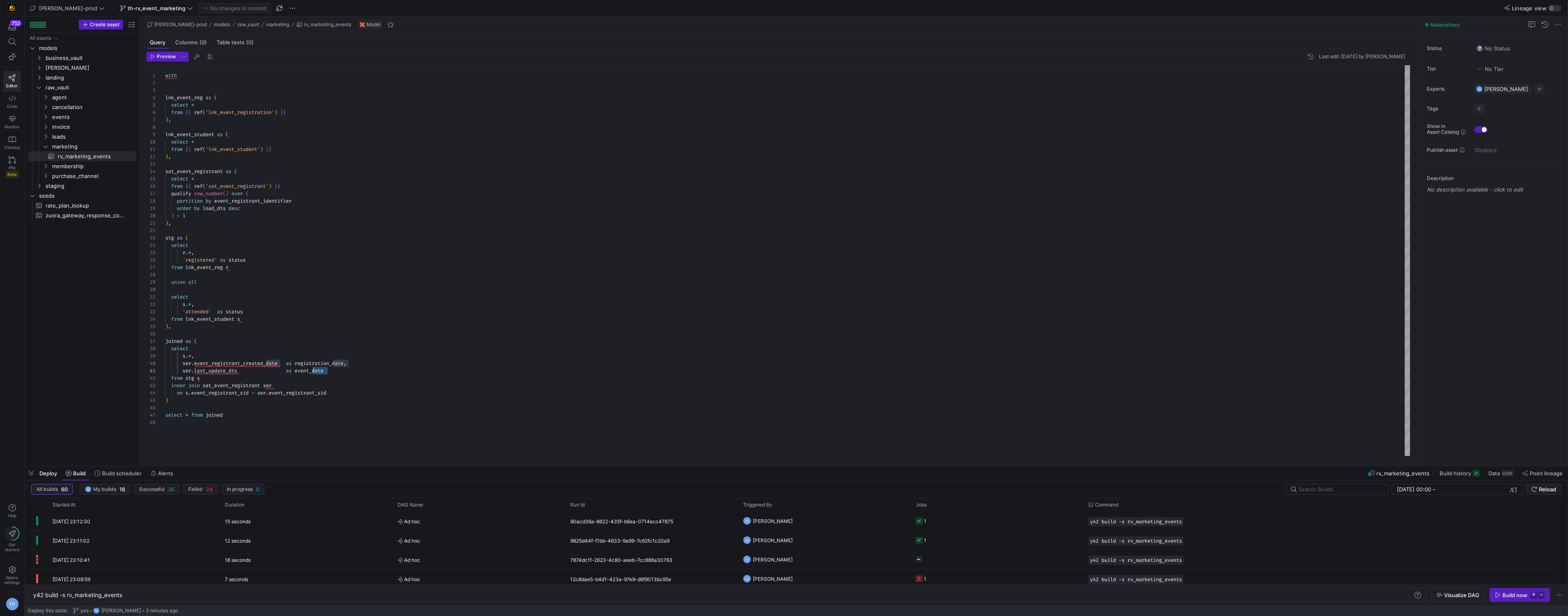
click at [313, 370] on div "with lnk_event_reg as ( select * from { { ref ( 'lnk_event_registration' ) } } …" at bounding box center [788, 260] width 1245 height 391
click at [312, 370] on div "with lnk_event_reg as ( select * from { { ref ( 'lnk_event_registration' ) } } …" at bounding box center [788, 260] width 1245 height 391
click at [192, 356] on div "with lnk_event_reg as ( select * from { { ref ( 'lnk_event_registration' ) } } …" at bounding box center [788, 260] width 1245 height 391
click at [232, 358] on div "with lnk_event_reg as ( select * from { { ref ( 'lnk_event_registration' ) } } …" at bounding box center [788, 260] width 1245 height 391
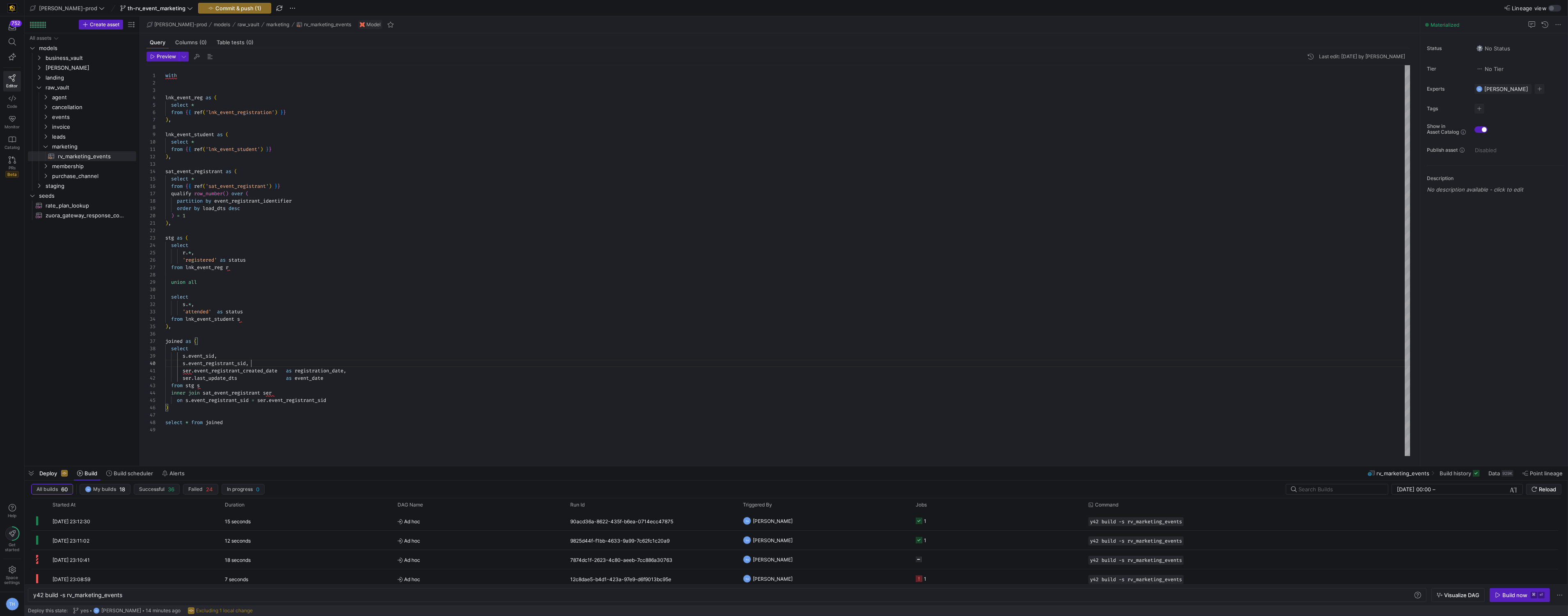
scroll to position [67, 85]
click at [310, 366] on div "with lnk_event_reg as ( select * from { { ref ( 'lnk_event_registration' ) } } …" at bounding box center [788, 260] width 1245 height 391
click at [268, 390] on div "with lnk_event_reg as ( select * from { { ref ( 'lnk_event_registration' ) } } …" at bounding box center [788, 260] width 1245 height 391
click at [270, 421] on div "with lnk_event_reg as ( select * from { { ref ( 'lnk_event_registration' ) } } …" at bounding box center [788, 260] width 1245 height 391
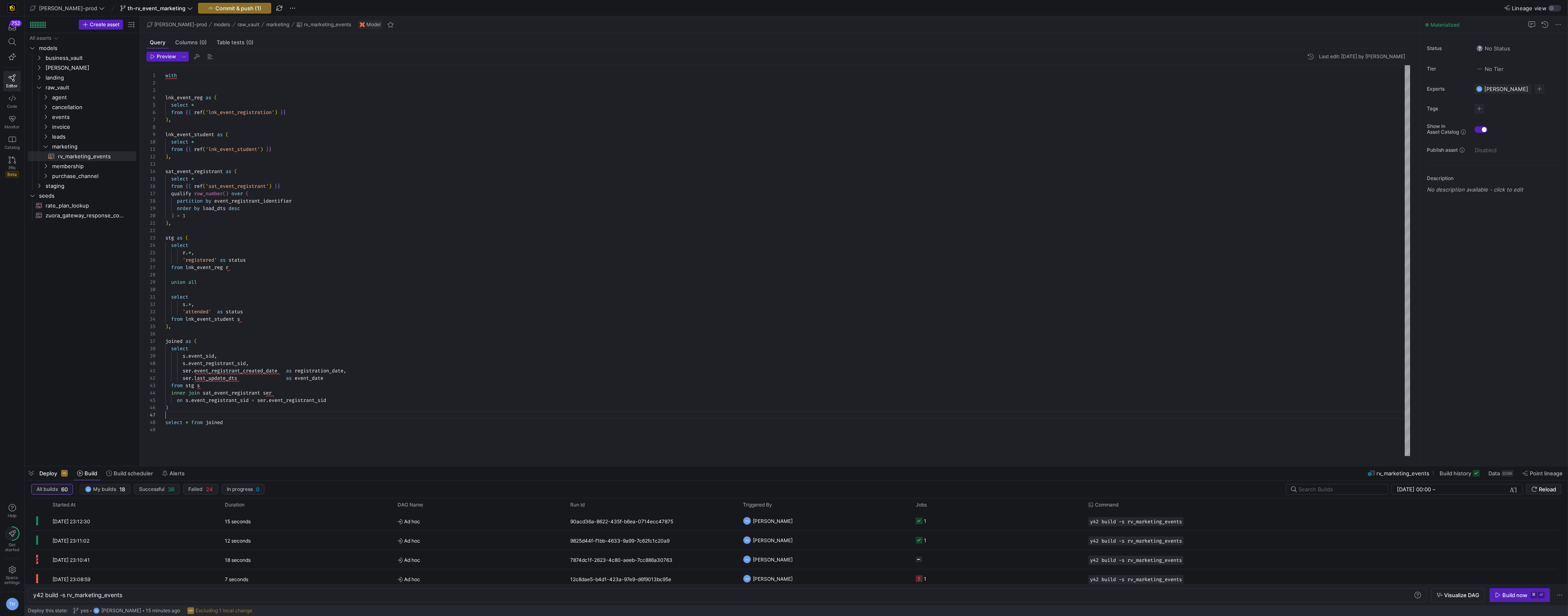
scroll to position [44, 0]
click at [269, 414] on div "with lnk_event_reg as ( select * from { { ref ( 'lnk_event_registration' ) } } …" at bounding box center [788, 260] width 1245 height 391
type textarea "ser.event_registrant_created_date as registration_date, ser.last_update_dts as …"
click at [219, 7] on span "Commit & push (1)" at bounding box center [238, 8] width 46 height 6
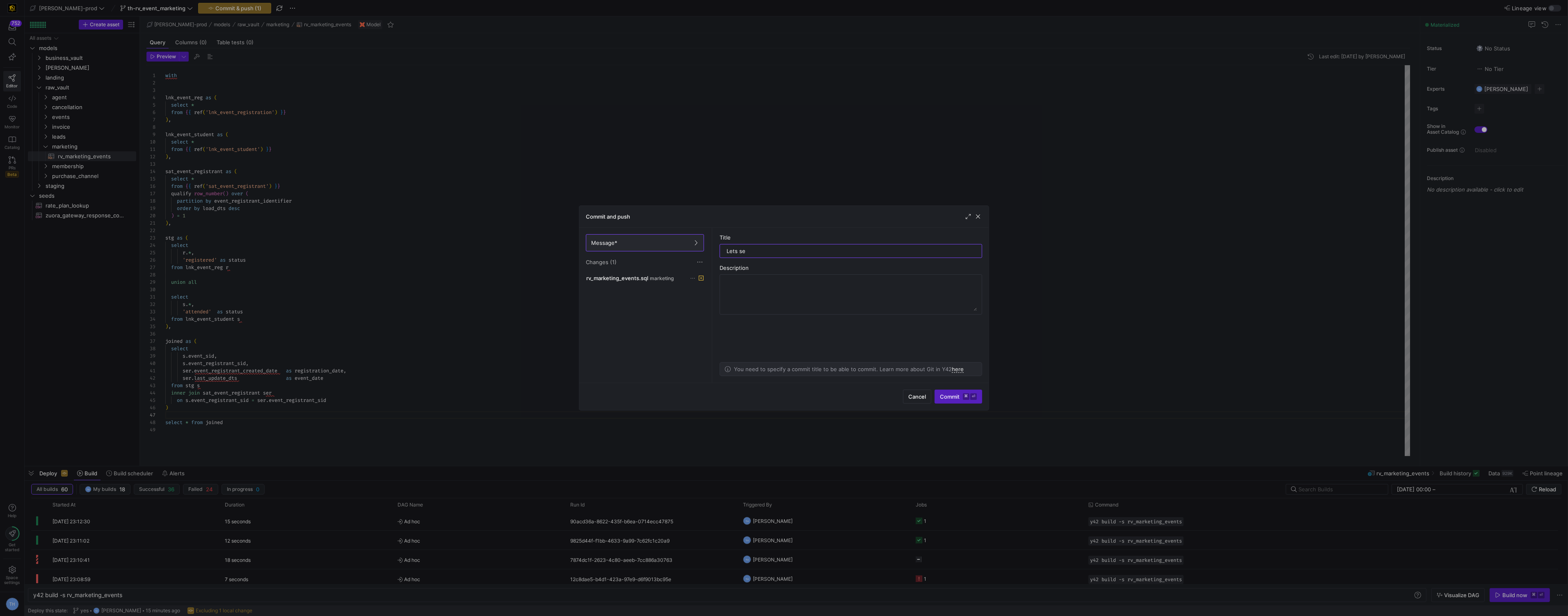
type input "Lets see"
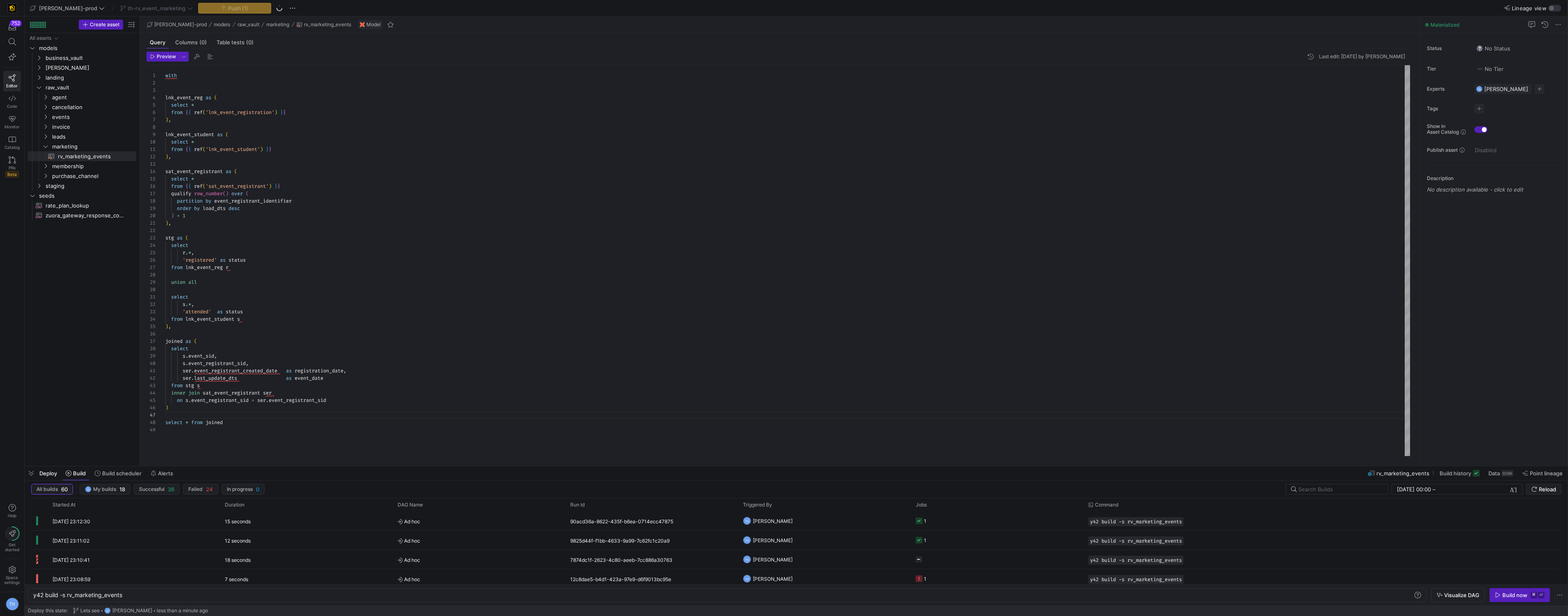
click at [343, 402] on div "with lnk_event_reg as ( select * from { { ref ( 'lnk_event_registration' ) } } …" at bounding box center [788, 260] width 1245 height 391
click at [189, 223] on div "with lnk_event_reg as ( select * from { { ref ( 'lnk_event_registration' ) } } …" at bounding box center [788, 260] width 1245 height 391
click at [255, 257] on div "with lnk_event_reg as ( select * from { { ref ( 'lnk_event_registration' ) } } …" at bounding box center [788, 275] width 1245 height 420
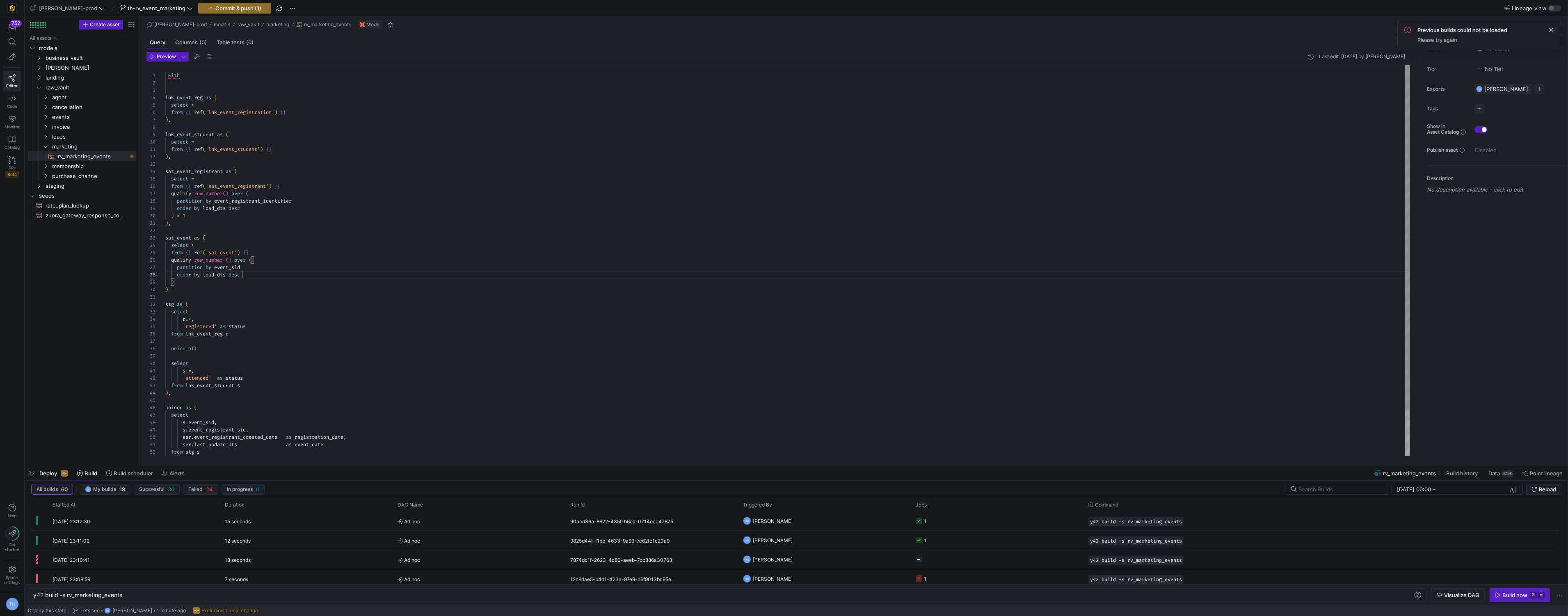
scroll to position [52, 76]
click at [202, 281] on div "with lnk_event_reg as ( select * from { { ref ( 'lnk_event_registration' ) } } …" at bounding box center [788, 286] width 1245 height 442
click at [186, 288] on div "with lnk_event_reg as ( select * from { { ref ( 'lnk_event_registration' ) } } …" at bounding box center [788, 283] width 1245 height 442
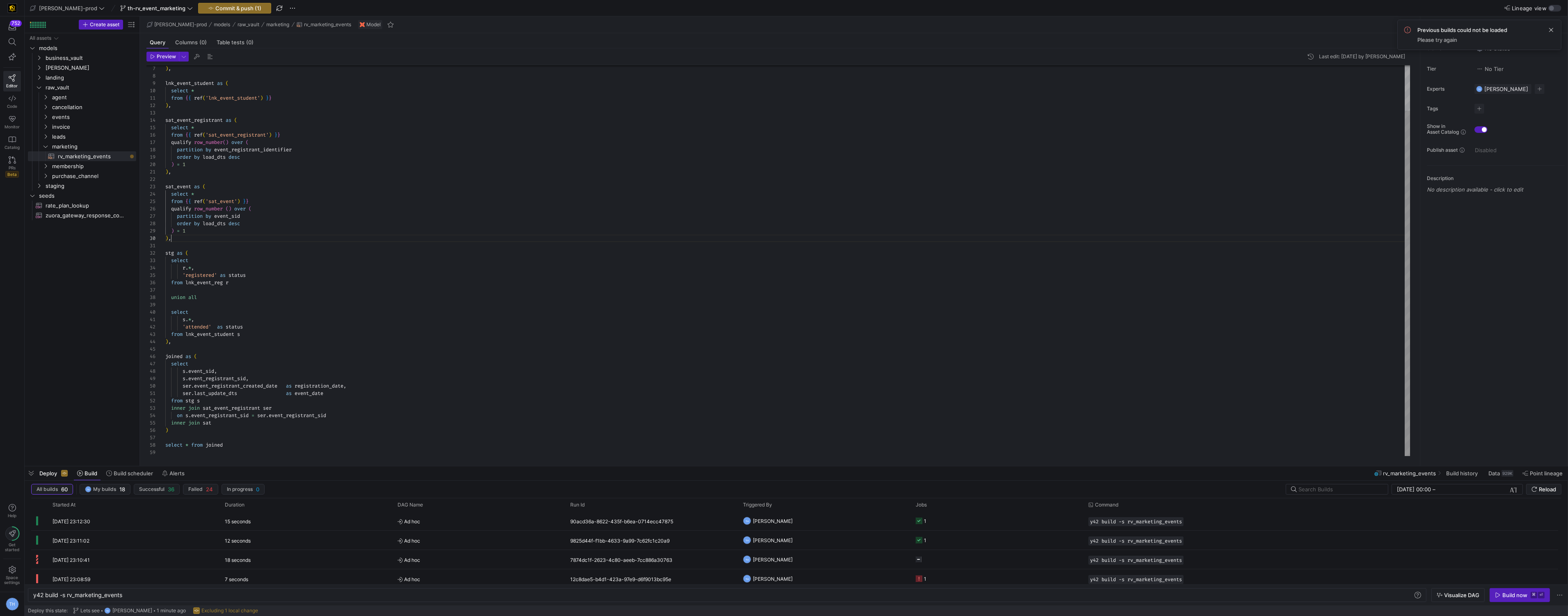
click at [243, 417] on div ") , lnk_event_student as ( select * from { { ref ( 'lnk_event_student' ) } } ) …" at bounding box center [788, 234] width 1245 height 442
click at [235, 422] on div ") , lnk_event_student as ( select * from { { ref ( 'lnk_event_student' ) } } ) …" at bounding box center [788, 234] width 1245 height 442
drag, startPoint x: 190, startPoint y: 393, endPoint x: 239, endPoint y: 394, distance: 49.0
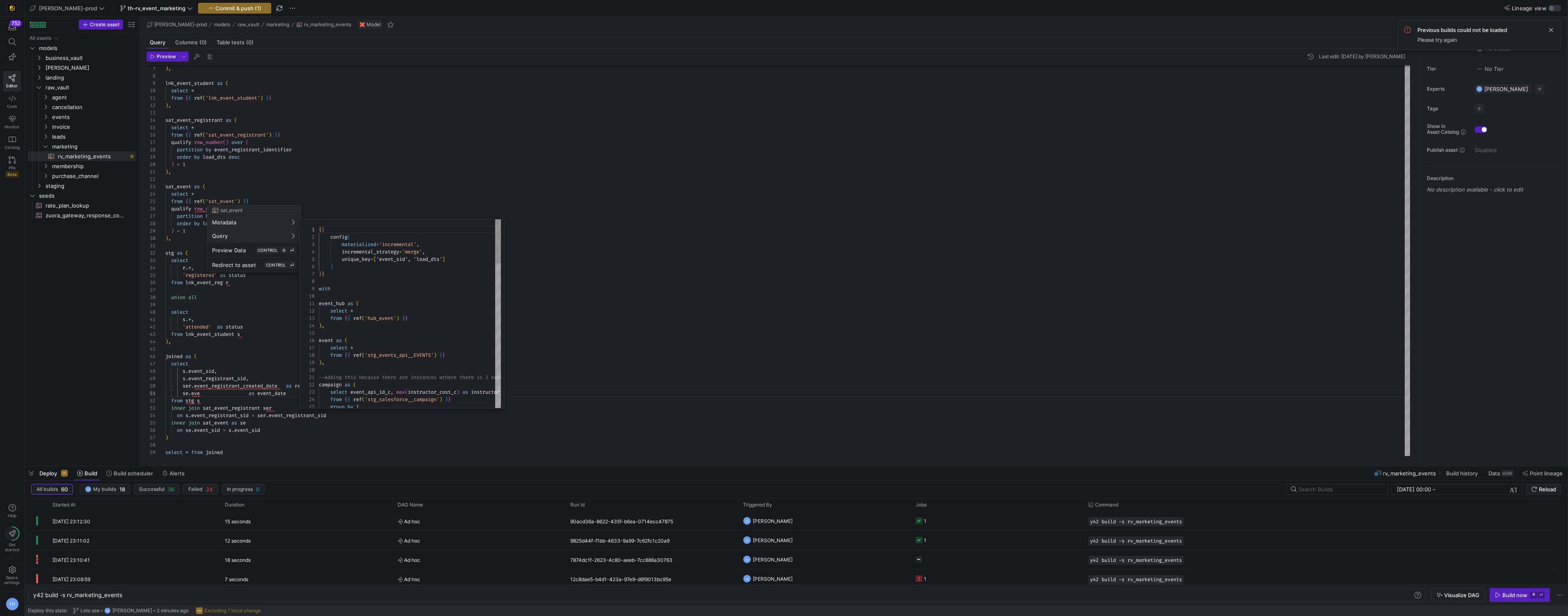
scroll to position [74, 0]
click at [240, 332] on div at bounding box center [784, 308] width 1568 height 616
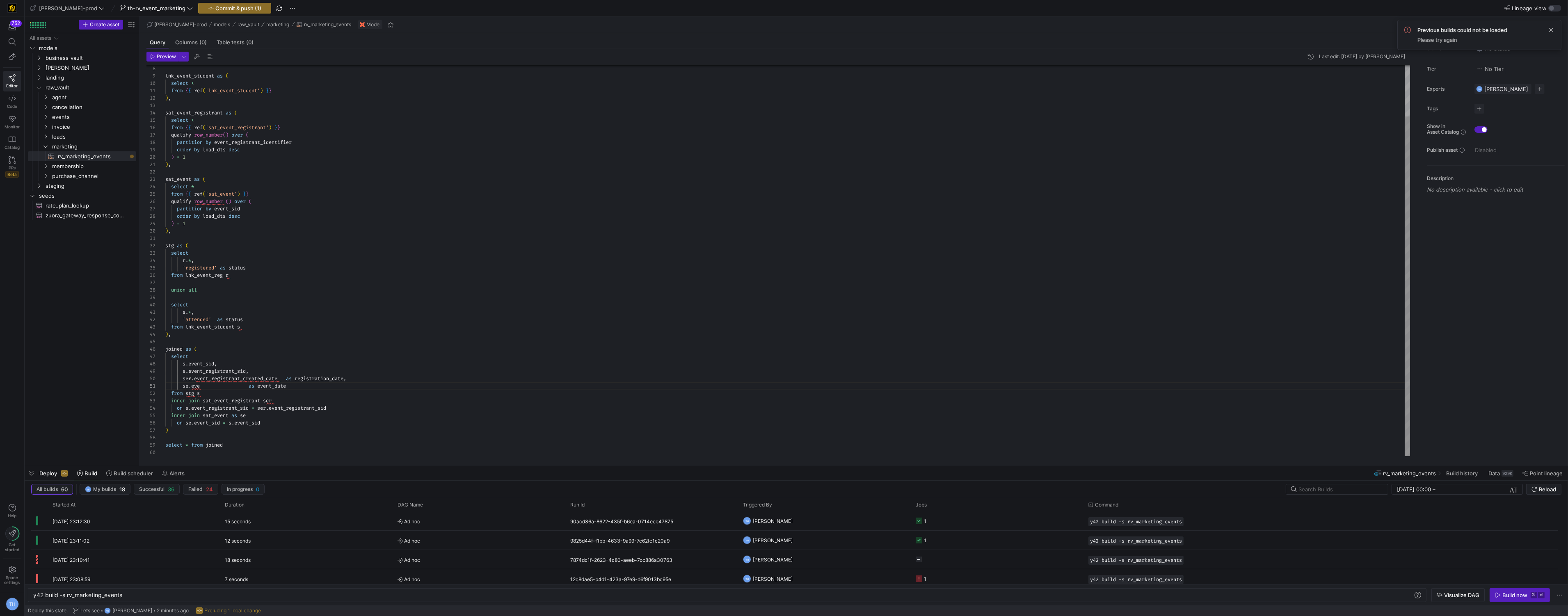
click at [217, 386] on div "lnk_event_student as ( select * from { { ref ( 'lnk_event_student' ) } } ) , sa…" at bounding box center [788, 231] width 1245 height 450
click at [209, 384] on div "lnk_event_student as ( select * from { { ref ( 'lnk_event_student' ) } } ) , sa…" at bounding box center [788, 231] width 1245 height 450
click at [201, 387] on div "lnk_event_student as ( select * from { { ref ( 'lnk_event_student' ) } } ) , sa…" at bounding box center [788, 231] width 1245 height 450
click at [331, 388] on div "lnk_event_student as ( select * from { { ref ( 'lnk_event_student' ) } } ) , sa…" at bounding box center [788, 231] width 1245 height 450
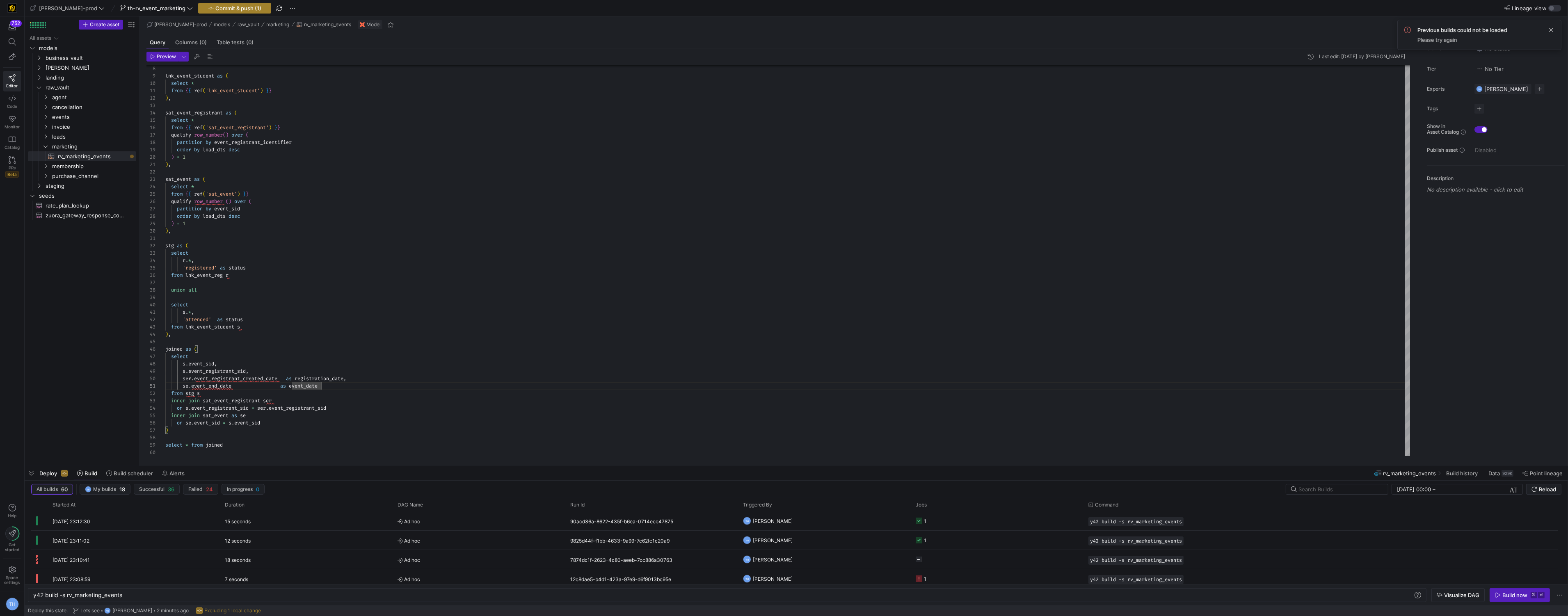
type textarea "se.event_end_date as event_date from stg s inner join sat_event_registrant ser …"
click at [233, 5] on span "Commit & push (1)" at bounding box center [238, 8] width 46 height 6
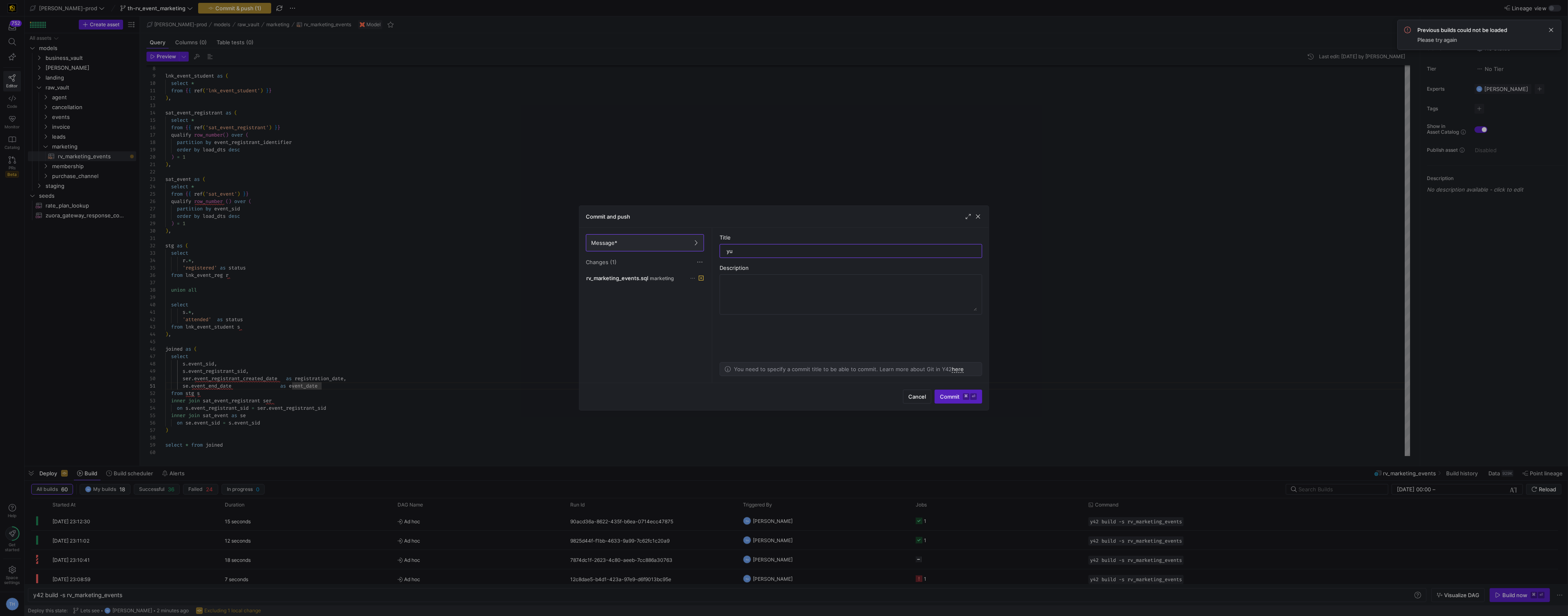
type input "yuh"
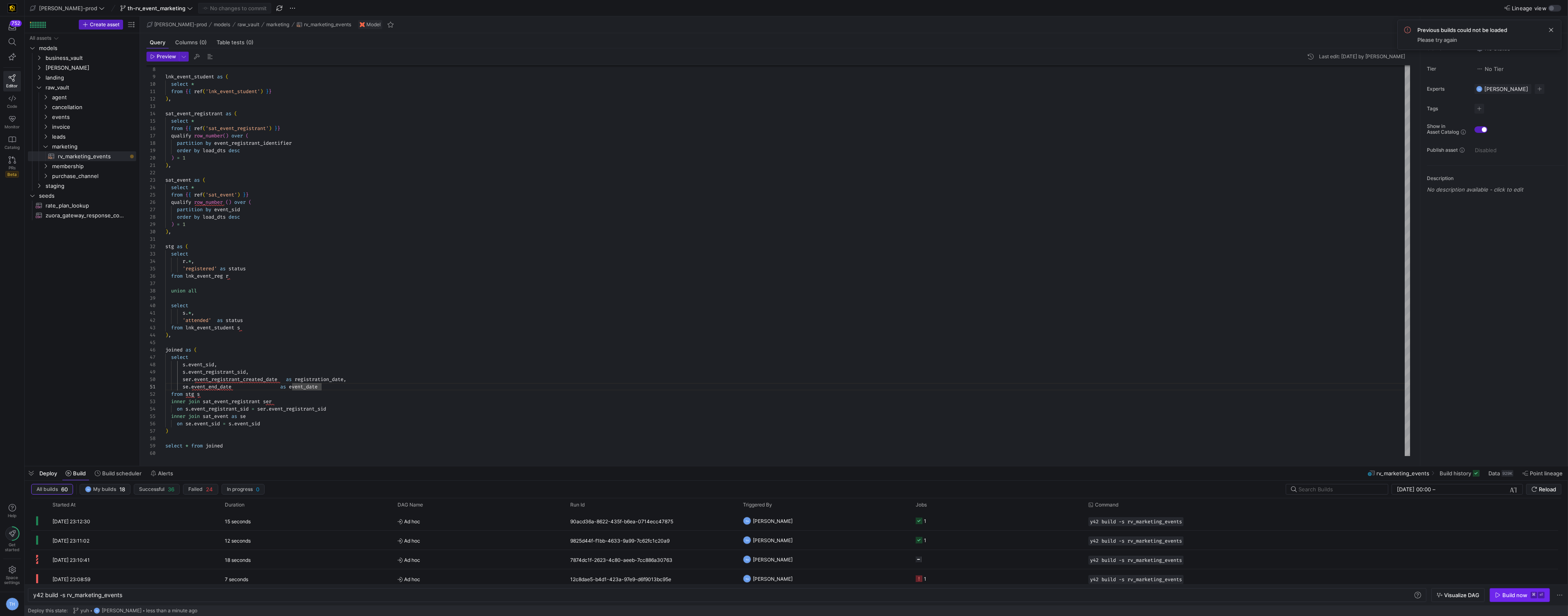
click at [1509, 596] on div "Build now" at bounding box center [1514, 595] width 25 height 6
click at [855, 519] on y42-orchestration-triggered-by "TH Tommy Huelhorst" at bounding box center [824, 521] width 163 height 18
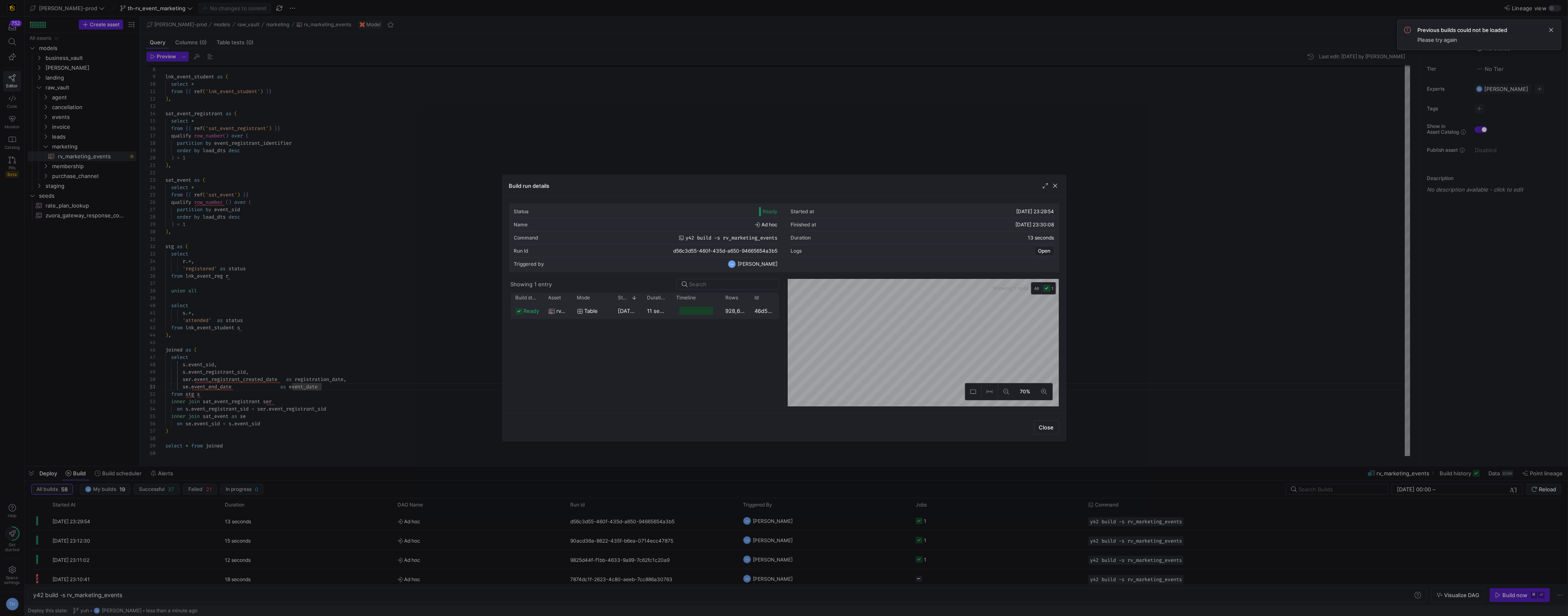
click at [747, 312] on div "928,671" at bounding box center [735, 311] width 29 height 16
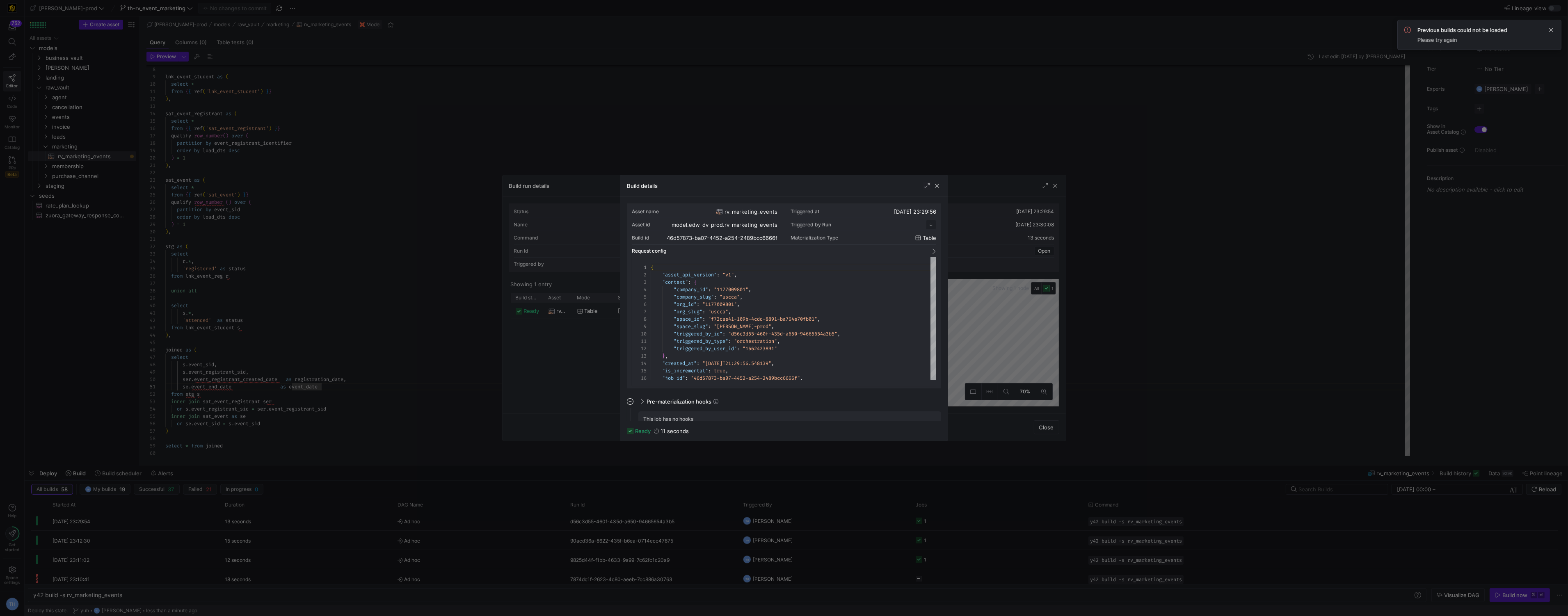
scroll to position [74, 0]
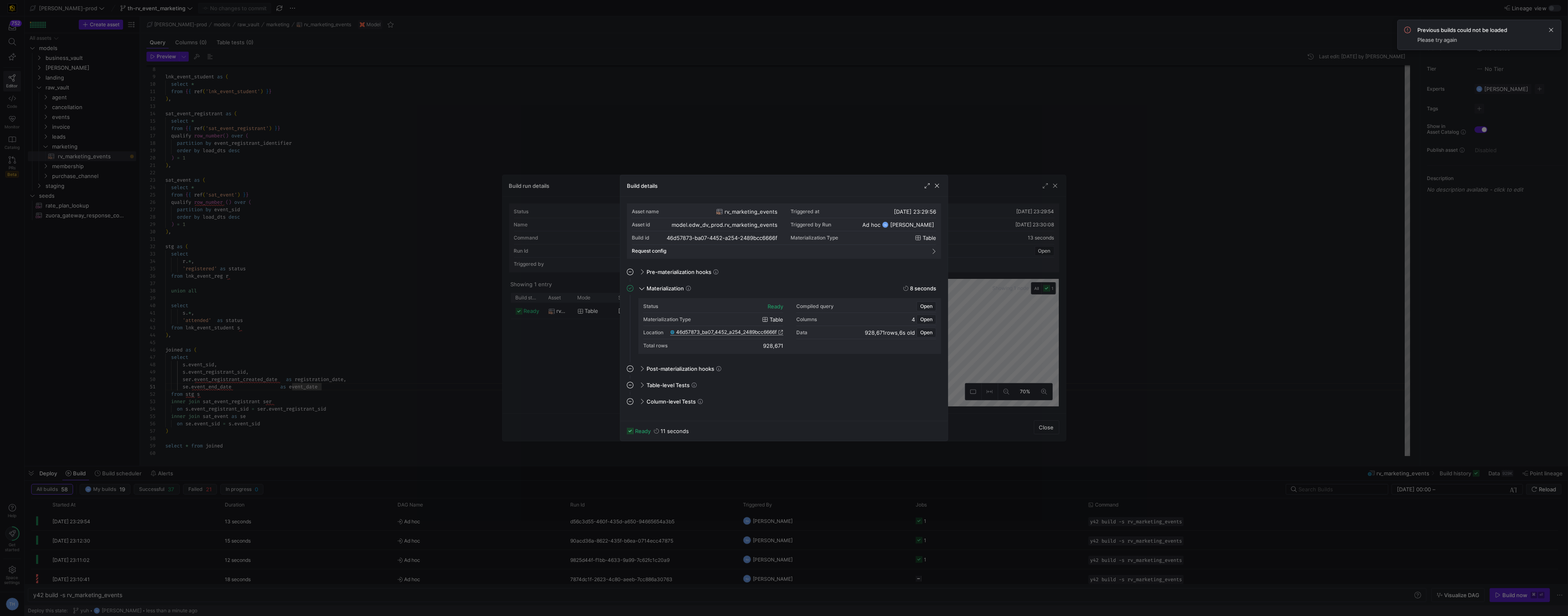
click at [753, 331] on span "46d57873_ba07_4452_a254_2489bcc6666f" at bounding box center [726, 332] width 100 height 6
click at [706, 331] on span "46d57873_ba07_4452_a254_2489bcc6666f" at bounding box center [726, 332] width 100 height 6
click at [465, 171] on div at bounding box center [784, 308] width 1568 height 616
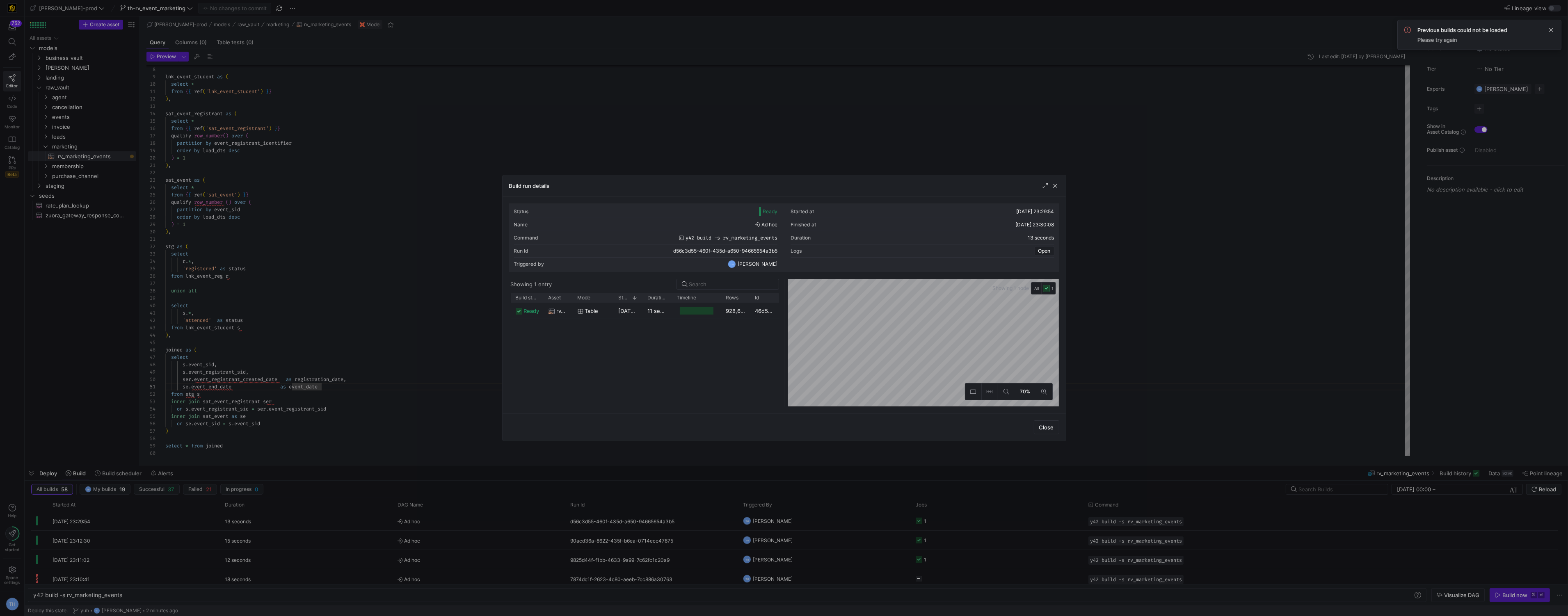
click at [465, 171] on div at bounding box center [784, 308] width 1568 height 616
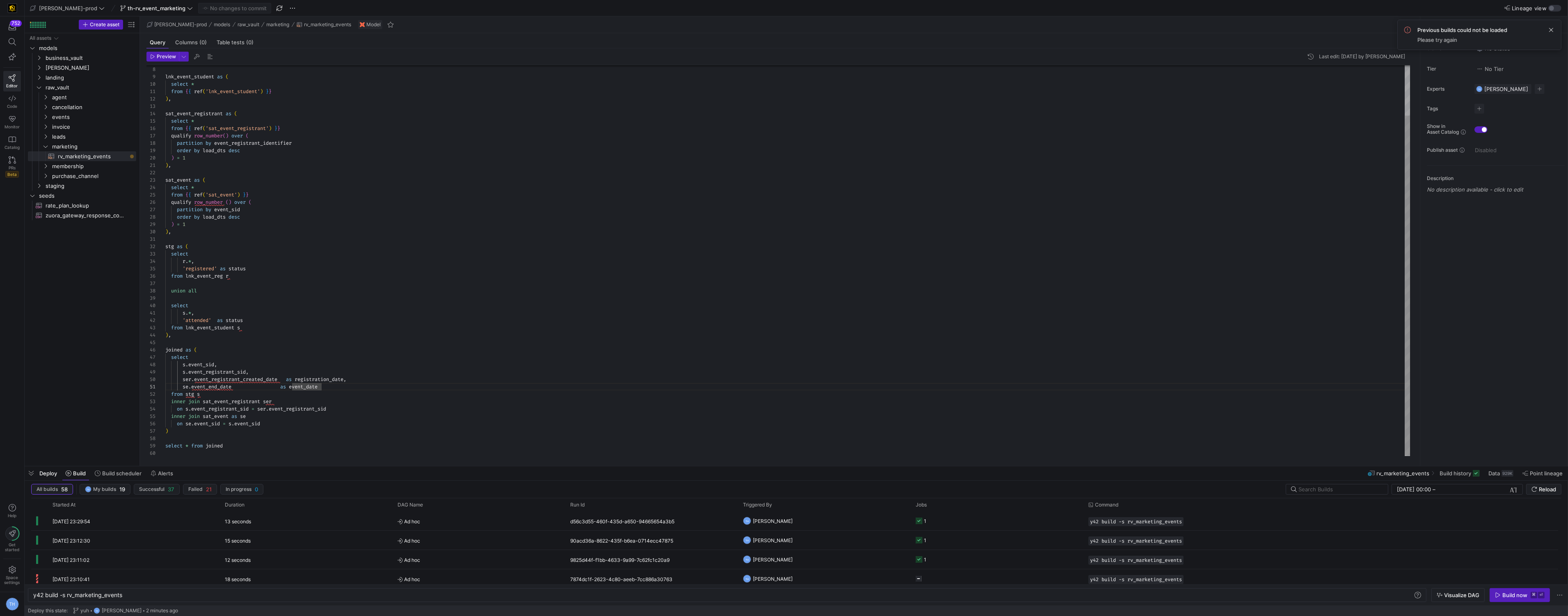
click at [352, 388] on div "lnk_event_student as ( select * from { { ref ( 'lnk_event_student' ) } } ) , sa…" at bounding box center [788, 232] width 1245 height 450
type textarea "se.event_end_date as event_date, s.status from stg s inner join sat_event_regis…"
click at [226, 5] on span "Commit & push (1)" at bounding box center [238, 8] width 46 height 6
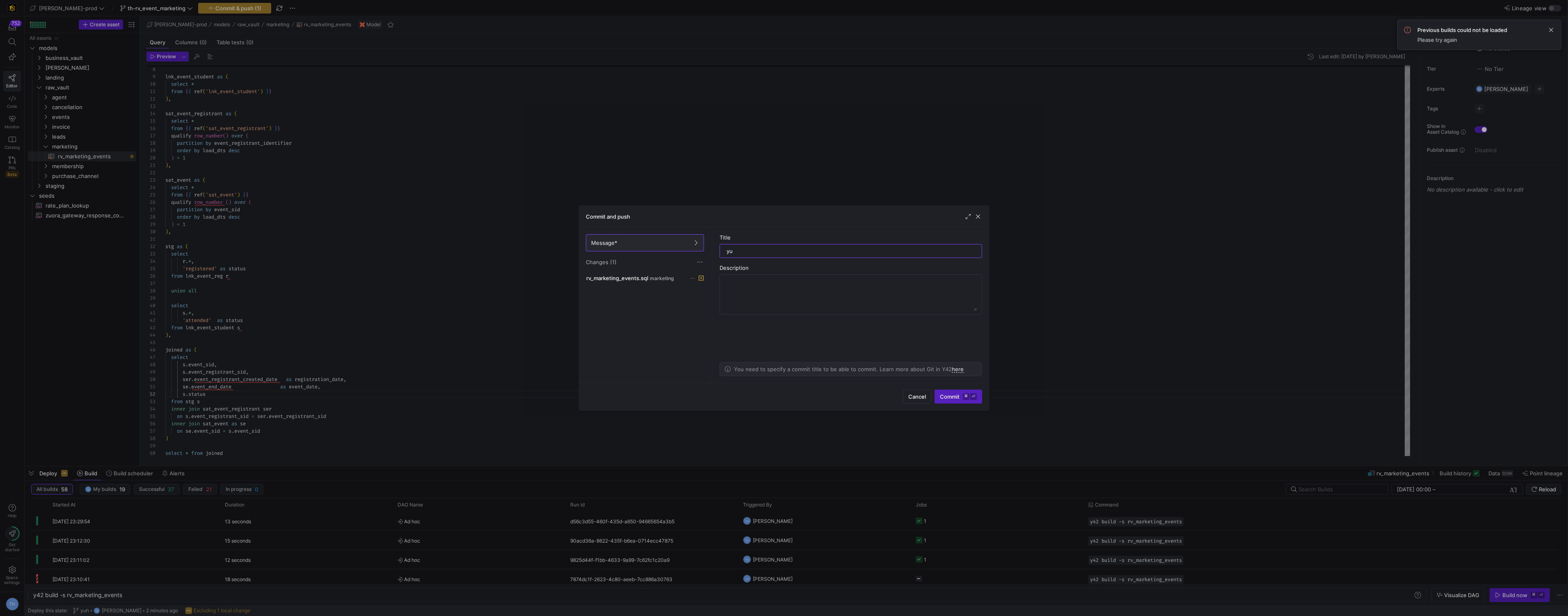
type input "yuh"
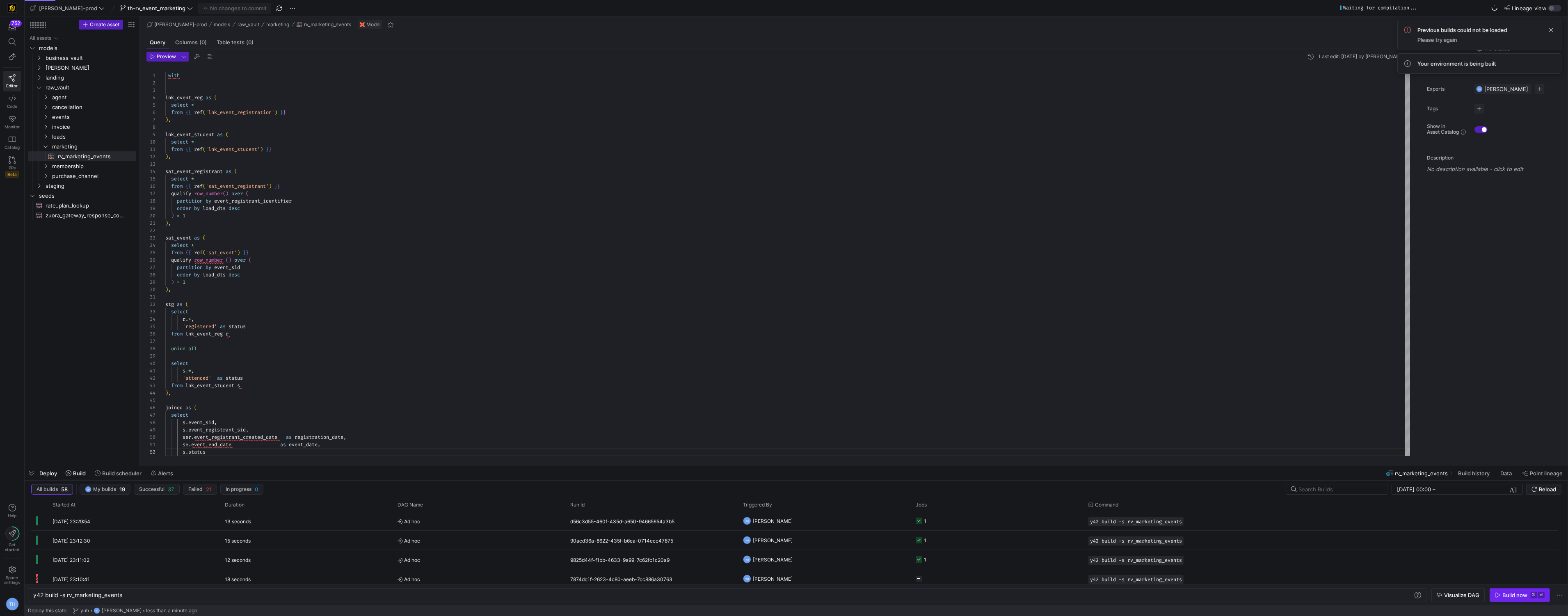
click at [1506, 592] on div "Build now" at bounding box center [1514, 595] width 25 height 6
click at [837, 523] on y42-orchestration-triggered-by "TH Tommy Huelhorst" at bounding box center [824, 521] width 163 height 18
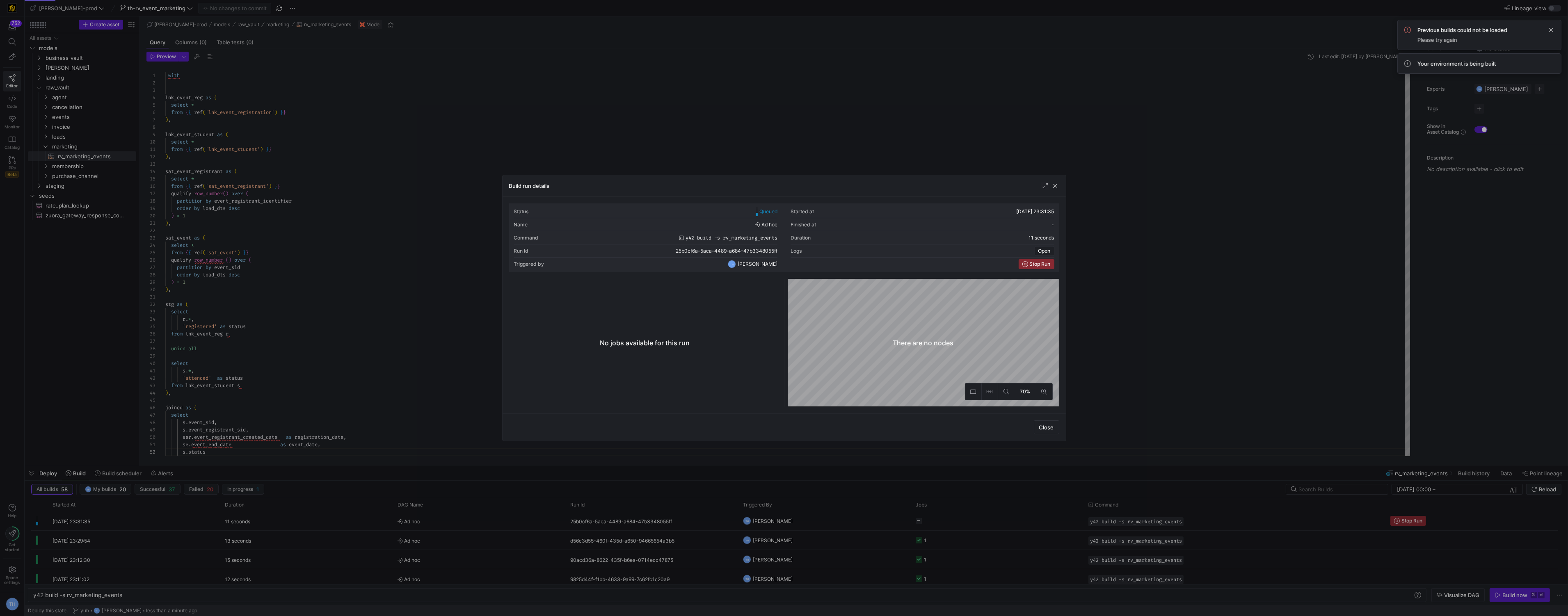
click at [875, 154] on div at bounding box center [784, 308] width 1568 height 616
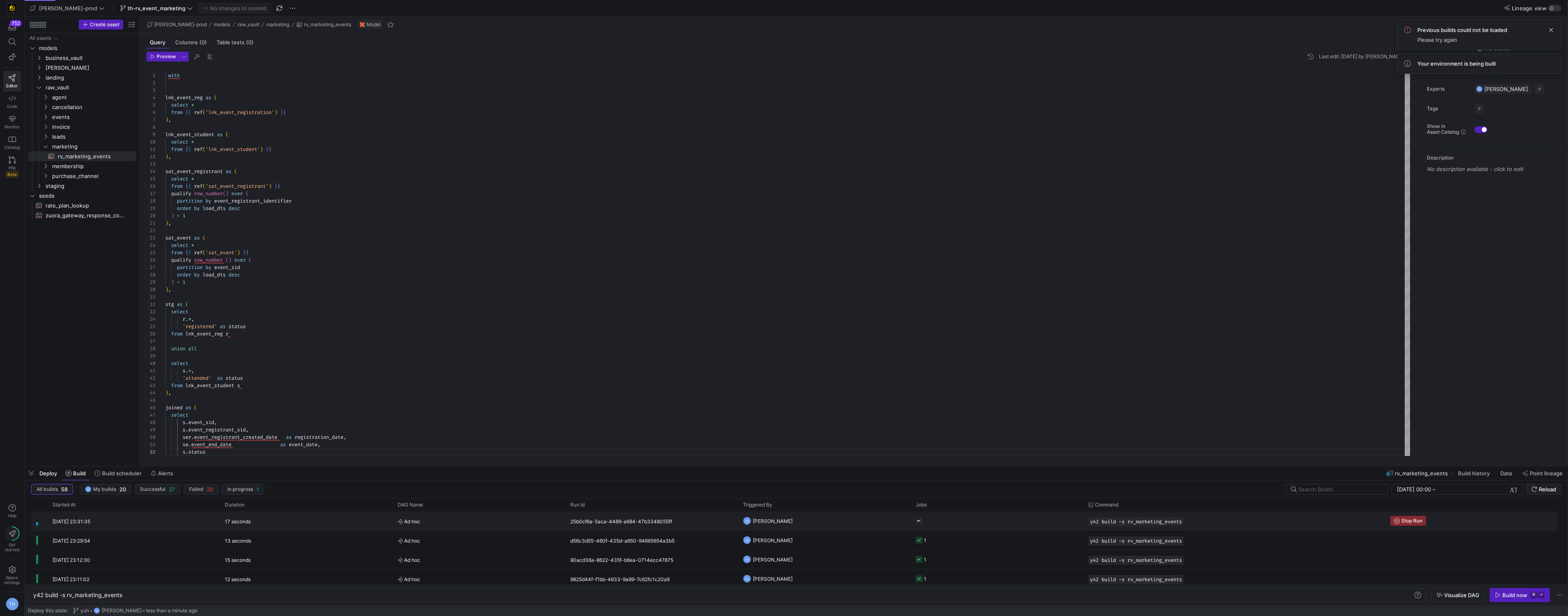
click at [1027, 517] on y42-job-status-cell-renderer "Press SPACE to select this row." at bounding box center [997, 521] width 163 height 18
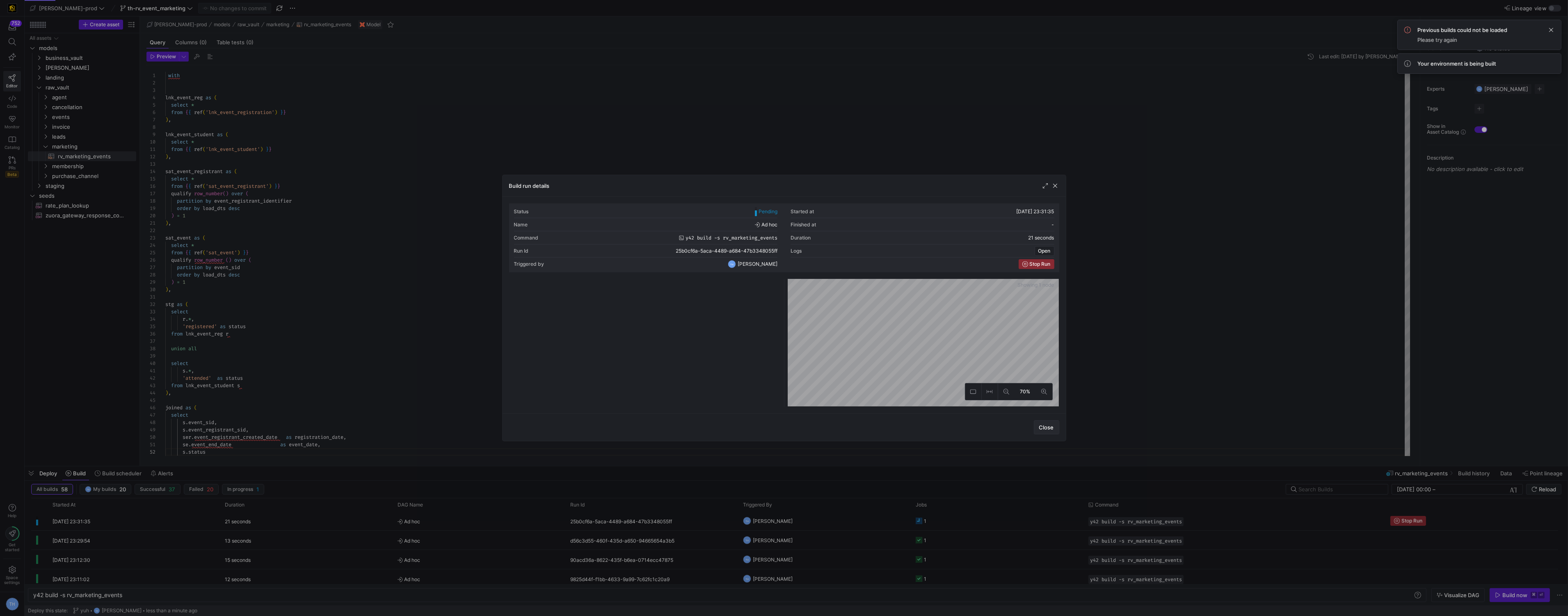
click at [1047, 430] on span "Close" at bounding box center [1046, 427] width 15 height 6
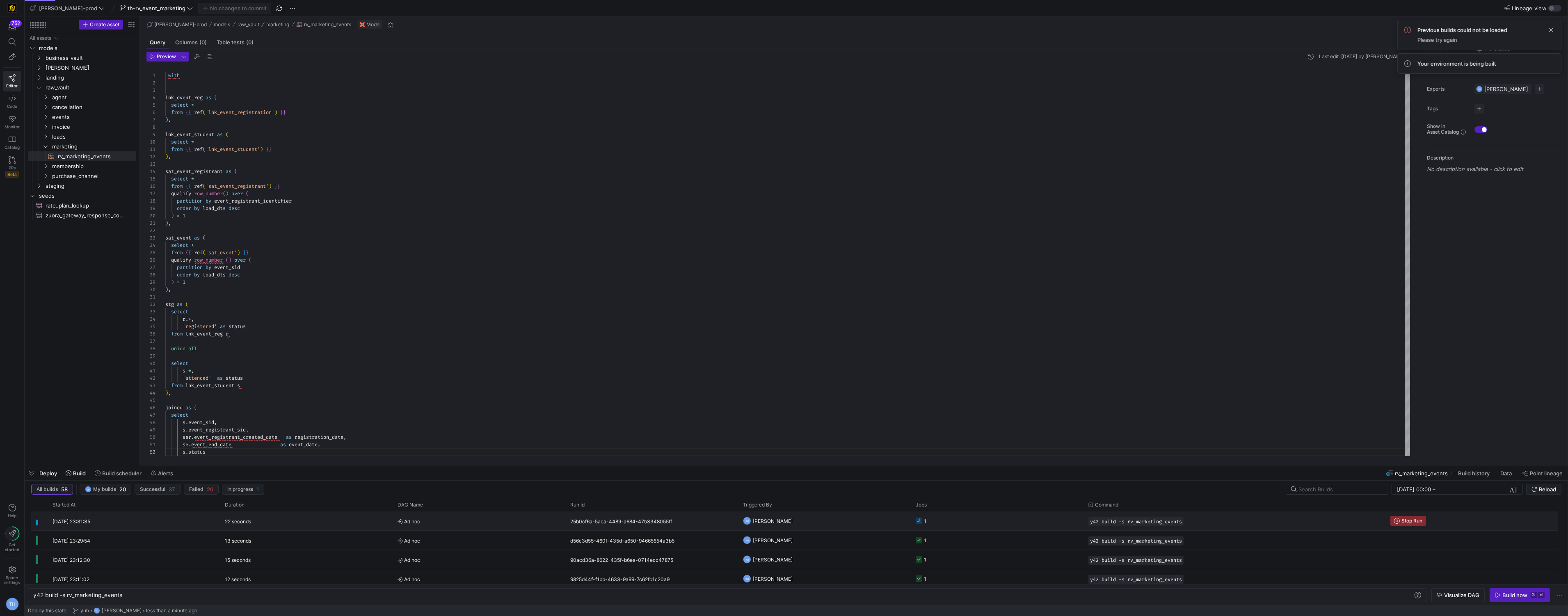
click at [1007, 516] on y42-job-status-cell-renderer "1" at bounding box center [997, 521] width 163 height 18
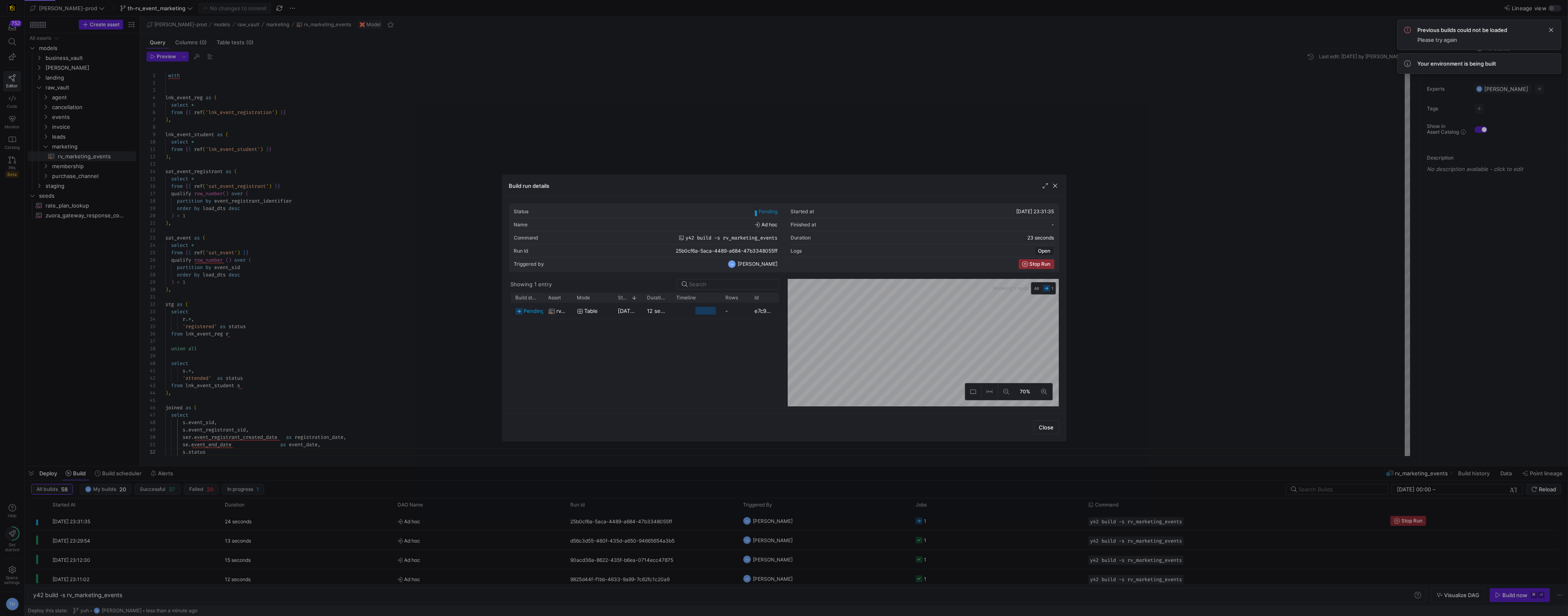
click at [954, 153] on div at bounding box center [784, 308] width 1568 height 616
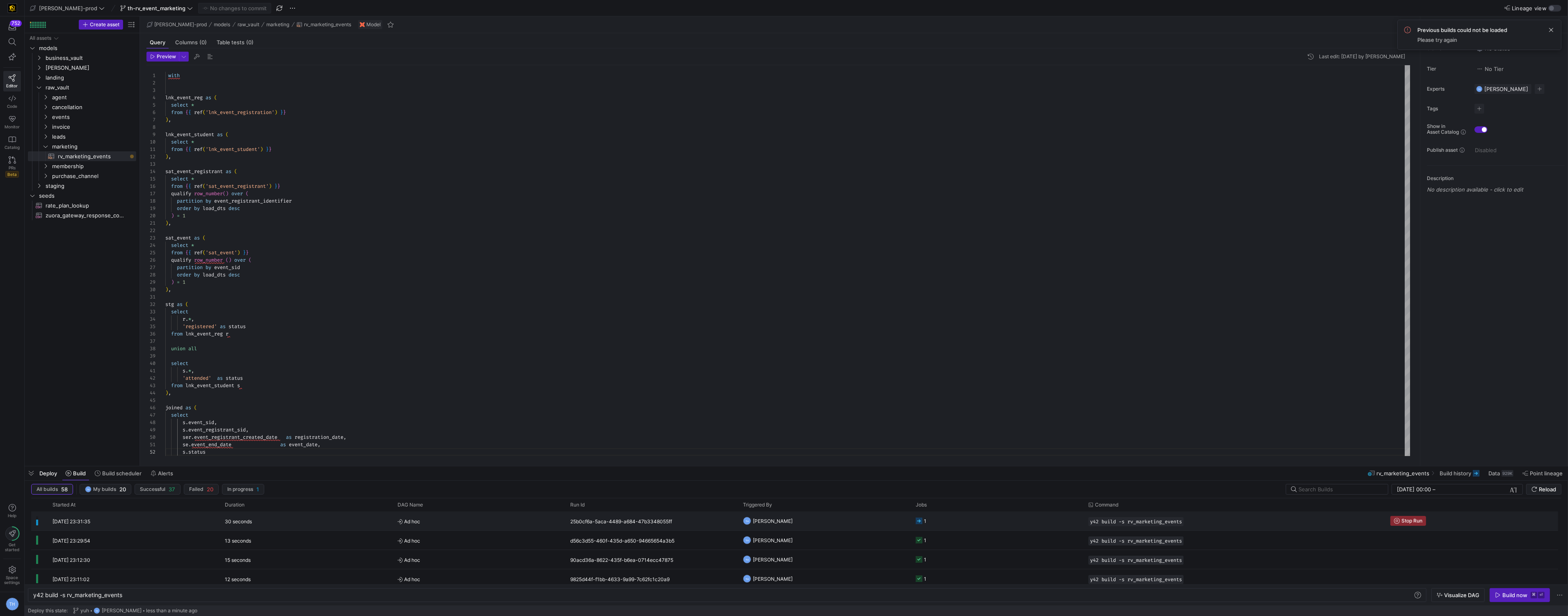
click at [875, 514] on y42-orchestration-triggered-by "TH Tommy Huelhorst" at bounding box center [824, 521] width 163 height 18
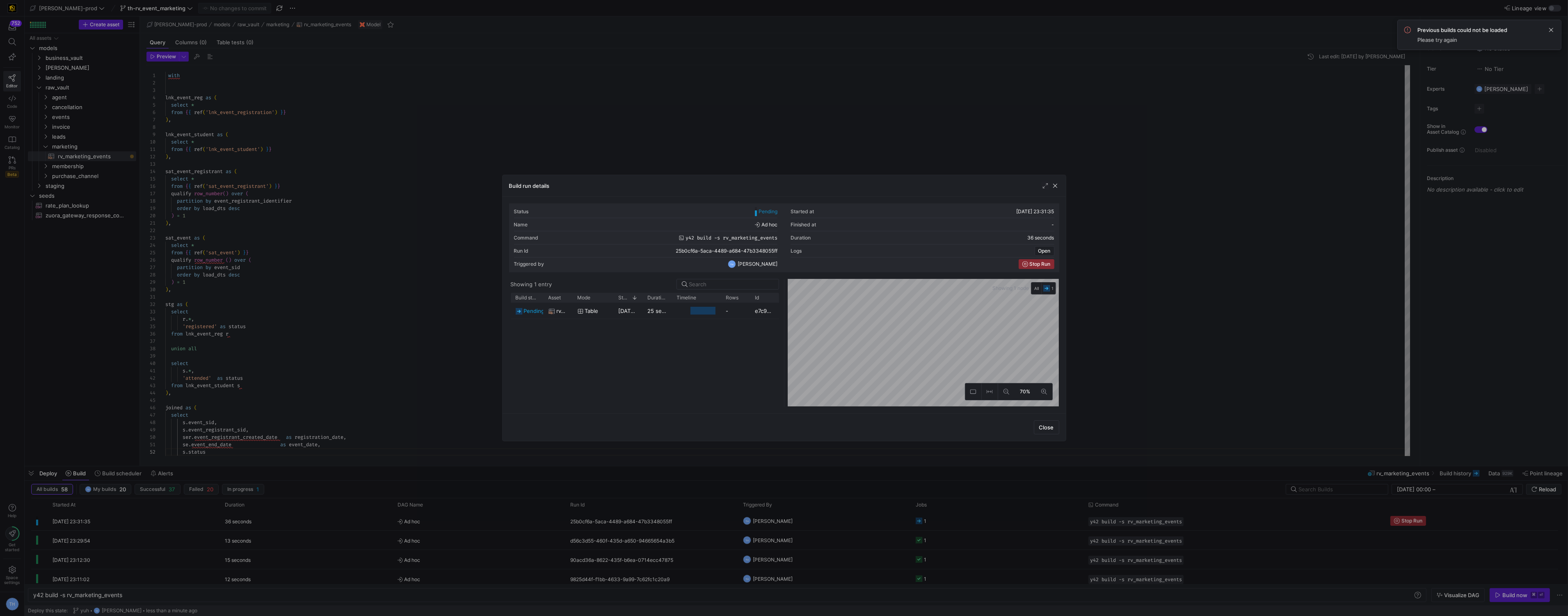
click at [795, 122] on div at bounding box center [784, 308] width 1568 height 616
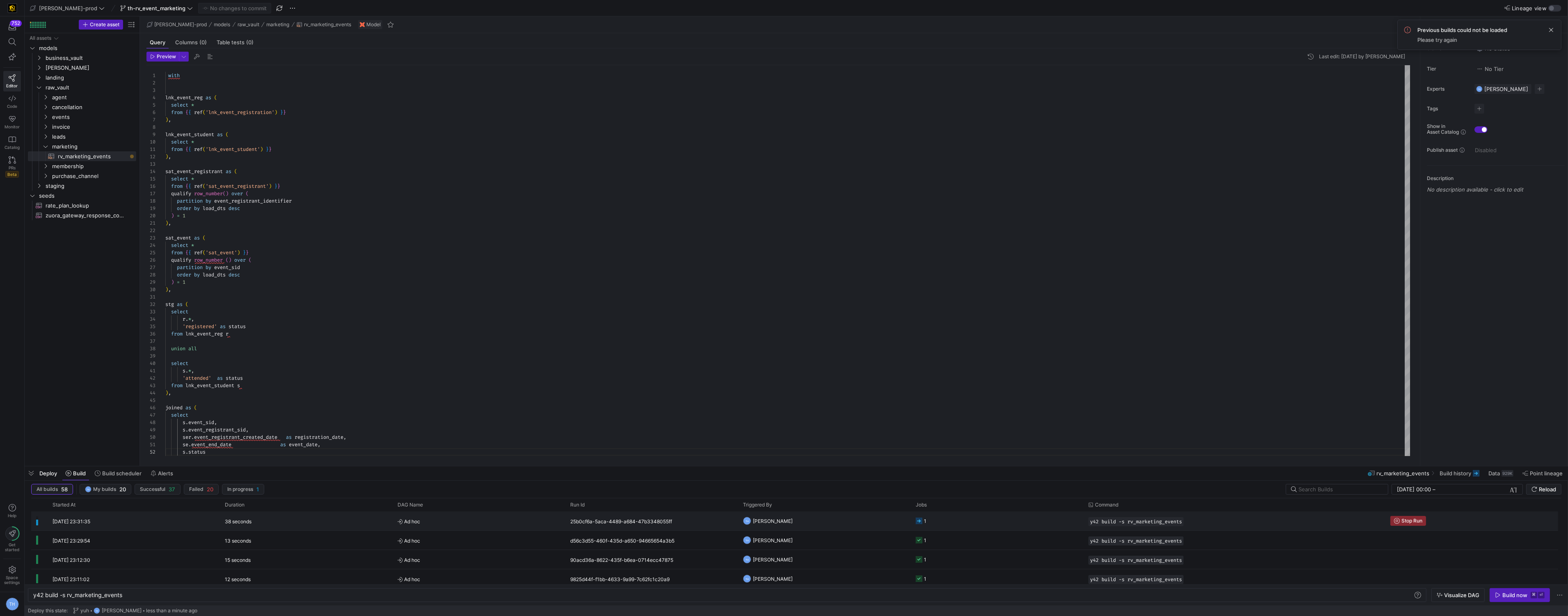
click at [954, 525] on y42-job-status-cell-renderer "1" at bounding box center [997, 521] width 163 height 18
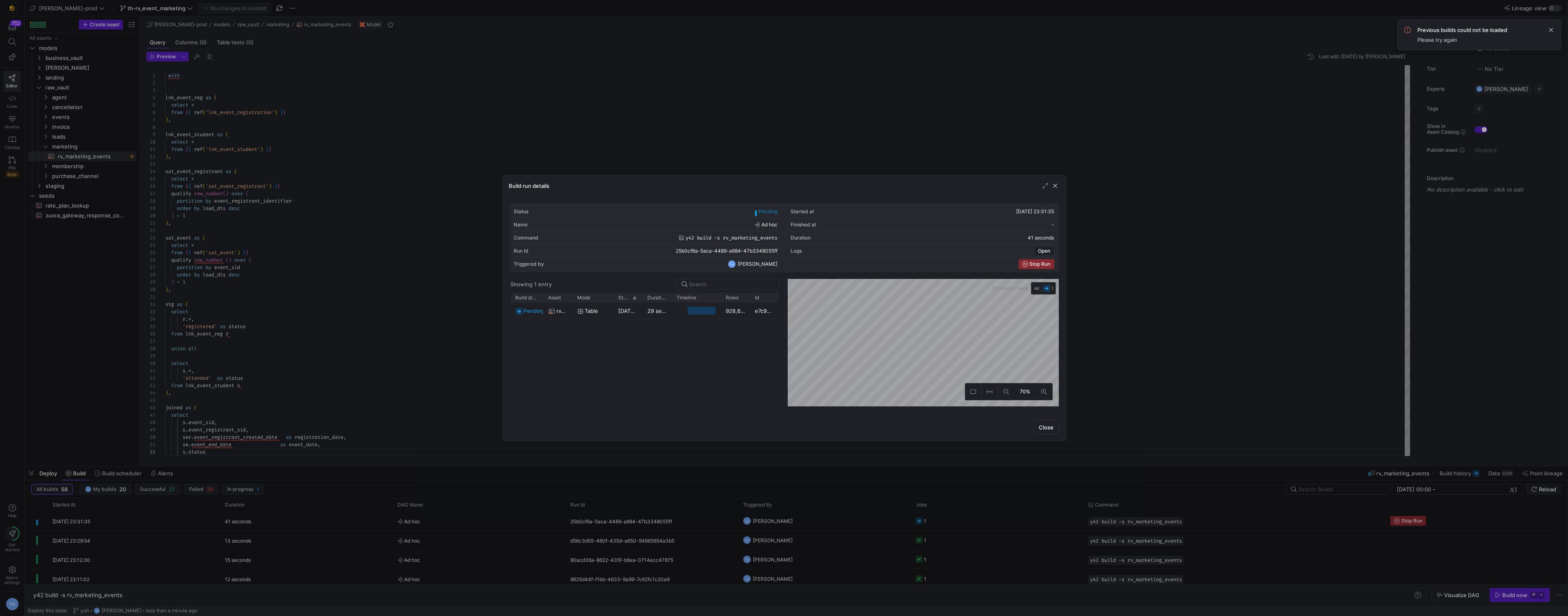
click at [809, 153] on div at bounding box center [784, 308] width 1568 height 616
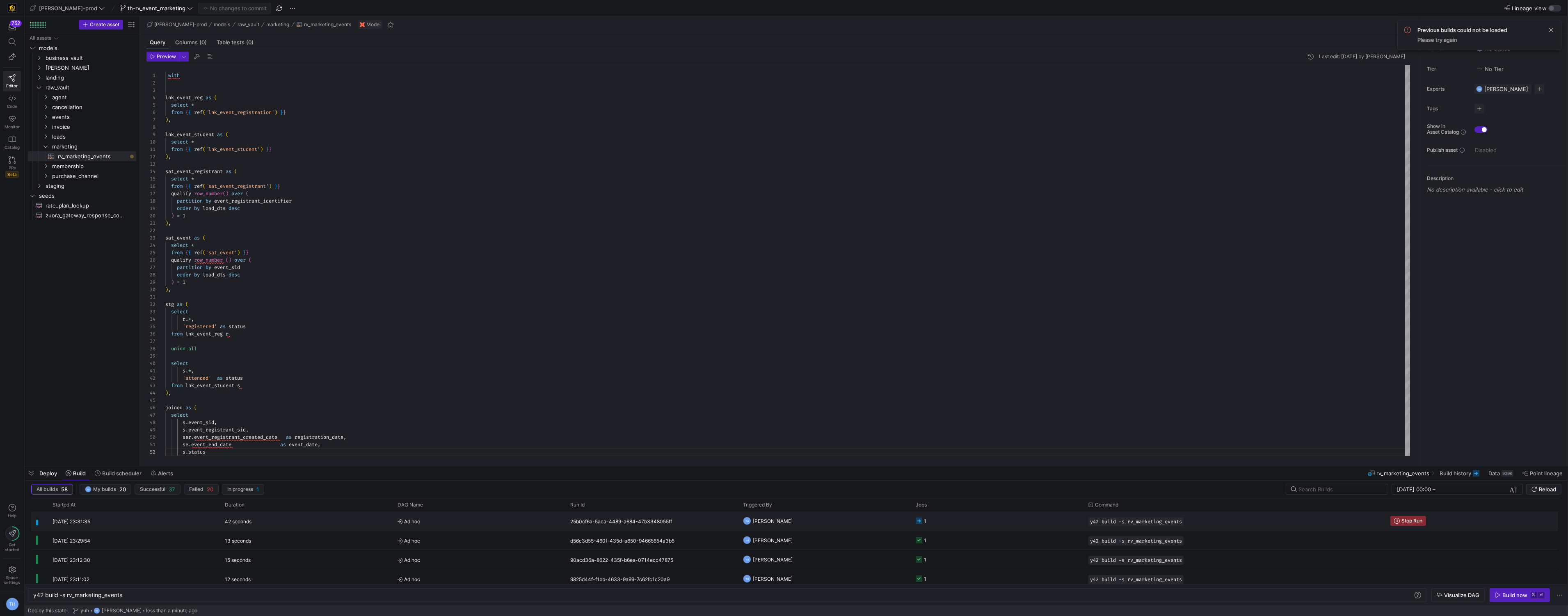
click at [970, 518] on y42-job-status-cell-renderer "1" at bounding box center [997, 521] width 163 height 18
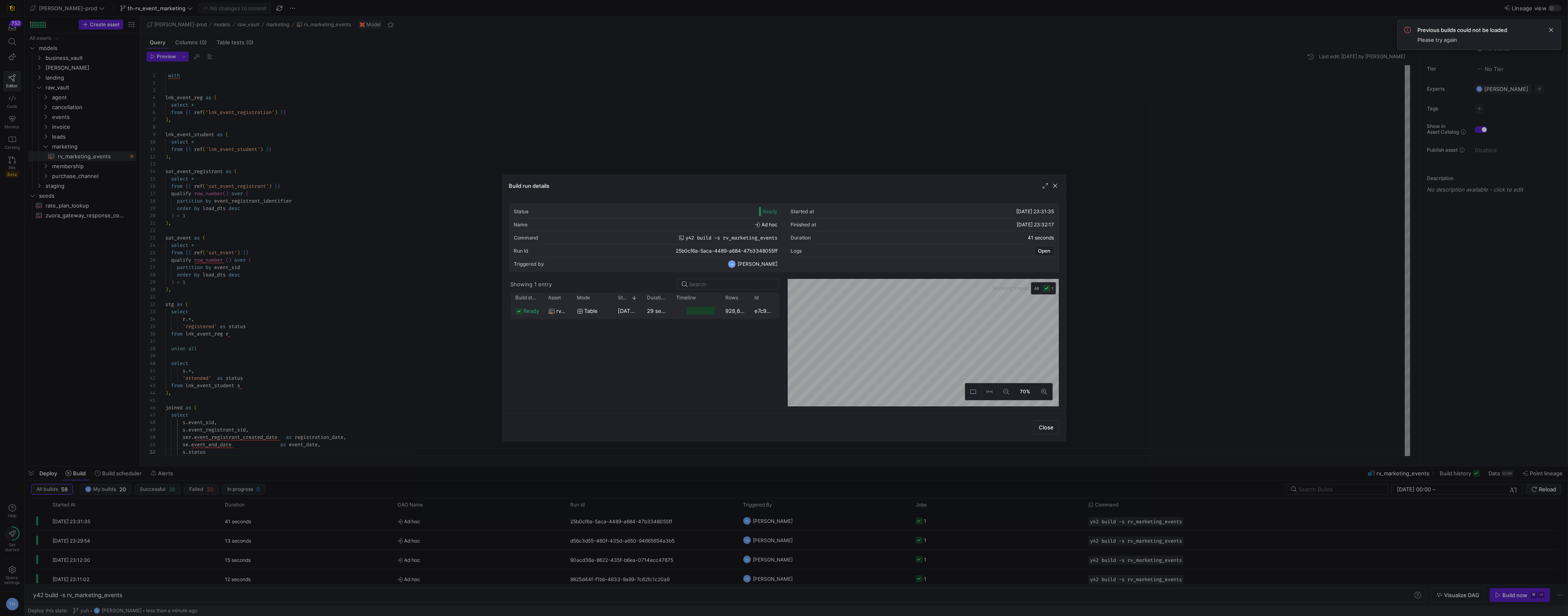
click at [741, 308] on div "928,671" at bounding box center [735, 311] width 29 height 16
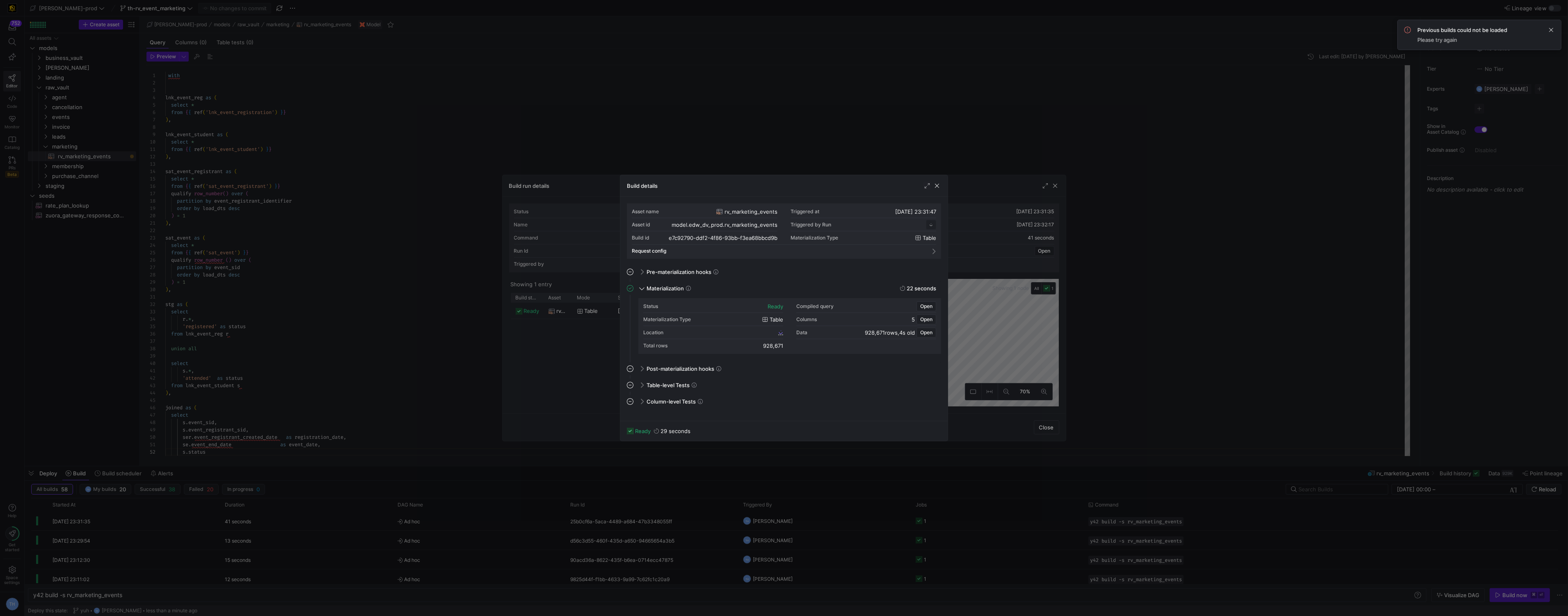
scroll to position [74, 0]
click at [724, 328] on div "Location e7c92790_ddf2_4f86_93bb_f3ea68bbcd9b" at bounding box center [713, 333] width 140 height 13
click at [724, 331] on span "e7c92790_ddf2_4f86_93bb_f3ea68bbcd9b" at bounding box center [728, 332] width 96 height 6
